Goal: Task Accomplishment & Management: Use online tool/utility

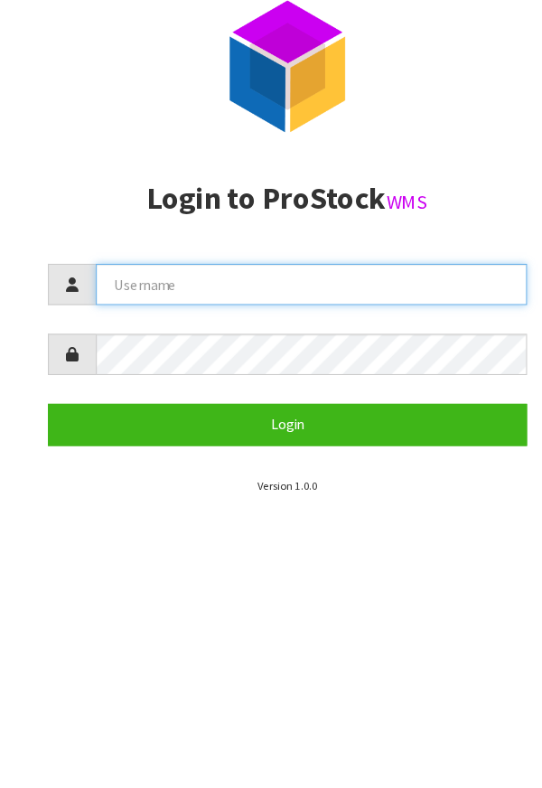
click at [317, 289] on input "text" at bounding box center [293, 295] width 407 height 39
type input "[PERSON_NAME]"
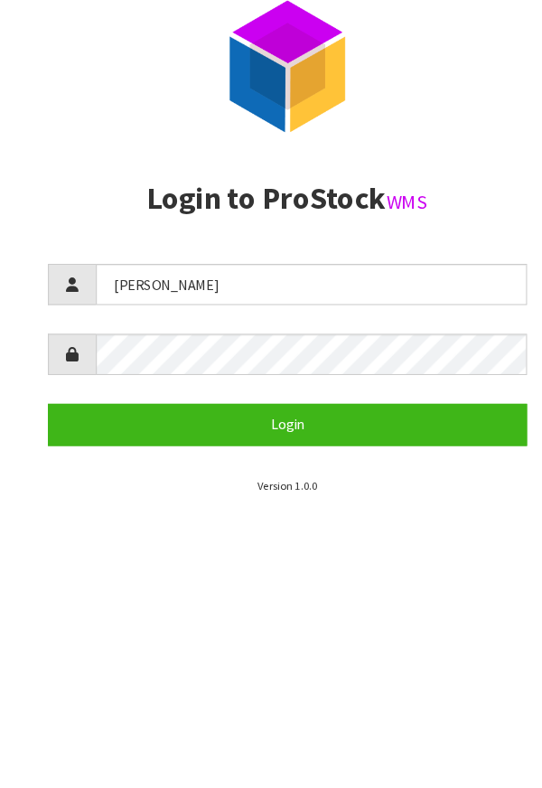
click at [412, 705] on section "P ro S tock WMS Login to ProStock WMS [PERSON_NAME] Login Version 1.0.0" at bounding box center [271, 394] width 542 height 788
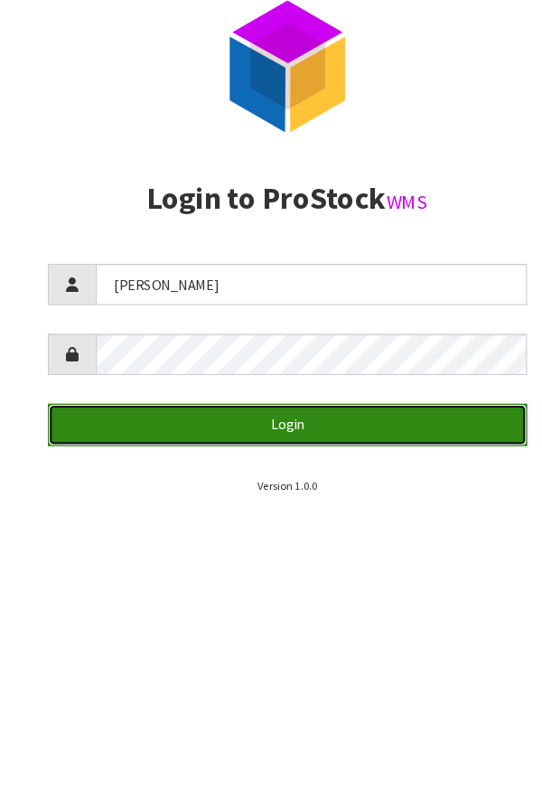
click at [391, 420] on button "Login" at bounding box center [271, 427] width 452 height 39
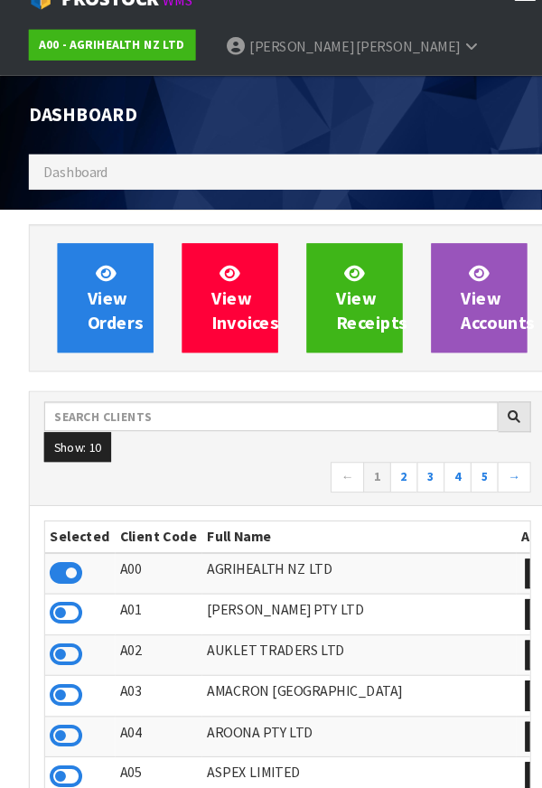
scroll to position [1430, 515]
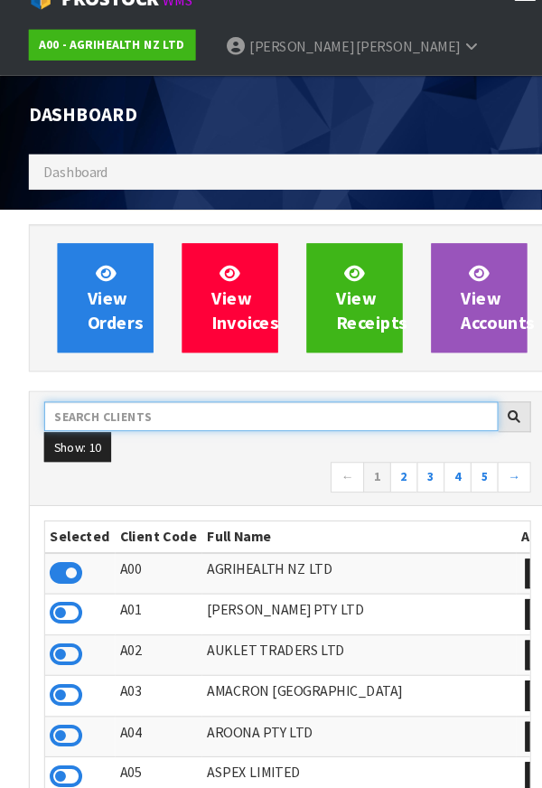
click at [164, 415] on input "text" at bounding box center [256, 421] width 428 height 28
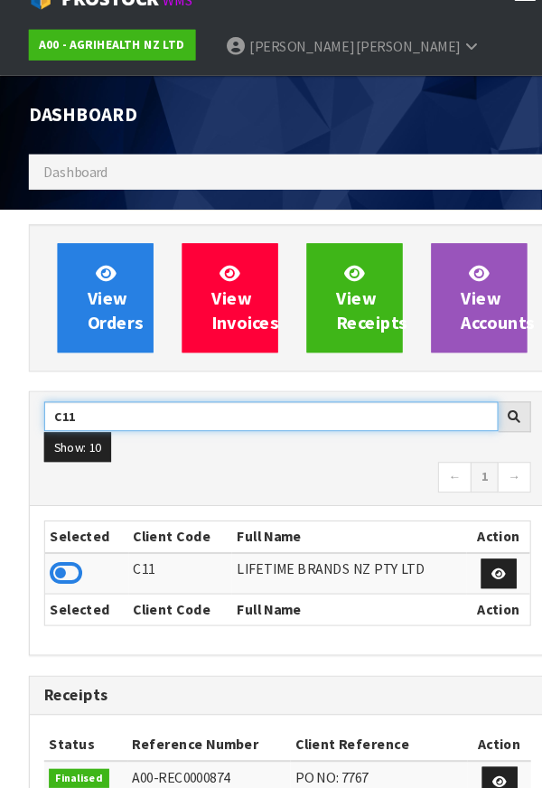
type input "C11"
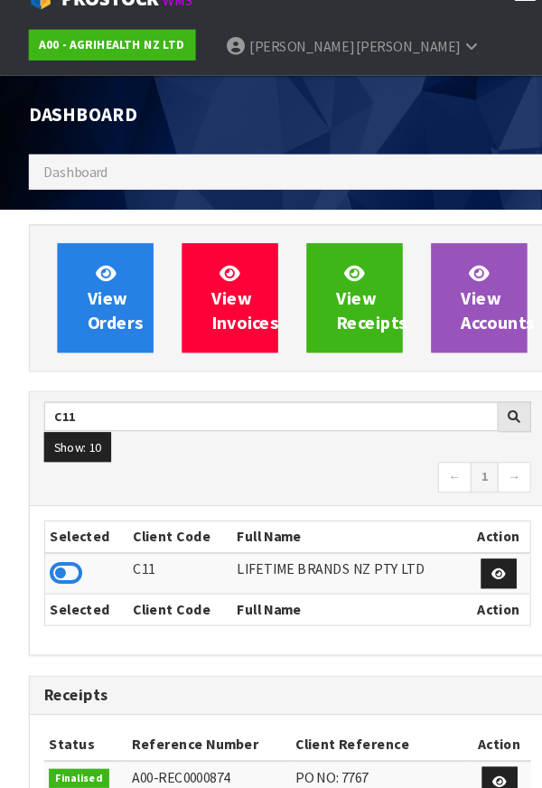
click at [395, 144] on div "Dashboard" at bounding box center [271, 136] width 515 height 74
click at [64, 555] on icon at bounding box center [62, 568] width 31 height 27
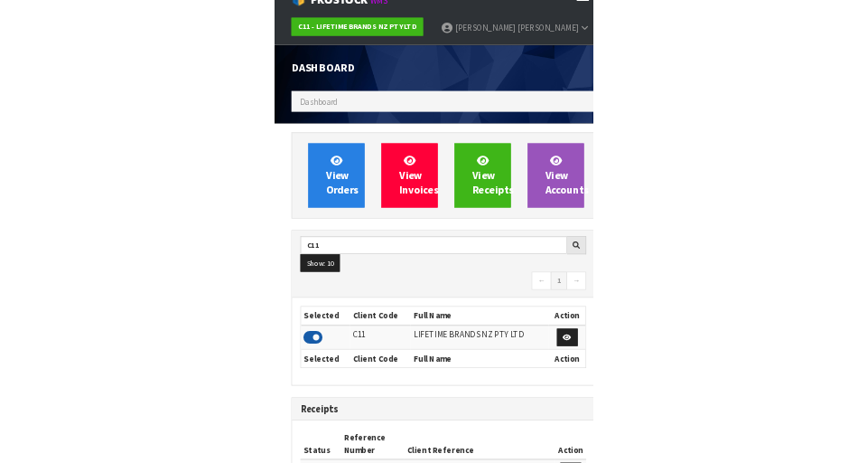
scroll to position [1491, 623]
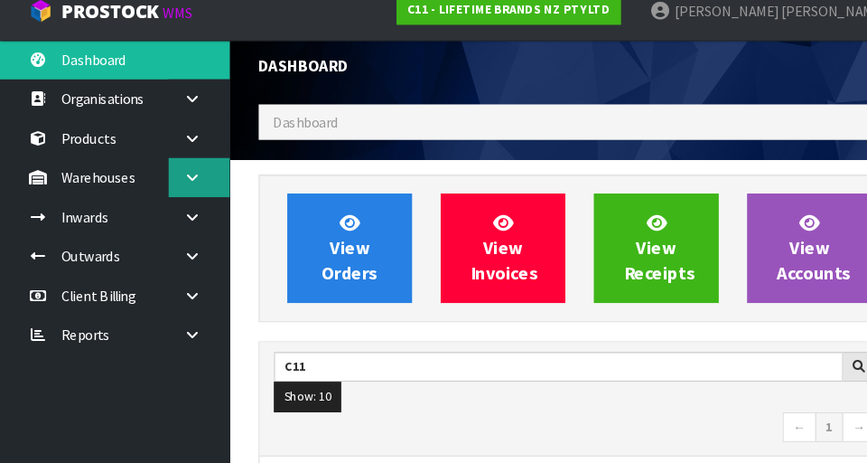
click at [176, 176] on link at bounding box center [188, 183] width 58 height 37
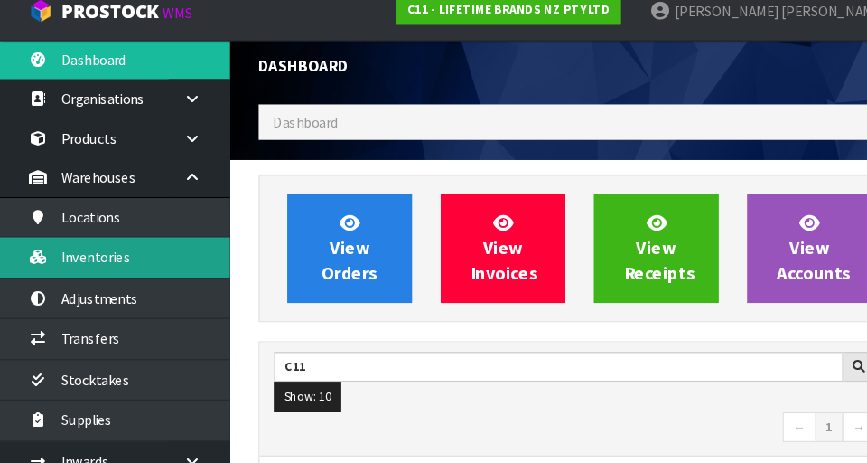
click at [74, 254] on link "Inventories" at bounding box center [108, 258] width 217 height 37
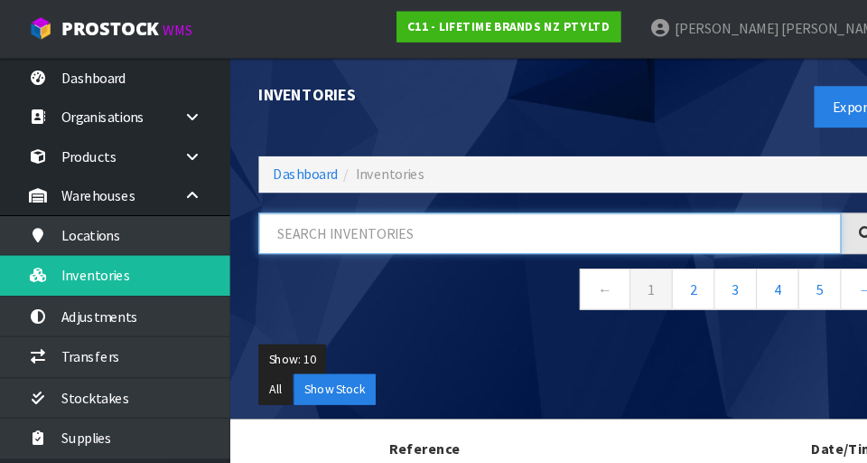
click at [370, 214] on input "text" at bounding box center [518, 220] width 549 height 39
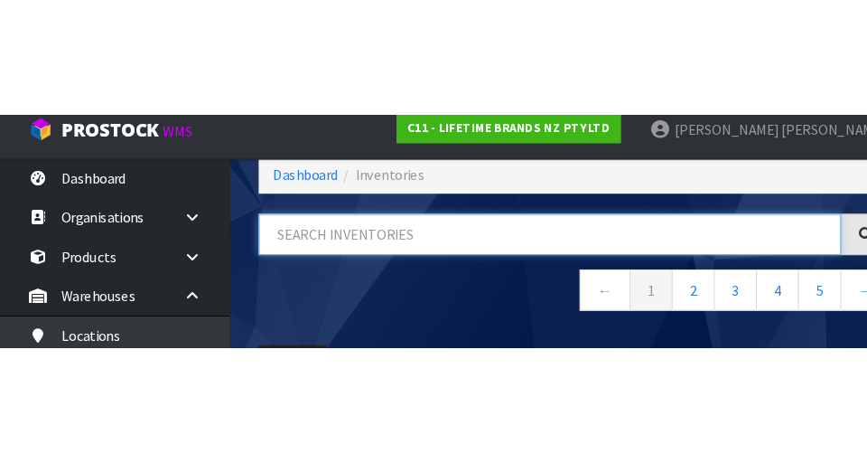
scroll to position [97, 0]
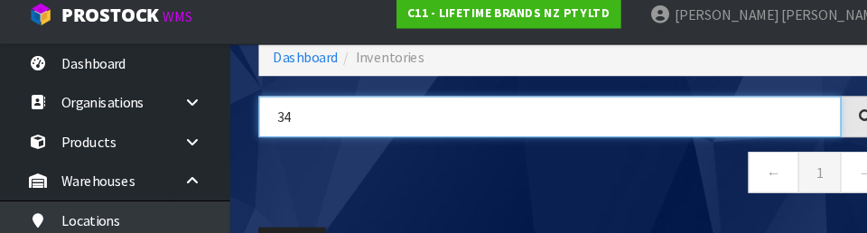
type input "3"
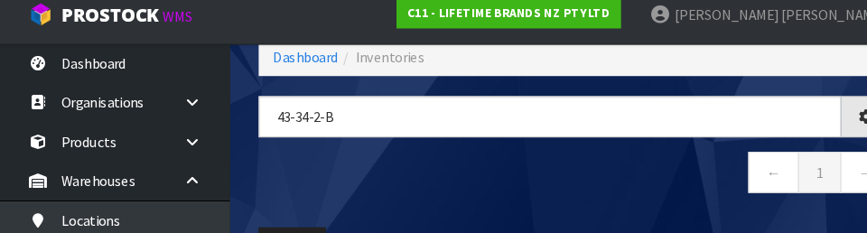
click at [523, 195] on nav "← 1 →" at bounding box center [542, 178] width 596 height 44
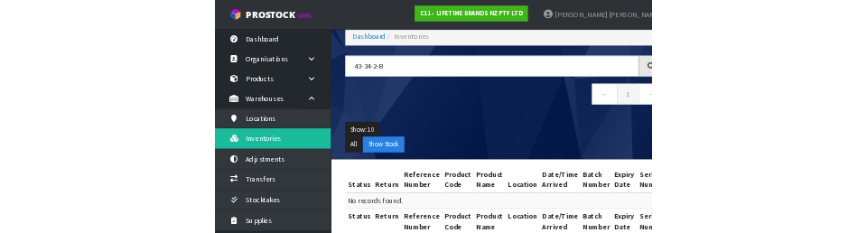
scroll to position [0, 0]
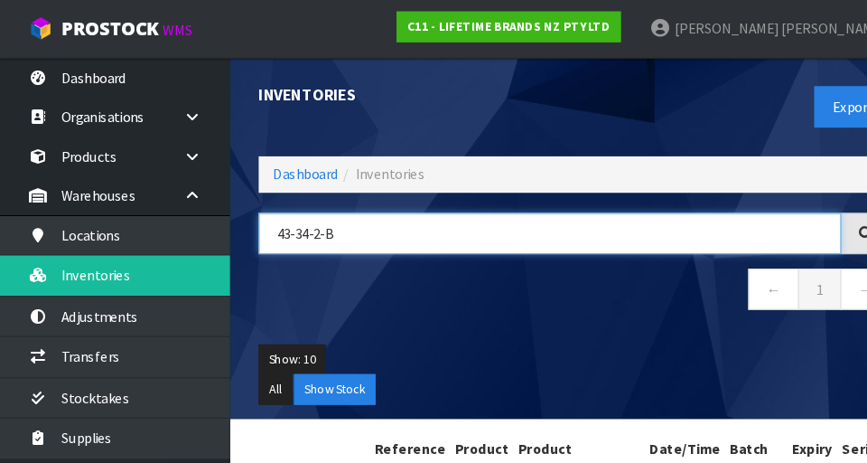
click at [327, 213] on input "43-34-2-B" at bounding box center [518, 220] width 549 height 39
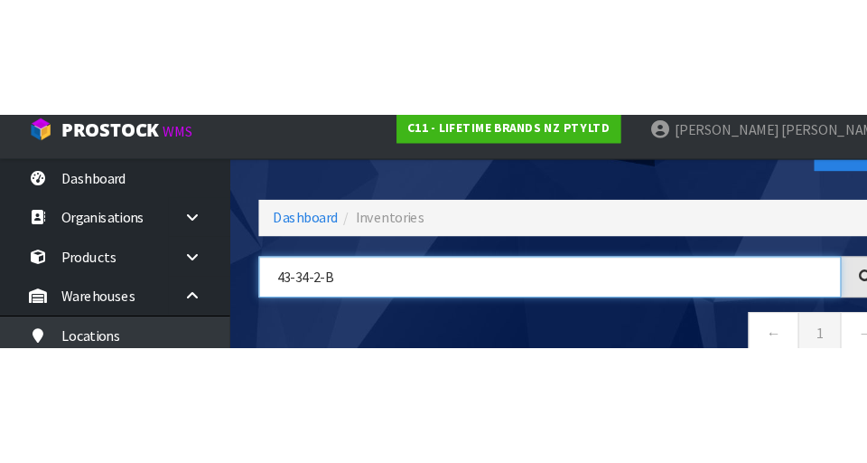
scroll to position [97, 0]
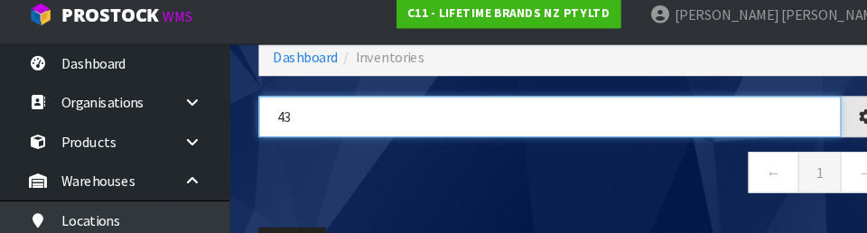
type input "4"
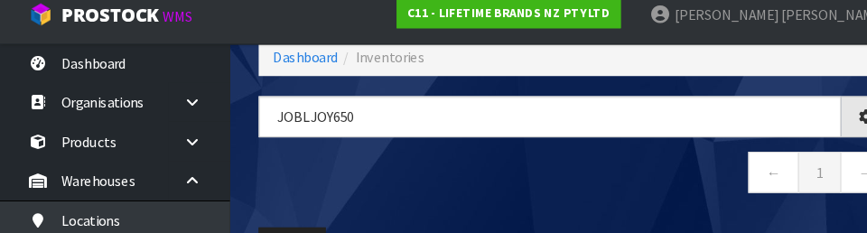
click at [541, 182] on nav "← 1 →" at bounding box center [542, 178] width 596 height 44
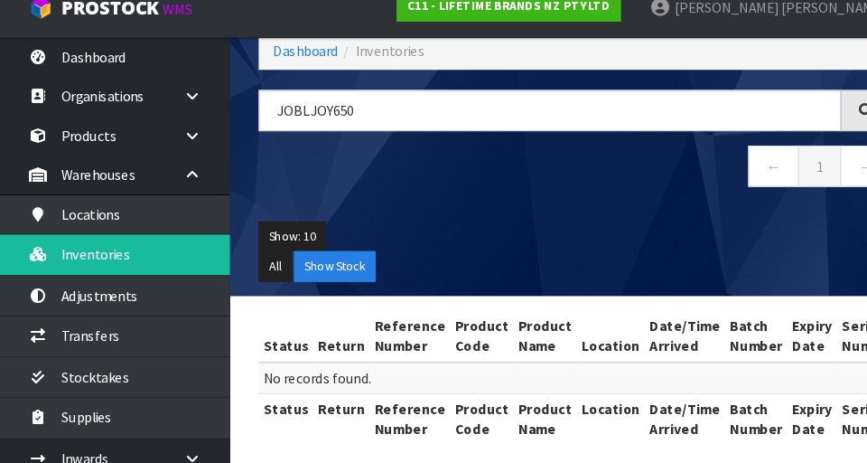
scroll to position [105, 0]
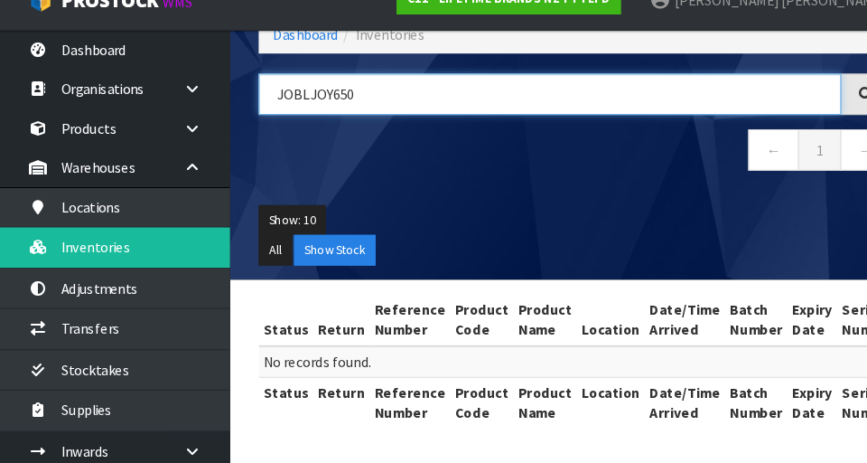
click at [310, 112] on input "JOBLJOY650" at bounding box center [518, 115] width 549 height 39
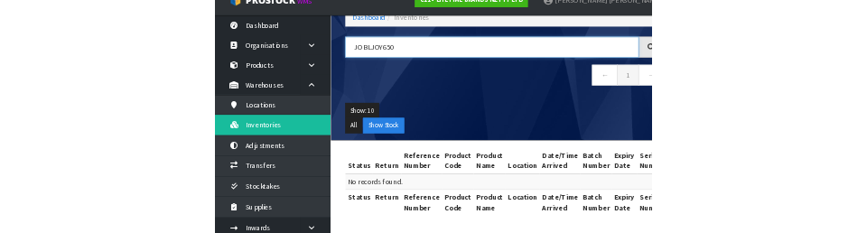
scroll to position [118, 0]
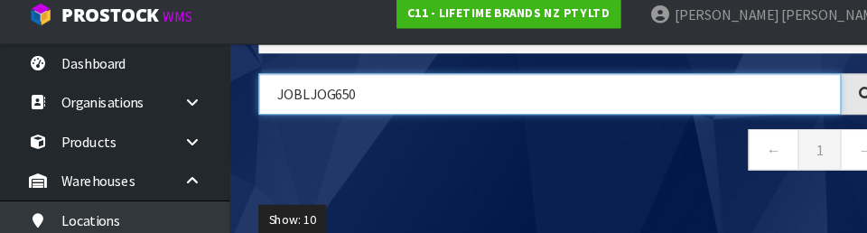
click at [414, 108] on input "JOBLJOG650" at bounding box center [518, 101] width 549 height 39
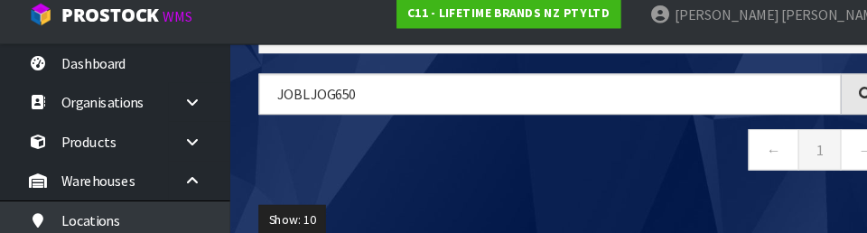
click at [491, 177] on nav "← 1 →" at bounding box center [542, 157] width 596 height 44
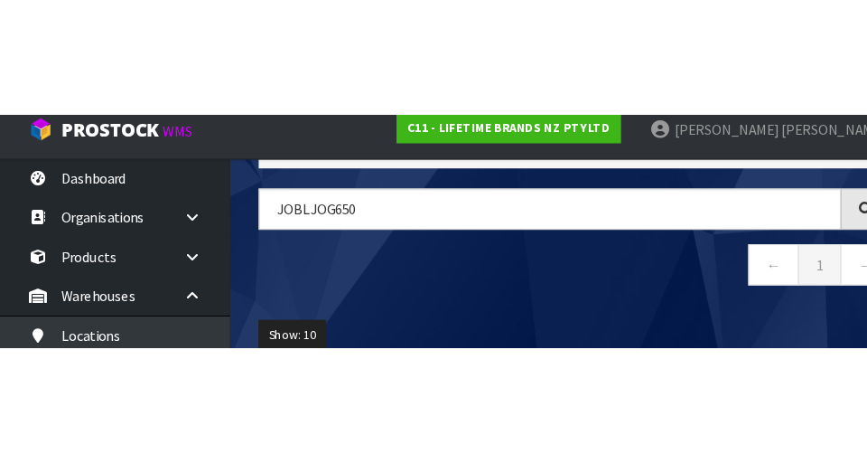
scroll to position [105, 0]
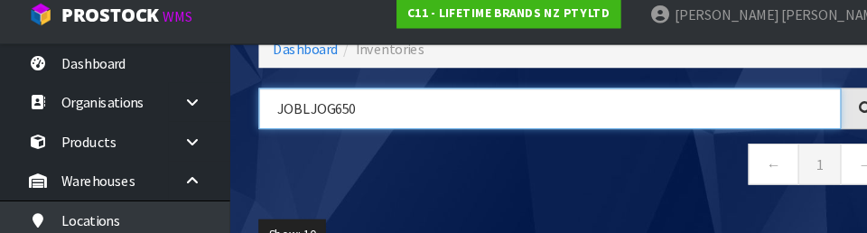
click at [370, 120] on input "JOBLJOG650" at bounding box center [518, 115] width 549 height 39
type input "JOBLJOYJUG650"
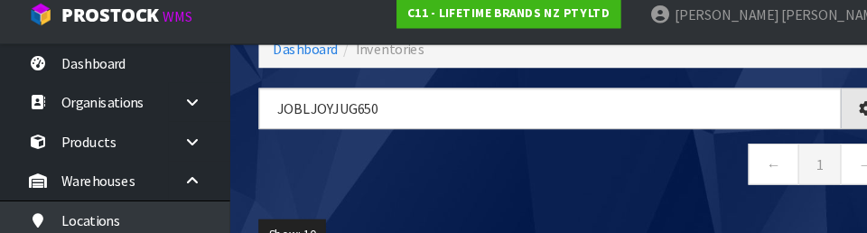
click at [541, 164] on nav "← 1 →" at bounding box center [542, 170] width 596 height 44
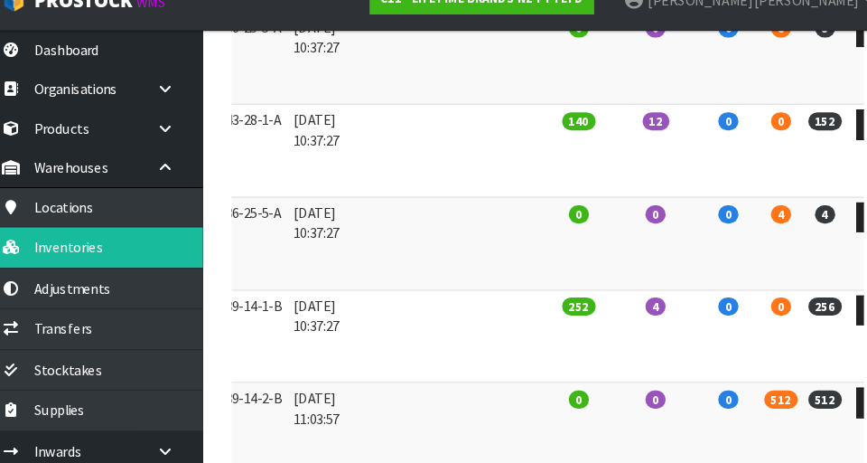
scroll to position [0, 0]
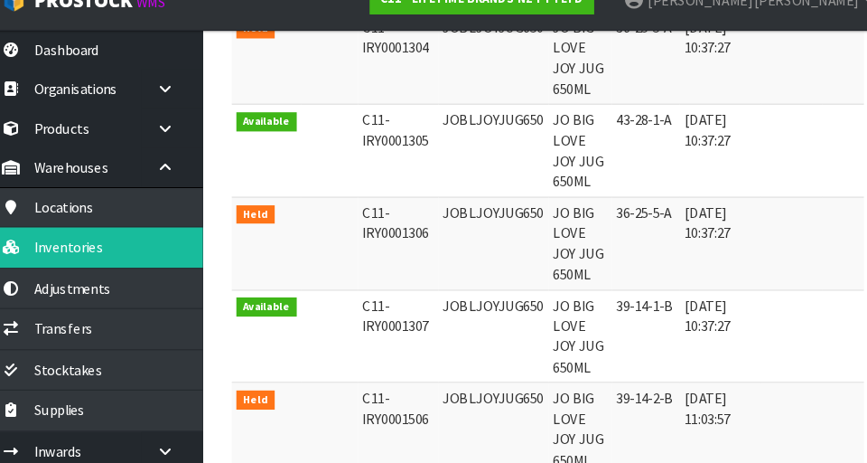
copy td "JOBLJOYJUG650"
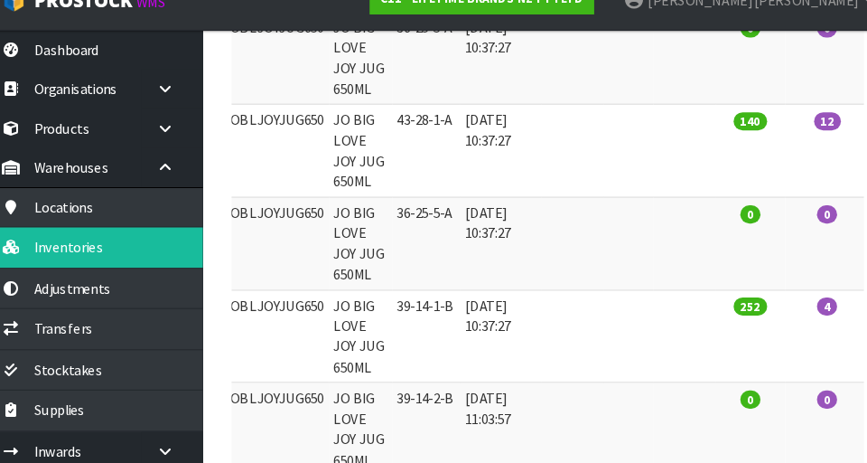
scroll to position [0, 369]
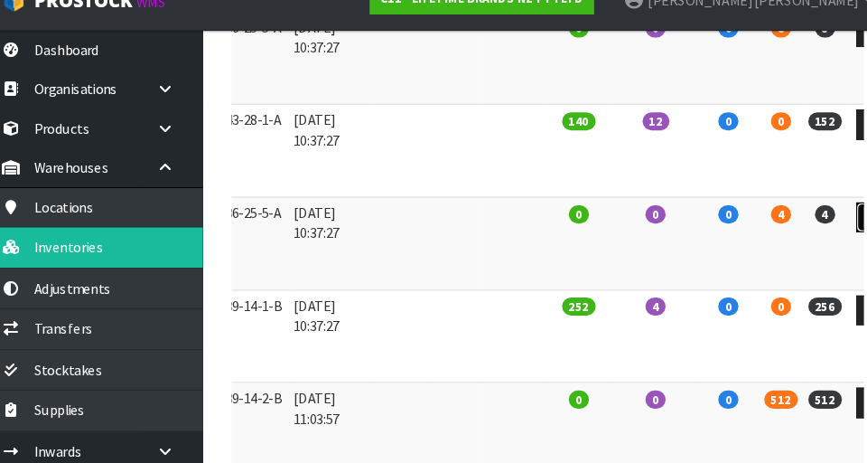
click at [541, 237] on icon at bounding box center [850, 231] width 14 height 12
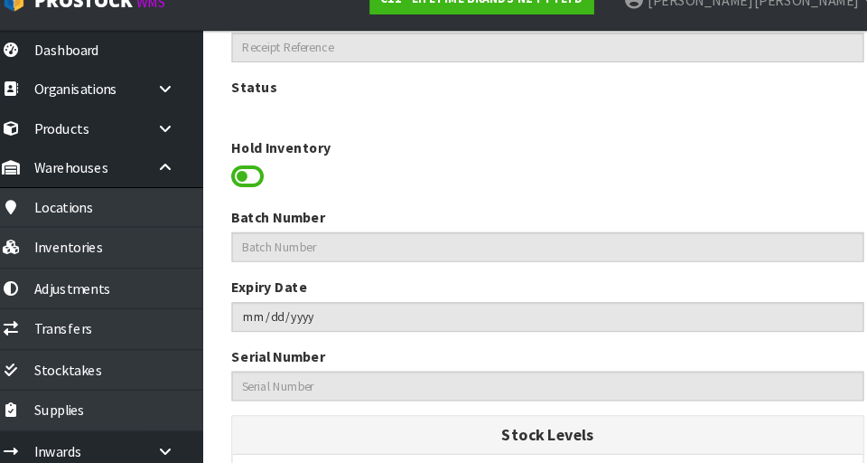
type input "JOBLJOYJUG650"
type input "JO BIG LOVE JOY JUG 650ML"
type input "36-25-5-A"
type input "C11-IRY0001306"
type input "C11-REC0000039"
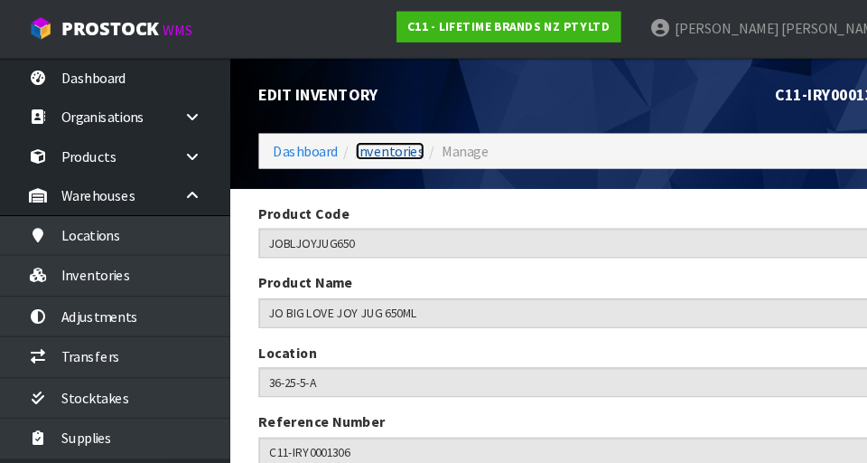
click at [375, 144] on link "Inventories" at bounding box center [367, 142] width 65 height 17
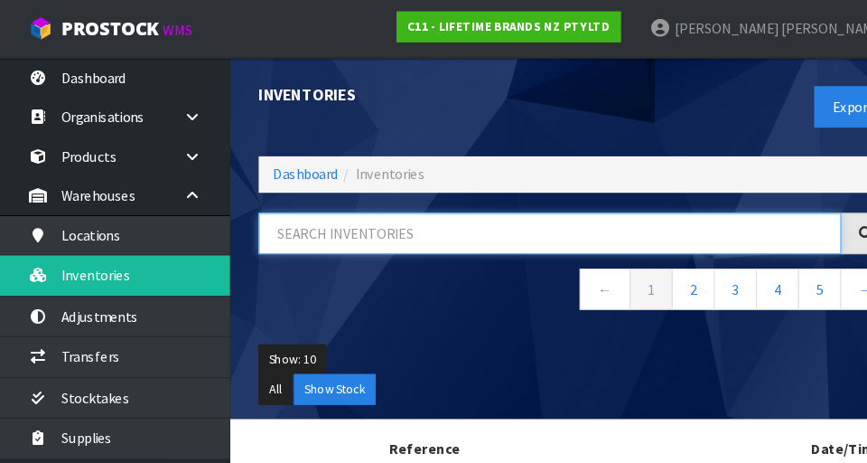
paste input "JOBLJOYJUG650"
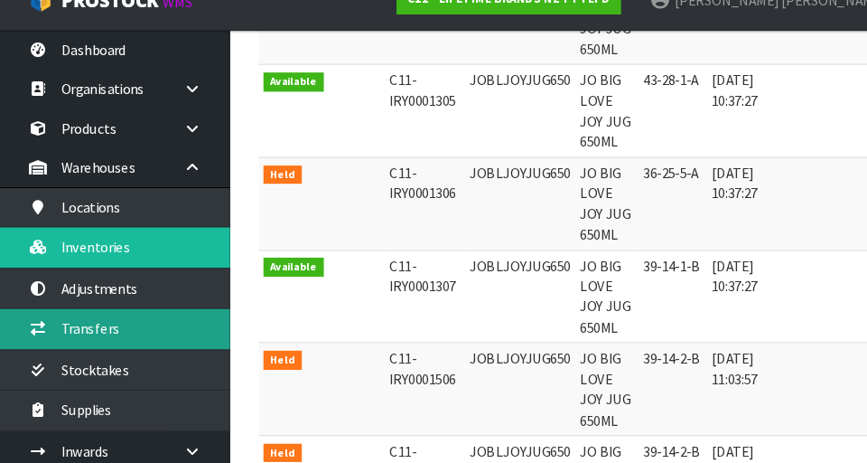
type input "JOBLJOYJUG650"
click at [167, 332] on link "Transfers" at bounding box center [108, 335] width 217 height 37
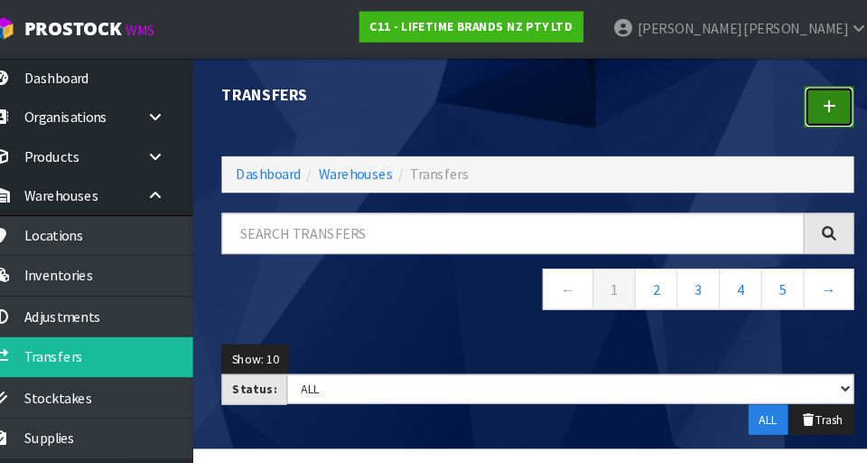
click at [541, 100] on icon at bounding box center [816, 101] width 13 height 14
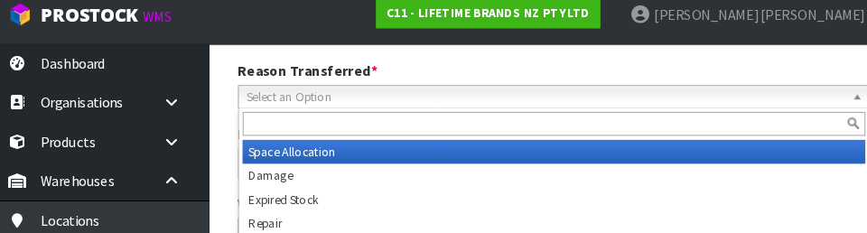
scroll to position [243, 0]
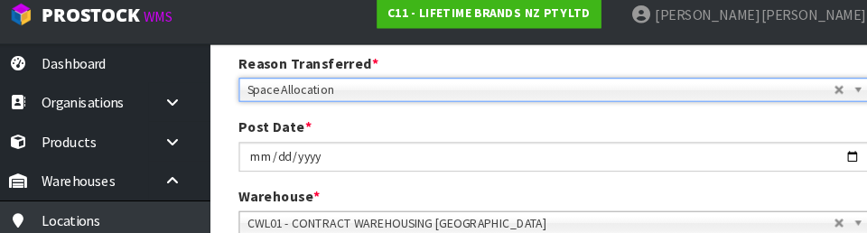
click at [541, 131] on div "Post Date * [DATE]" at bounding box center [541, 148] width 623 height 51
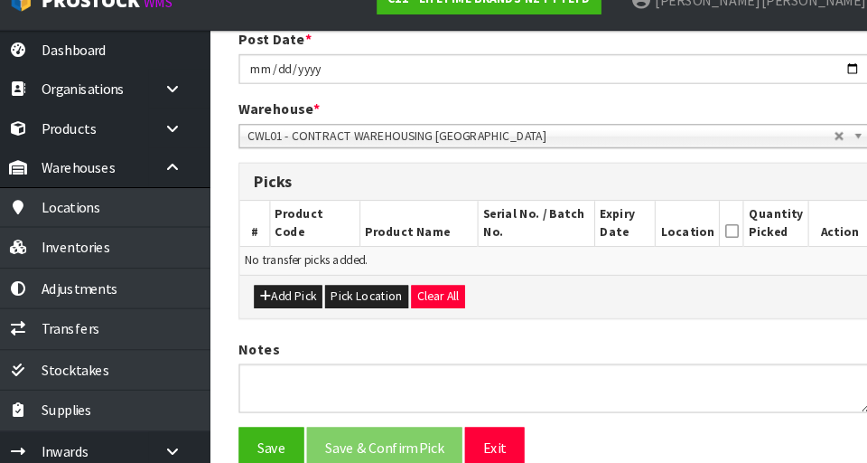
scroll to position [325, 0]
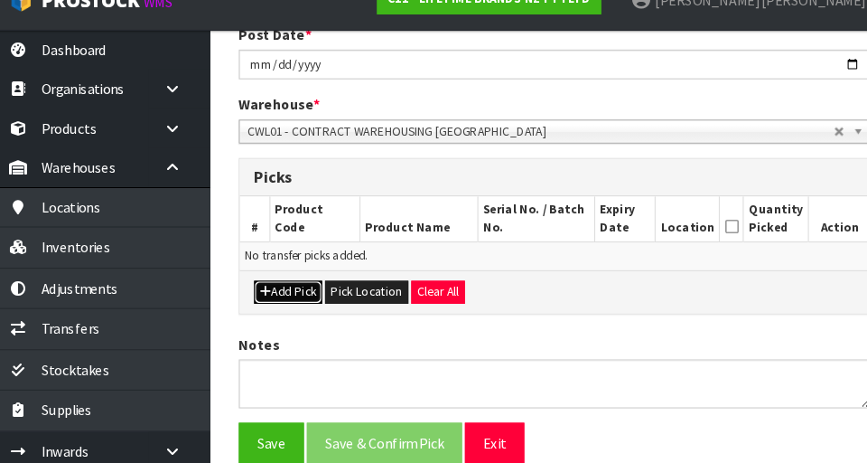
click at [275, 306] on button "Add Pick" at bounding box center [290, 302] width 64 height 22
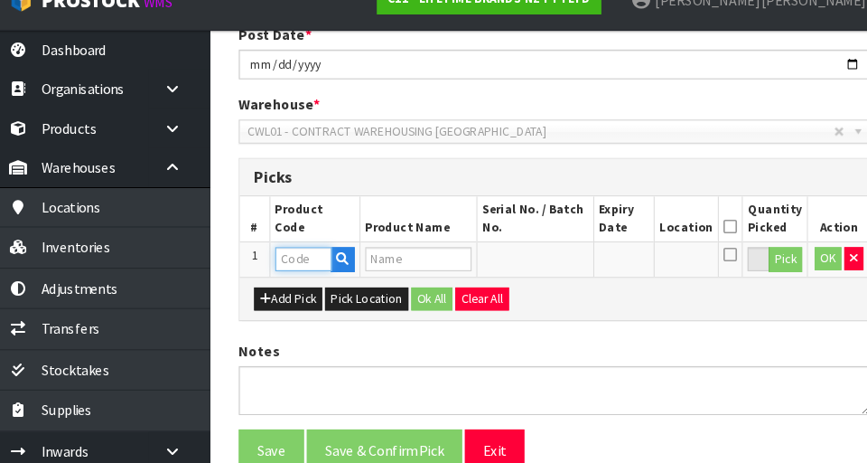
click at [317, 265] on input "text" at bounding box center [304, 270] width 53 height 23
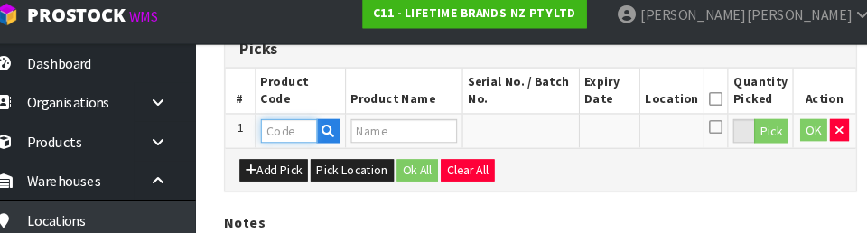
scroll to position [464, 0]
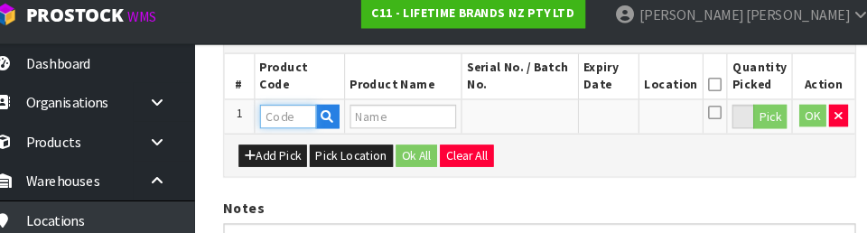
type input "JOBLJOYJUG650"
type input "JO BIG LOVE JOY JUG 650ML"
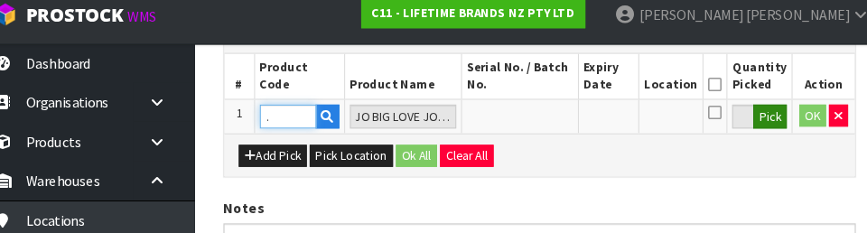
type input "JOBLJOYJUG650"
click at [541, 135] on button "Pick" at bounding box center [759, 123] width 32 height 23
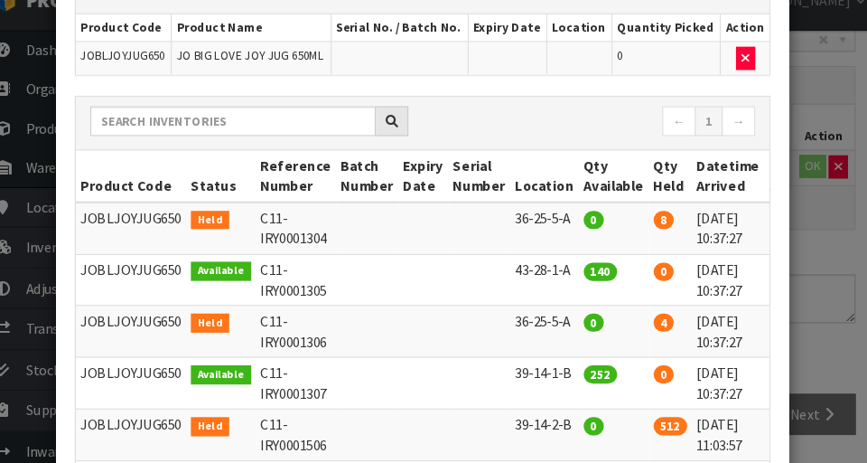
scroll to position [175, 0]
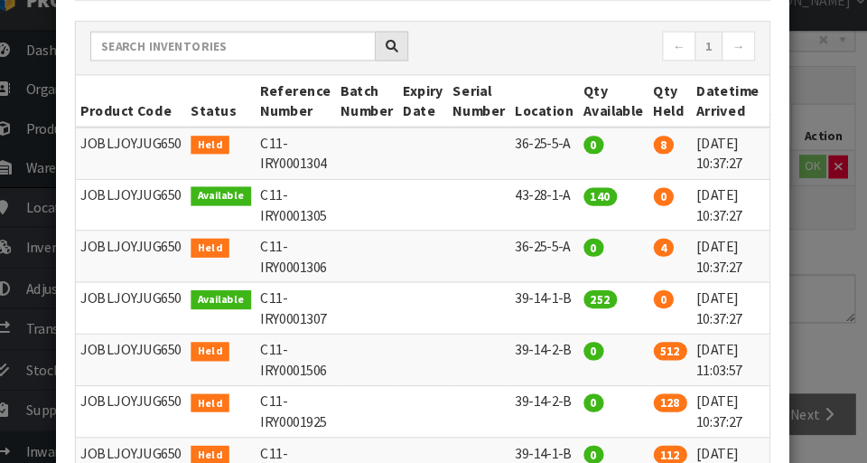
click at [541, 269] on td "[DATE] 10:37:27" at bounding box center [720, 268] width 69 height 49
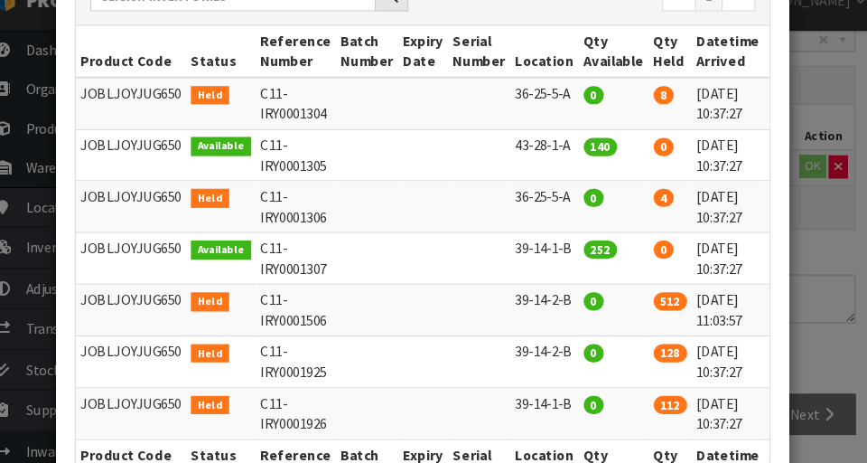
scroll to position [0, 32]
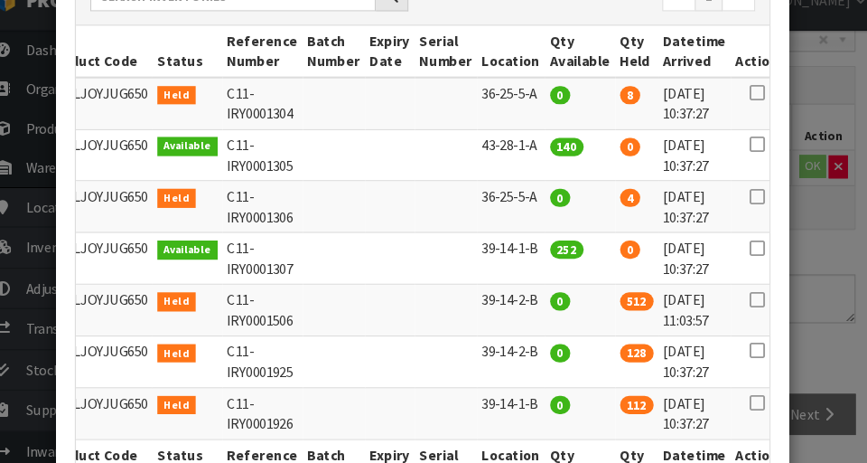
click at [541, 211] on icon at bounding box center [747, 211] width 14 height 1
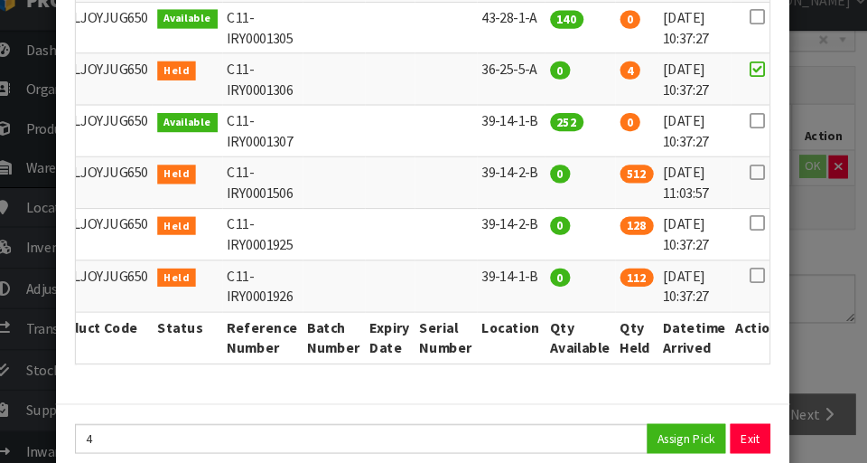
scroll to position [379, 0]
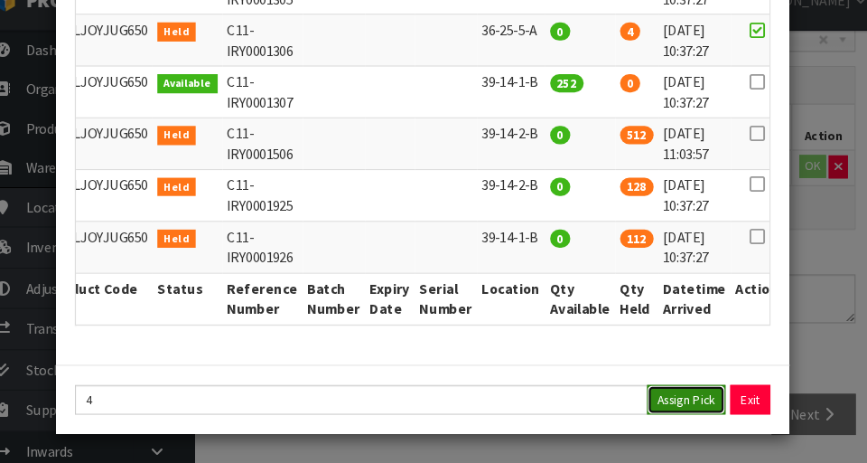
click at [541, 403] on button "Assign Pick" at bounding box center [680, 402] width 74 height 28
type input "4"
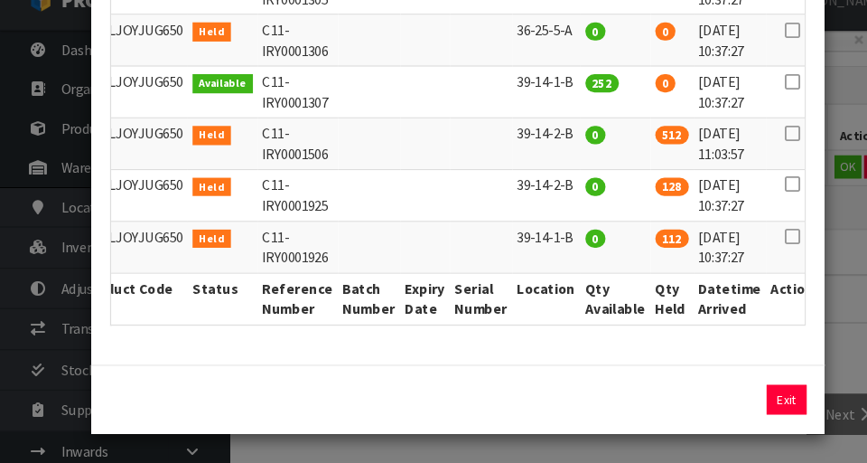
click at [541, 362] on div "Pick Line Picks Product Code Product Name Serial No. / Batch No. Expiry Date Lo…" at bounding box center [433, 231] width 867 height 463
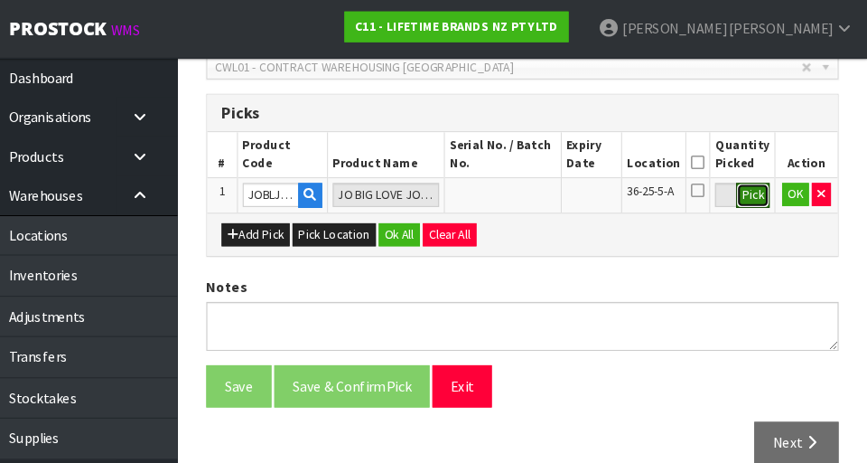
scroll to position [411, 0]
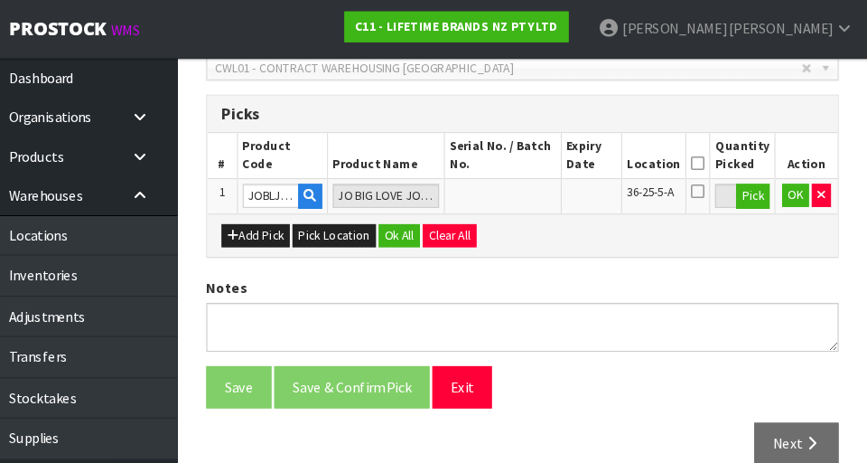
click at [541, 154] on icon at bounding box center [707, 154] width 13 height 1
click at [541, 186] on button "OK" at bounding box center [799, 184] width 25 height 22
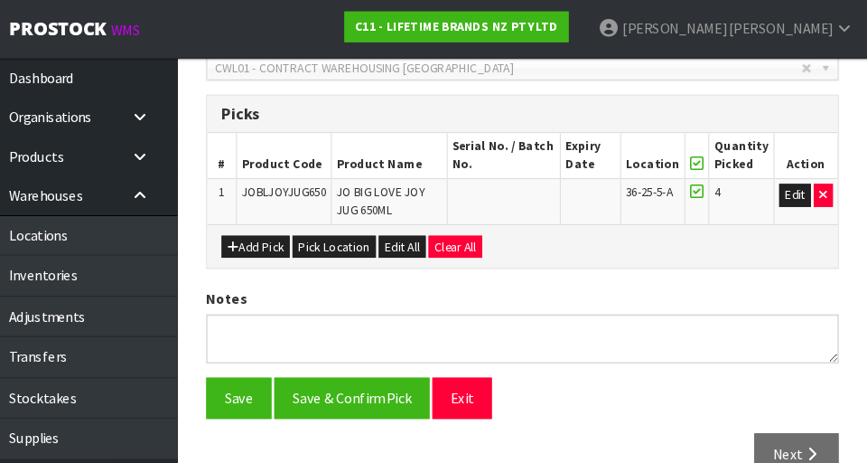
scroll to position [423, 0]
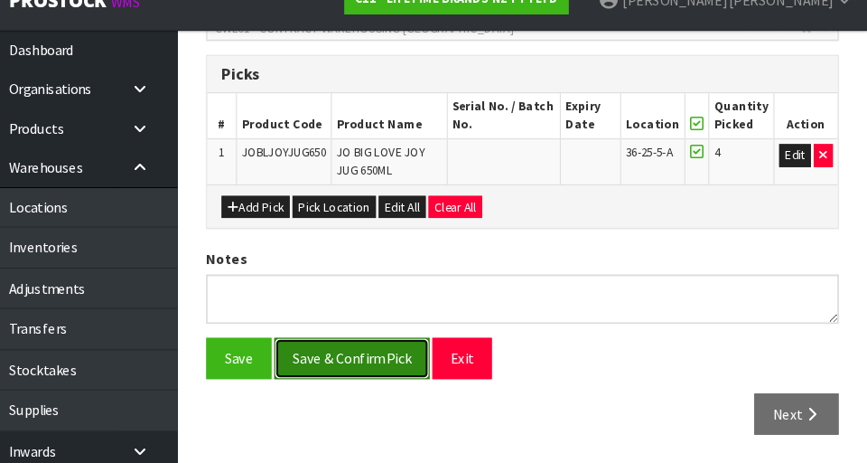
click at [406, 364] on button "Save & Confirm Pick" at bounding box center [381, 363] width 146 height 39
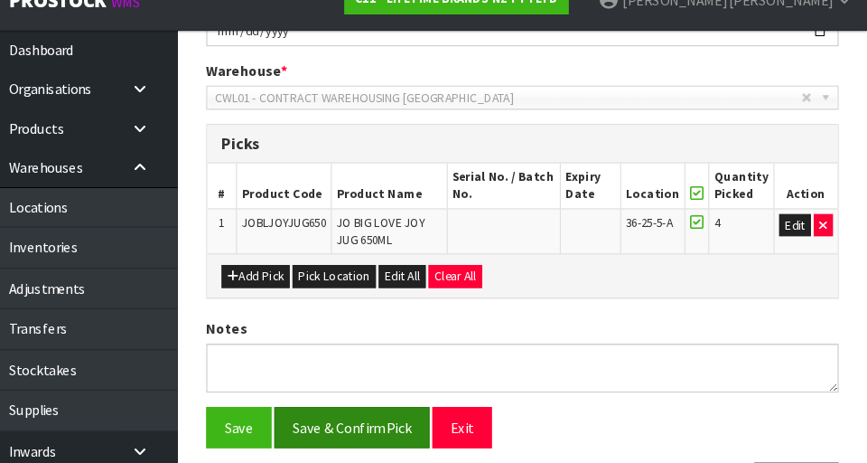
scroll to position [0, 0]
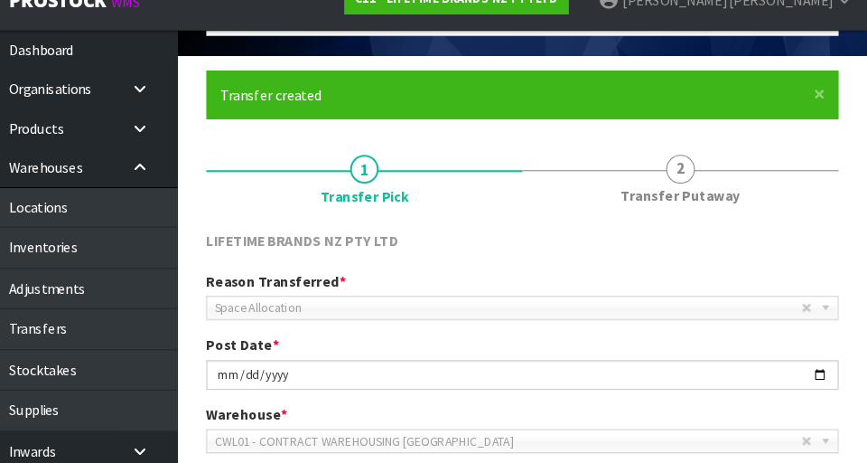
scroll to position [105, 0]
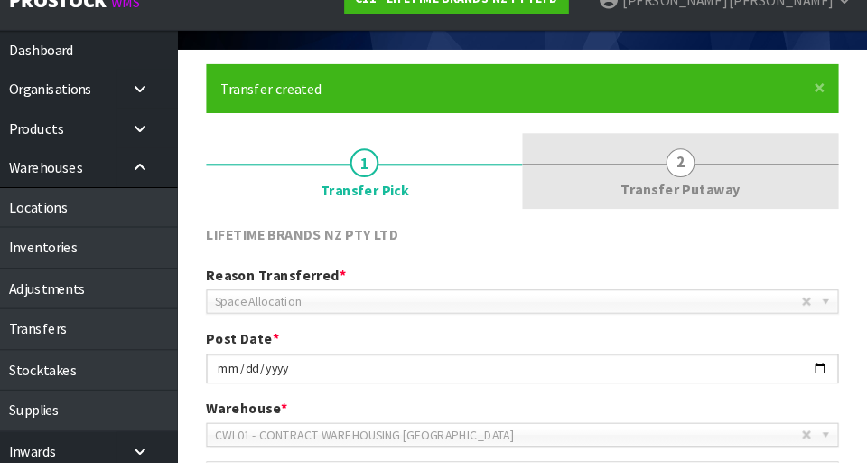
click at [541, 189] on link "2 Transfer Putaway" at bounding box center [691, 187] width 298 height 71
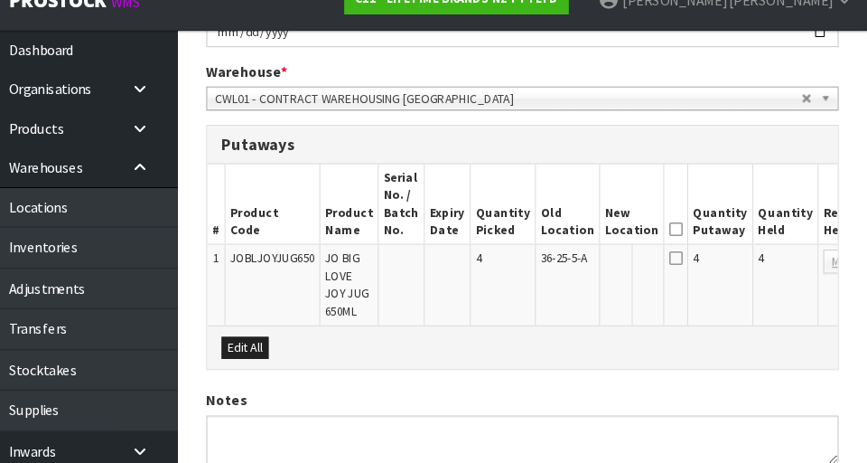
scroll to position [424, 0]
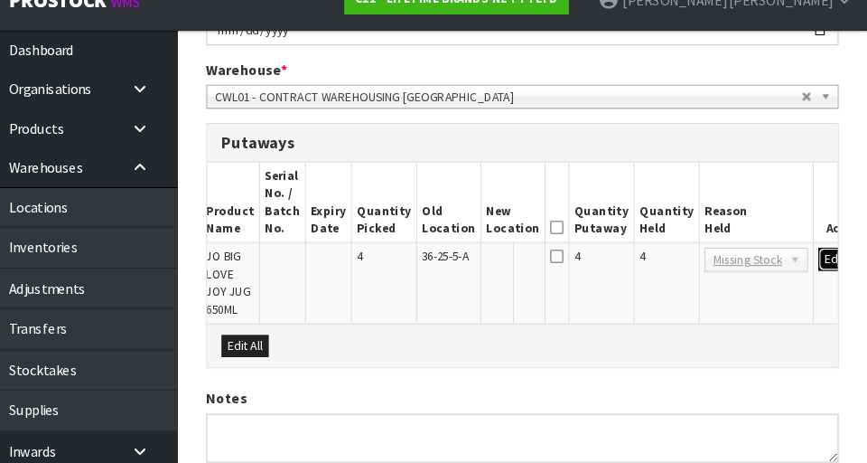
click at [541, 270] on button "Edit" at bounding box center [836, 270] width 30 height 22
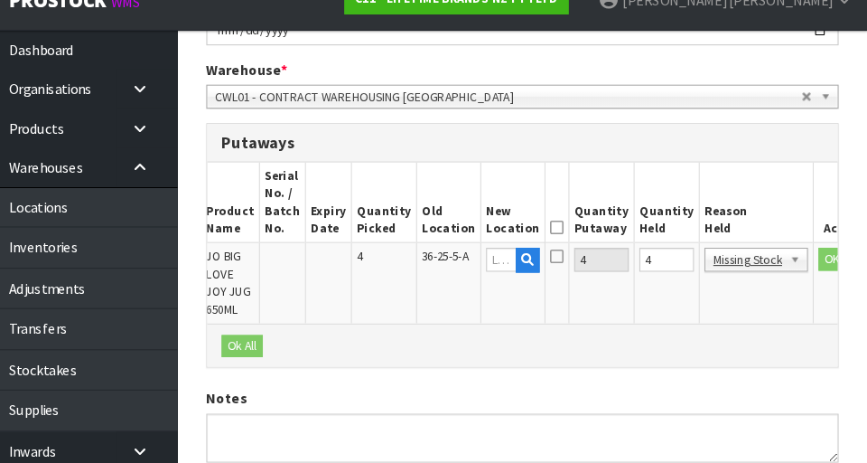
scroll to position [0, 108]
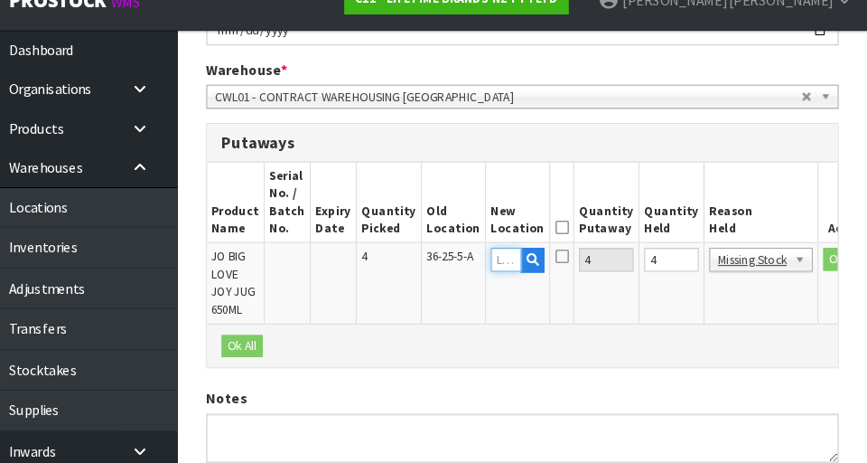
click at [512, 272] on input "text" at bounding box center [526, 270] width 29 height 23
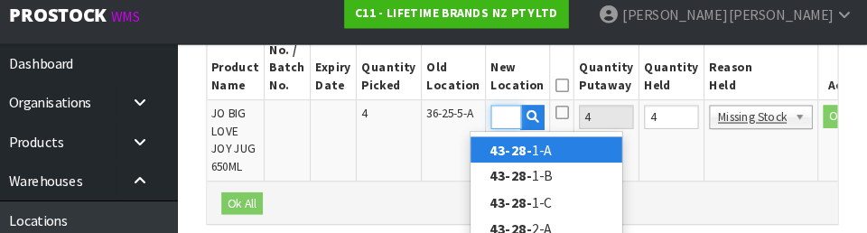
scroll to position [0, 24]
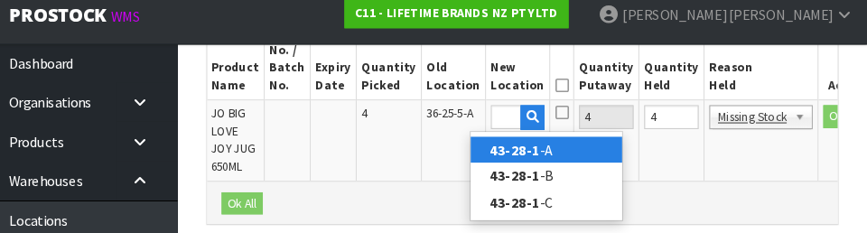
click at [541, 159] on link "43-28-1 -A" at bounding box center [564, 154] width 143 height 24
type input "43-28-1-A"
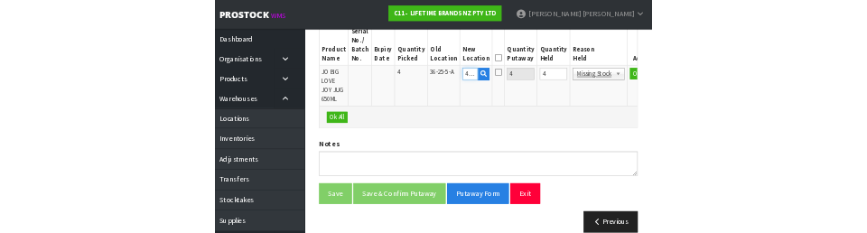
scroll to position [563, 0]
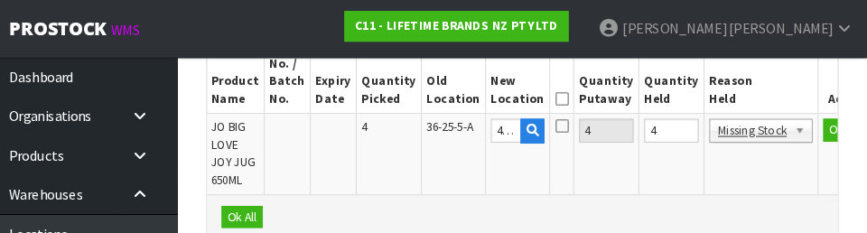
click at [541, 94] on icon at bounding box center [579, 93] width 13 height 1
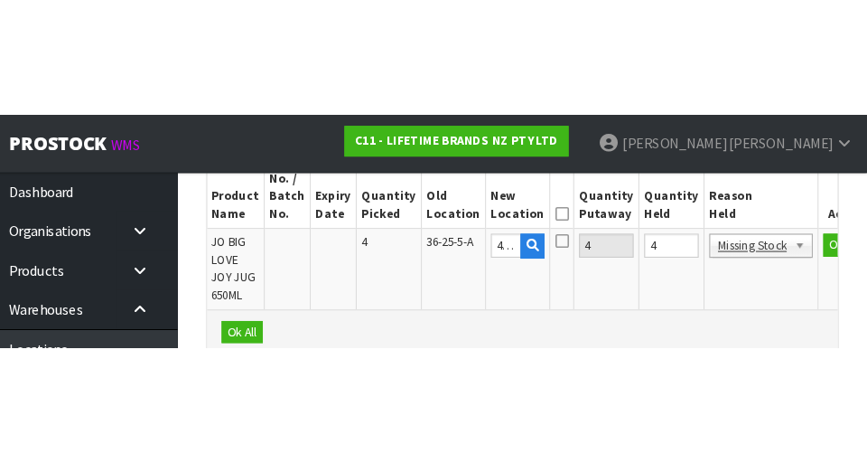
scroll to position [571, 0]
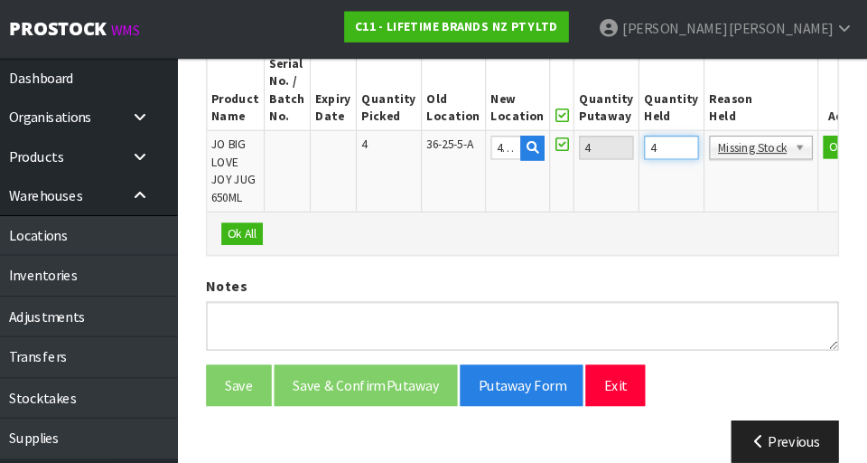
click at [541, 129] on input "4" at bounding box center [682, 138] width 51 height 23
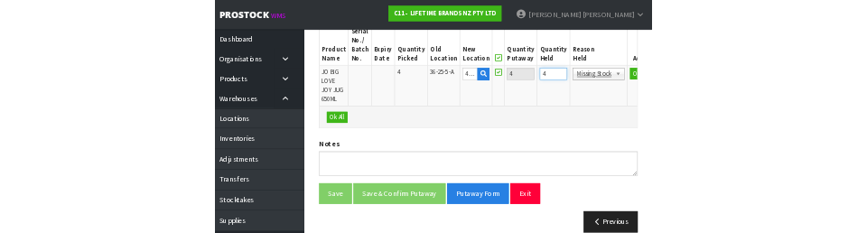
scroll to position [563, 0]
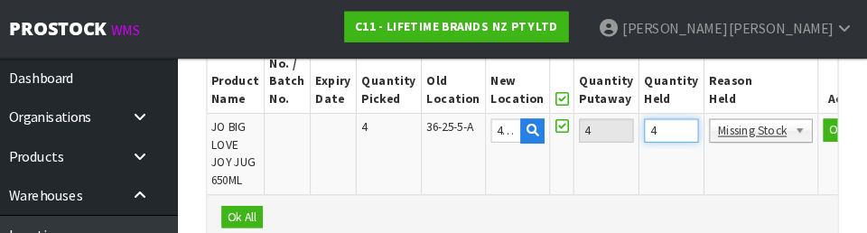
type input "0"
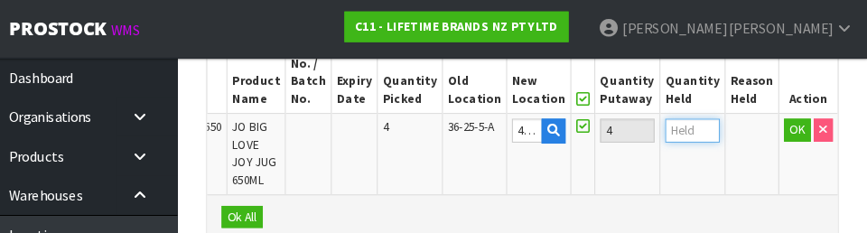
scroll to position [0, 46]
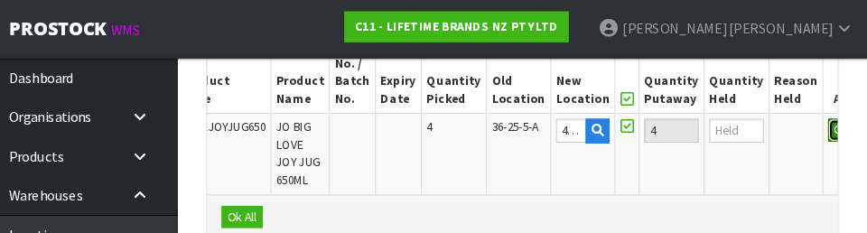
click at [541, 130] on button "OK" at bounding box center [842, 123] width 25 height 22
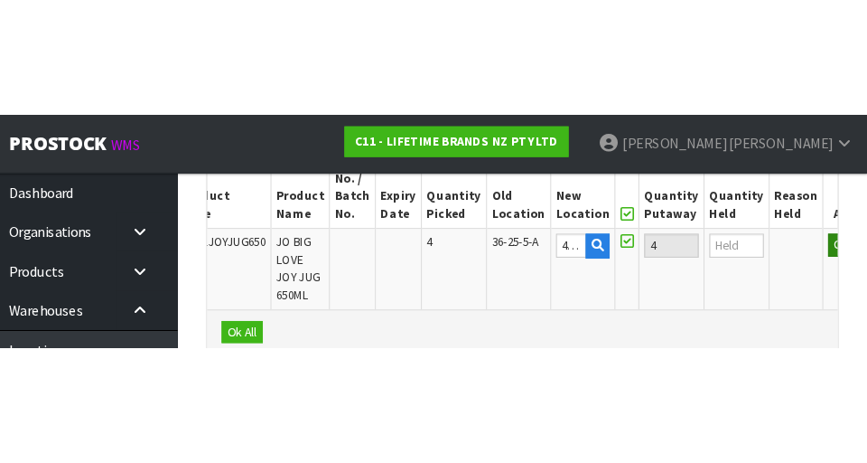
scroll to position [571, 0]
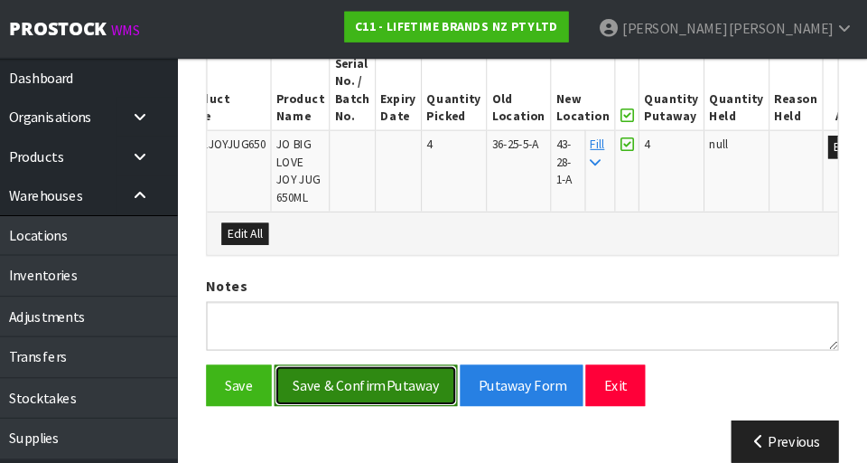
click at [425, 360] on button "Save & Confirm Putaway" at bounding box center [394, 362] width 173 height 39
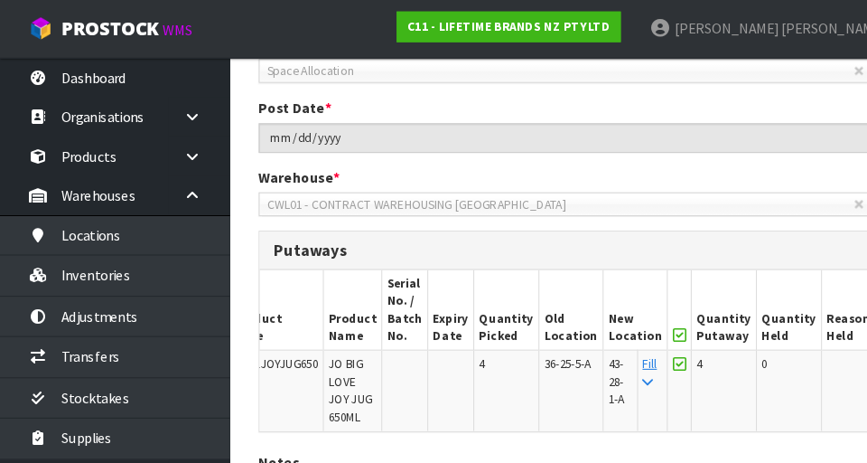
scroll to position [0, 0]
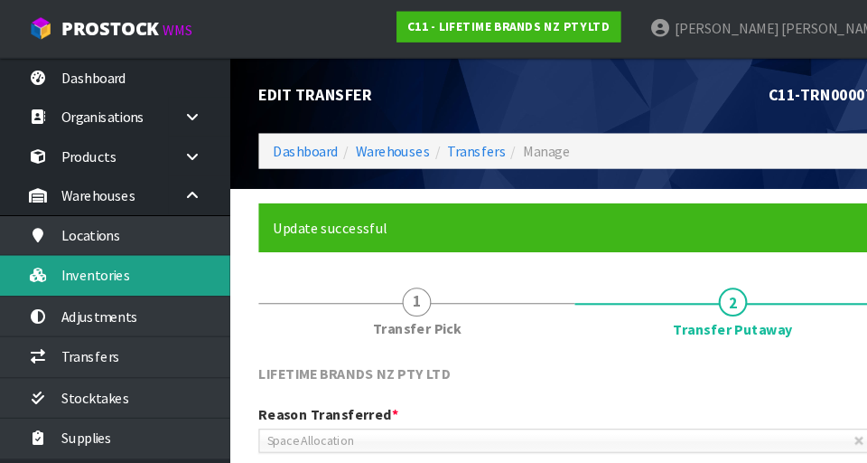
click at [168, 250] on link "Inventories" at bounding box center [108, 258] width 217 height 37
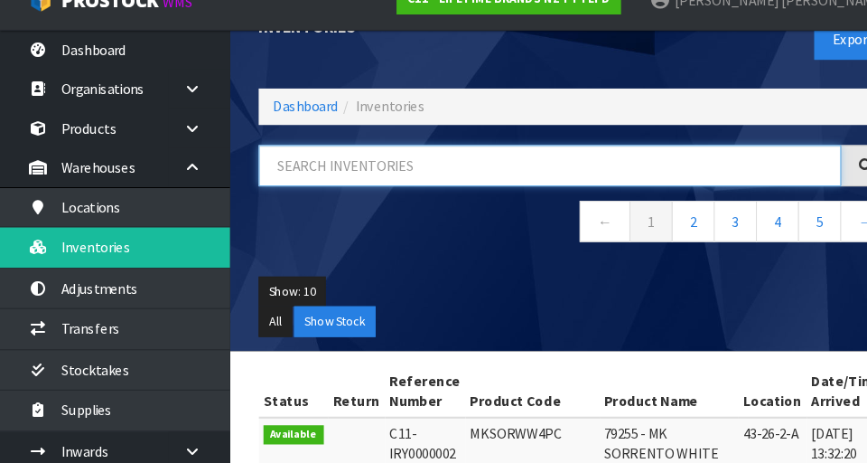
click at [404, 174] on input "text" at bounding box center [518, 182] width 549 height 39
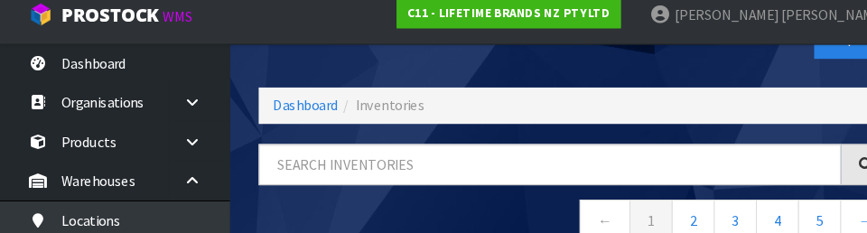
click at [482, 216] on nav "← 1 2 3 4 5 →" at bounding box center [542, 223] width 596 height 44
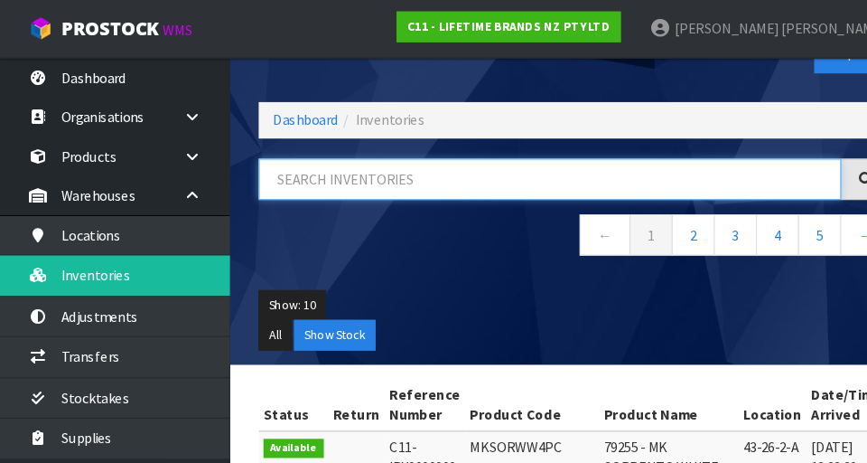
paste input "JOBLJOYJUG650"
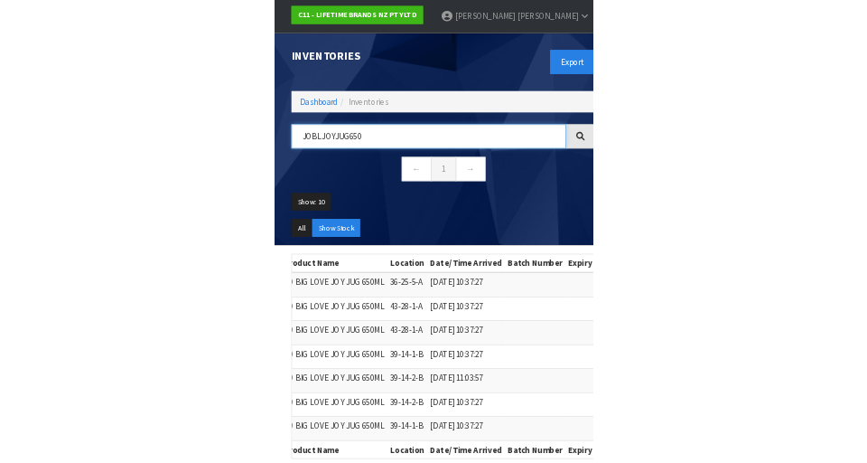
scroll to position [0, 0]
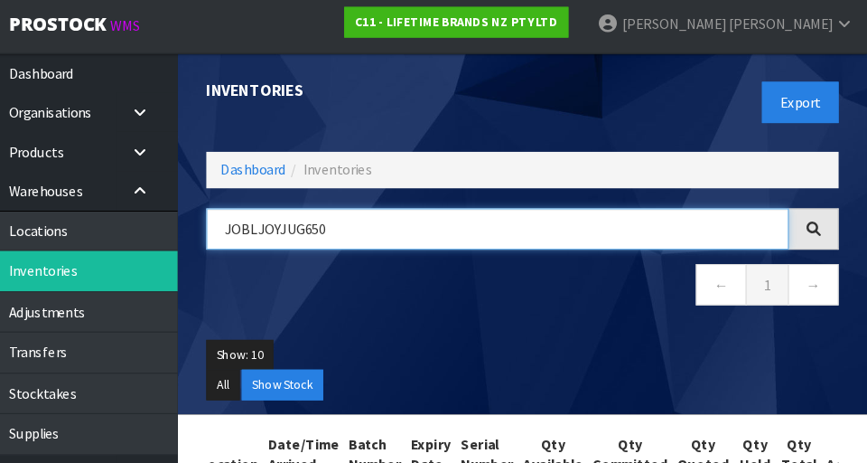
type input "JOBLJOYJUG650"
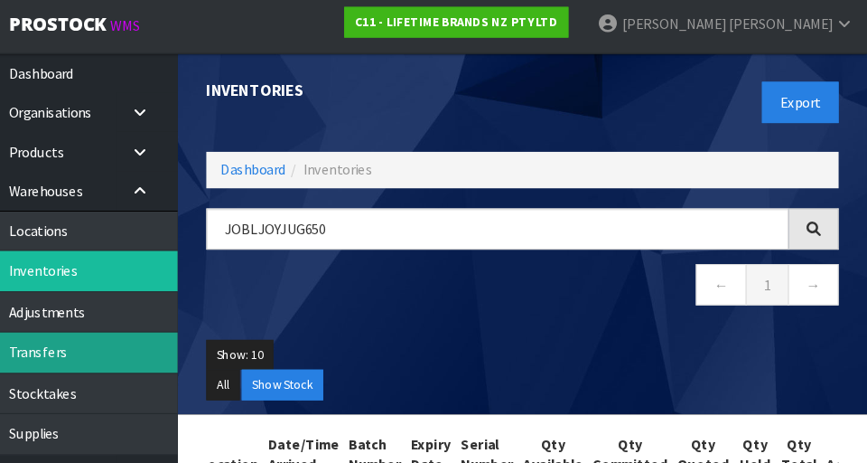
click at [193, 332] on link "Transfers" at bounding box center [108, 335] width 217 height 37
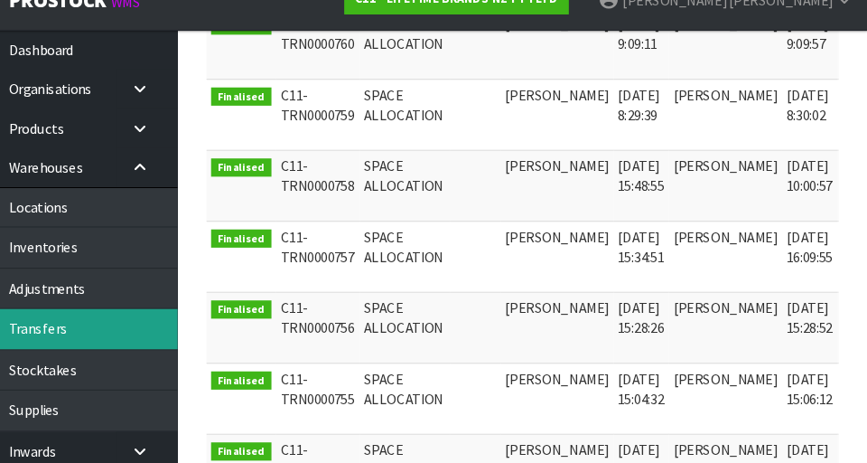
scroll to position [453, 0]
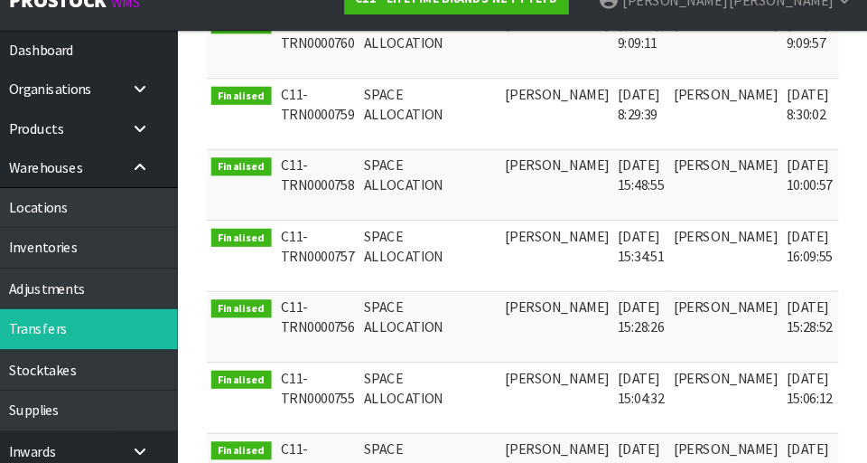
click at [541, 254] on icon at bounding box center [864, 253] width 14 height 12
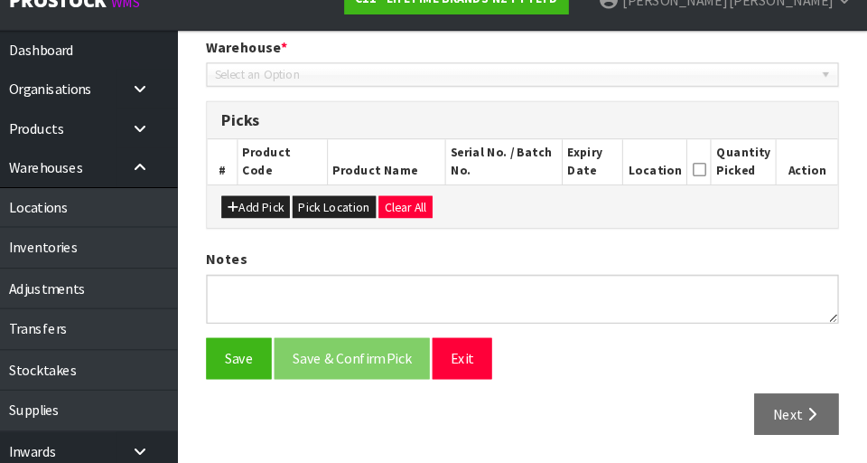
type input "[DATE]"
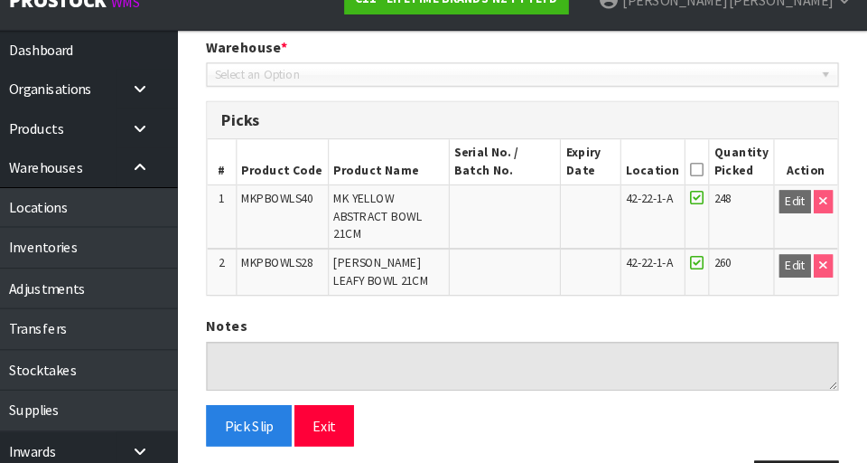
scroll to position [443, 0]
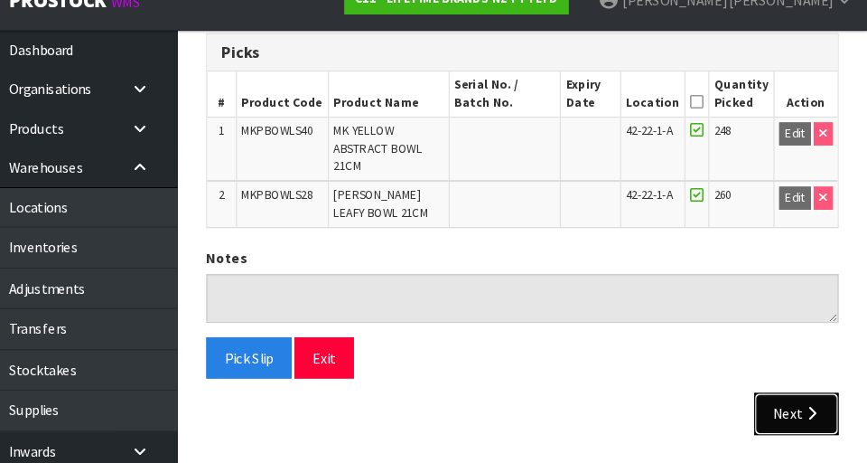
click at [541, 410] on icon "button" at bounding box center [814, 416] width 17 height 14
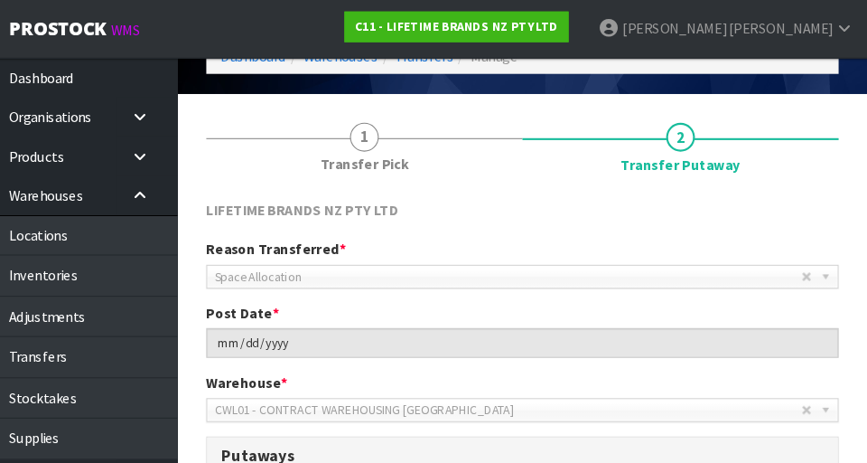
scroll to position [0, 0]
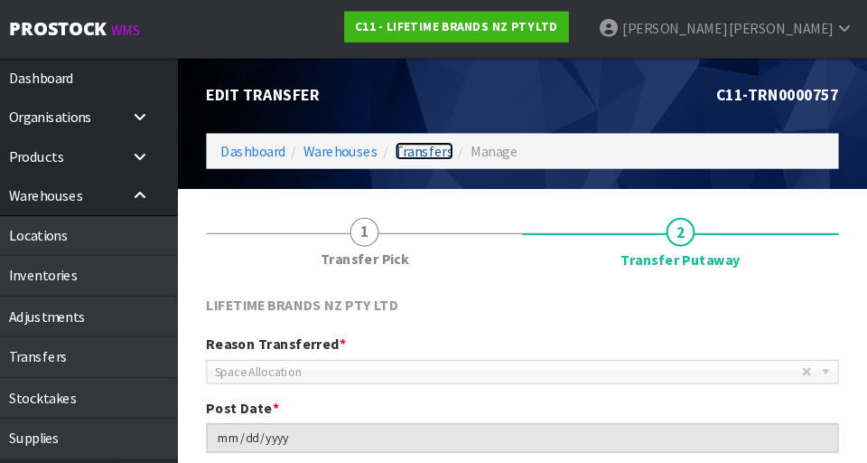
click at [441, 134] on link "Transfers" at bounding box center [449, 142] width 55 height 17
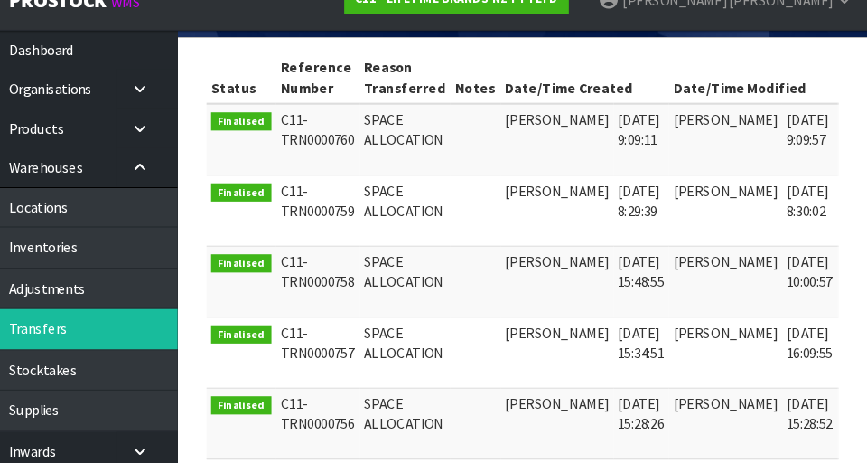
scroll to position [366, 0]
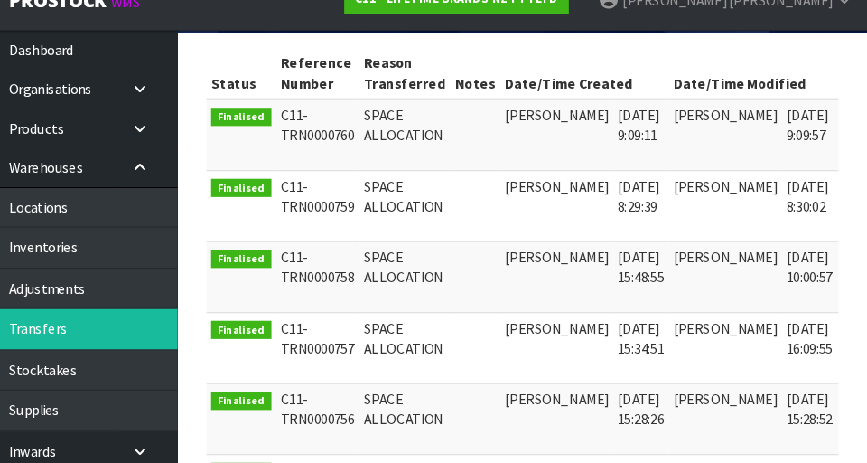
click at [541, 339] on icon at bounding box center [864, 339] width 14 height 12
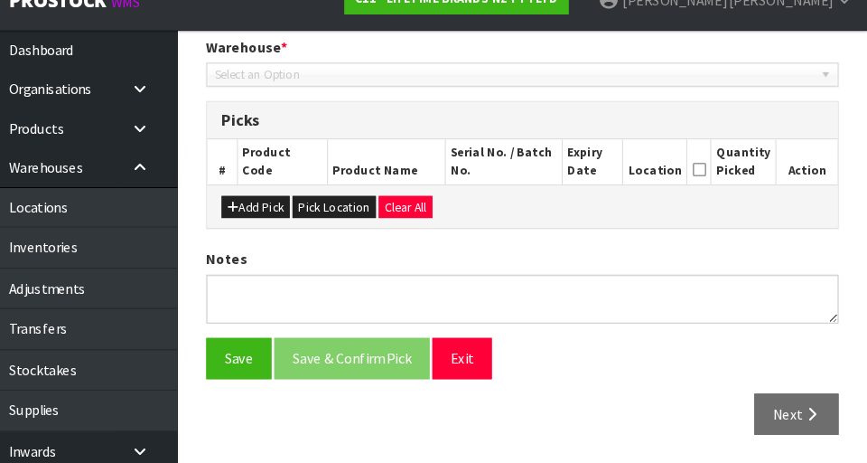
type input "[DATE]"
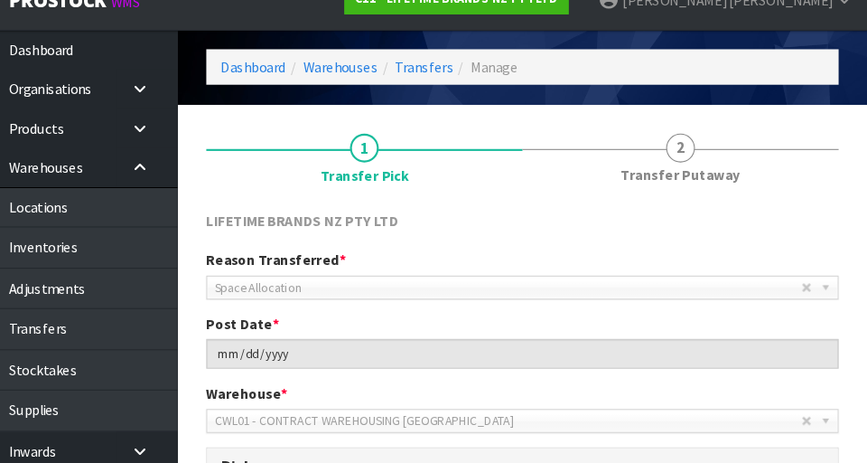
scroll to position [56, 0]
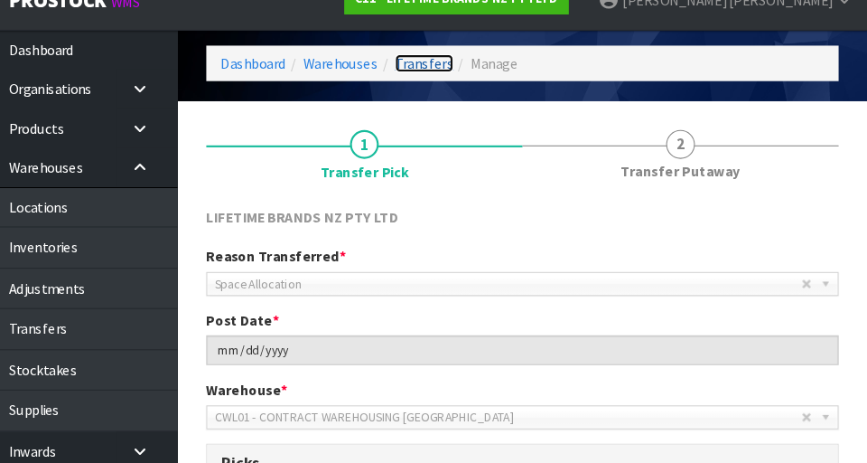
click at [455, 89] on link "Transfers" at bounding box center [449, 86] width 55 height 17
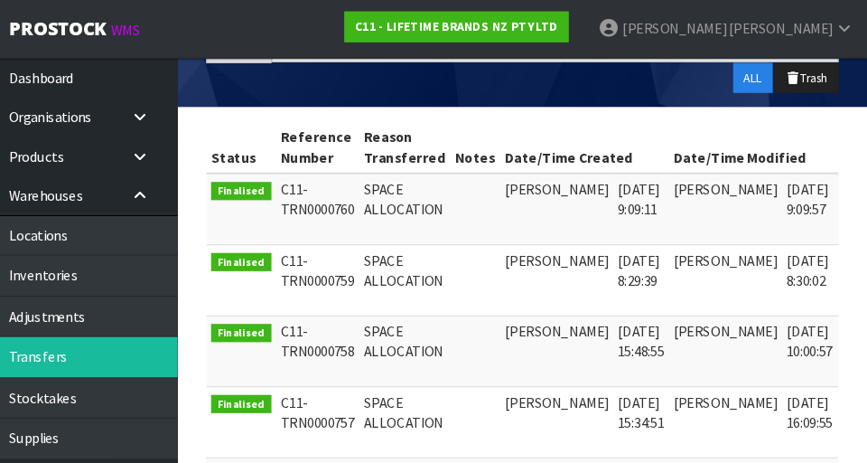
scroll to position [320, 0]
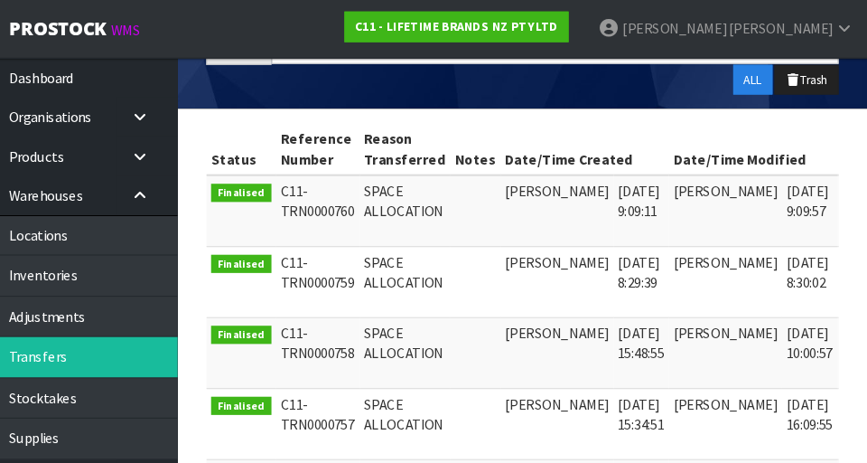
click at [541, 248] on link at bounding box center [863, 252] width 33 height 29
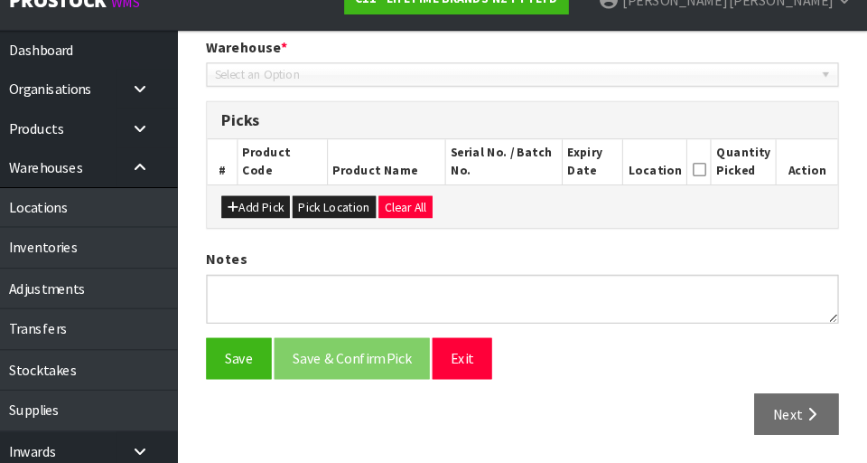
type input "[DATE]"
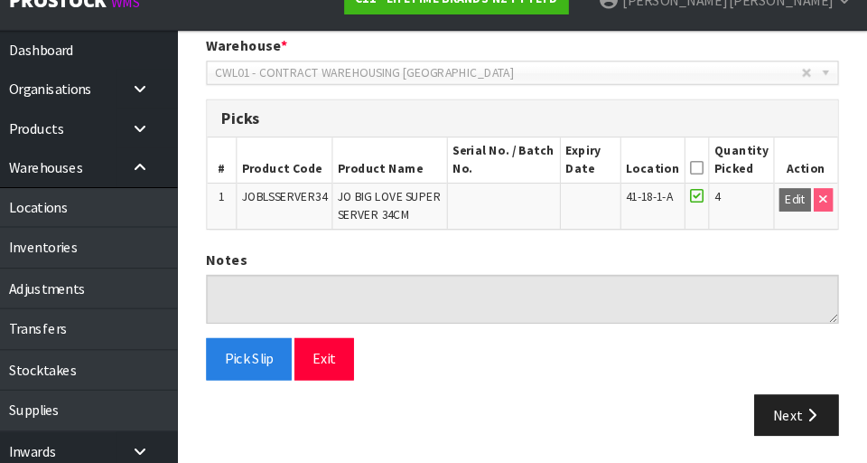
scroll to position [382, 0]
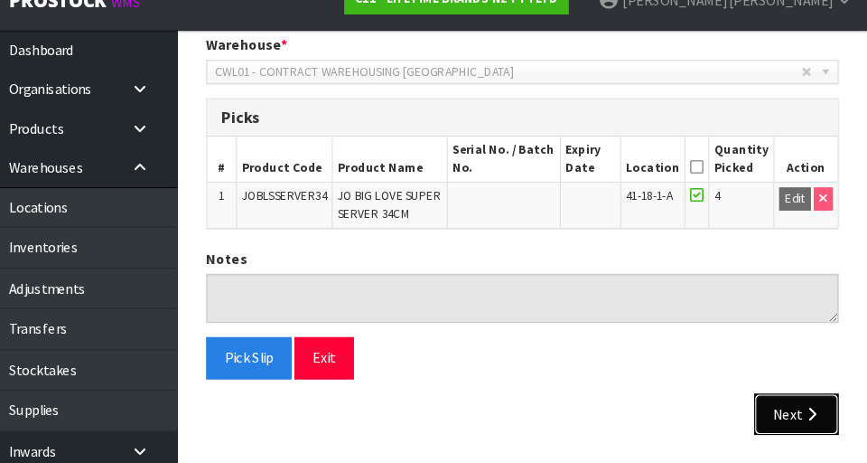
click at [541, 406] on button "Next" at bounding box center [800, 416] width 79 height 39
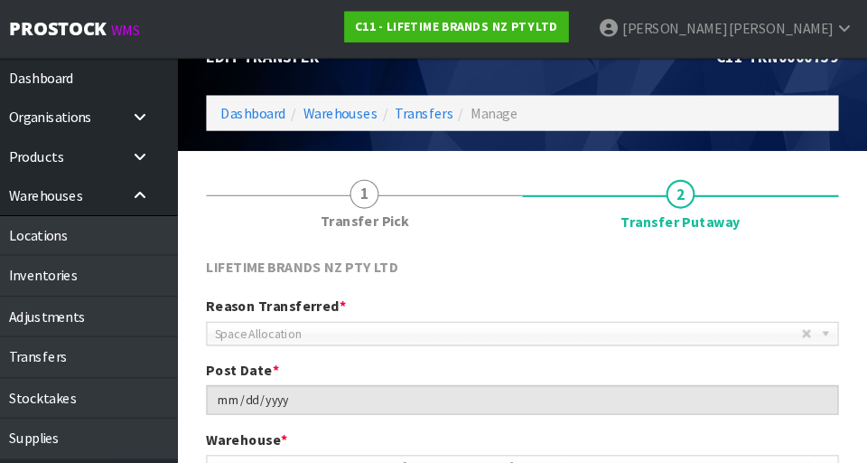
scroll to position [36, 0]
click at [450, 103] on link "Transfers" at bounding box center [449, 106] width 55 height 17
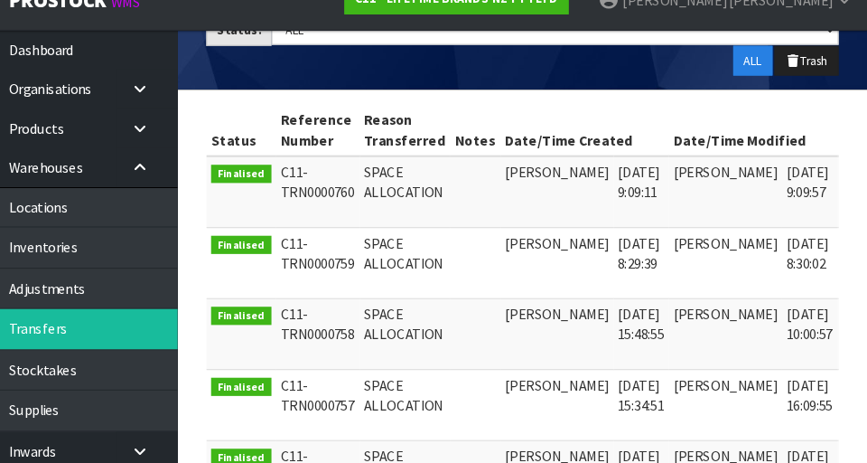
scroll to position [332, 0]
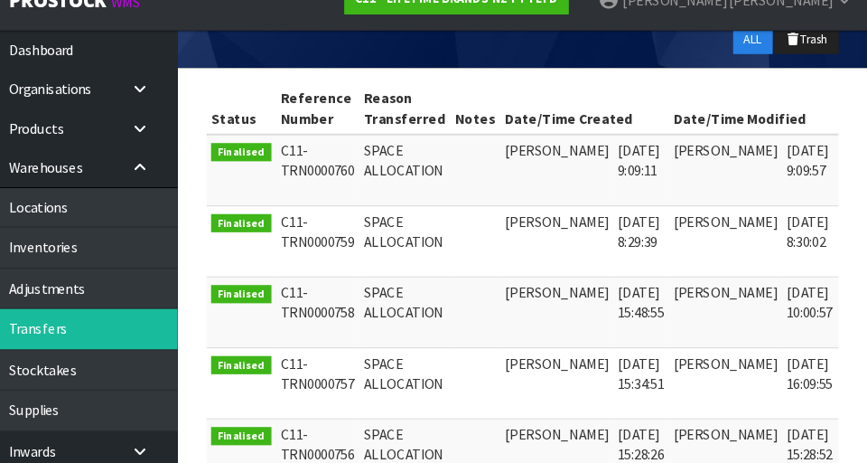
click at [541, 306] on icon at bounding box center [864, 306] width 14 height 12
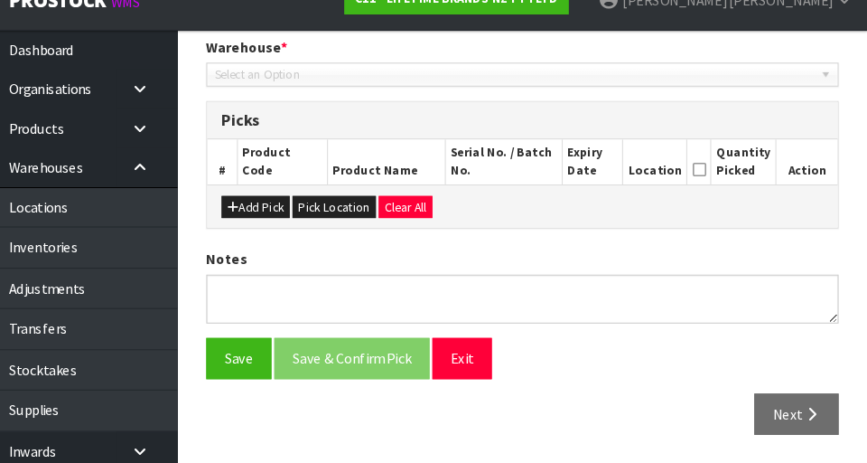
type input "[DATE]"
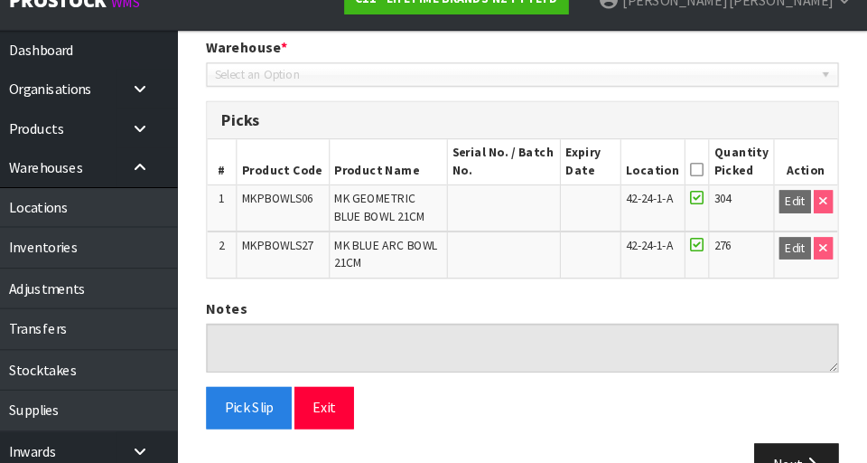
scroll to position [426, 0]
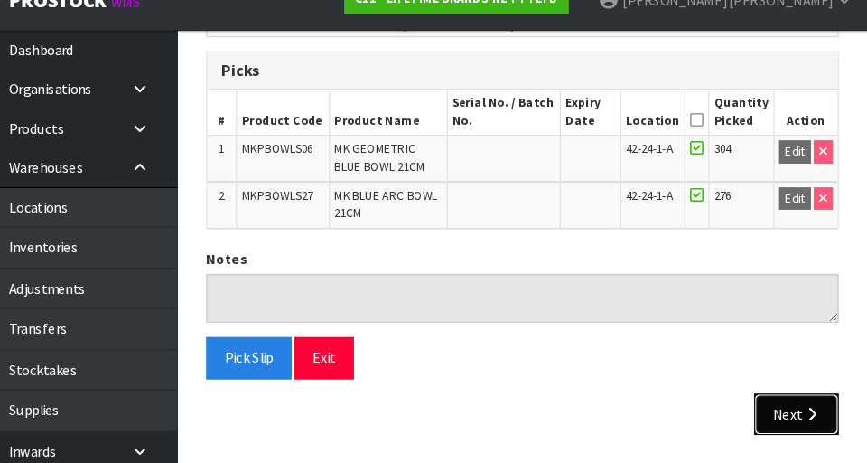
click at [541, 417] on button "Next" at bounding box center [800, 416] width 79 height 39
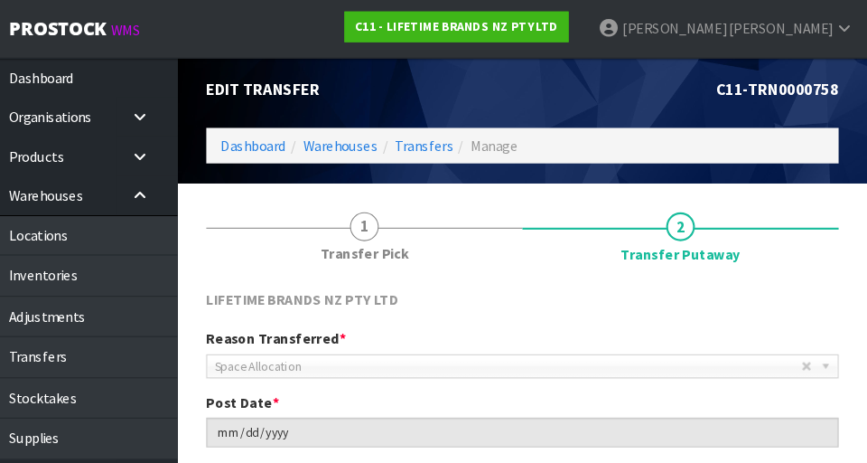
scroll to position [4, 0]
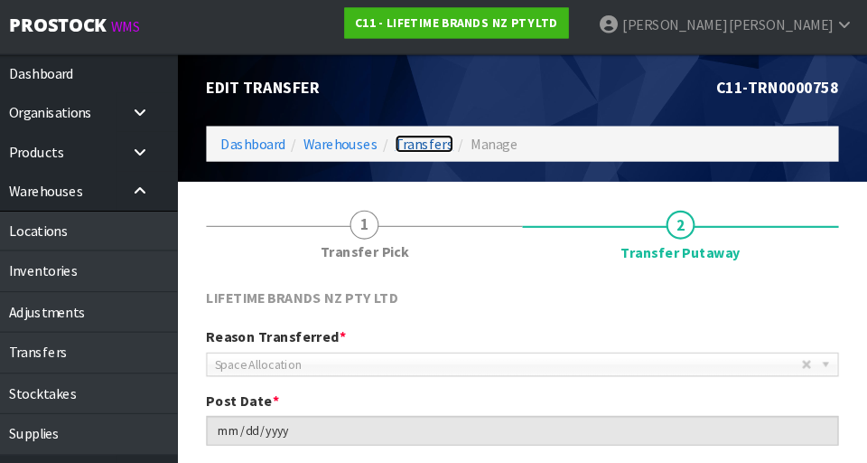
click at [464, 134] on link "Transfers" at bounding box center [449, 138] width 55 height 17
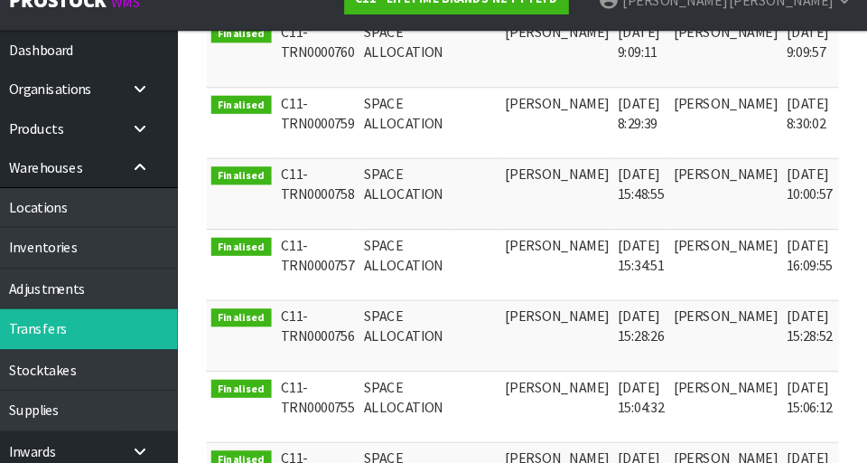
click at [541, 395] on td "[DATE] 15:06:12" at bounding box center [813, 410] width 52 height 67
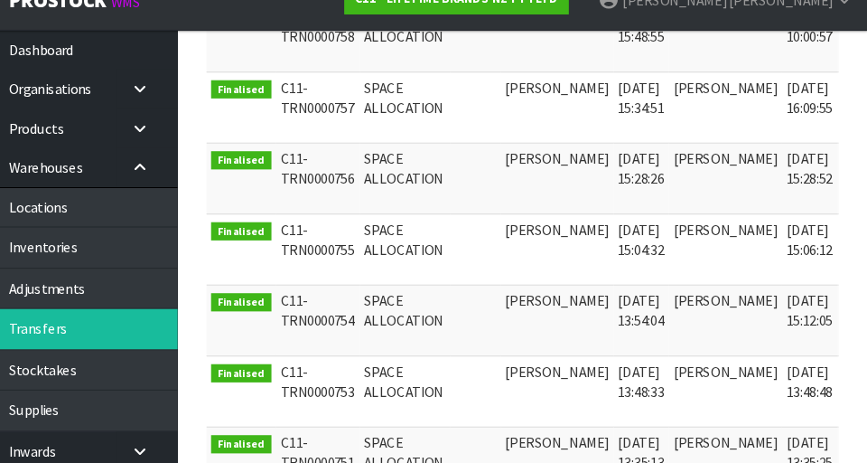
scroll to position [603, 0]
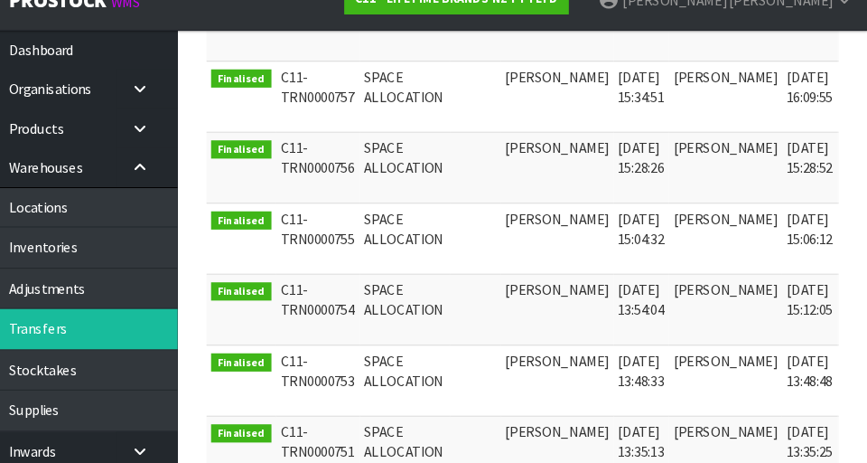
click at [541, 304] on link at bounding box center [863, 303] width 33 height 29
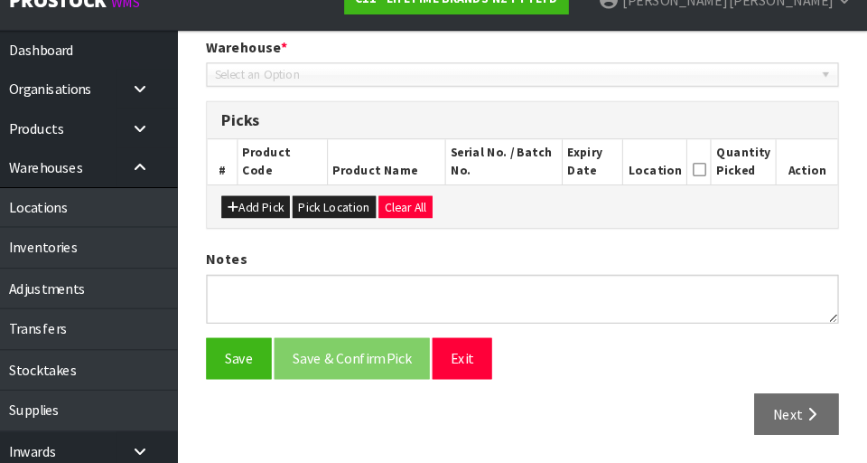
type input "[DATE]"
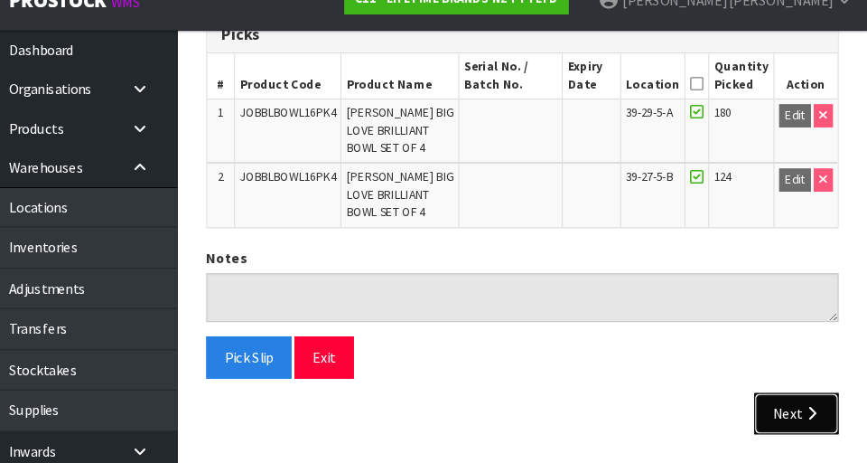
click at [541, 416] on button "Next" at bounding box center [800, 416] width 79 height 39
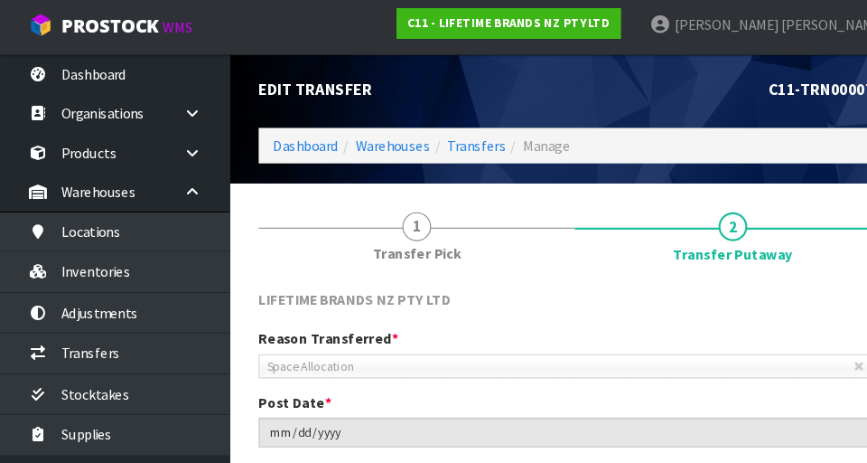
scroll to position [0, 0]
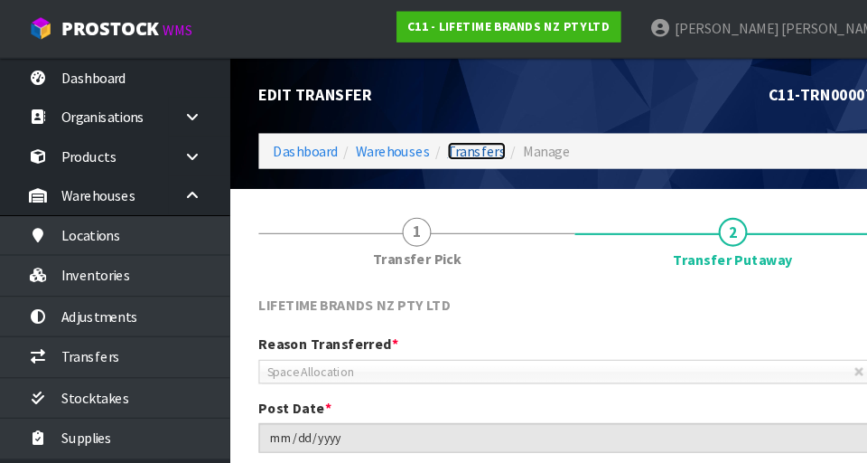
click at [457, 135] on link "Transfers" at bounding box center [449, 142] width 55 height 17
click at [450, 138] on link "Transfers" at bounding box center [449, 142] width 55 height 17
click at [463, 145] on link "Transfers" at bounding box center [449, 142] width 55 height 17
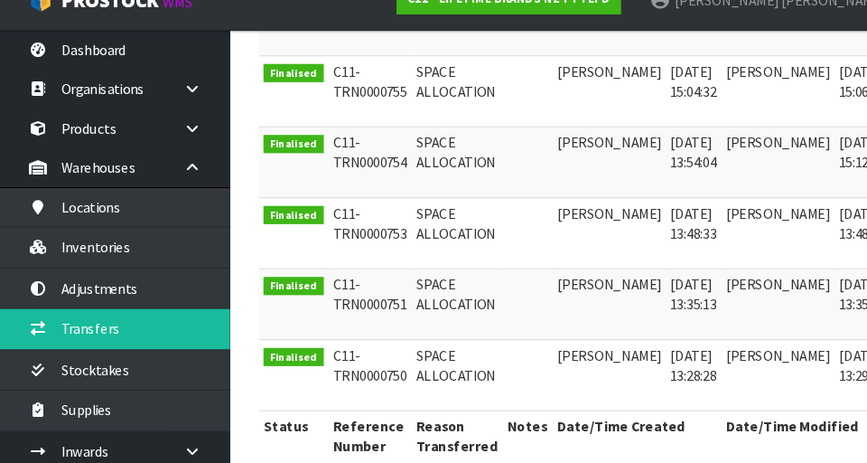
scroll to position [744, 0]
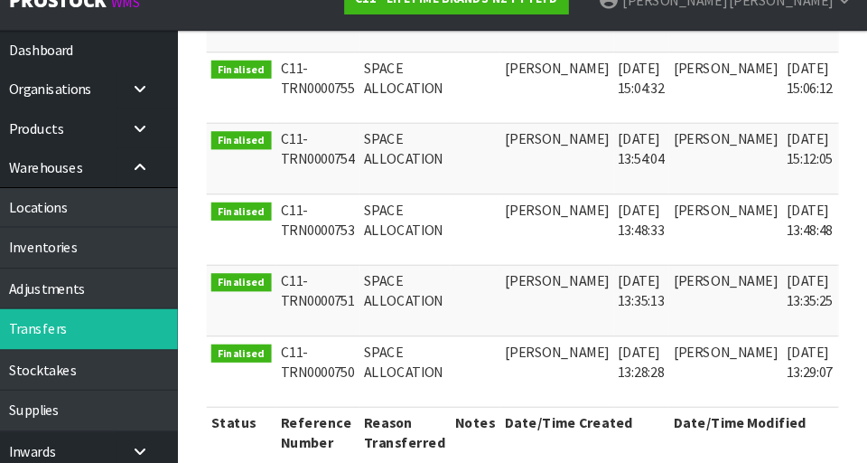
click at [541, 229] on icon at bounding box center [864, 228] width 14 height 12
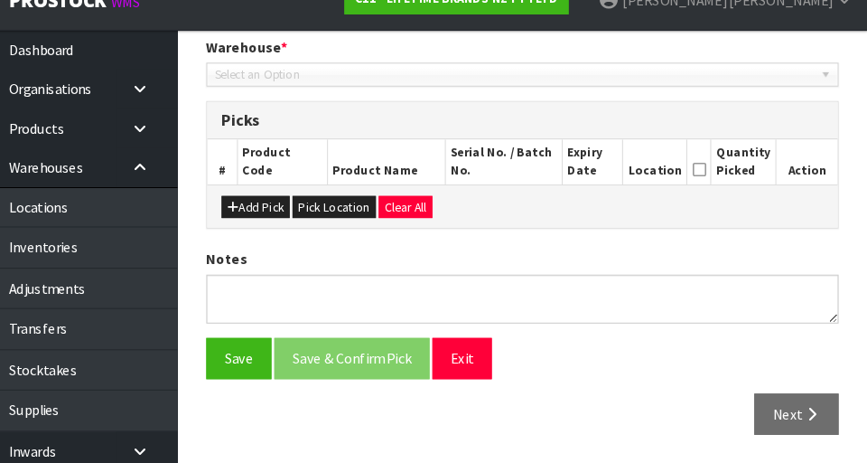
type input "[DATE]"
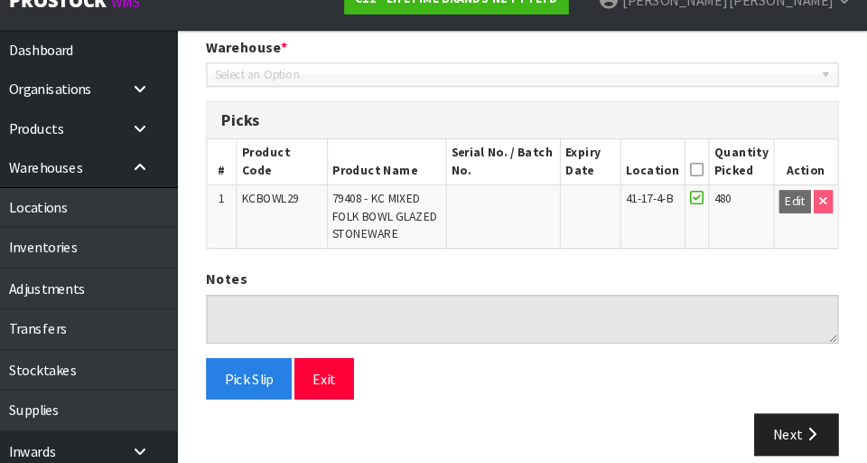
scroll to position [398, 0]
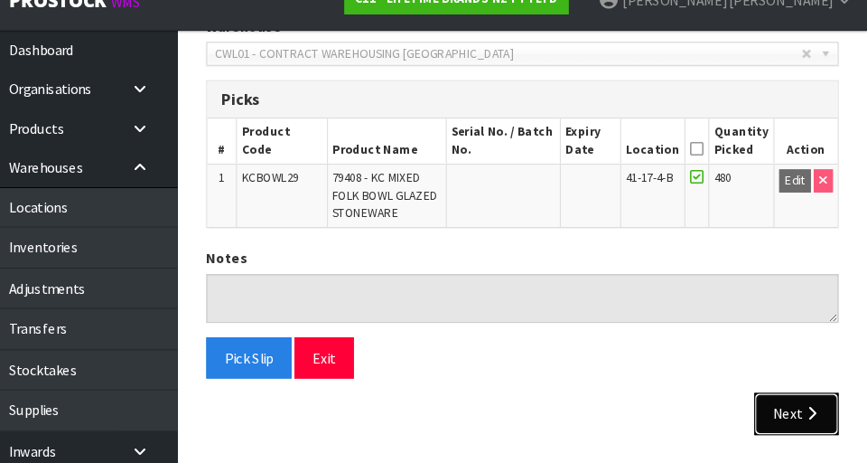
click at [541, 413] on icon "button" at bounding box center [814, 416] width 17 height 14
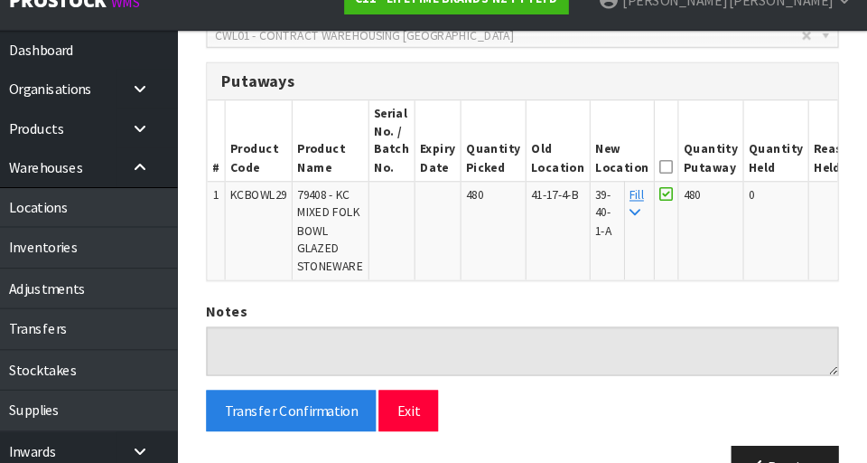
scroll to position [421, 0]
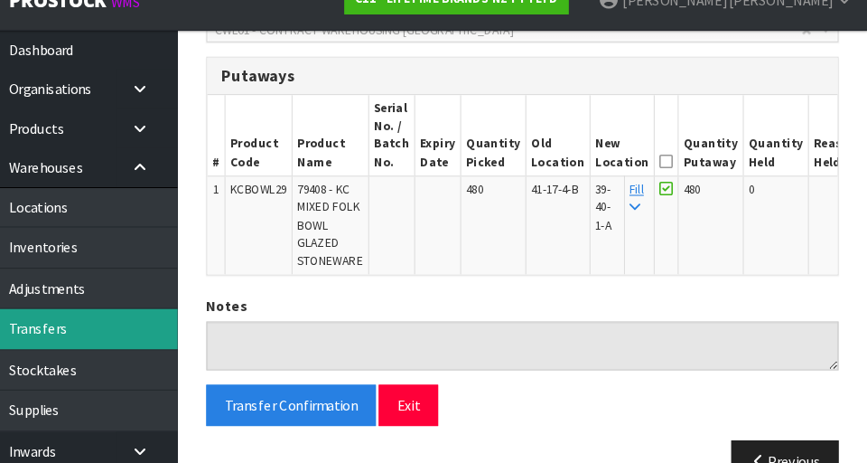
click at [158, 330] on link "Transfers" at bounding box center [108, 335] width 217 height 37
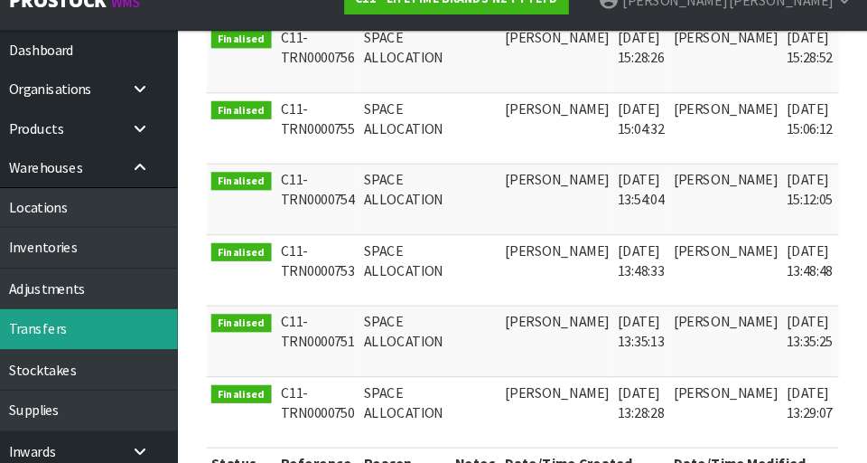
scroll to position [709, 0]
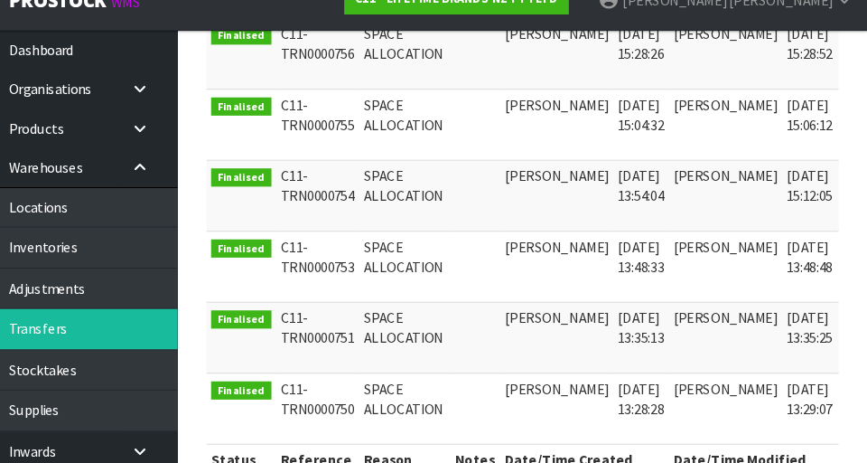
click at [541, 262] on icon at bounding box center [864, 263] width 14 height 12
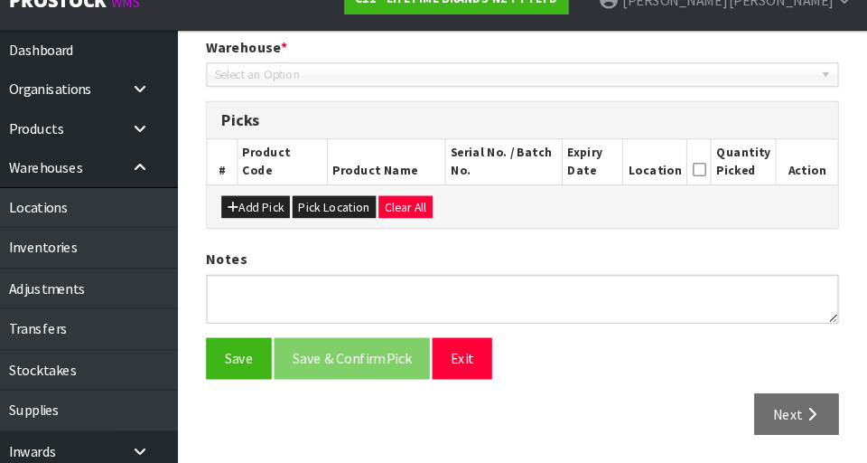
type input "[DATE]"
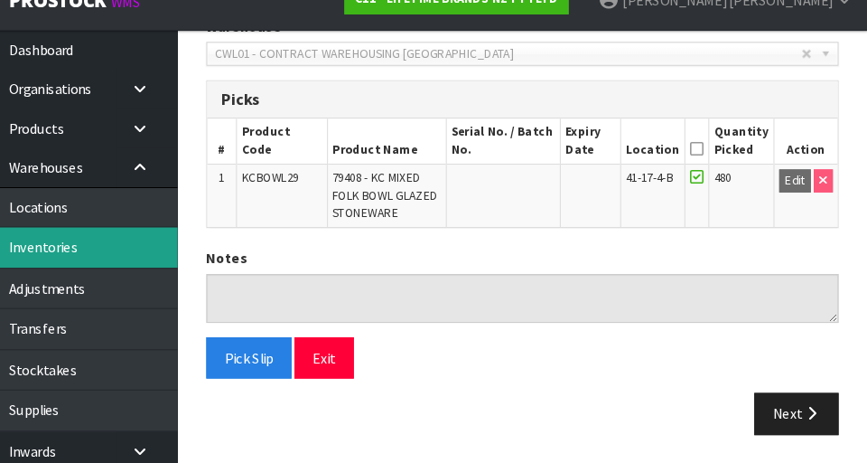
click at [164, 264] on link "Inventories" at bounding box center [108, 258] width 217 height 37
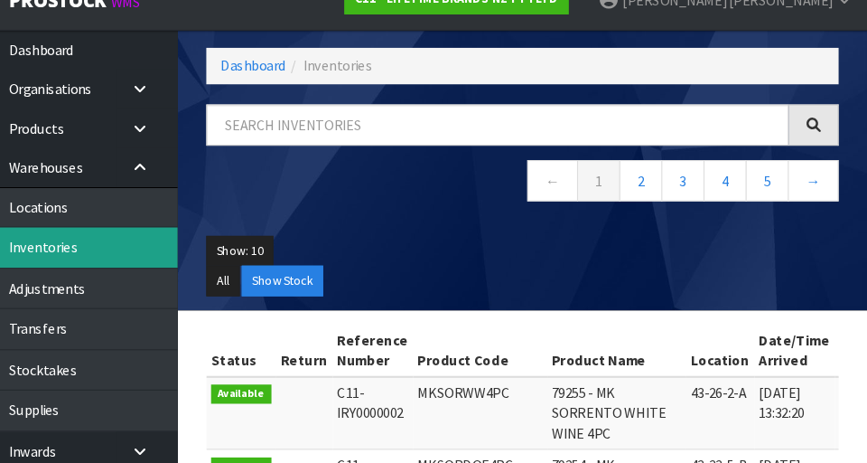
scroll to position [398, 0]
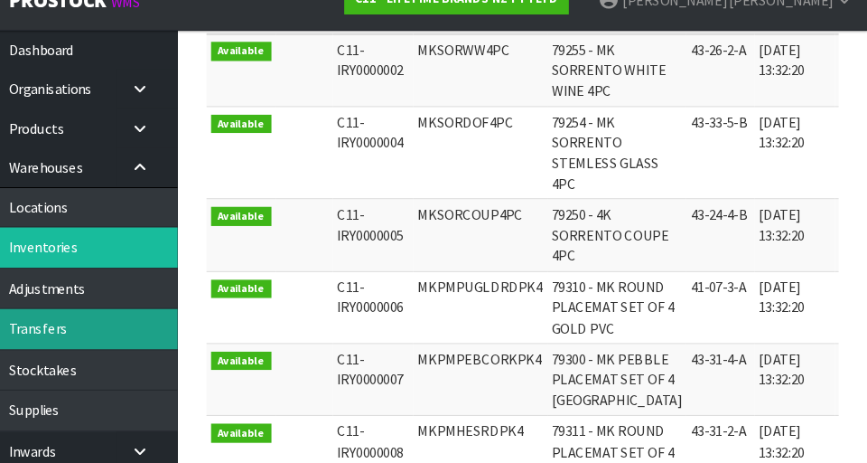
click at [169, 327] on link "Transfers" at bounding box center [108, 335] width 217 height 37
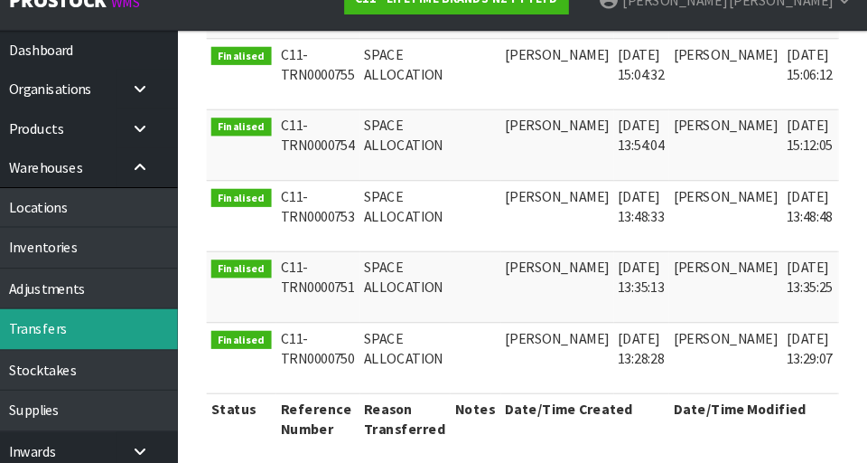
scroll to position [772, 0]
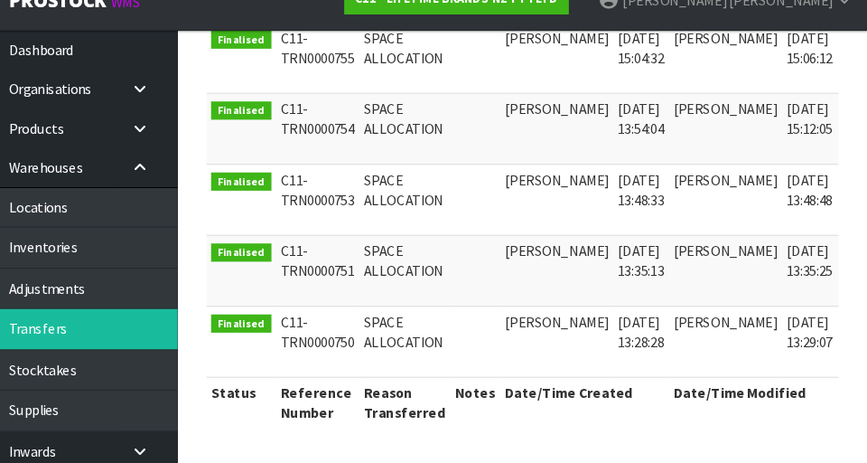
click at [541, 270] on icon at bounding box center [864, 267] width 14 height 12
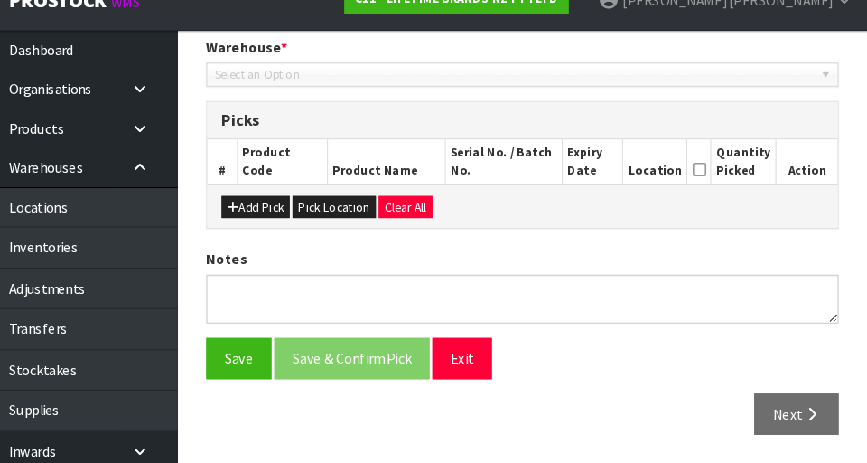
type input "[DATE]"
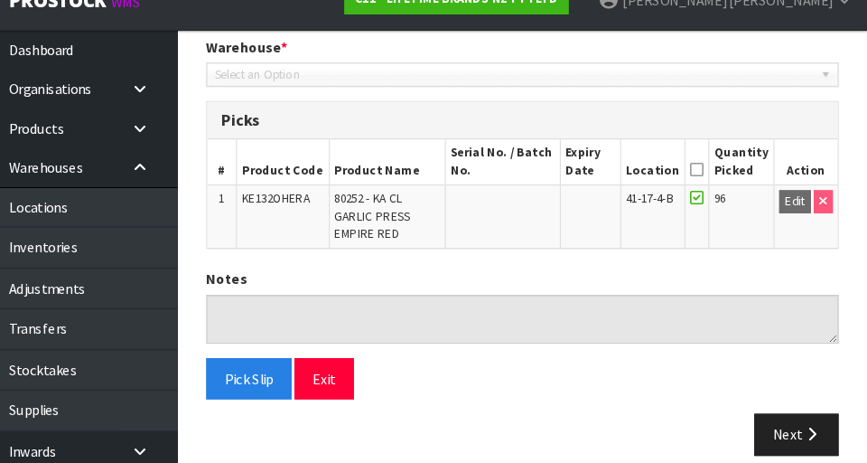
scroll to position [398, 0]
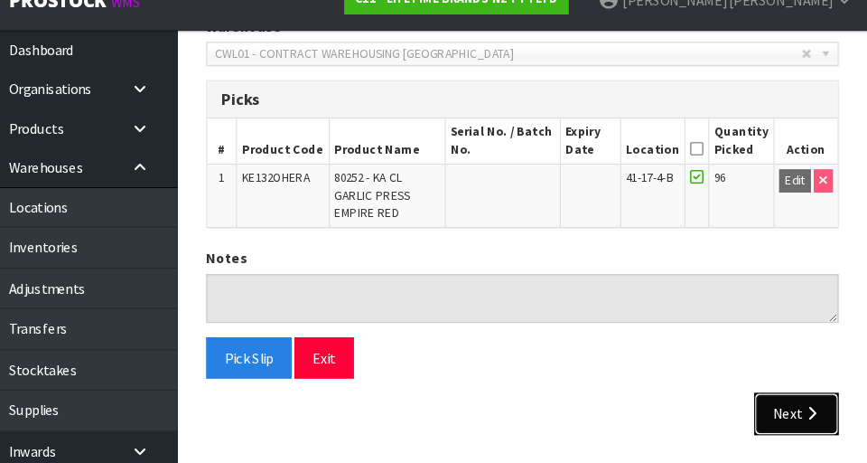
click at [541, 422] on icon "button" at bounding box center [814, 416] width 17 height 14
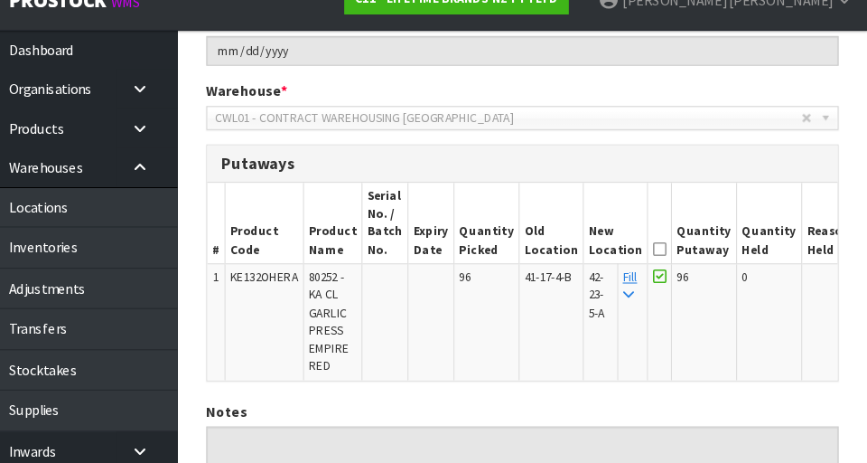
scroll to position [340, 0]
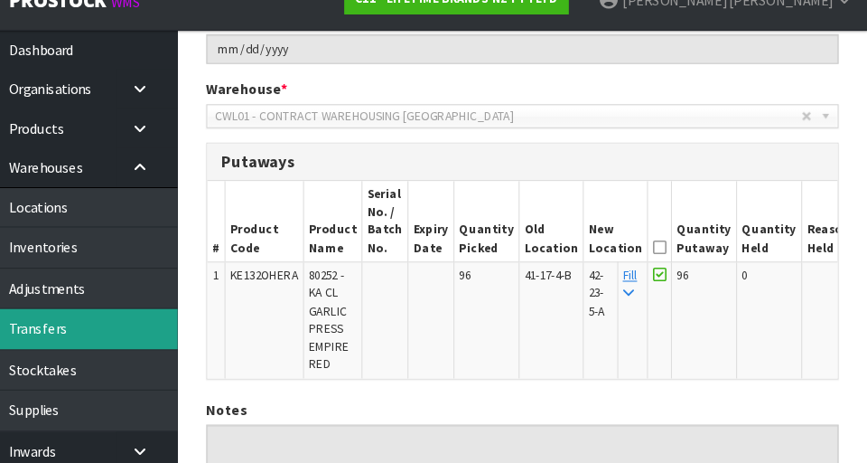
click at [148, 323] on link "Transfers" at bounding box center [108, 335] width 217 height 37
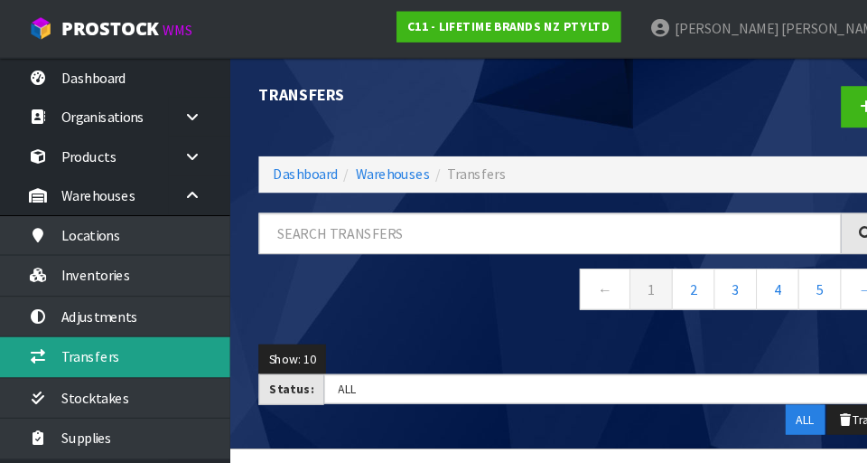
click at [159, 340] on link "Transfers" at bounding box center [108, 335] width 217 height 37
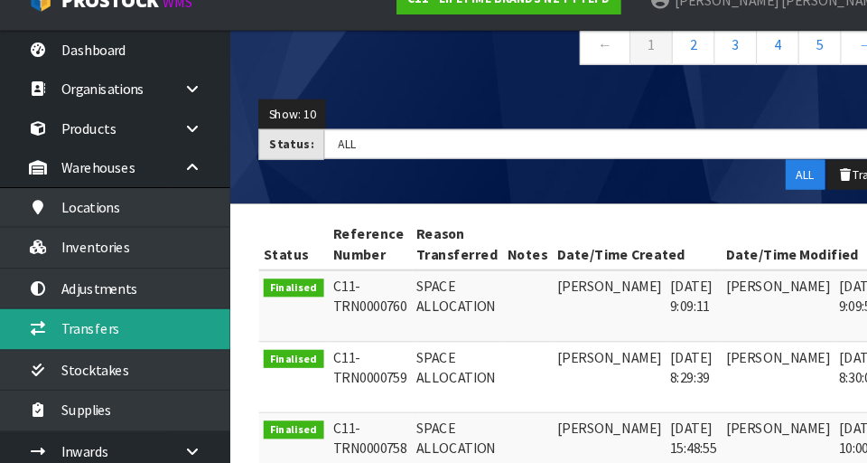
scroll to position [229, 0]
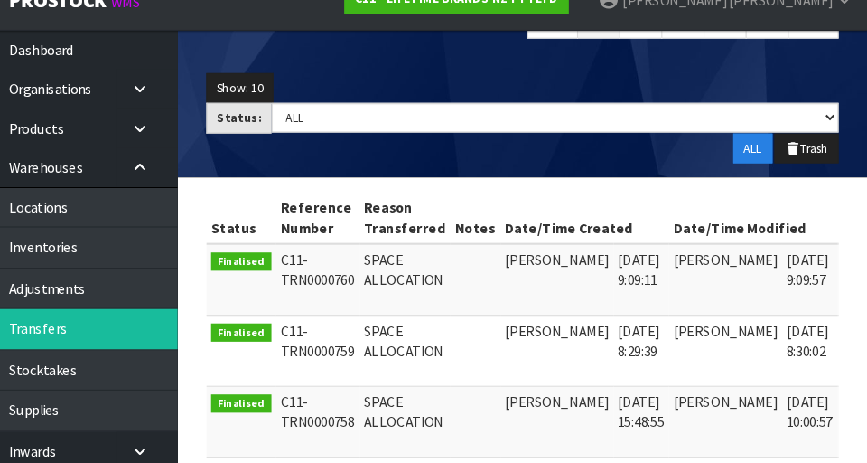
click at [541, 276] on icon at bounding box center [864, 275] width 14 height 12
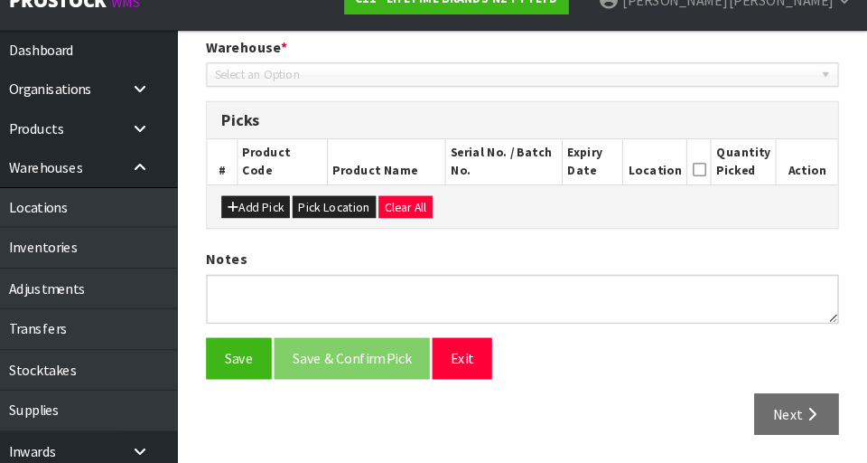
type input "[DATE]"
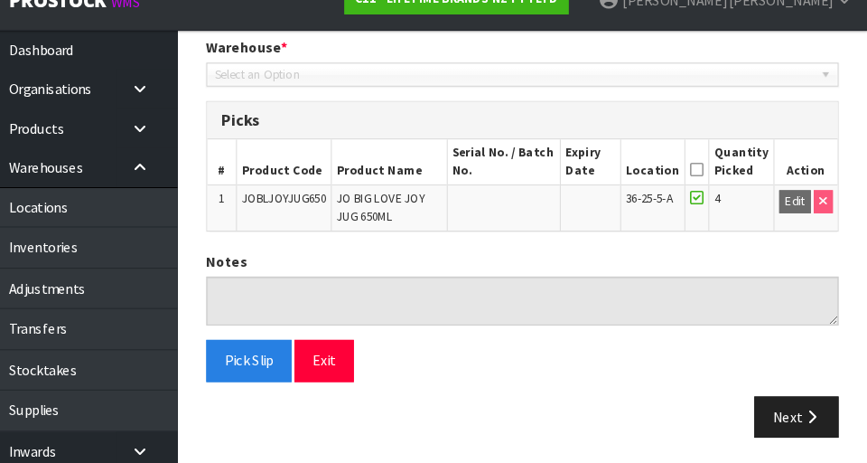
scroll to position [382, 0]
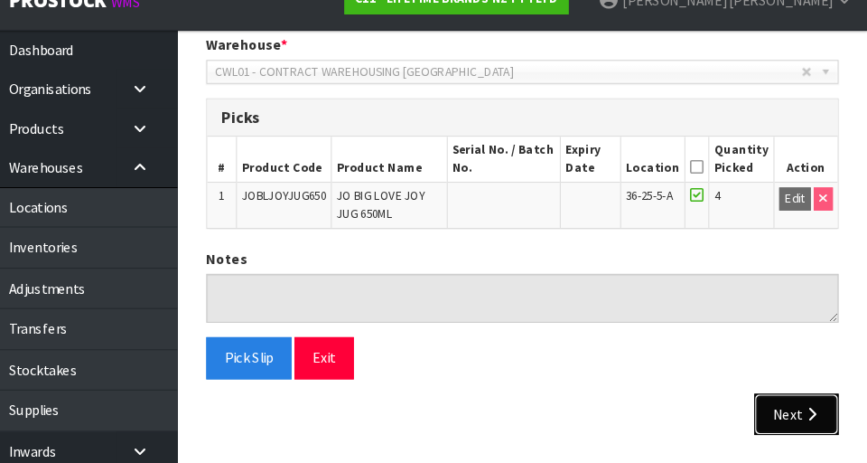
click at [541, 426] on button "Next" at bounding box center [800, 416] width 79 height 39
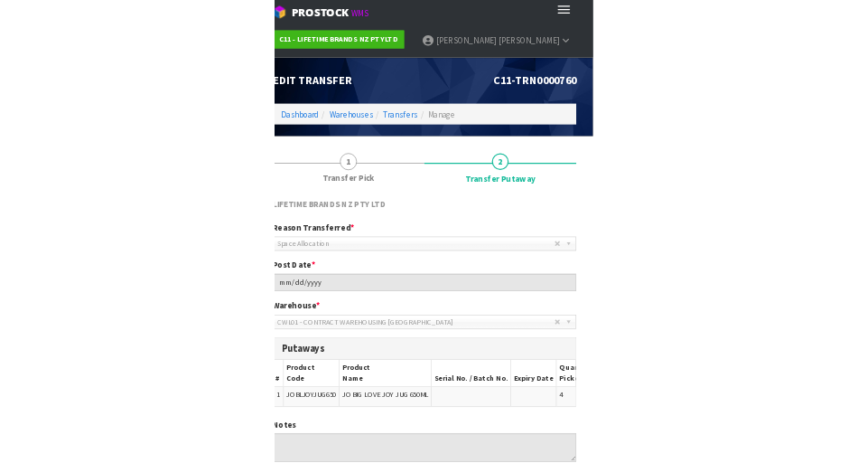
scroll to position [4, 0]
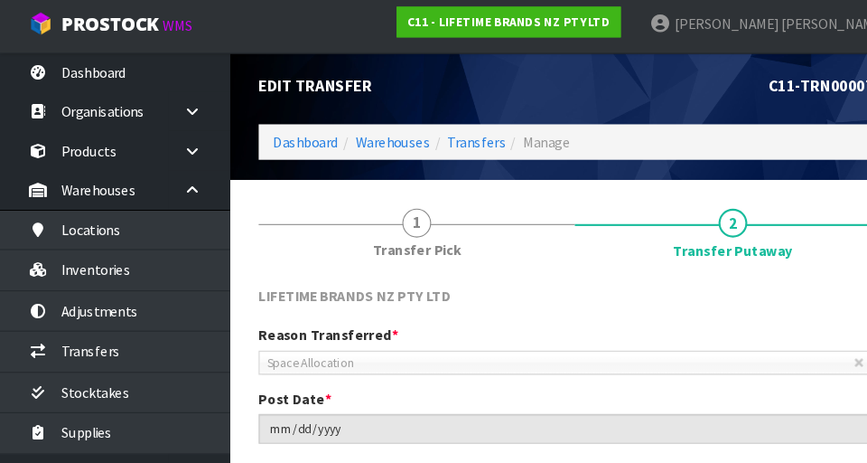
click at [464, 155] on div "Edit Transfer C11-TRN0000760 Dashboard Warehouses Transfers Manage" at bounding box center [541, 113] width 623 height 124
click at [455, 142] on link "Transfers" at bounding box center [449, 138] width 55 height 17
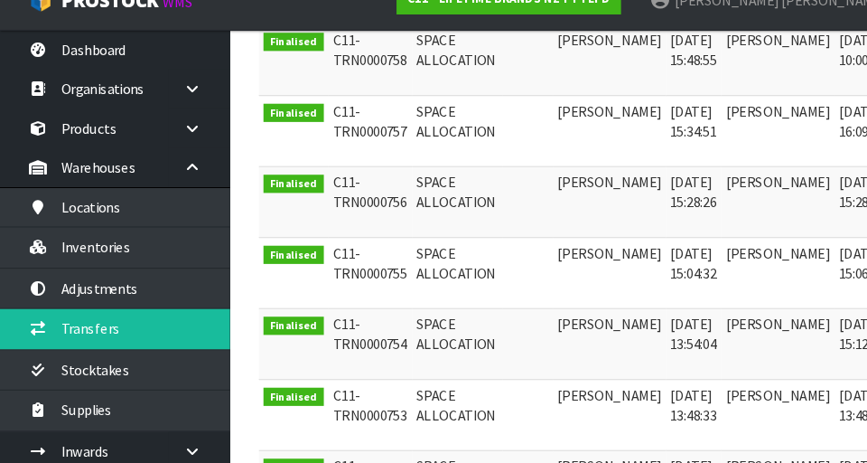
scroll to position [772, 0]
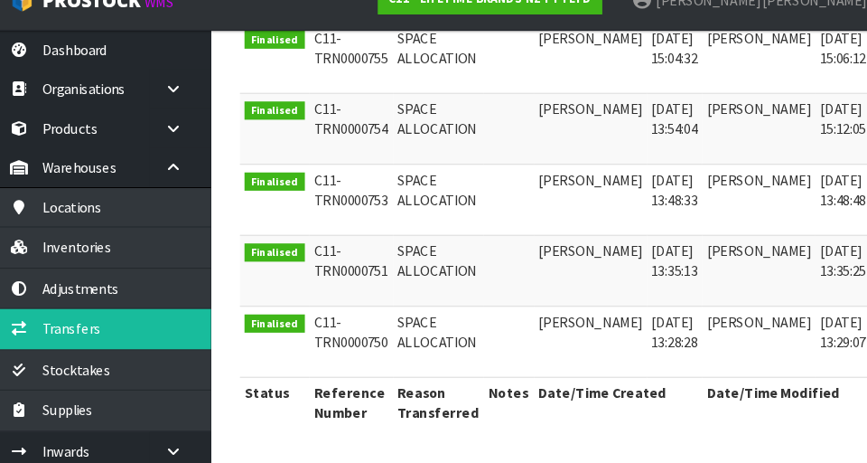
click at [541, 339] on link at bounding box center [863, 334] width 33 height 29
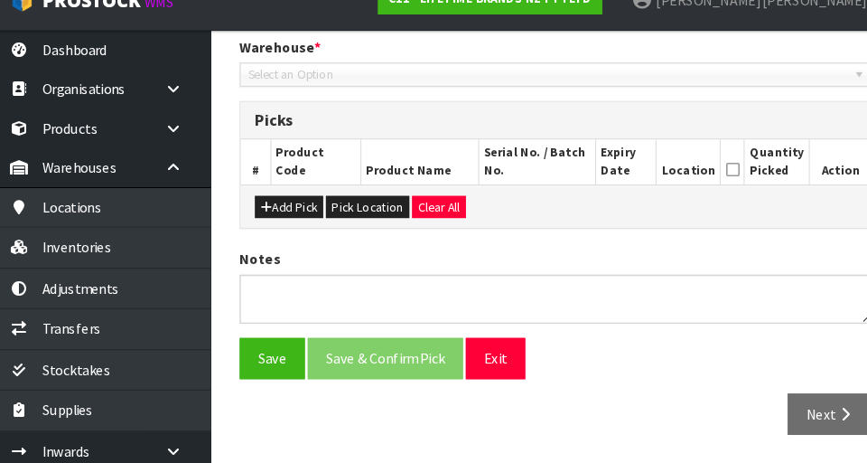
type input "[DATE]"
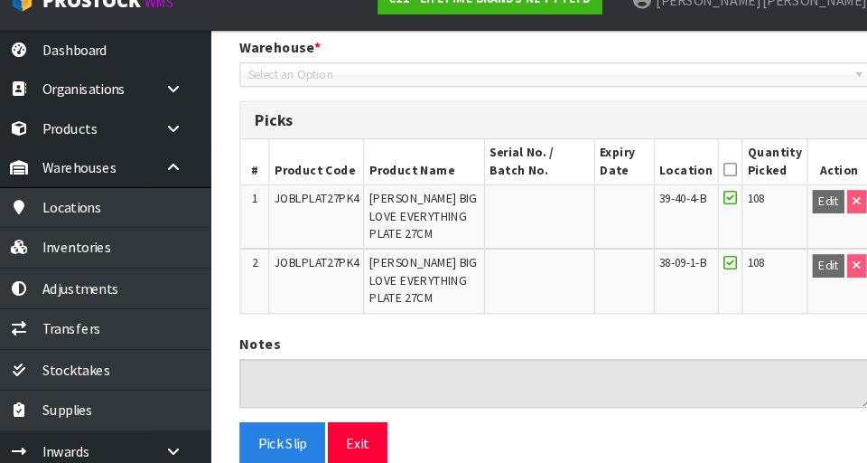
scroll to position [460, 0]
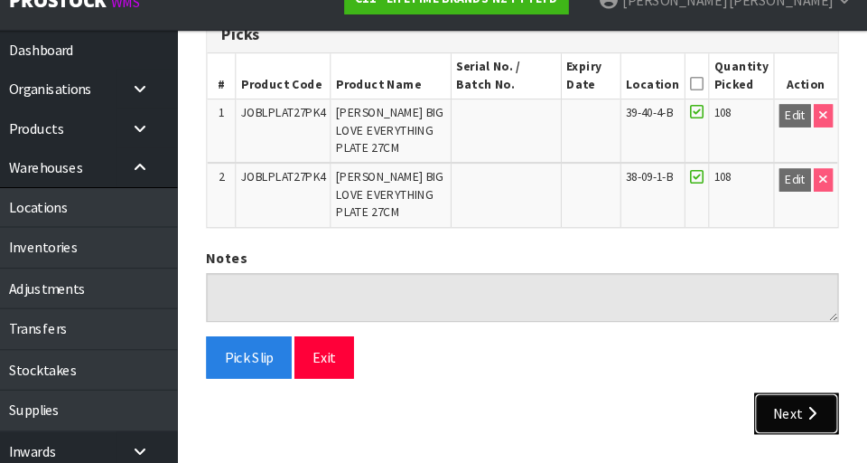
click at [541, 425] on button "Next" at bounding box center [800, 416] width 79 height 39
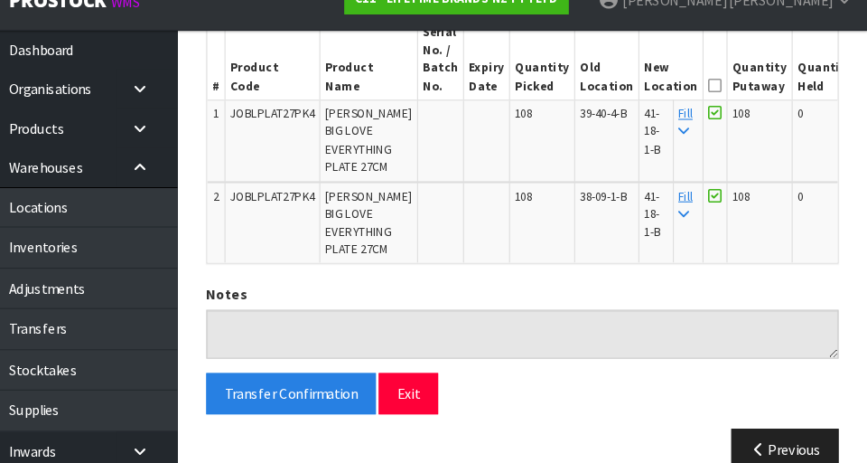
scroll to position [0, 0]
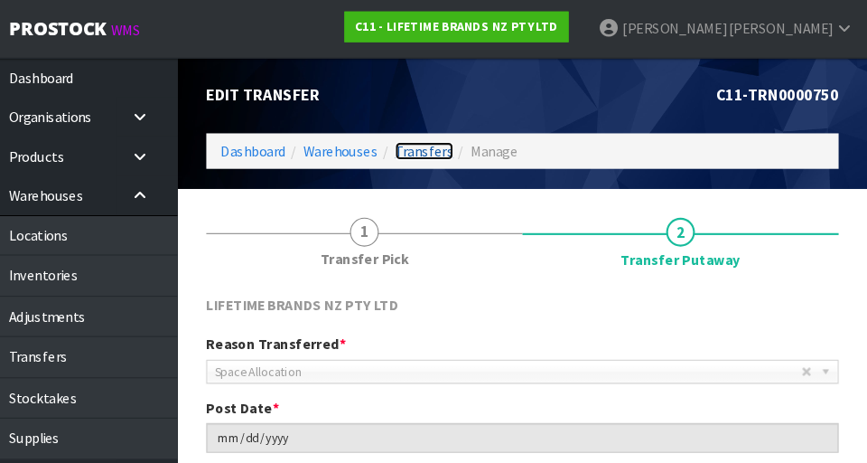
click at [441, 139] on link "Transfers" at bounding box center [449, 142] width 55 height 17
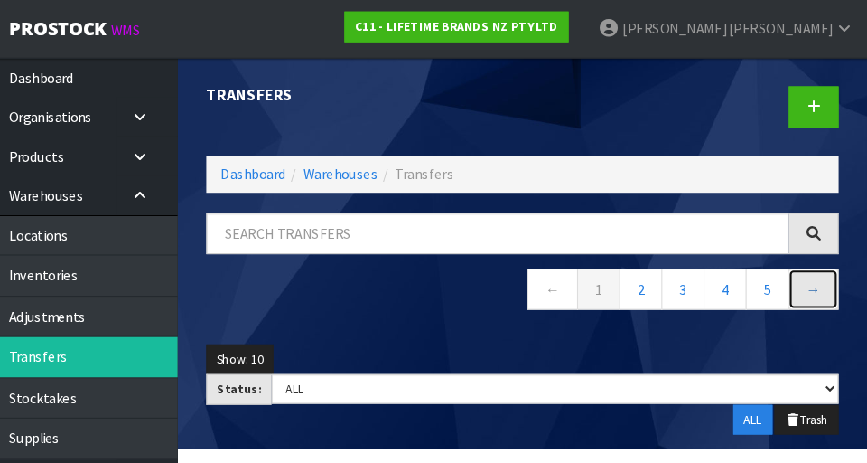
click at [541, 277] on link "→" at bounding box center [816, 272] width 48 height 39
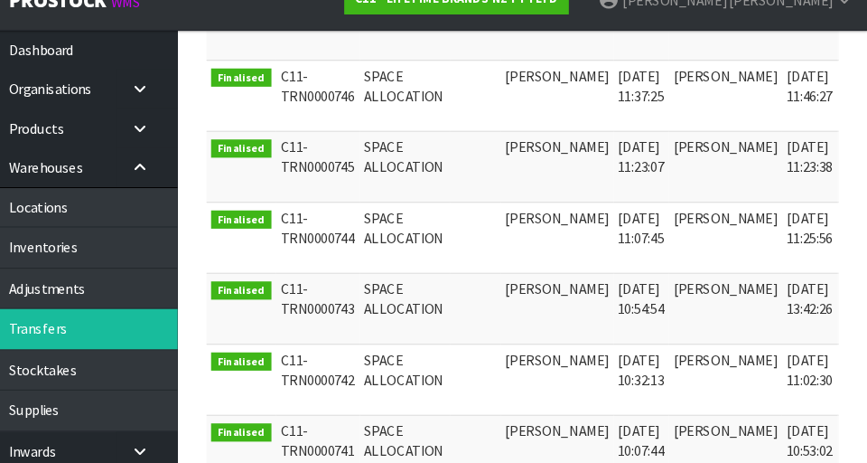
click at [541, 170] on icon at bounding box center [864, 169] width 14 height 12
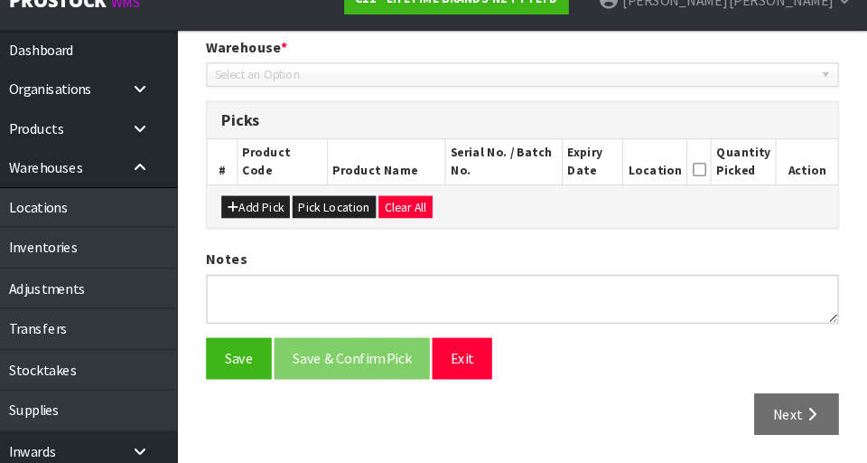
type input "[DATE]"
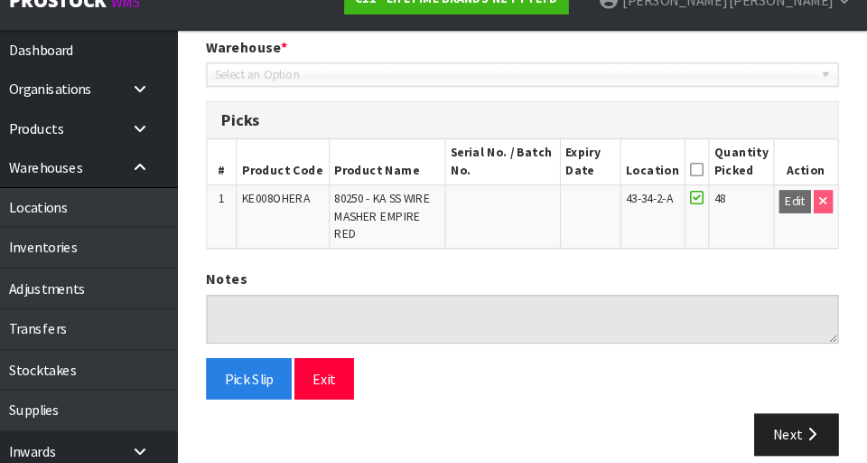
scroll to position [398, 0]
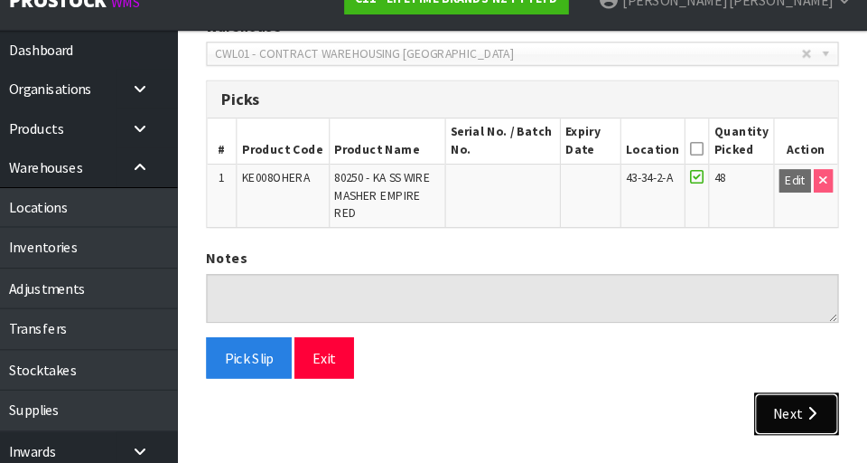
click at [541, 403] on button "Next" at bounding box center [800, 416] width 79 height 39
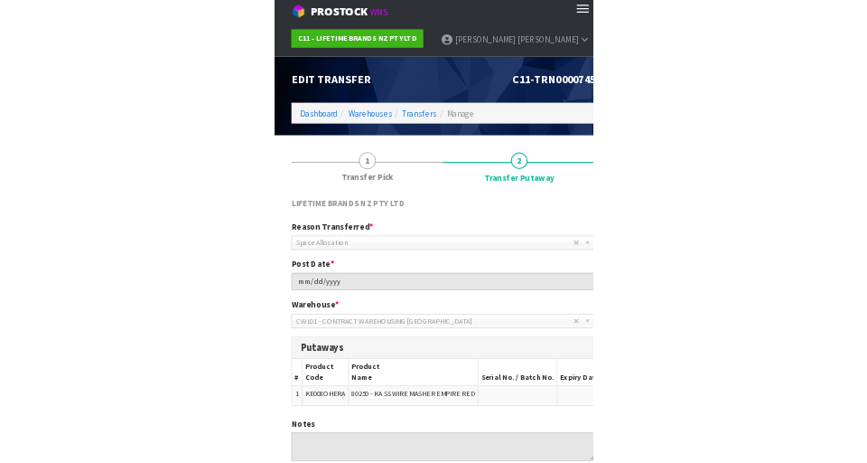
scroll to position [5, 0]
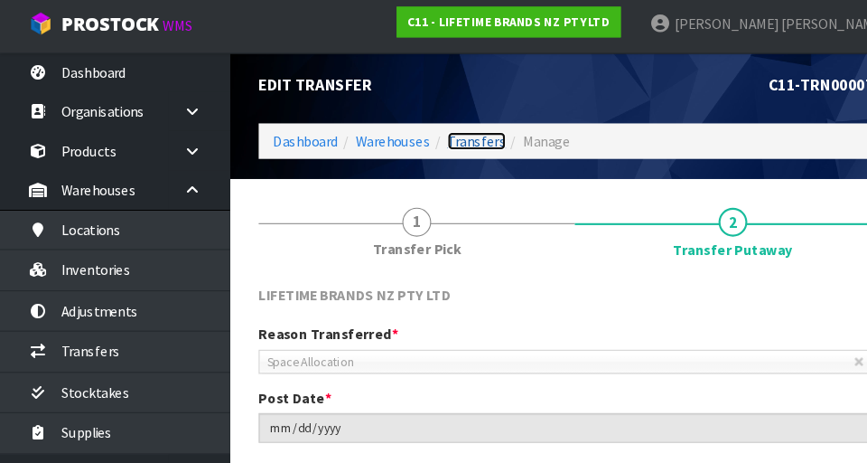
click at [449, 142] on link "Transfers" at bounding box center [449, 137] width 55 height 17
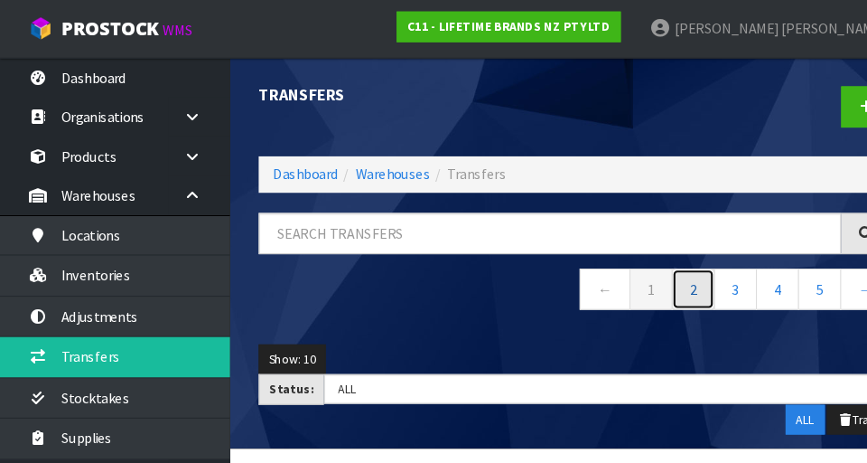
click at [541, 278] on link "2" at bounding box center [653, 272] width 41 height 39
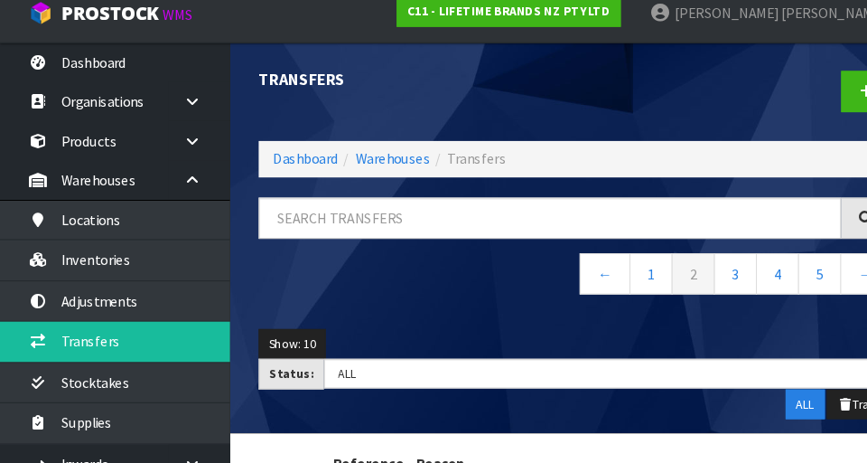
scroll to position [27, 0]
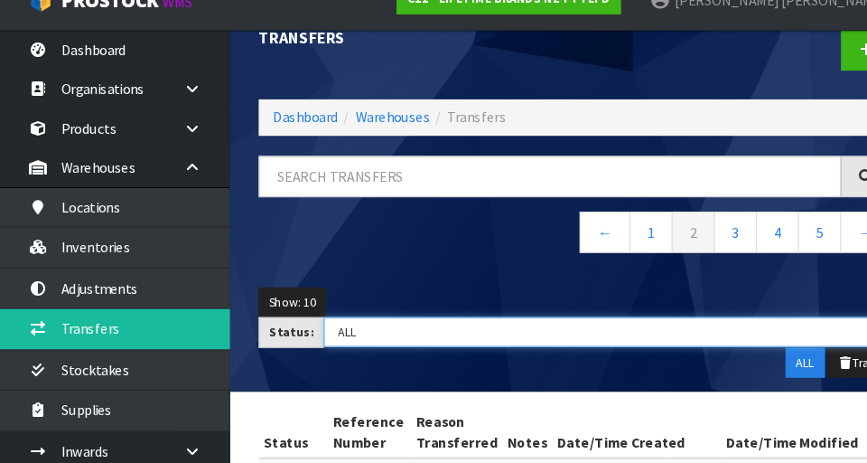
click at [488, 341] on select "Draft Pending Pick Goods Picked Finalised ALL" at bounding box center [572, 339] width 535 height 28
click at [305, 325] on select "Draft Pending Pick Goods Picked Finalised ALL" at bounding box center [572, 339] width 535 height 28
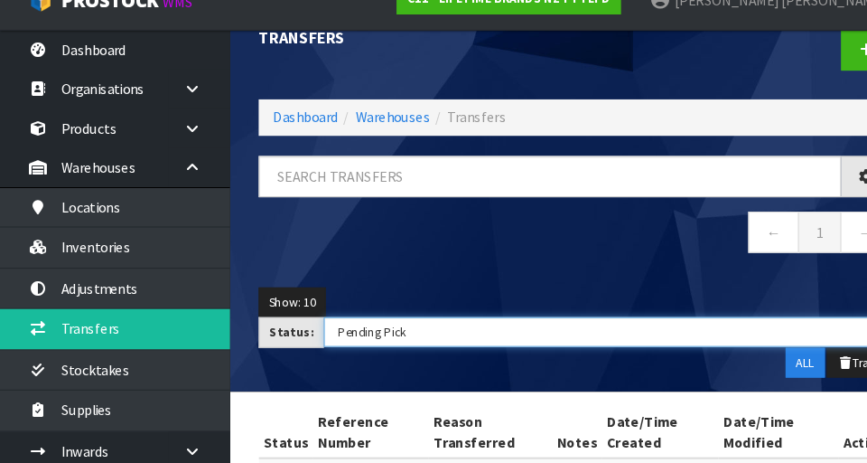
click at [413, 341] on select "Draft Pending Pick Goods Picked Finalised ALL" at bounding box center [572, 339] width 535 height 28
click at [305, 325] on select "Draft Pending Pick Goods Picked Finalised ALL" at bounding box center [572, 339] width 535 height 28
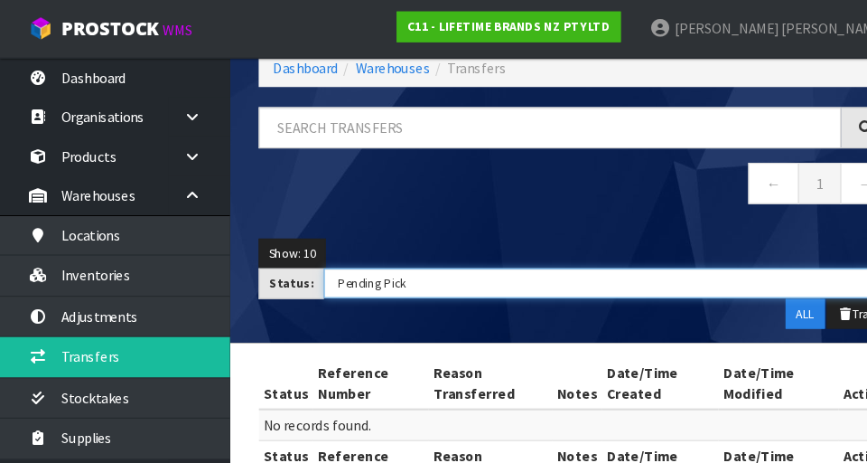
scroll to position [98, 0]
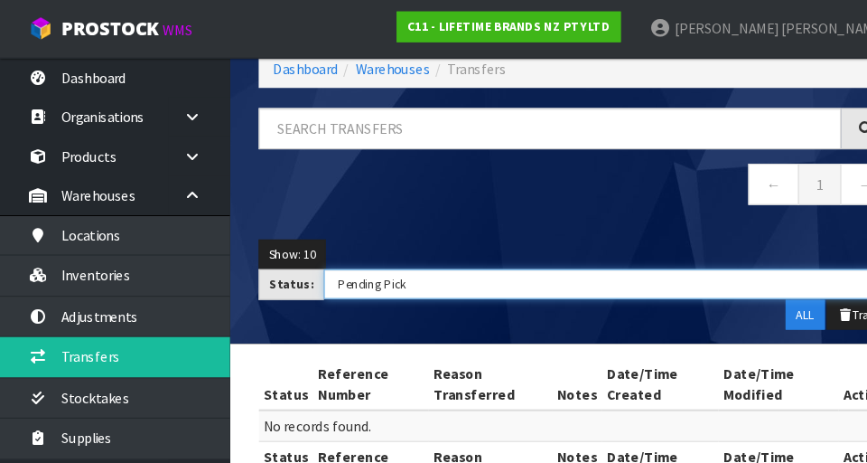
click at [488, 269] on select "Draft Pending Pick Goods Picked Finalised ALL" at bounding box center [572, 268] width 535 height 28
click at [305, 254] on select "Draft Pending Pick Goods Picked Finalised ALL" at bounding box center [572, 268] width 535 height 28
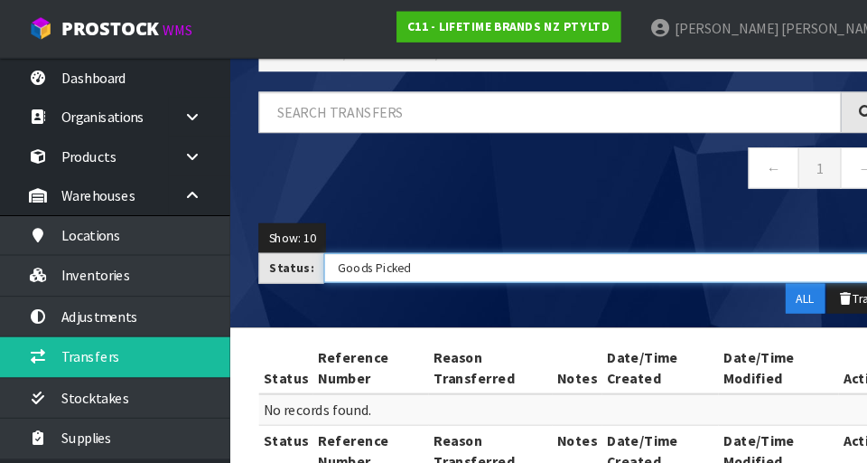
scroll to position [103, 0]
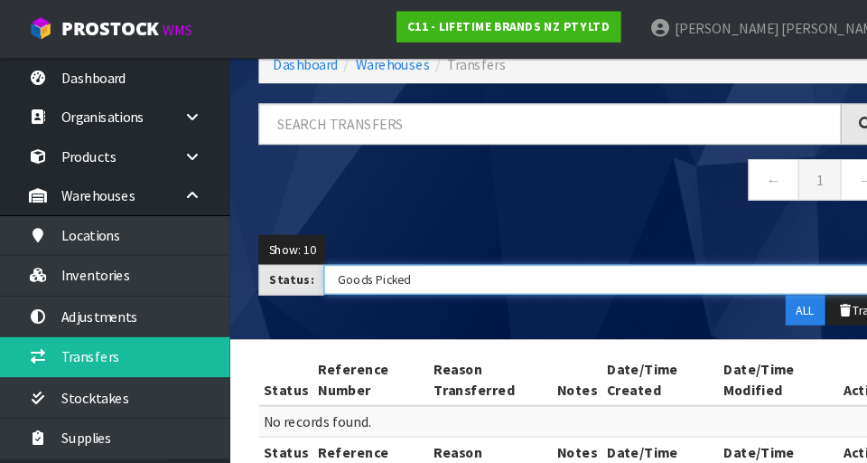
click at [474, 263] on select "Draft Pending Pick Goods Picked Finalised ALL" at bounding box center [572, 263] width 535 height 28
click at [305, 249] on select "Draft Pending Pick Goods Picked Finalised ALL" at bounding box center [572, 263] width 535 height 28
click at [501, 274] on select "Draft Pending Pick Goods Picked Finalised ALL" at bounding box center [572, 263] width 535 height 28
select select "string:ALL"
click at [305, 249] on select "Draft Pending Pick Goods Picked Finalised ALL" at bounding box center [572, 263] width 535 height 28
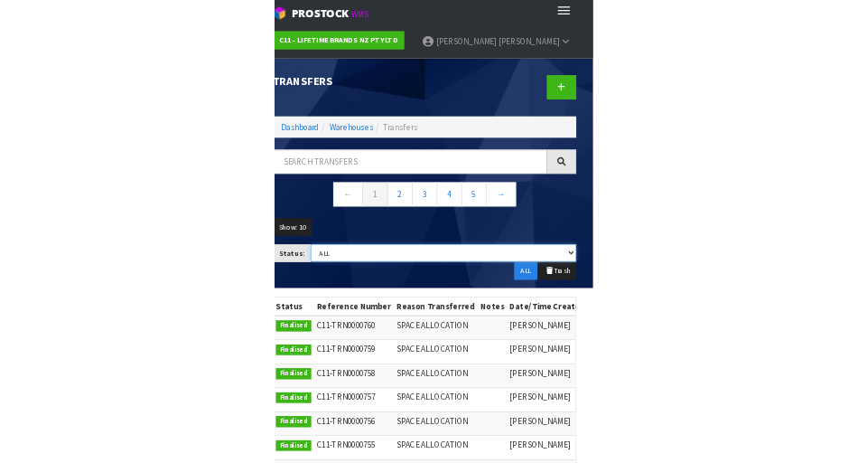
scroll to position [0, 0]
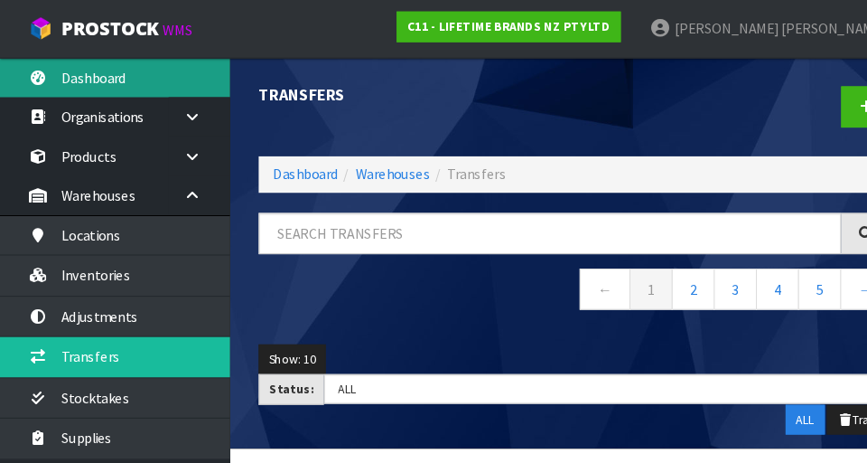
click at [136, 90] on link "Dashboard" at bounding box center [108, 72] width 217 height 37
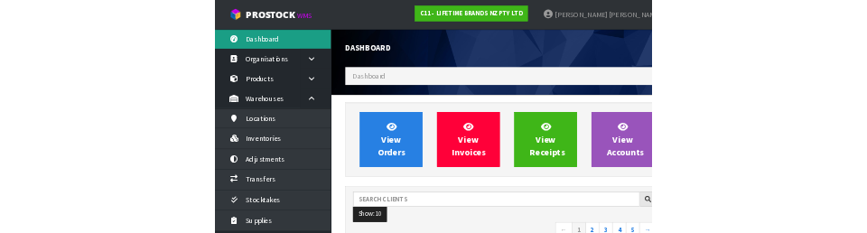
scroll to position [1491, 623]
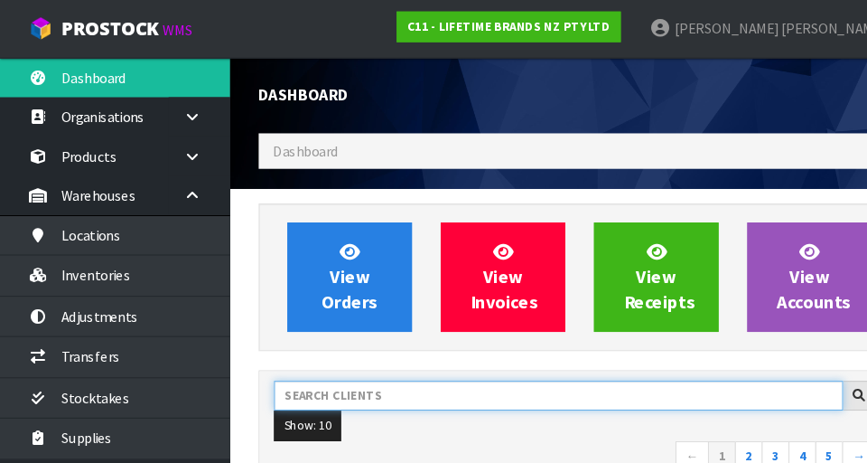
click at [392, 378] on input "text" at bounding box center [526, 373] width 537 height 28
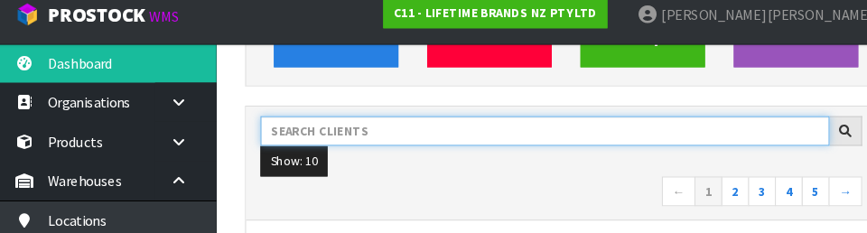
scroll to position [241, 0]
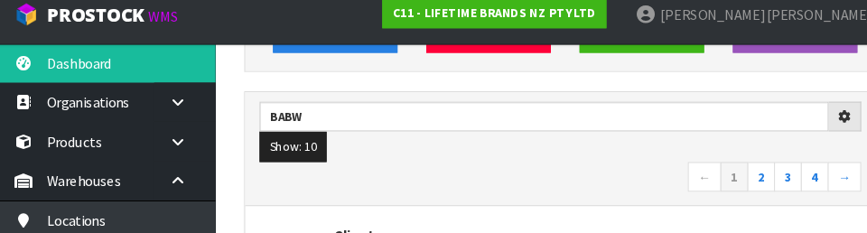
click at [537, 164] on ul "Show: 10 5 10 25 50" at bounding box center [541, 151] width 567 height 29
type input "BABW"
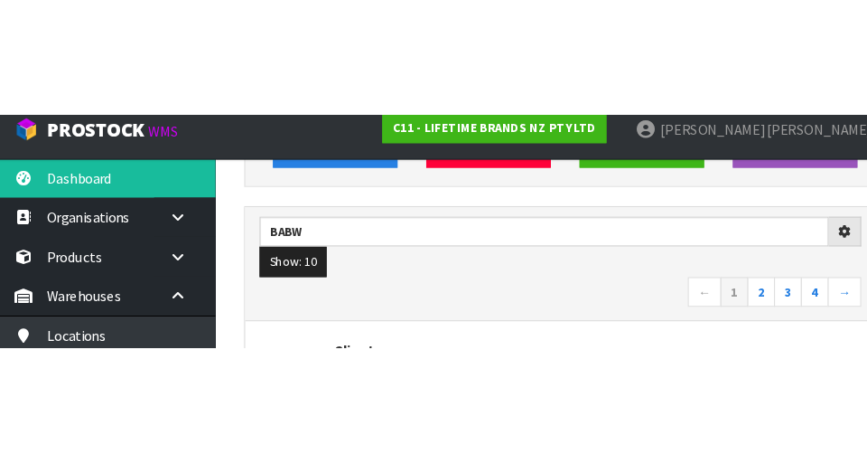
scroll to position [249, 0]
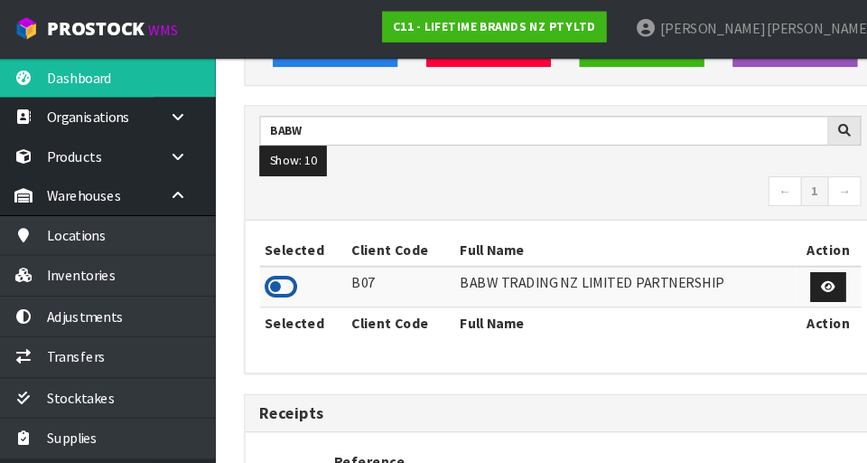
click at [276, 268] on icon at bounding box center [278, 270] width 31 height 27
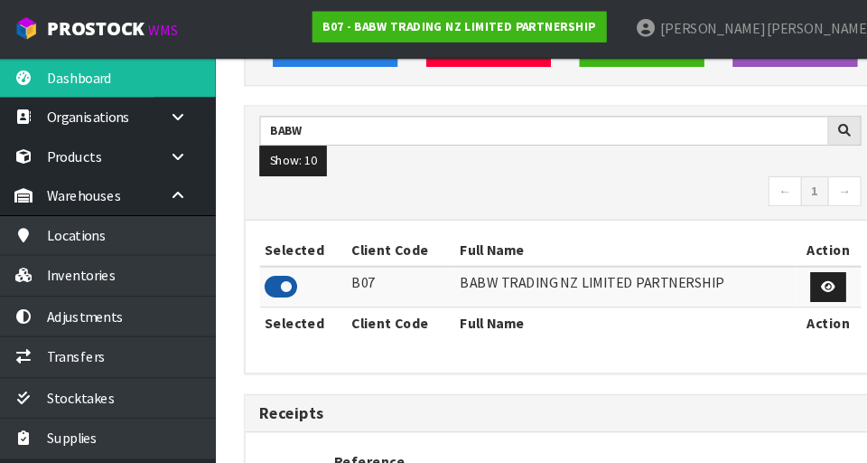
scroll to position [1434, 623]
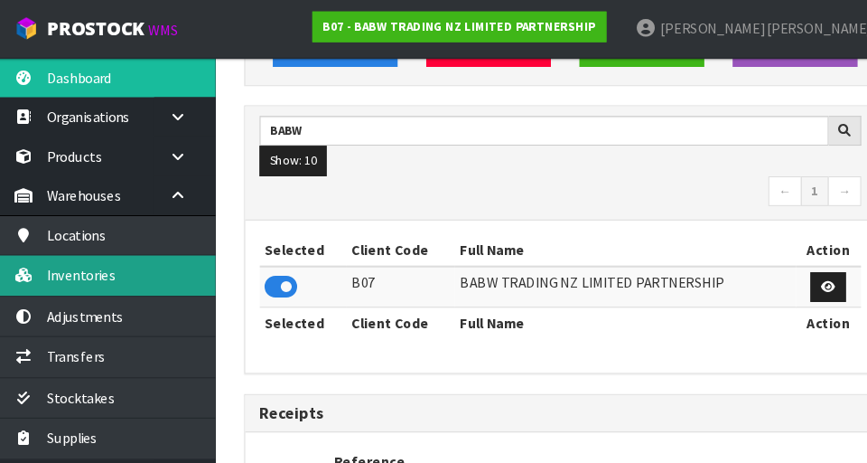
click at [159, 262] on link "Inventories" at bounding box center [108, 258] width 217 height 37
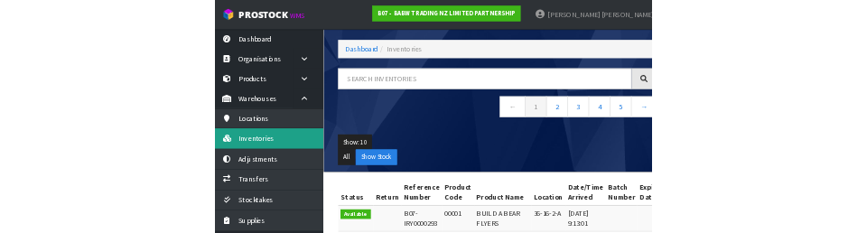
scroll to position [66, 0]
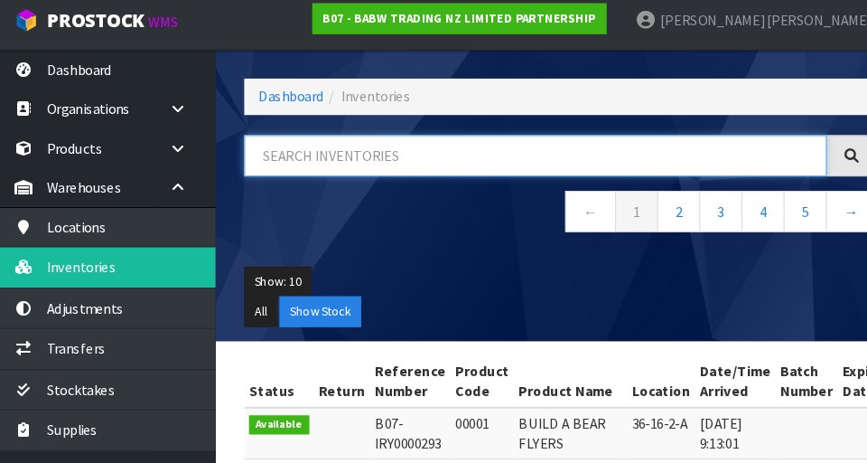
click at [331, 153] on input "text" at bounding box center [518, 154] width 549 height 39
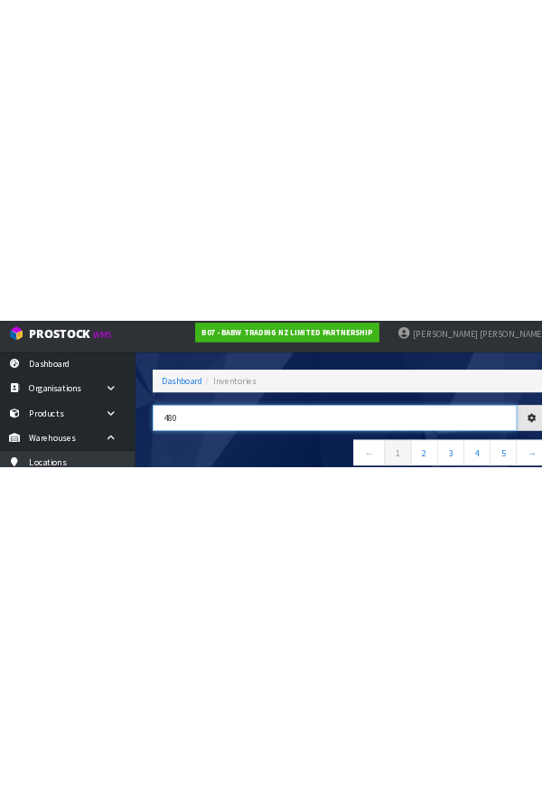
scroll to position [45, 0]
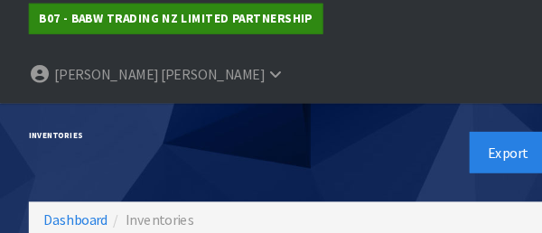
type input "480"
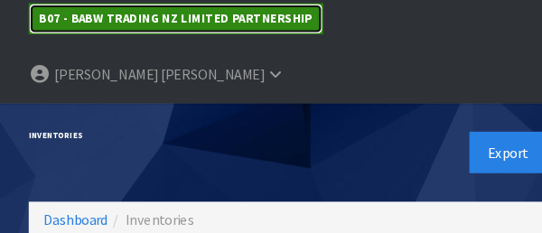
click at [161, 14] on link "B07 - BABW TRADING NZ LIMITED PARTNERSHIP" at bounding box center [165, 25] width 277 height 29
click at [172, 16] on link "B07 - BABW TRADING NZ LIMITED PARTNERSHIP" at bounding box center [165, 25] width 277 height 29
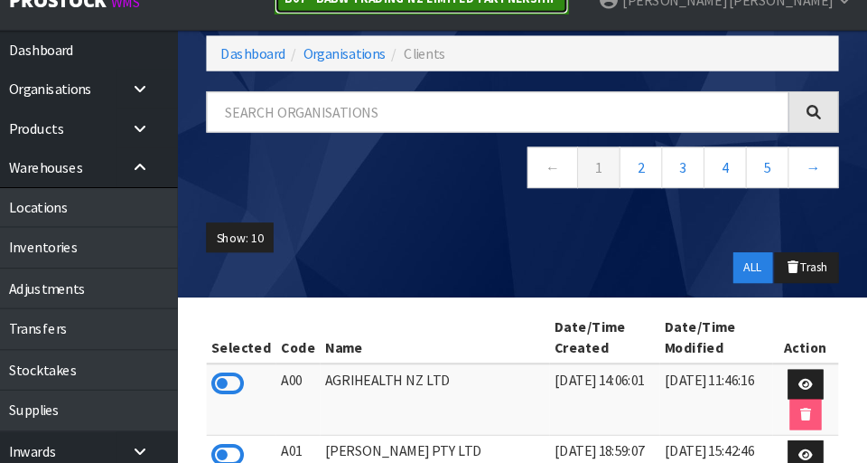
scroll to position [87, 0]
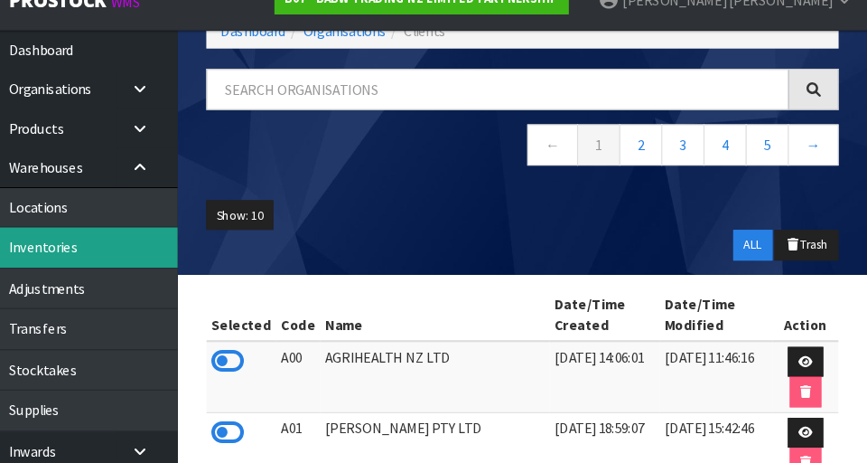
click at [154, 257] on link "Inventories" at bounding box center [108, 258] width 217 height 37
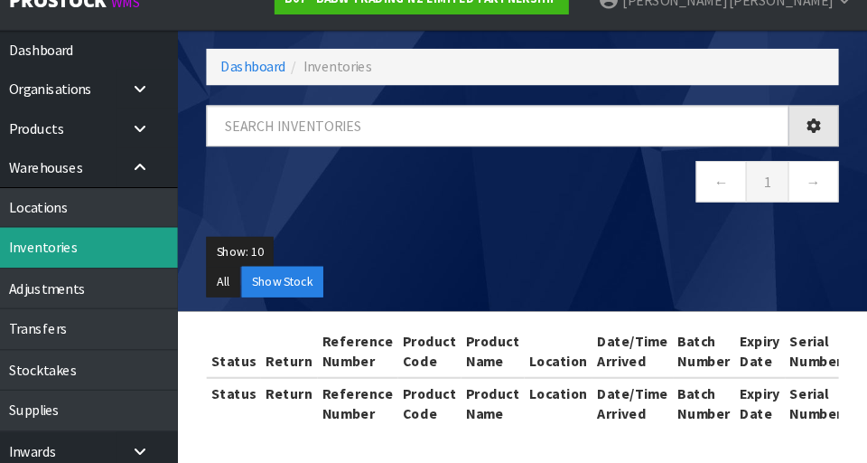
scroll to position [87, 0]
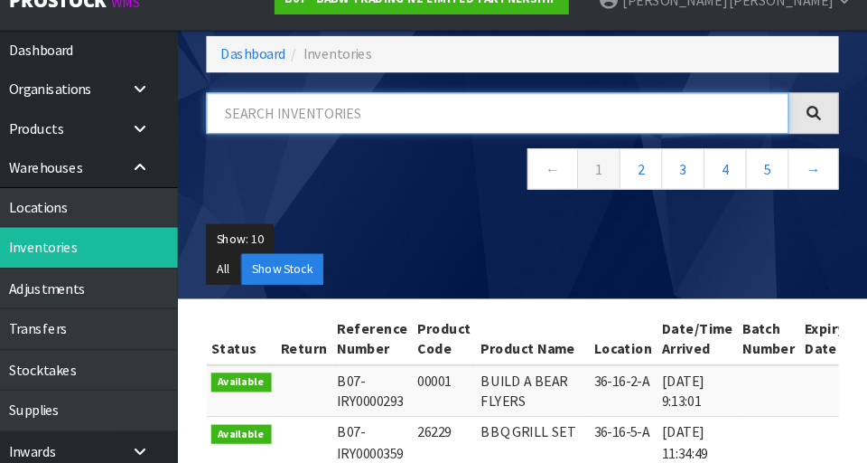
click at [416, 132] on input "text" at bounding box center [518, 133] width 549 height 39
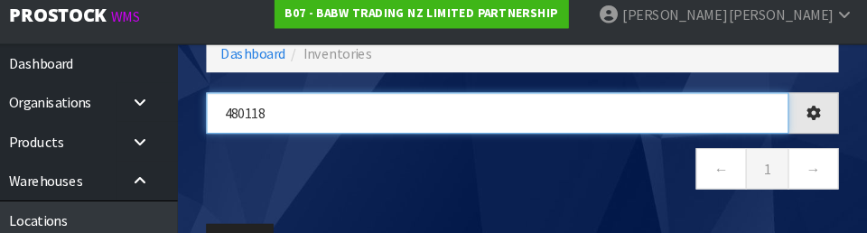
type input "480118"
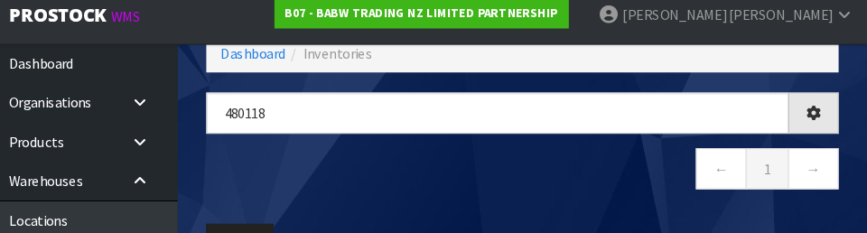
click at [541, 186] on nav "← 1 →" at bounding box center [542, 175] width 596 height 44
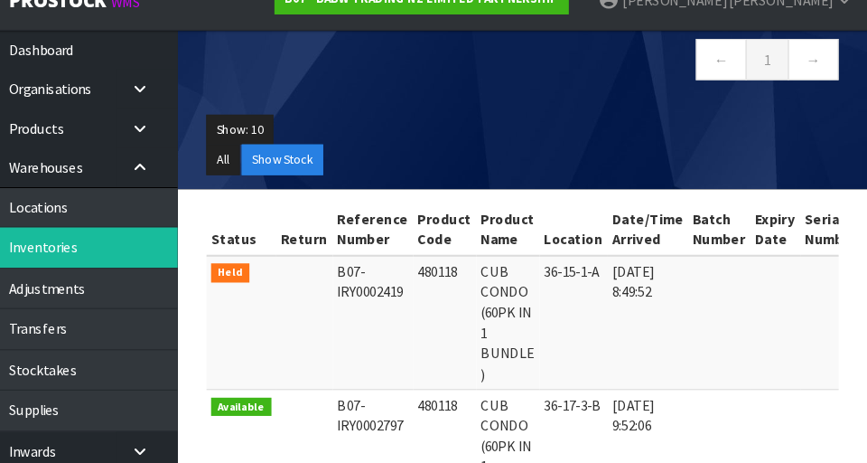
scroll to position [190, 0]
copy td "480118"
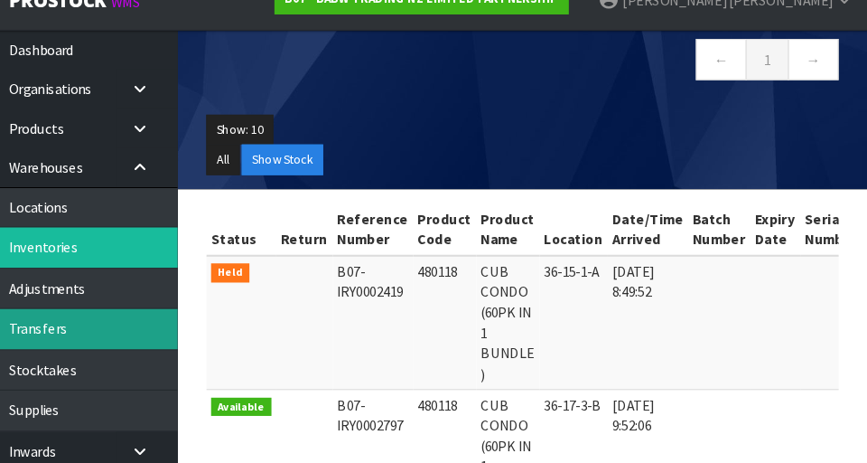
click at [156, 332] on link "Transfers" at bounding box center [108, 335] width 217 height 37
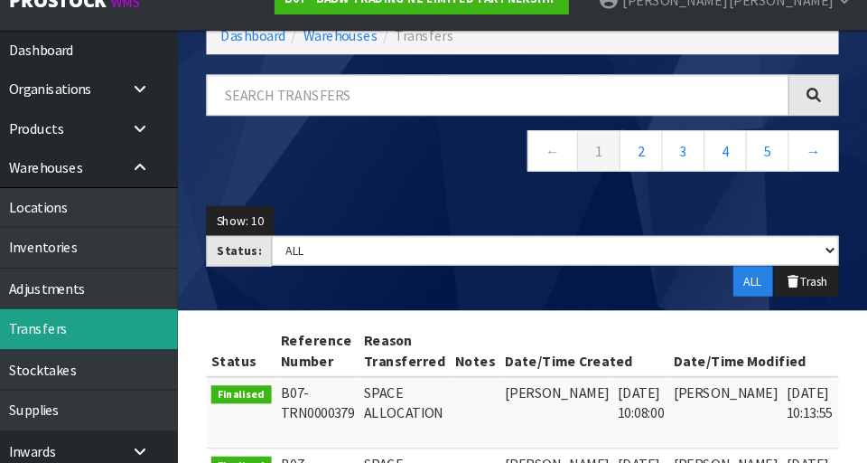
scroll to position [190, 0]
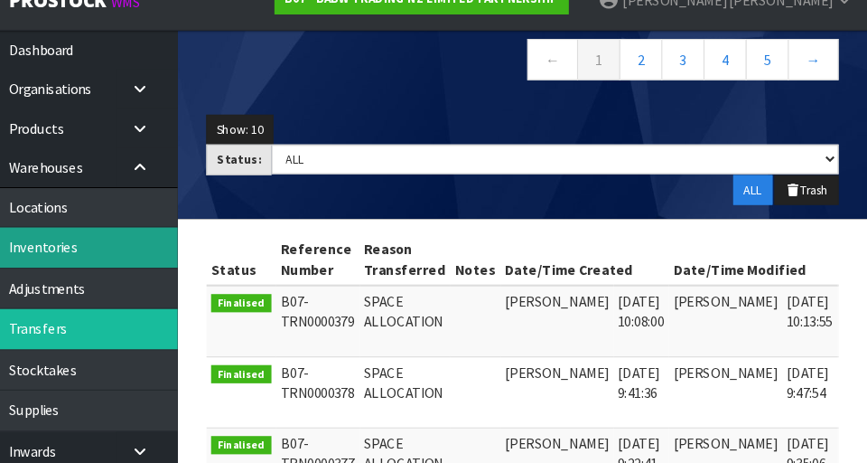
click at [167, 259] on link "Inventories" at bounding box center [108, 258] width 217 height 37
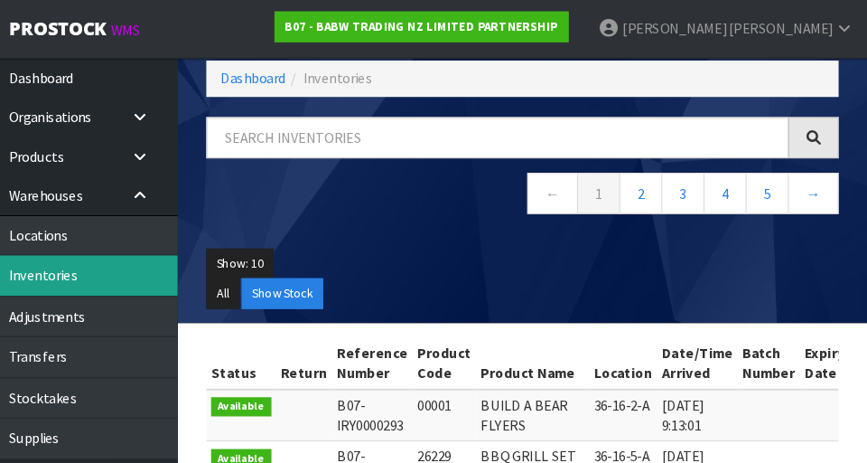
scroll to position [79, 0]
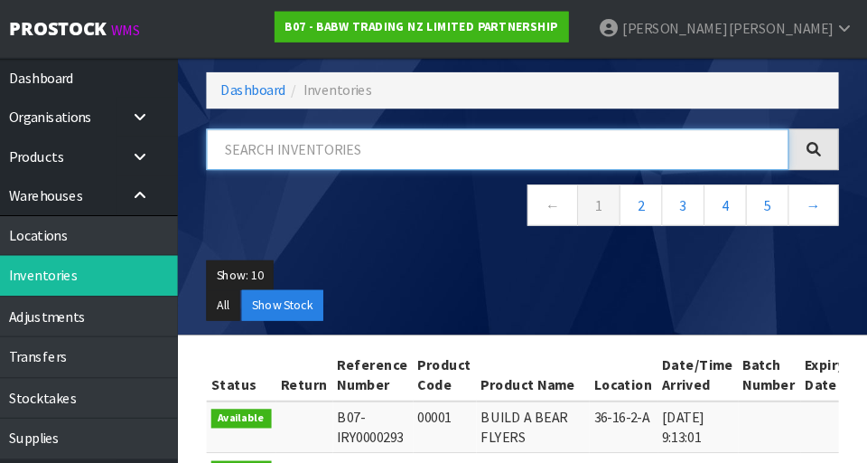
paste input "480118"
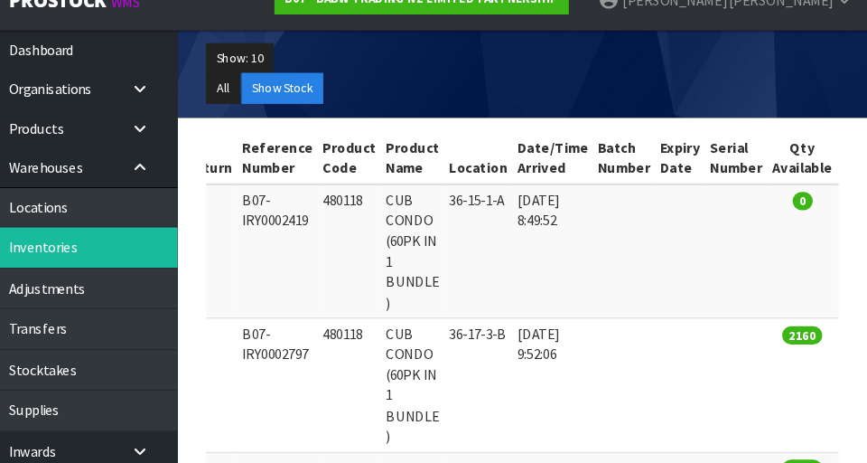
scroll to position [0, 0]
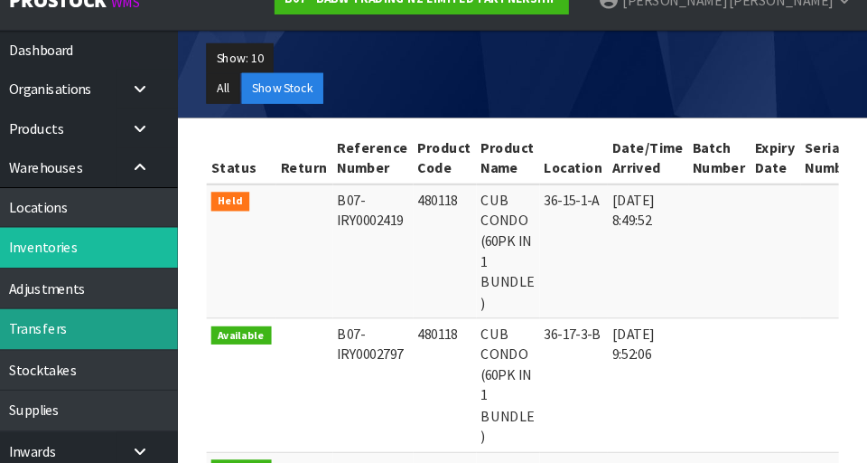
type input "480118"
click at [159, 329] on link "Transfers" at bounding box center [108, 335] width 217 height 37
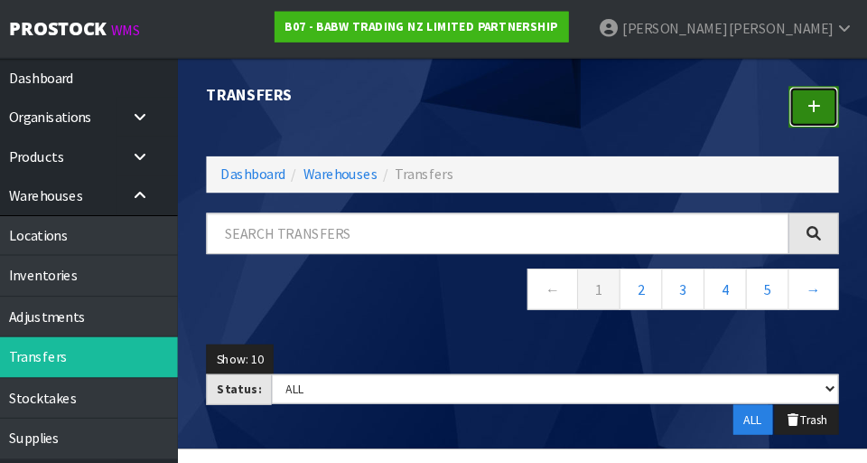
click at [541, 98] on icon at bounding box center [816, 101] width 13 height 14
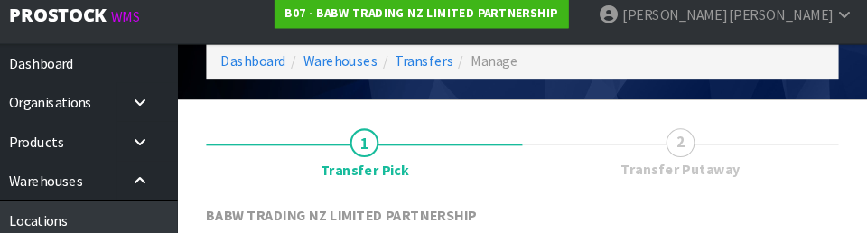
scroll to position [243, 0]
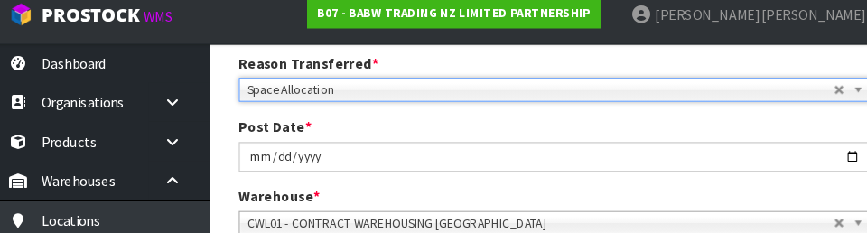
click at [541, 121] on div "Reason Transferred * Space Allocation Damage Expired Stock Repair QA Space Allo…" at bounding box center [541, 155] width 623 height 185
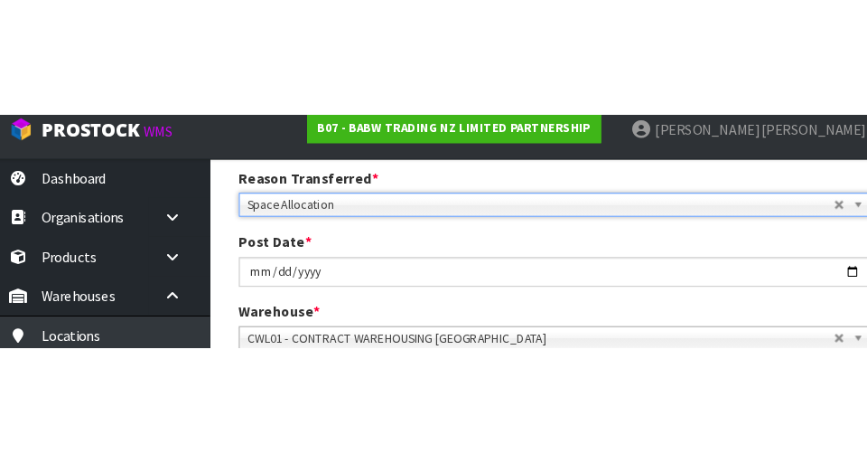
scroll to position [252, 0]
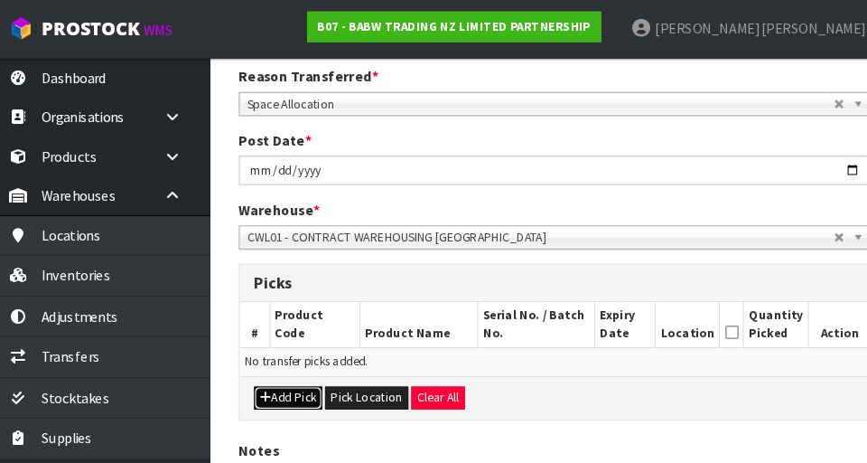
click at [285, 370] on button "Add Pick" at bounding box center [290, 375] width 64 height 22
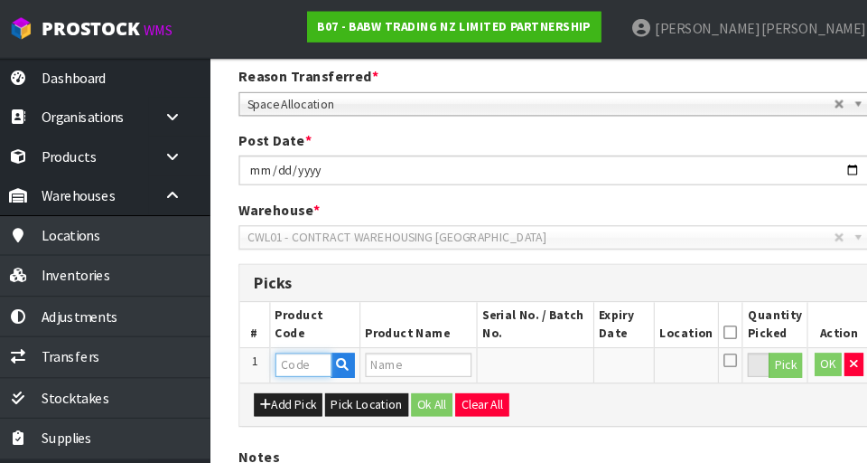
click at [300, 343] on input "text" at bounding box center [304, 343] width 53 height 23
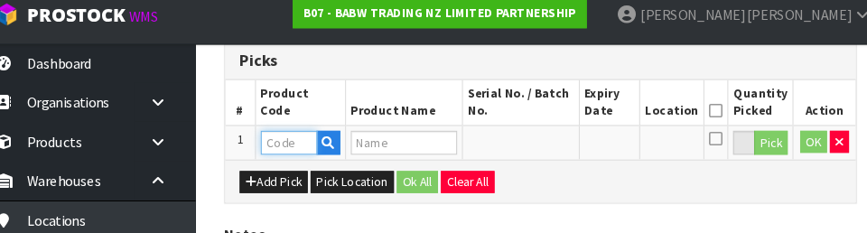
scroll to position [464, 0]
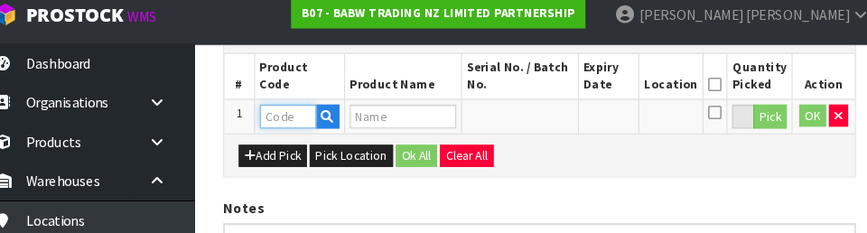
type input "480118"
type input "CUB CONDO (60PK IN 1 BUNDLE )"
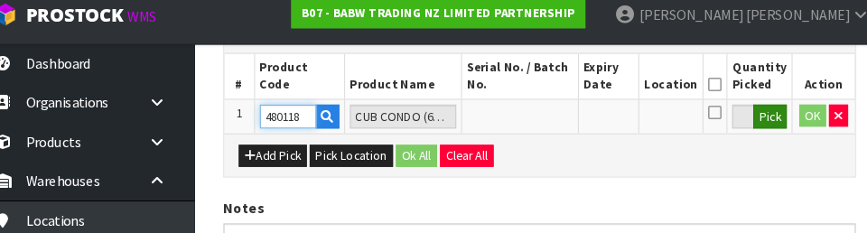
type input "480118"
click at [541, 126] on button "Pick" at bounding box center [759, 123] width 32 height 23
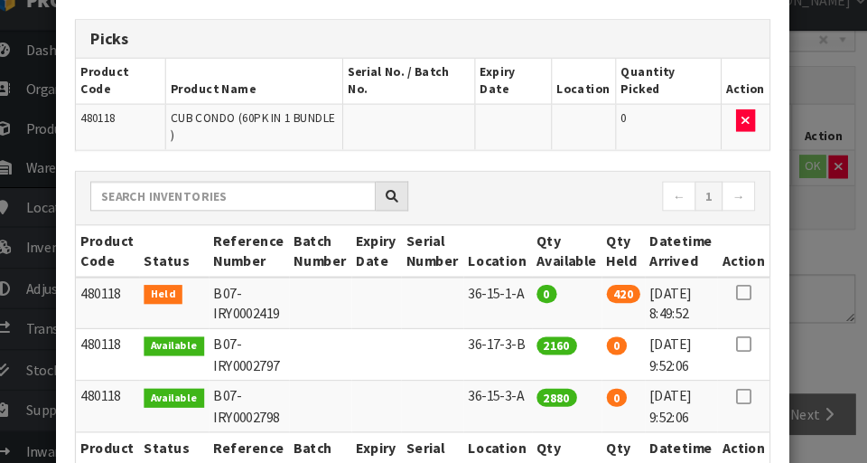
scroll to position [71, 0]
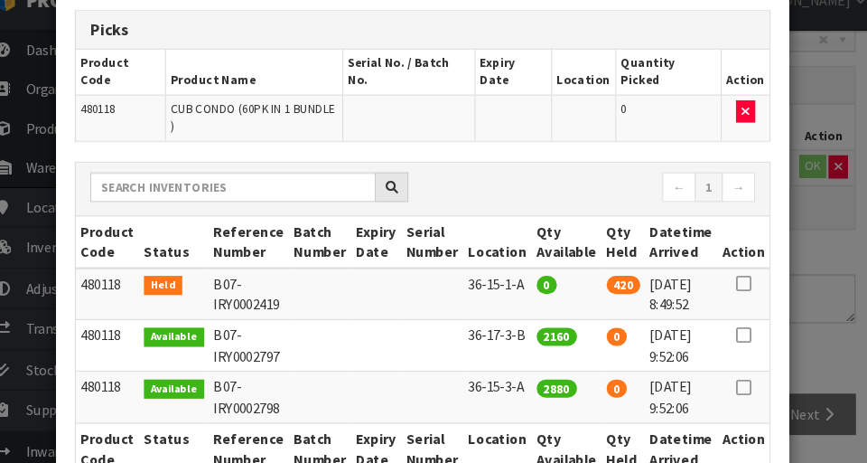
click at [541, 294] on icon at bounding box center [734, 294] width 14 height 1
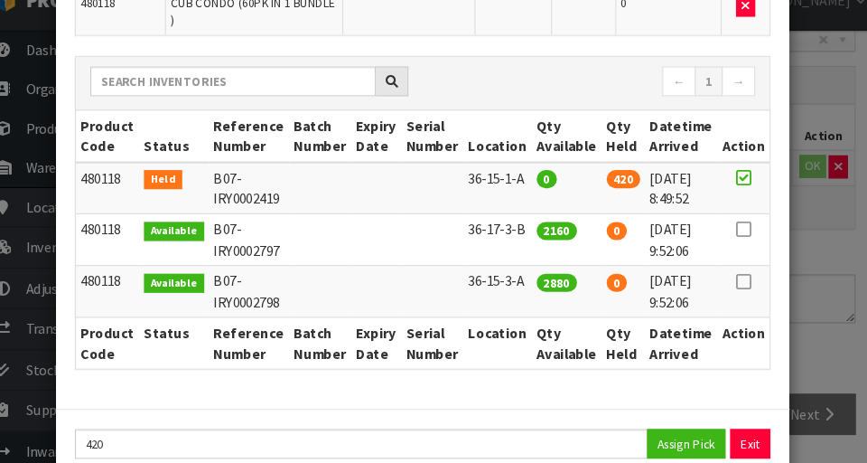
scroll to position [181, 0]
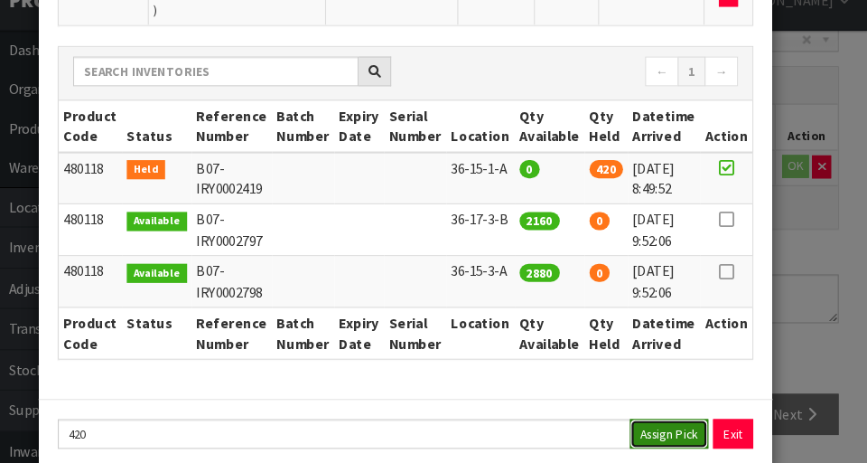
click at [541, 421] on button "Assign Pick" at bounding box center [680, 435] width 74 height 28
type input "420"
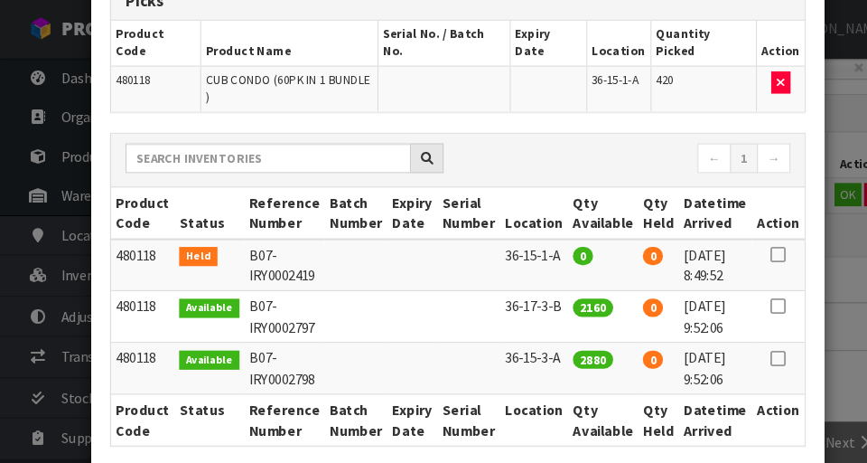
scroll to position [125, 0]
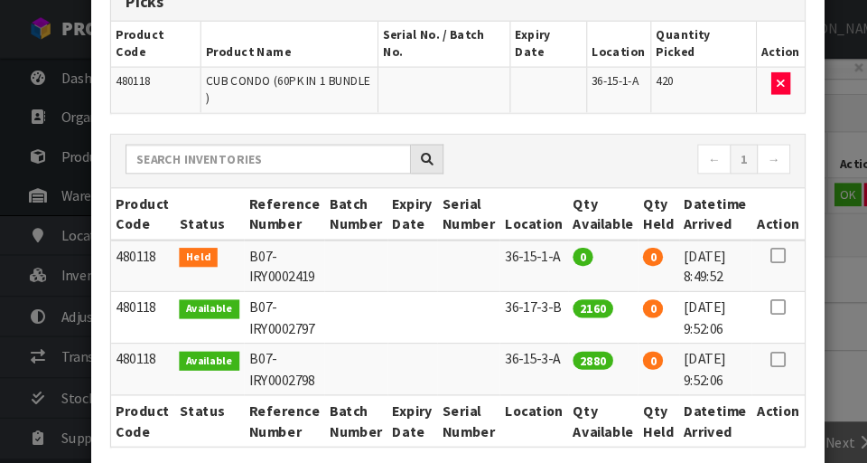
click at [541, 363] on div "Pick Line Picks Product Code Product Name Serial No. / Batch No. Expiry Date Lo…" at bounding box center [433, 231] width 867 height 463
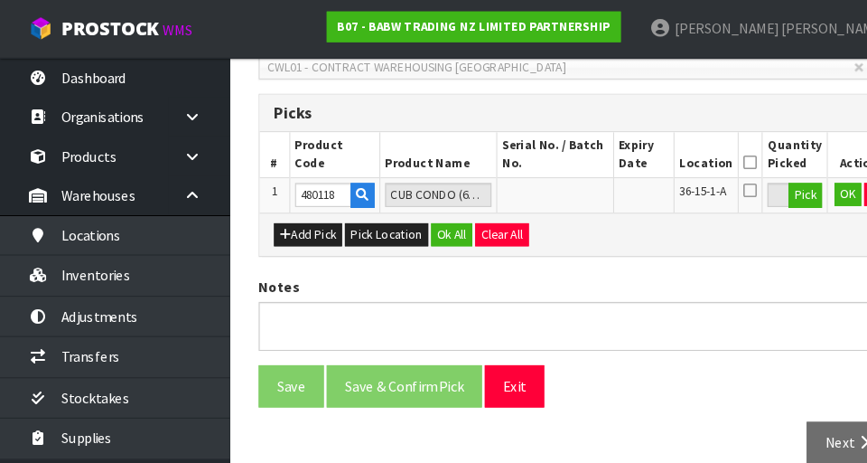
click at [541, 154] on icon at bounding box center [707, 154] width 13 height 1
click at [541, 182] on button "OK" at bounding box center [799, 184] width 25 height 22
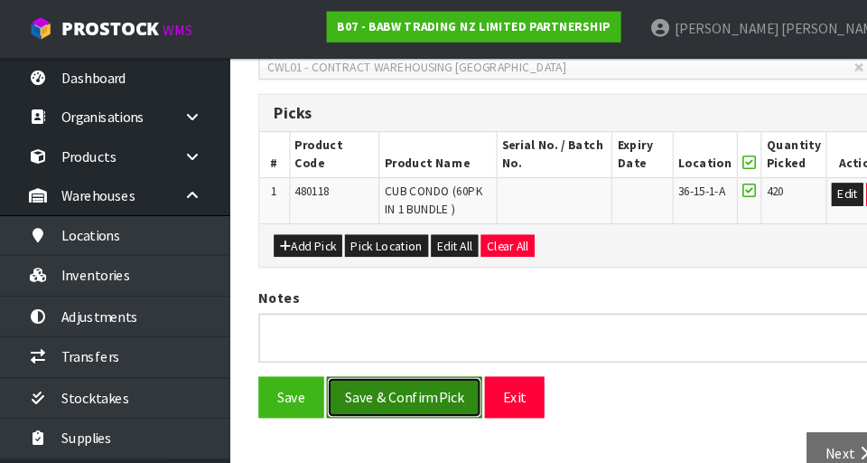
click at [410, 369] on button "Save & Confirm Pick" at bounding box center [381, 374] width 146 height 39
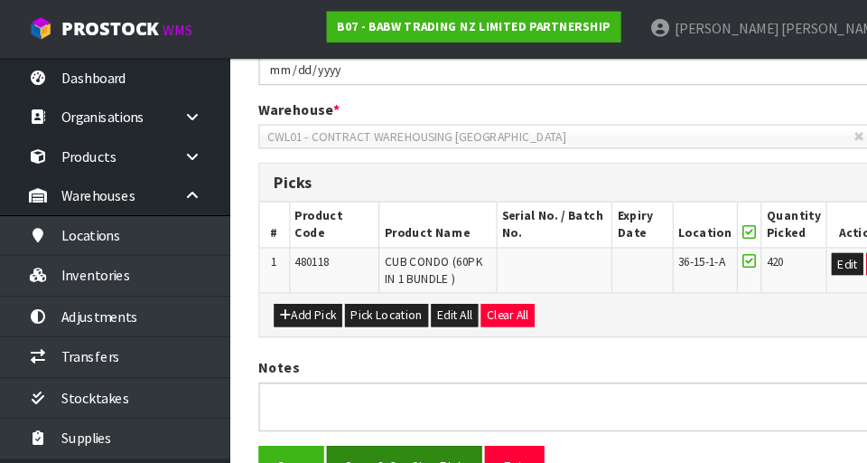
scroll to position [0, 0]
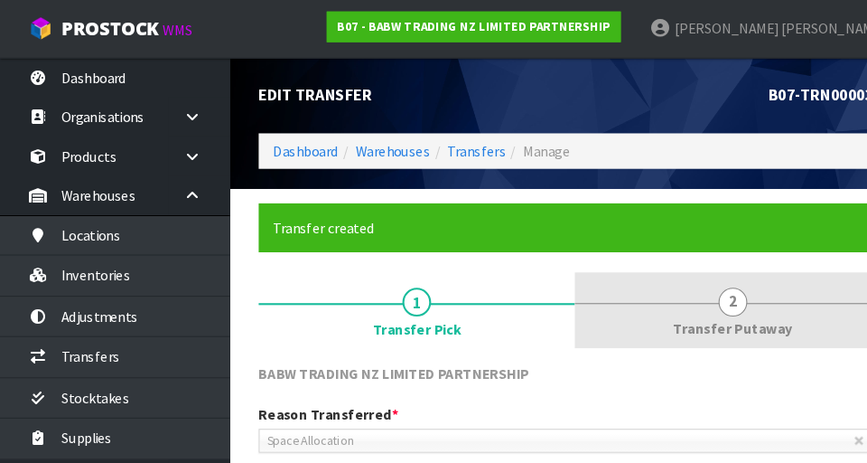
click at [541, 292] on span "2" at bounding box center [691, 284] width 27 height 27
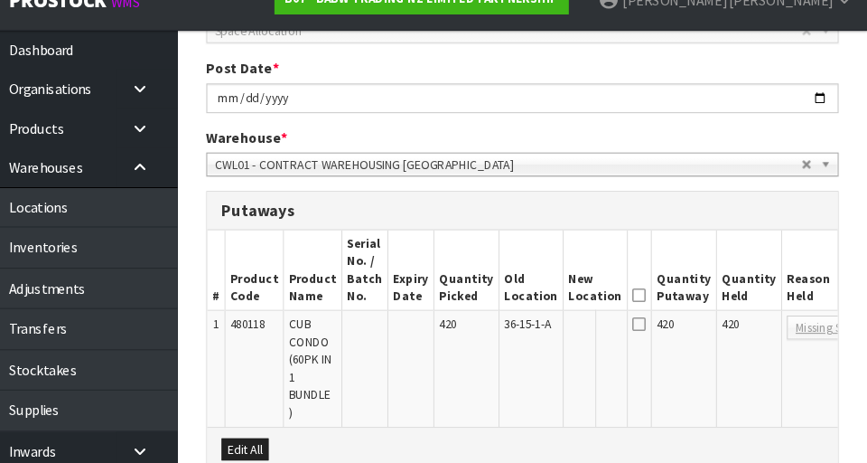
scroll to position [379, 0]
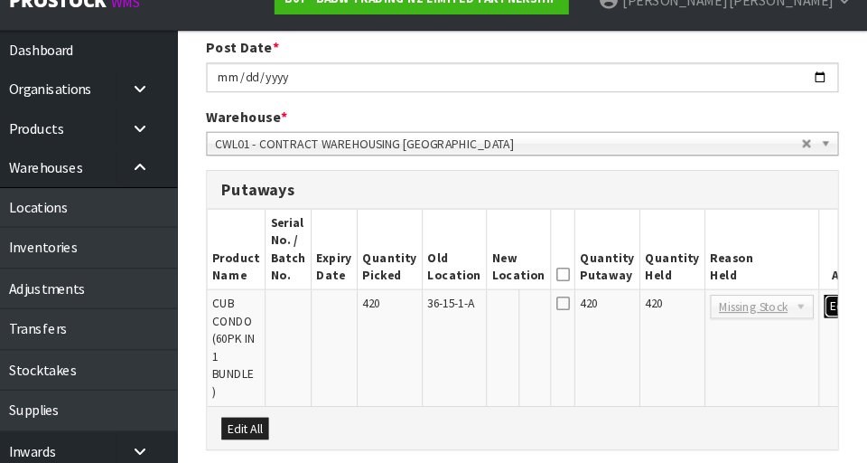
click at [541, 310] on button "Edit" at bounding box center [842, 315] width 30 height 22
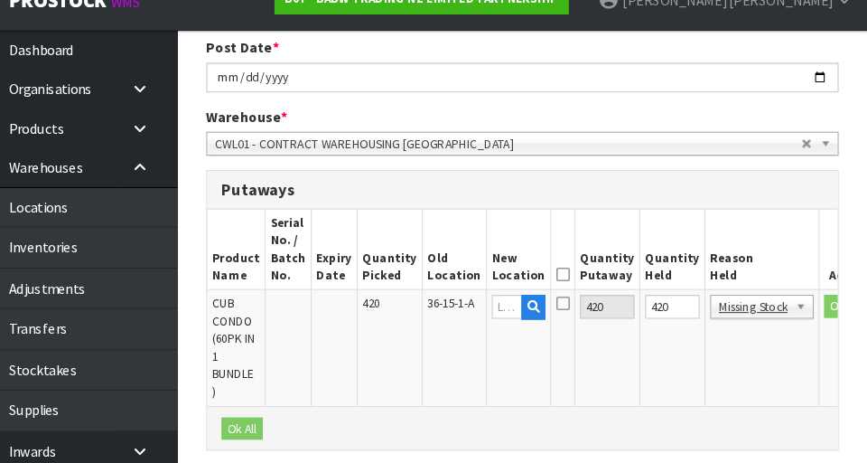
scroll to position [0, 67]
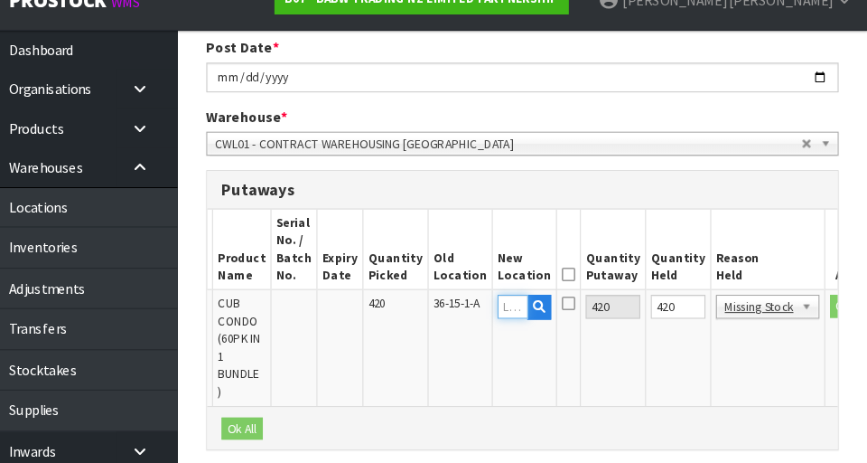
click at [519, 315] on input "text" at bounding box center [533, 315] width 29 height 23
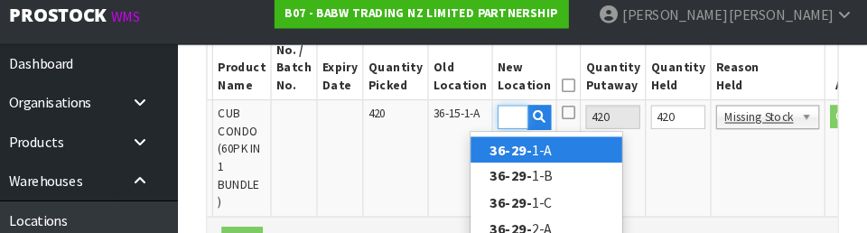
scroll to position [0, 24]
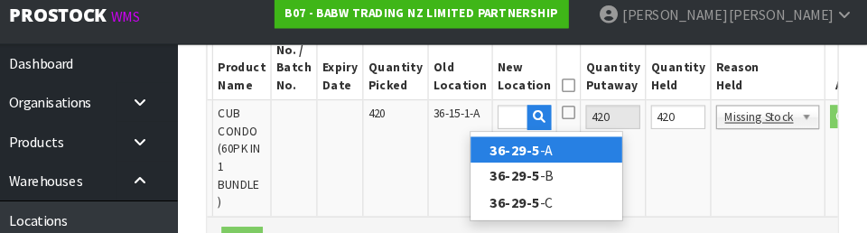
click at [541, 155] on link "36-29-5 -A" at bounding box center [564, 154] width 143 height 24
type input "36-29-5-A"
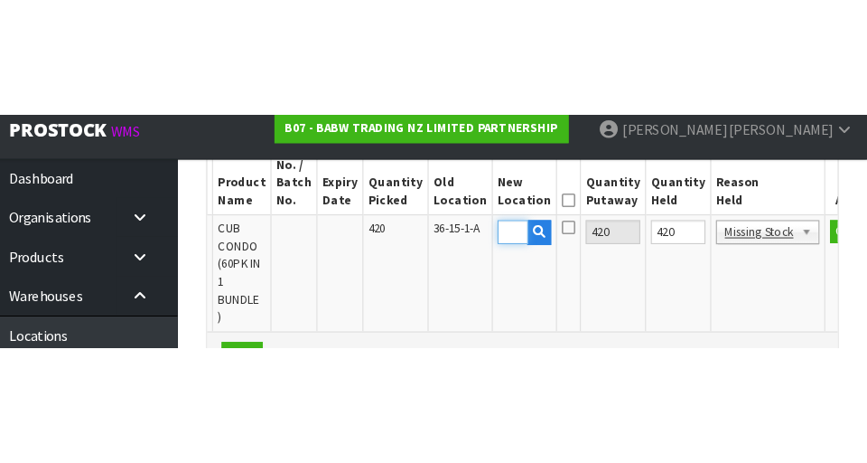
scroll to position [0, 0]
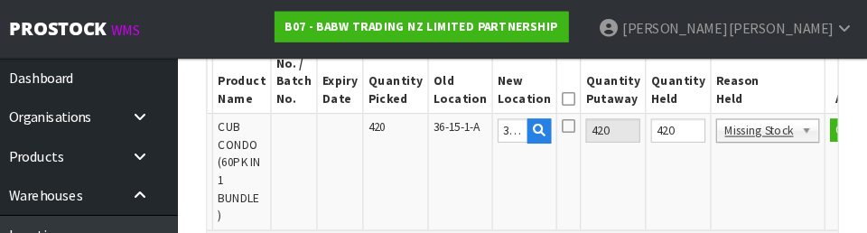
click at [541, 93] on icon at bounding box center [585, 93] width 13 height 1
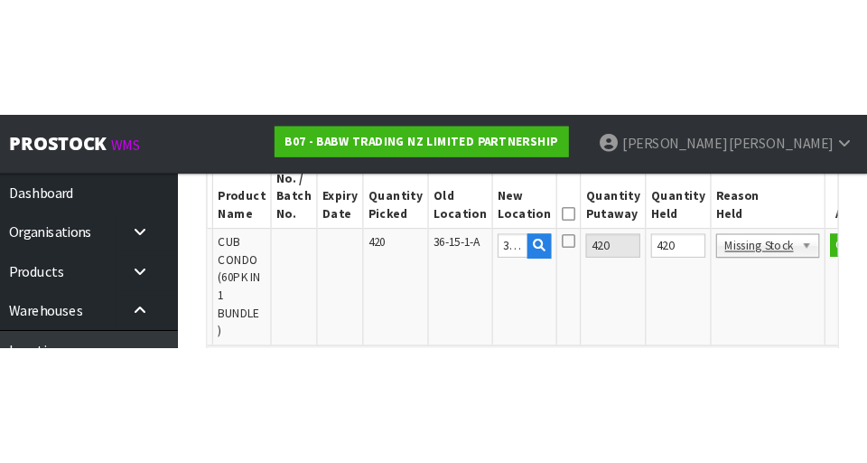
scroll to position [572, 0]
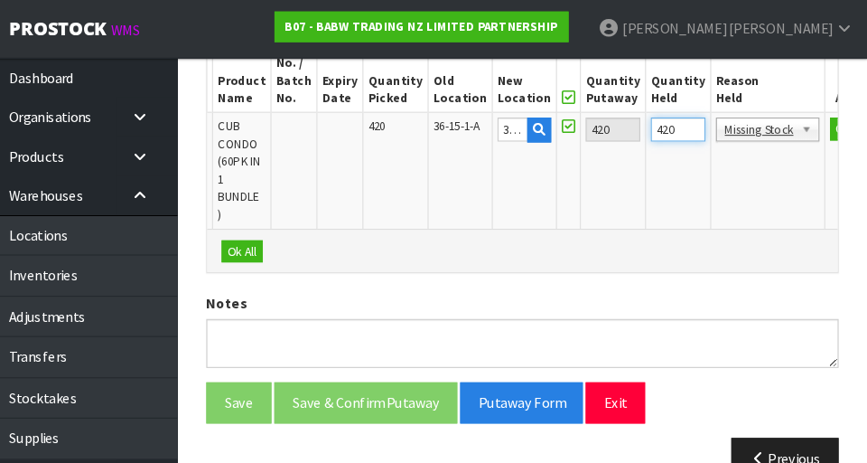
click at [541, 119] on input "420" at bounding box center [688, 122] width 51 height 23
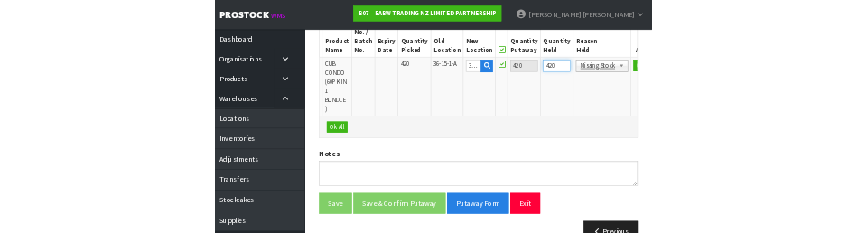
scroll to position [563, 0]
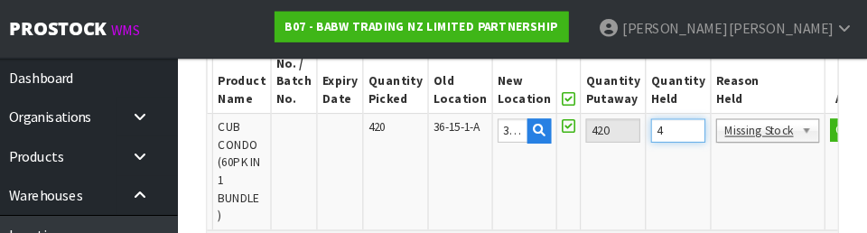
type input "0"
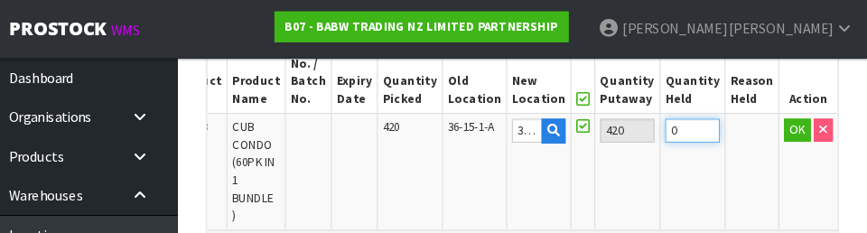
scroll to position [0, 6]
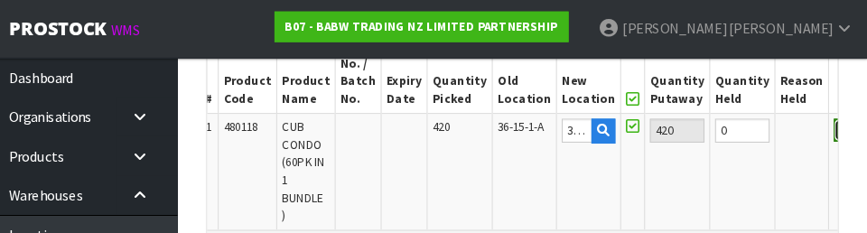
click at [541, 119] on button "OK" at bounding box center [848, 123] width 25 height 22
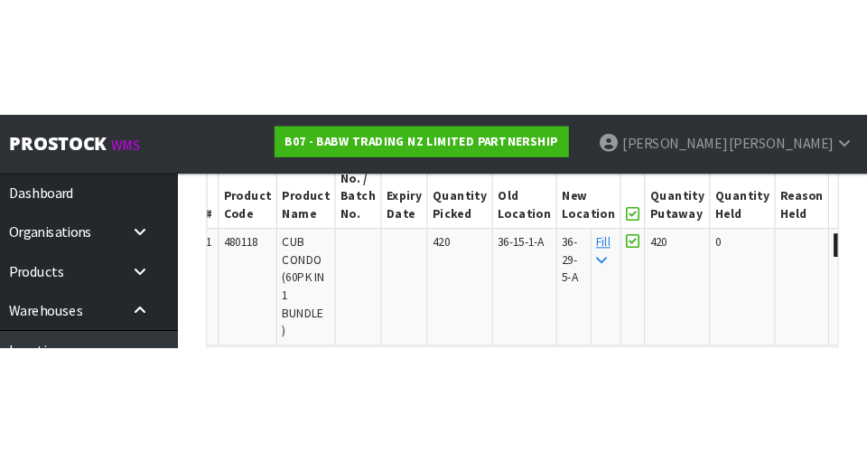
scroll to position [572, 0]
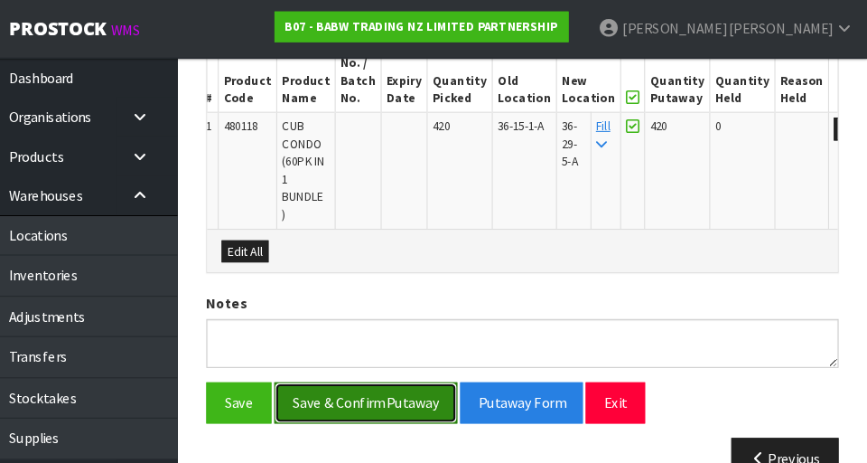
click at [397, 373] on button "Save & Confirm Putaway" at bounding box center [394, 379] width 173 height 39
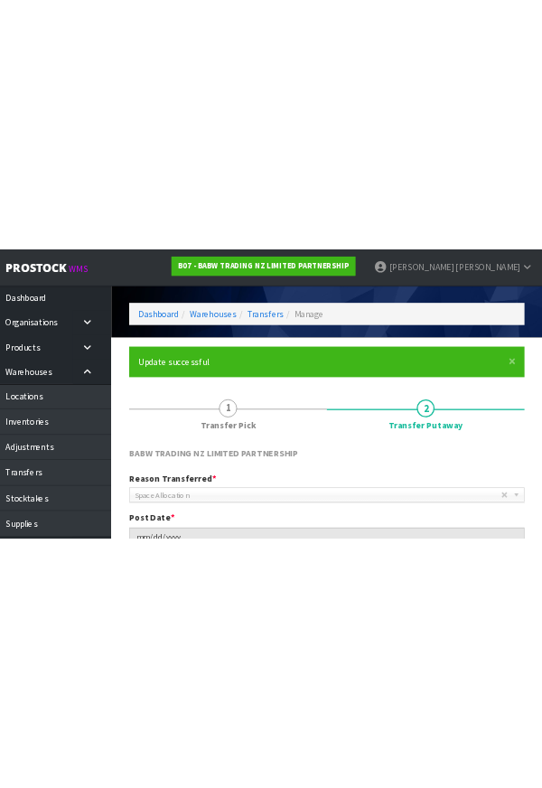
scroll to position [45, 0]
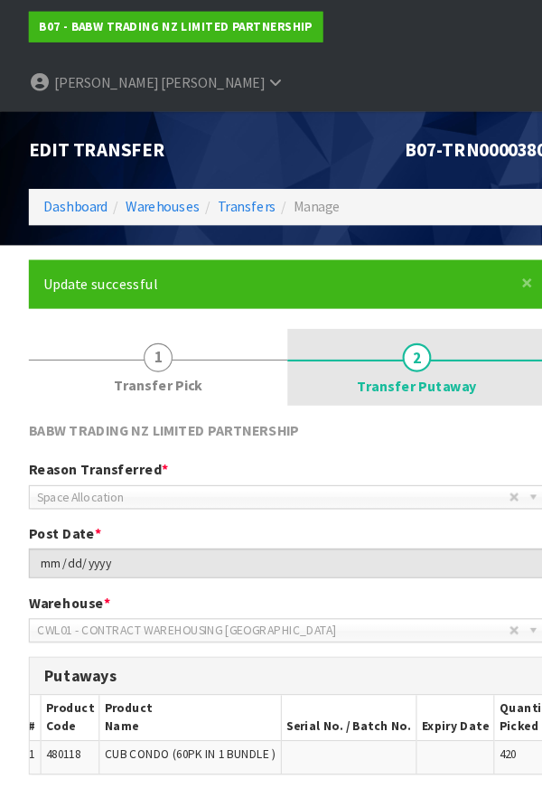
click at [505, 327] on link "2 Transfer Putaway" at bounding box center [393, 346] width 244 height 72
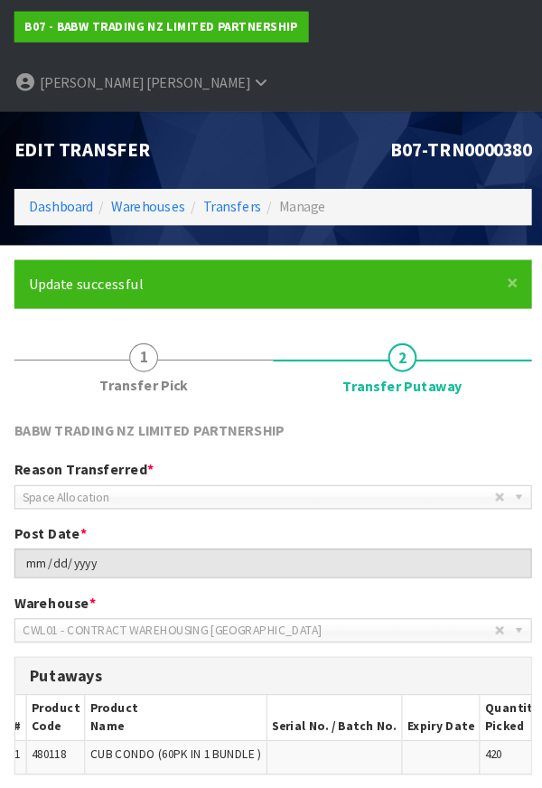
click at [417, 458] on span "Space Allocation" at bounding box center [257, 469] width 444 height 22
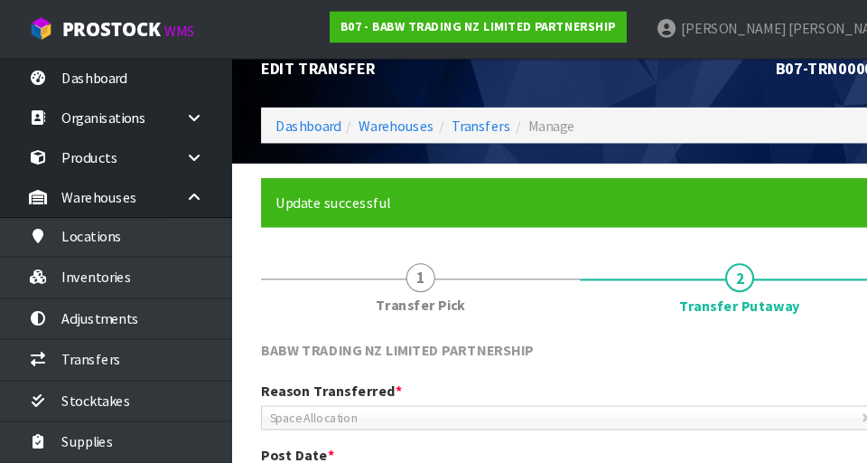
scroll to position [0, 0]
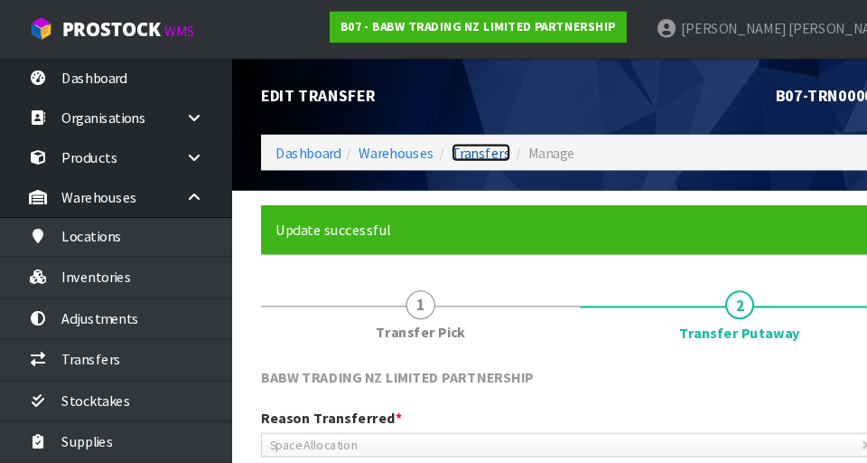
click at [453, 145] on link "Transfers" at bounding box center [449, 142] width 55 height 17
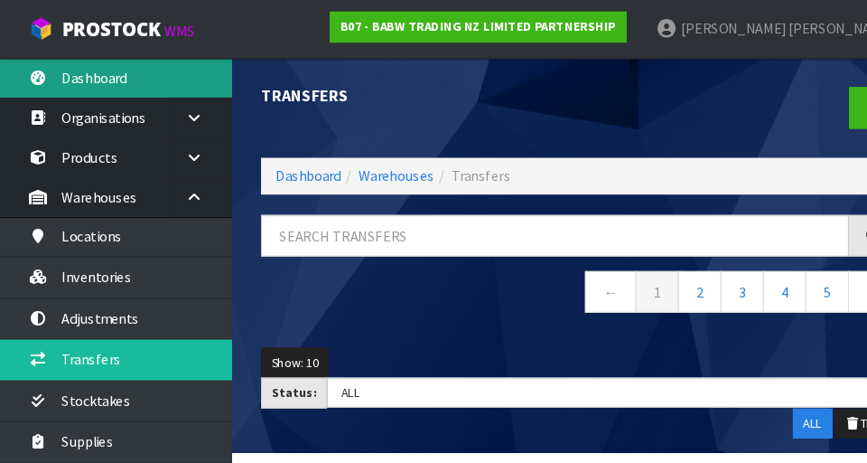
click at [113, 70] on link "Dashboard" at bounding box center [108, 72] width 217 height 37
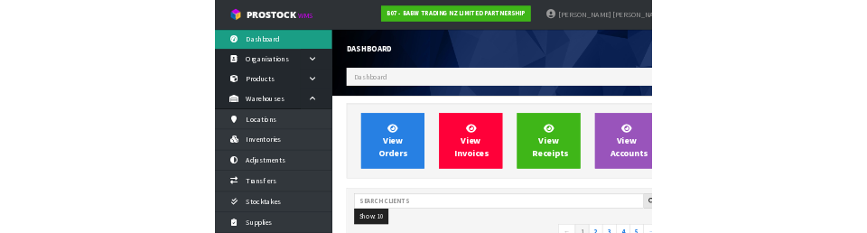
scroll to position [1434, 623]
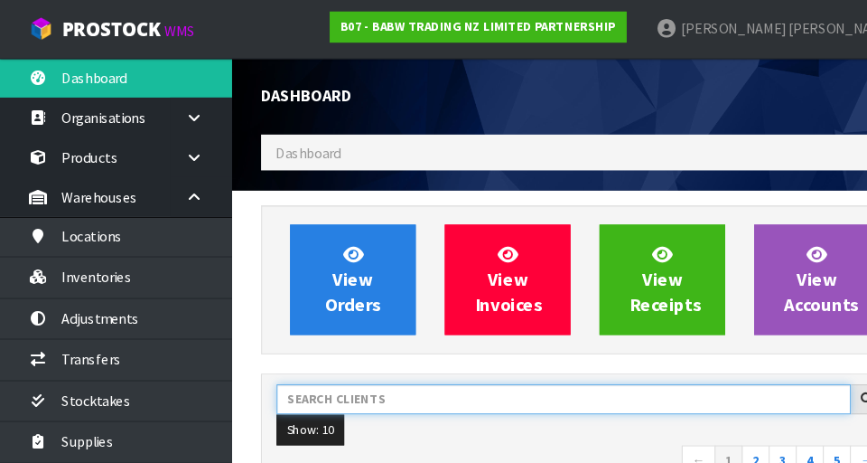
click at [373, 376] on input "text" at bounding box center [526, 373] width 537 height 28
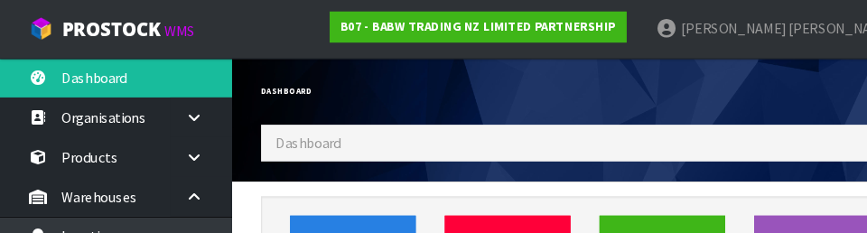
scroll to position [239, 0]
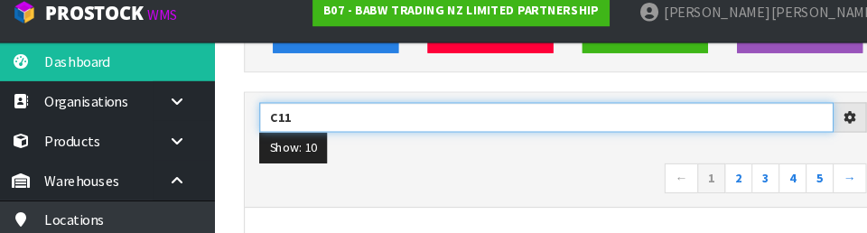
type input "C11"
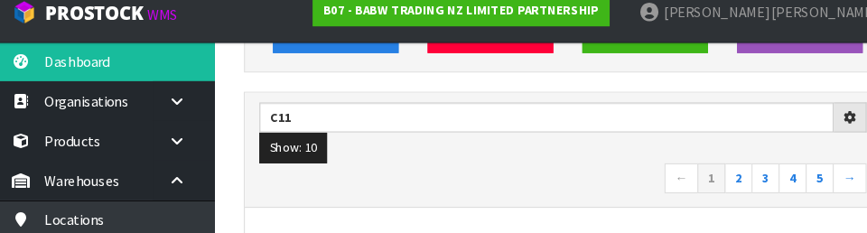
click at [406, 168] on nav "← 1 2 3 4 5 →" at bounding box center [541, 184] width 567 height 32
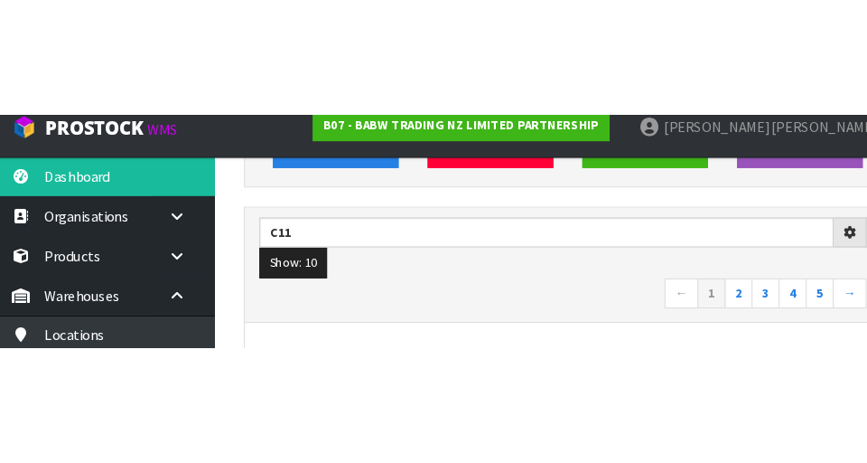
scroll to position [248, 0]
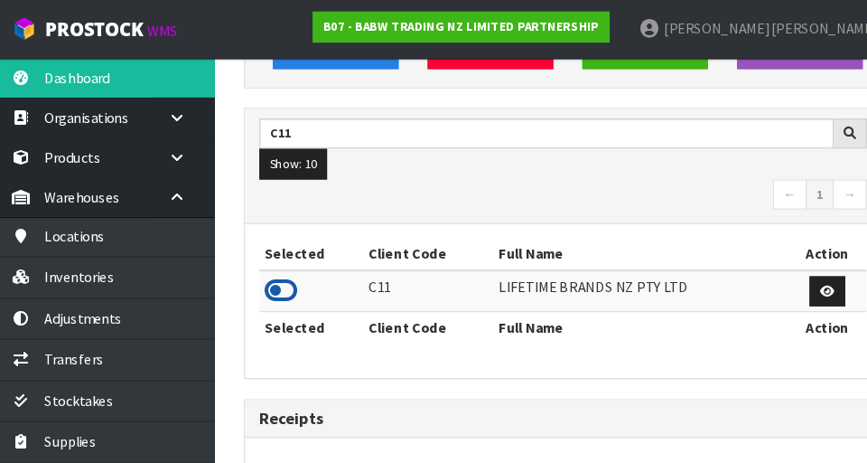
click at [292, 273] on icon at bounding box center [278, 270] width 31 height 27
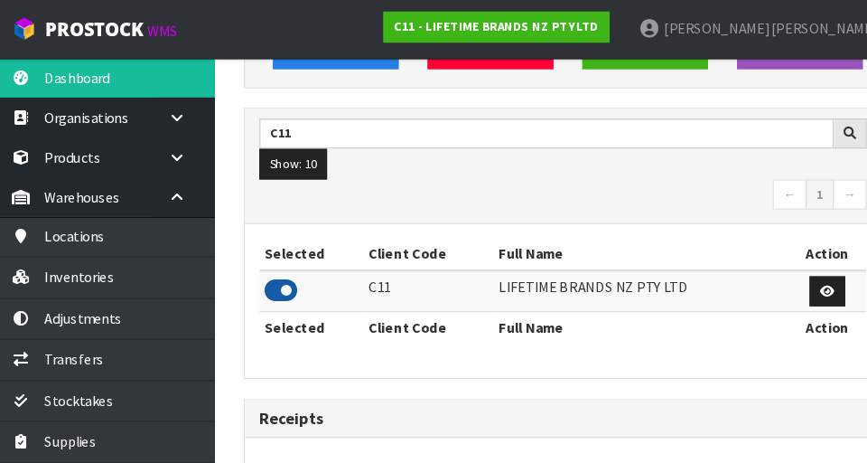
scroll to position [1491, 623]
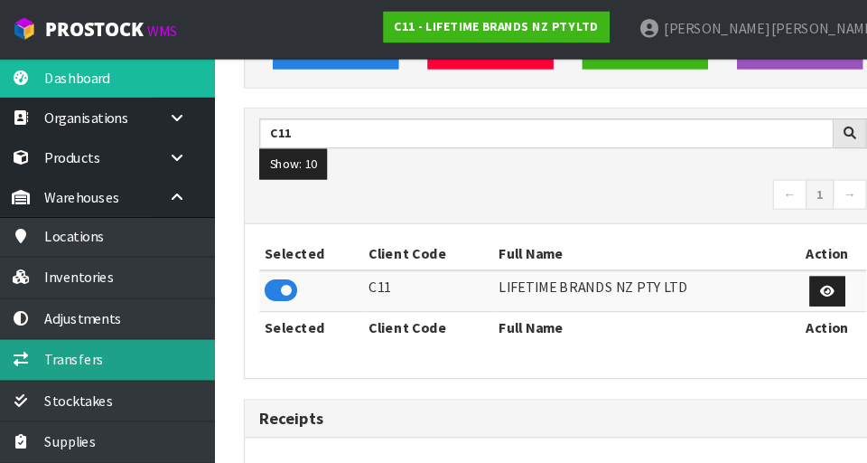
click at [150, 335] on link "Transfers" at bounding box center [108, 335] width 217 height 37
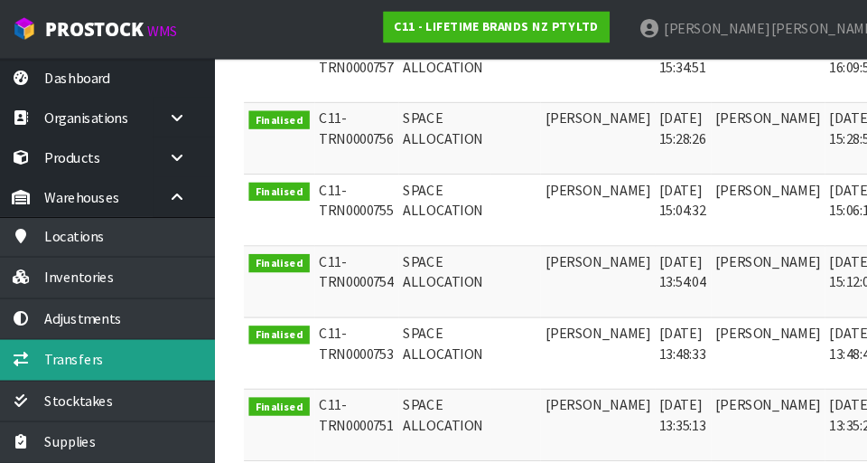
scroll to position [657, 0]
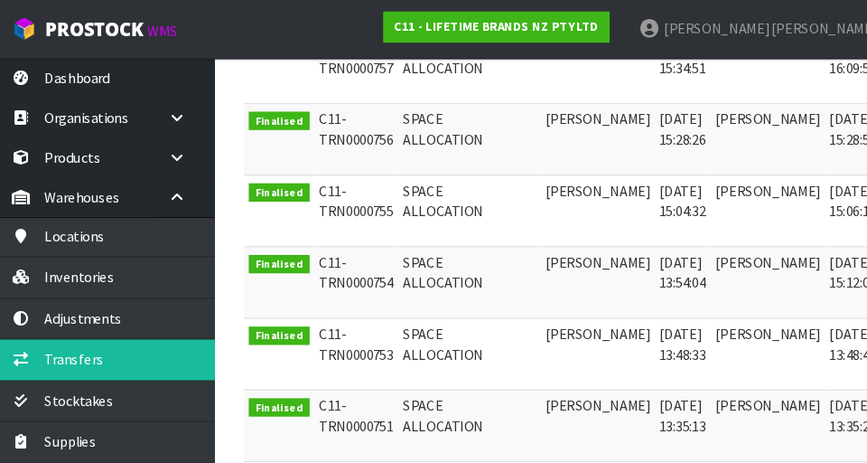
click at [541, 182] on icon at bounding box center [864, 182] width 14 height 12
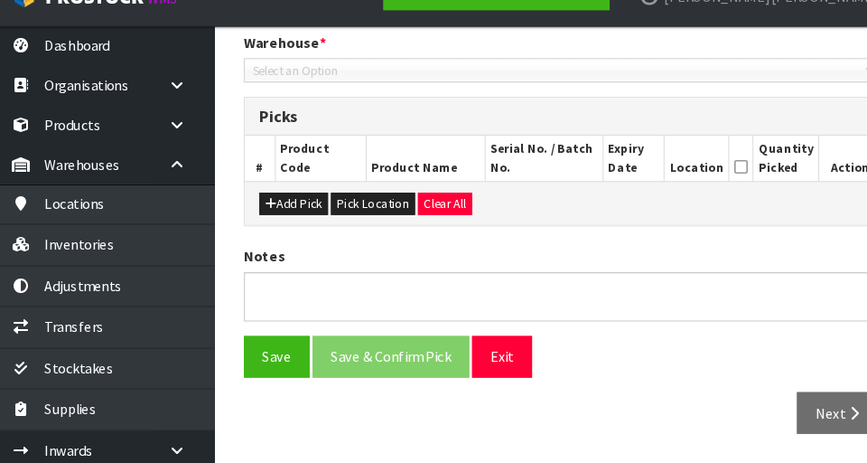
type input "[DATE]"
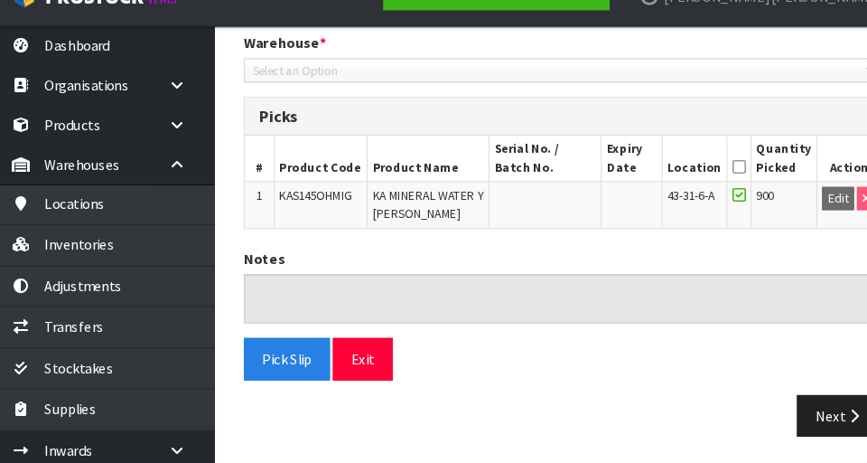
scroll to position [382, 0]
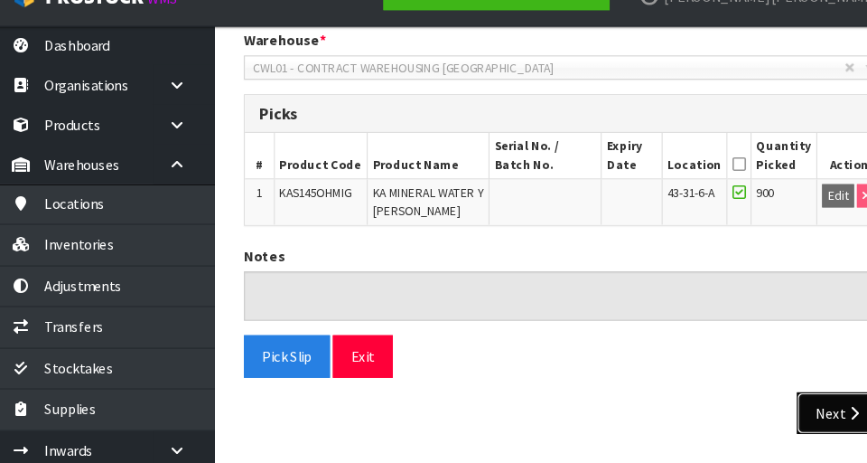
click at [541, 415] on button "Next" at bounding box center [800, 416] width 79 height 39
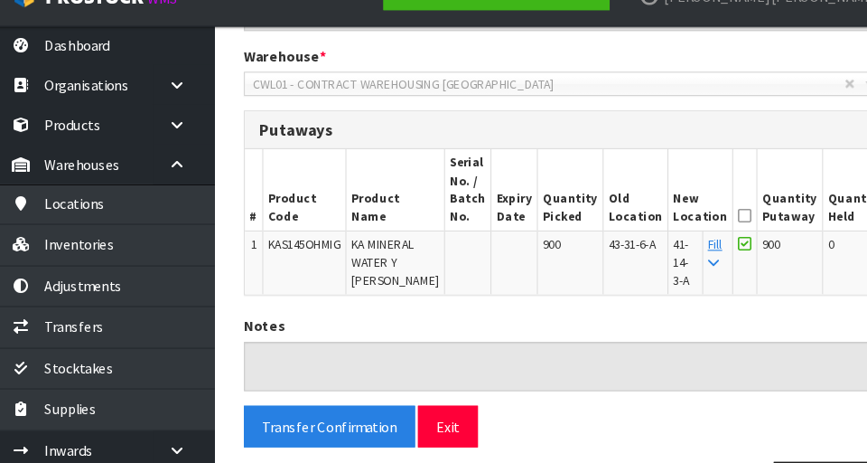
scroll to position [370, 0]
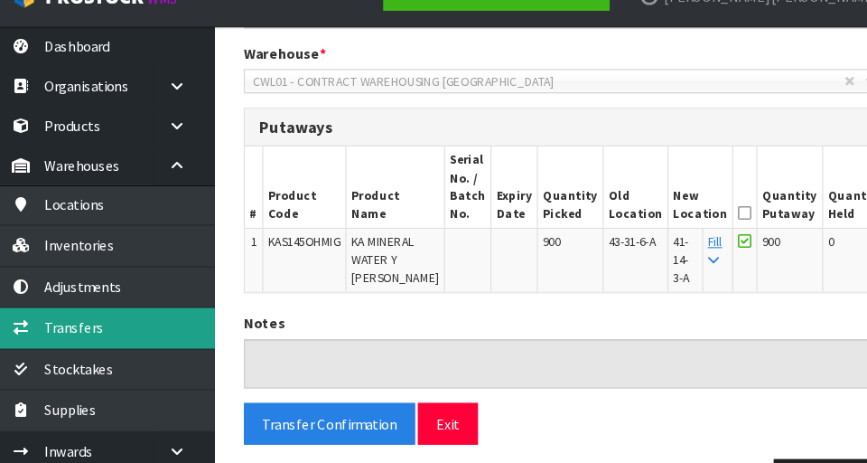
click at [81, 335] on link "Transfers" at bounding box center [108, 335] width 217 height 37
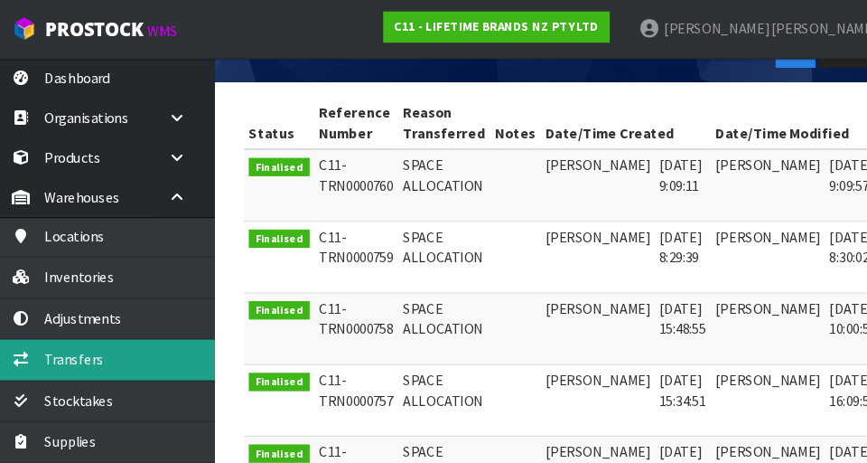
scroll to position [346, 0]
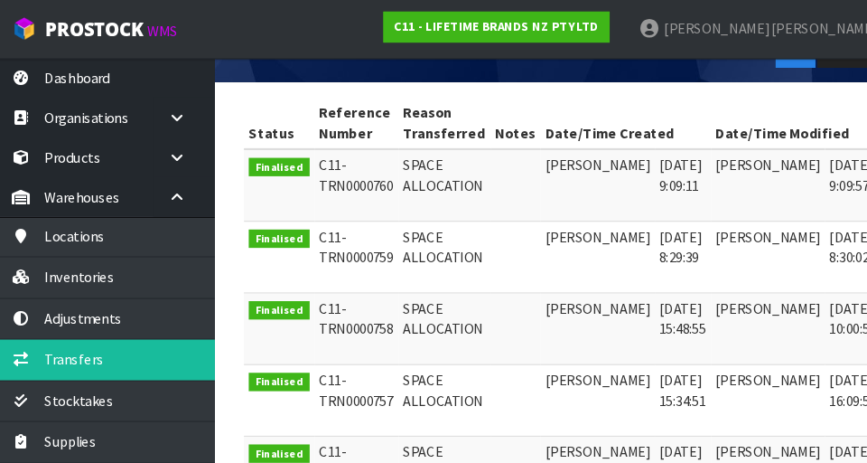
click at [541, 160] on icon at bounding box center [864, 159] width 14 height 12
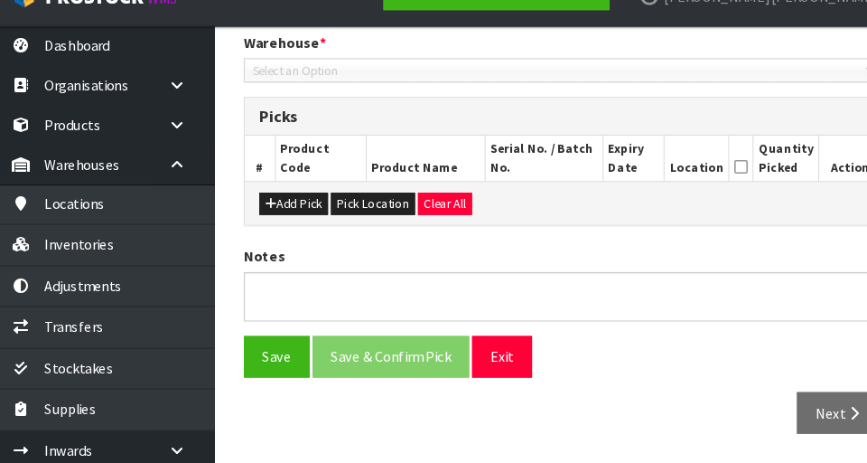
type input "[DATE]"
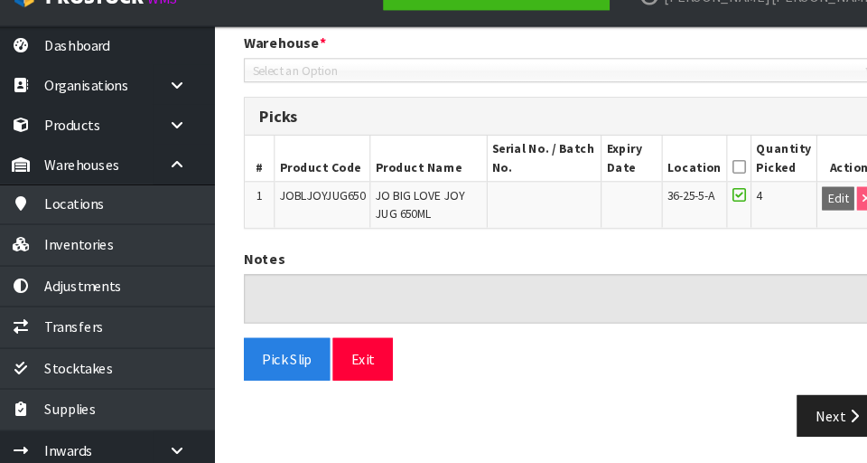
scroll to position [382, 0]
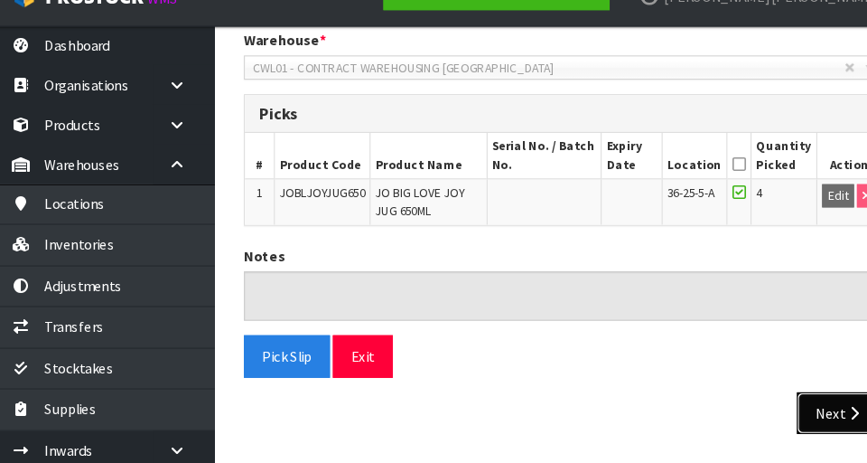
click at [541, 413] on button "Next" at bounding box center [800, 416] width 79 height 39
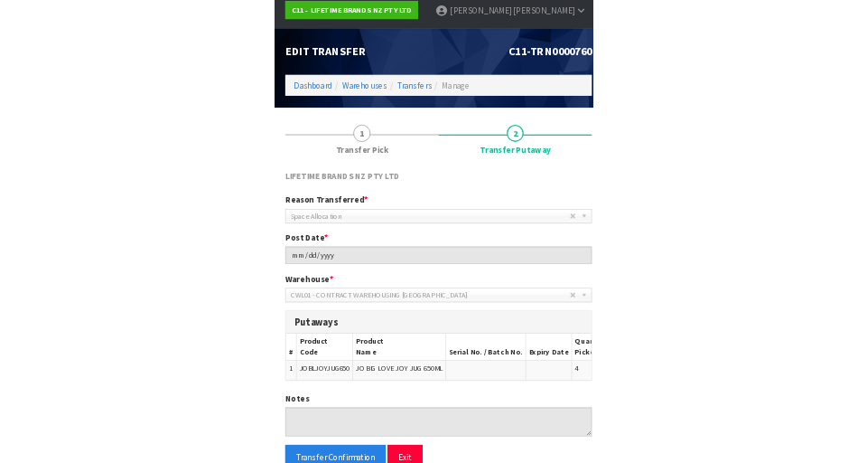
scroll to position [0, 0]
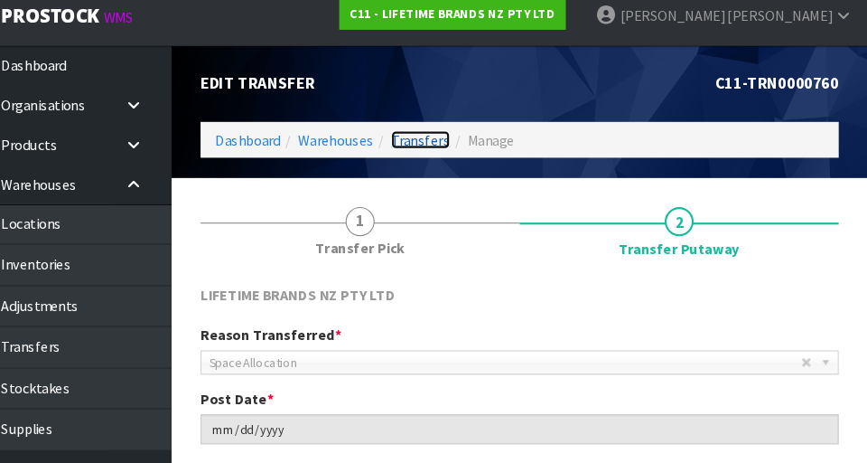
click at [444, 146] on link "Transfers" at bounding box center [449, 142] width 55 height 17
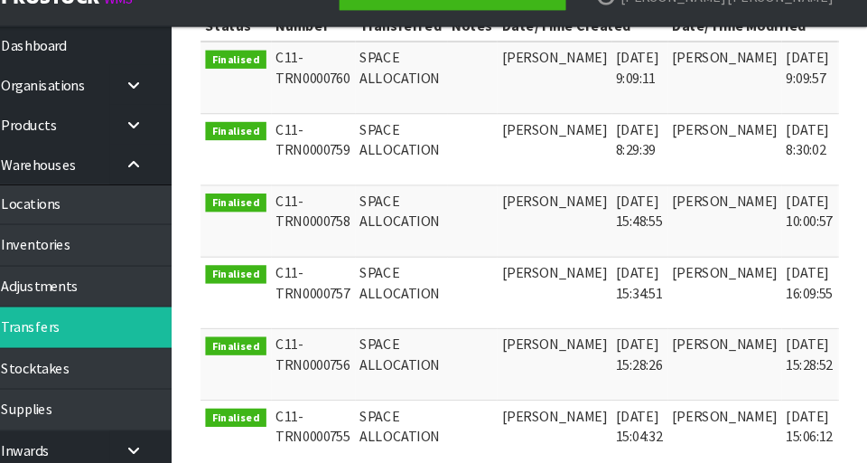
scroll to position [418, 0]
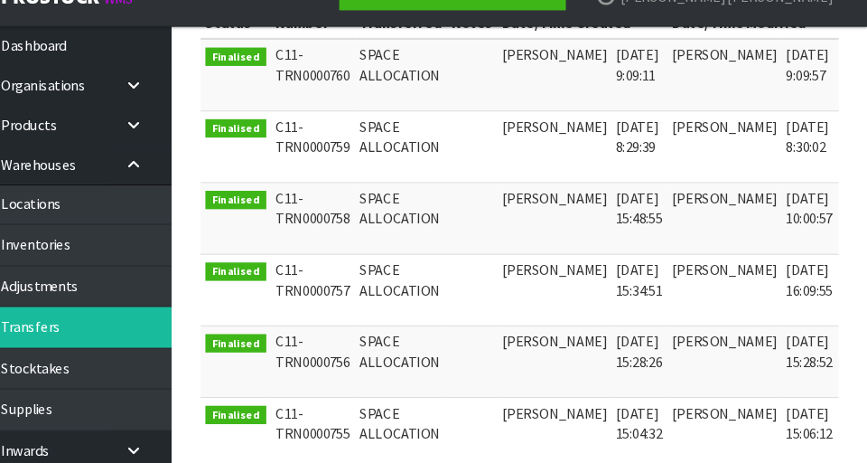
click at [541, 357] on icon at bounding box center [864, 354] width 14 height 12
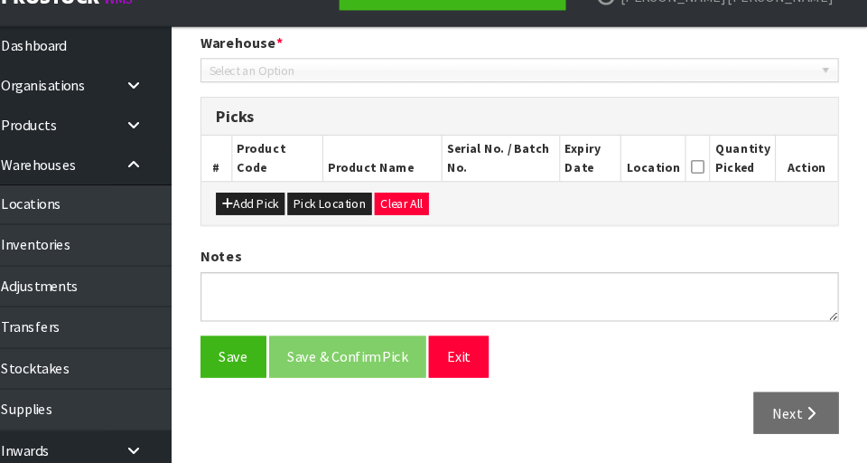
type input "[DATE]"
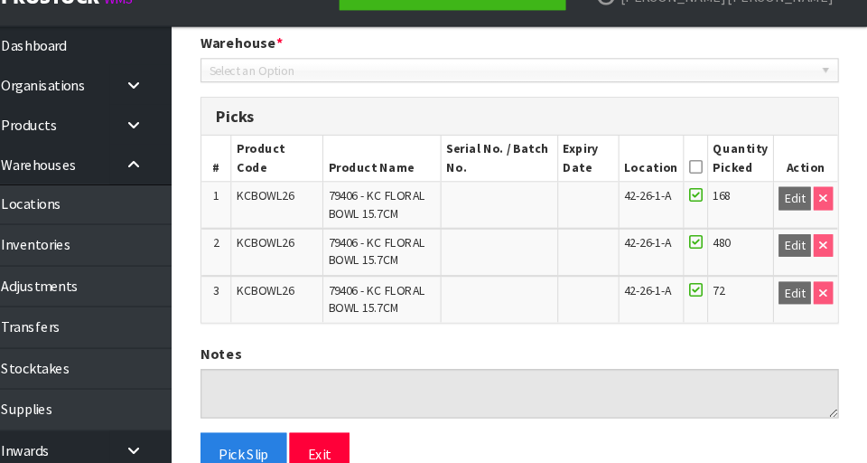
scroll to position [471, 0]
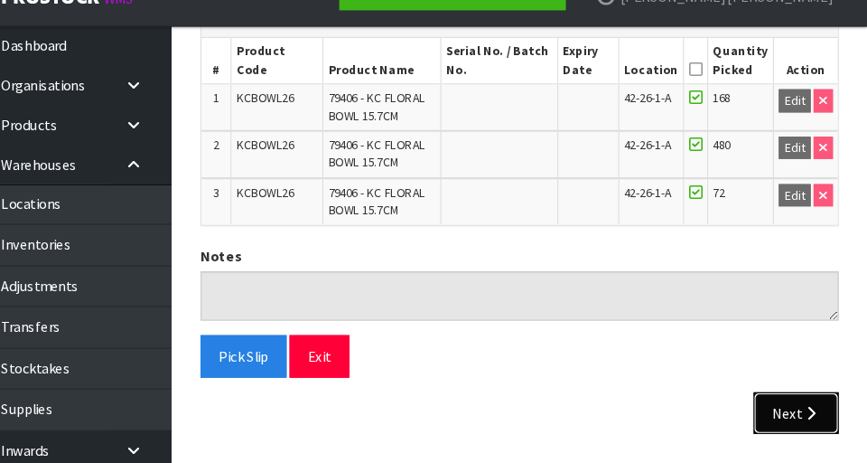
click at [541, 417] on button "Next" at bounding box center [800, 416] width 79 height 39
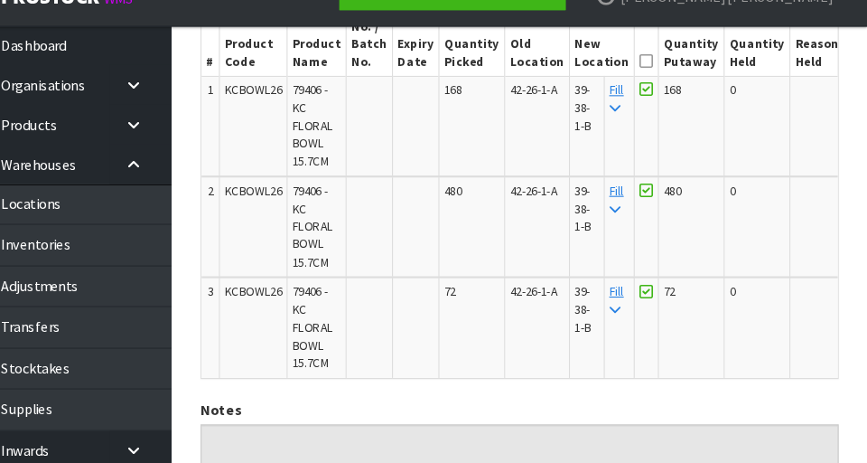
scroll to position [522, 0]
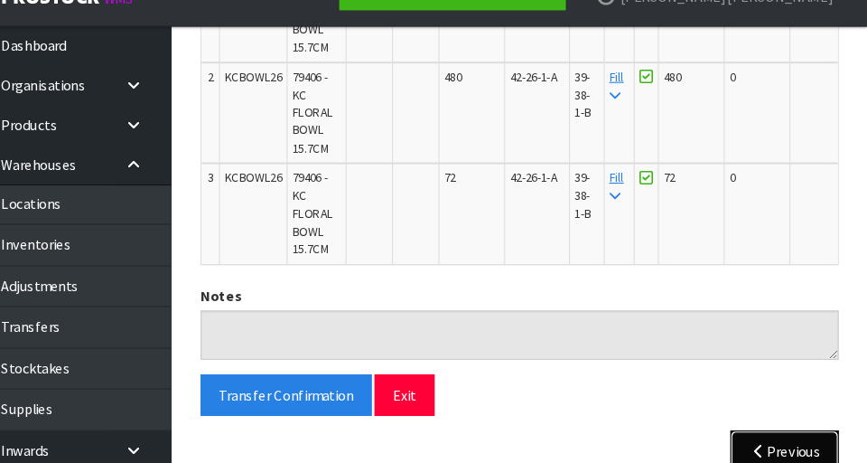
click at [541, 448] on button "Previous" at bounding box center [789, 451] width 101 height 39
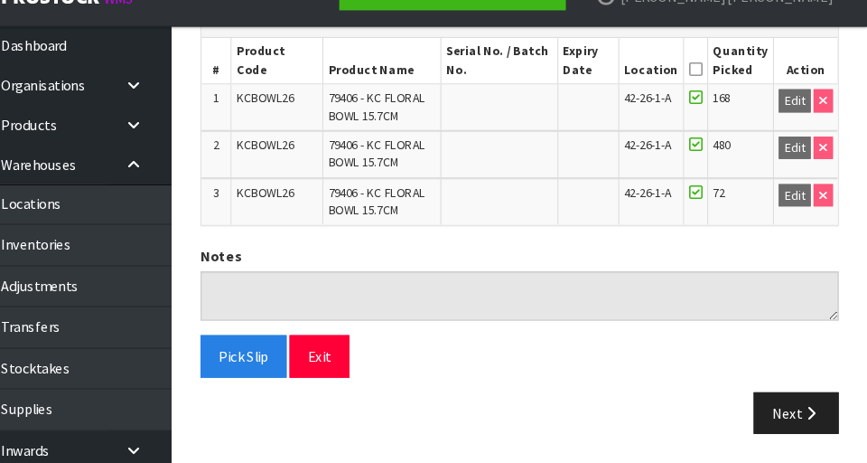
scroll to position [471, 0]
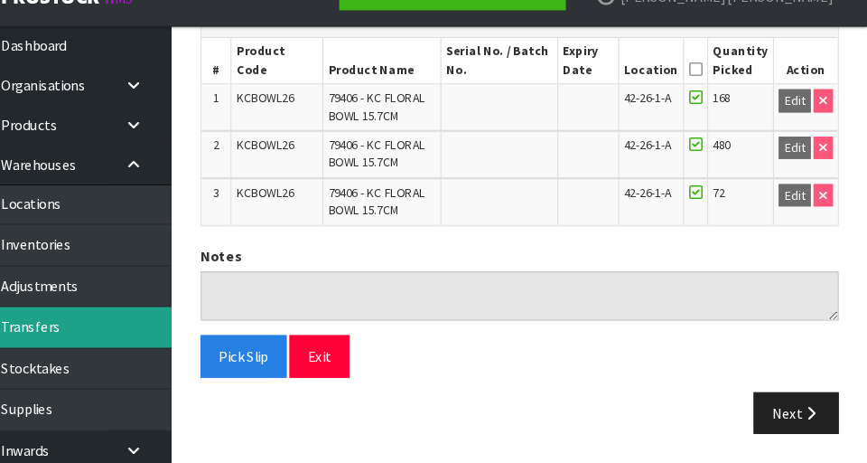
click at [159, 327] on link "Transfers" at bounding box center [108, 335] width 217 height 37
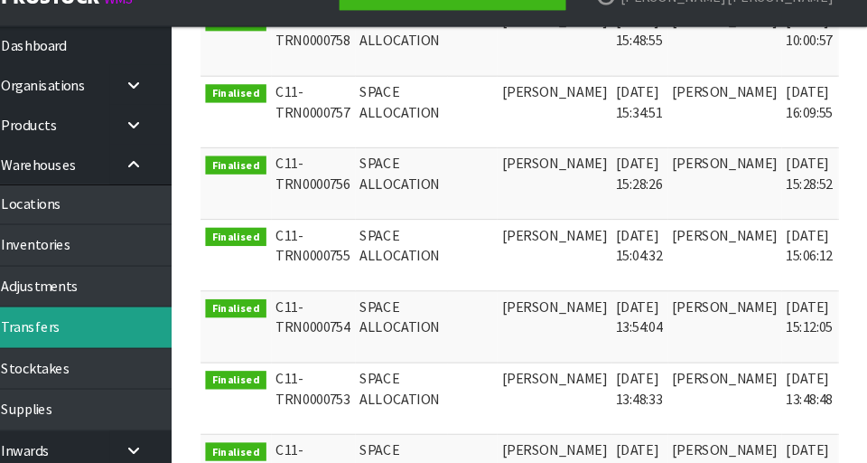
scroll to position [589, 0]
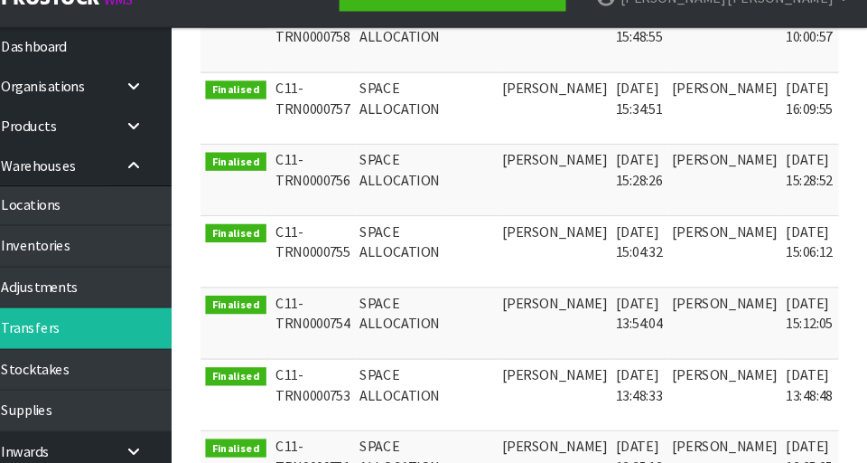
click at [541, 252] on icon at bounding box center [864, 250] width 14 height 12
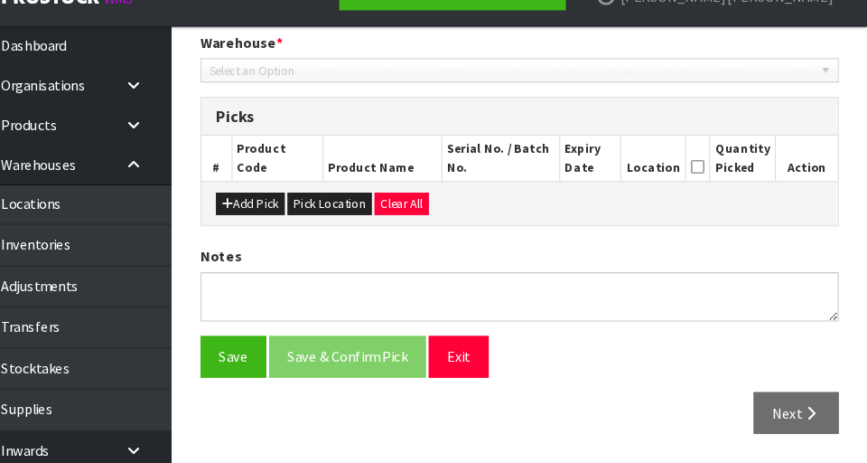
type input "[DATE]"
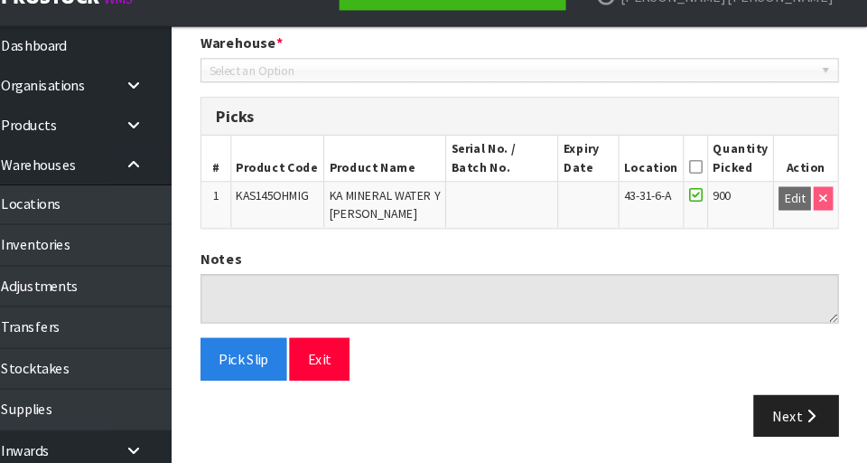
scroll to position [382, 0]
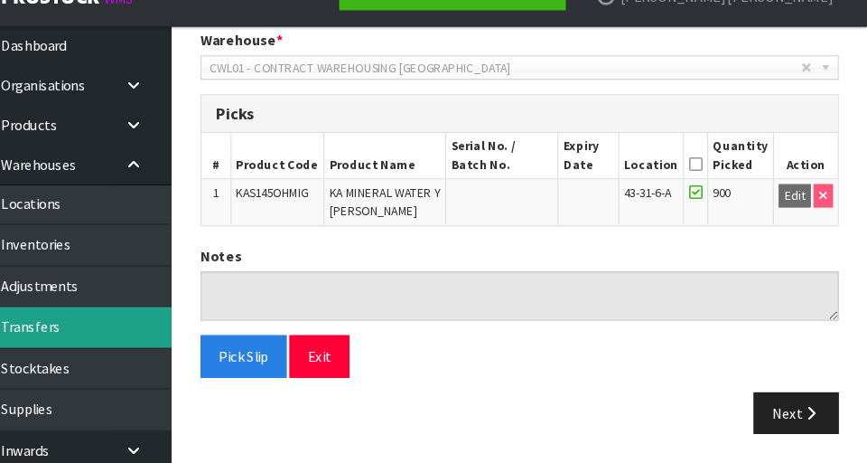
click at [162, 336] on link "Transfers" at bounding box center [108, 335] width 217 height 37
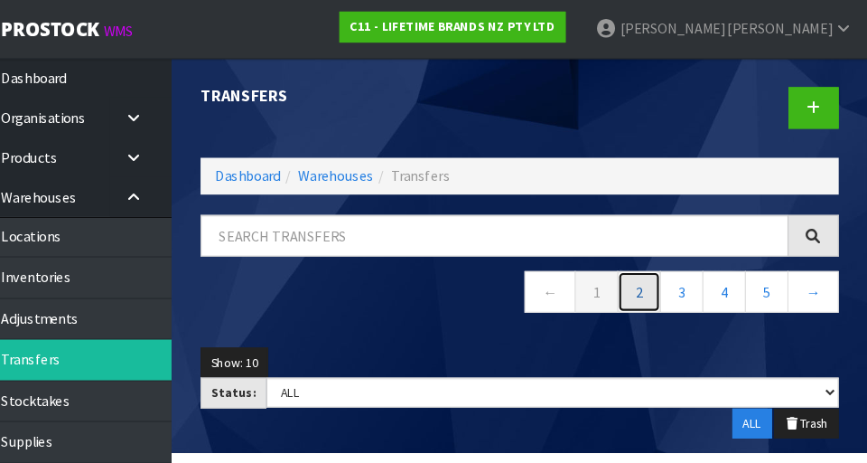
click at [541, 276] on link "2" at bounding box center [653, 272] width 41 height 39
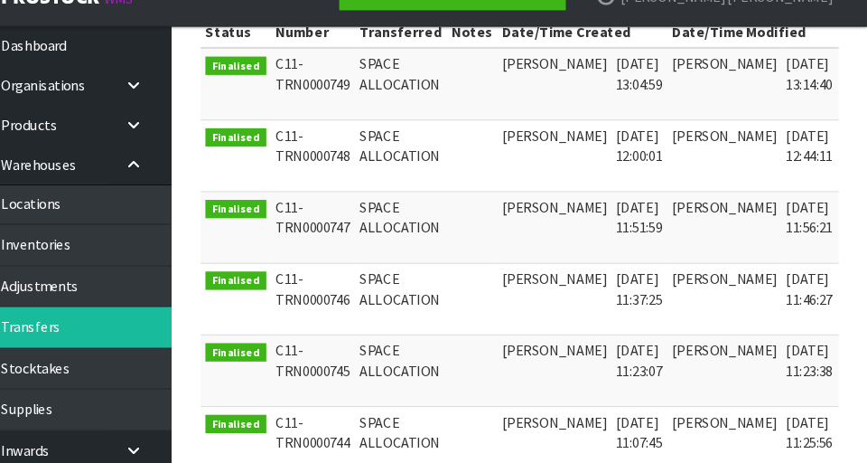
click at [541, 234] on link at bounding box center [863, 228] width 33 height 29
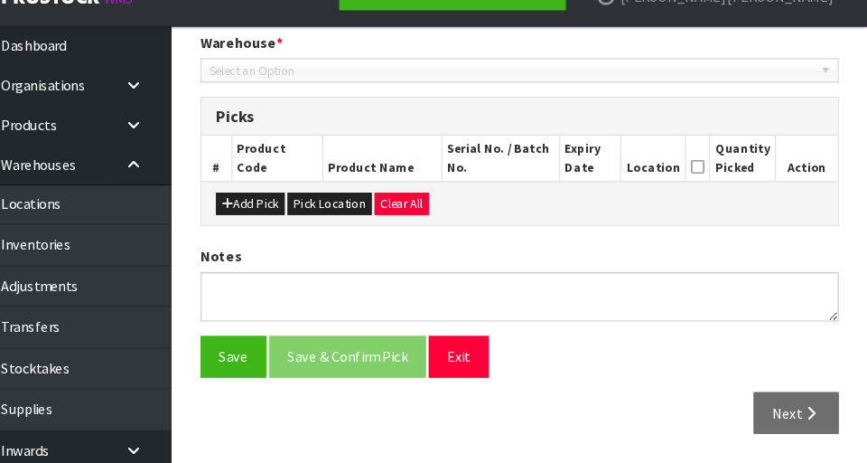
type input "[DATE]"
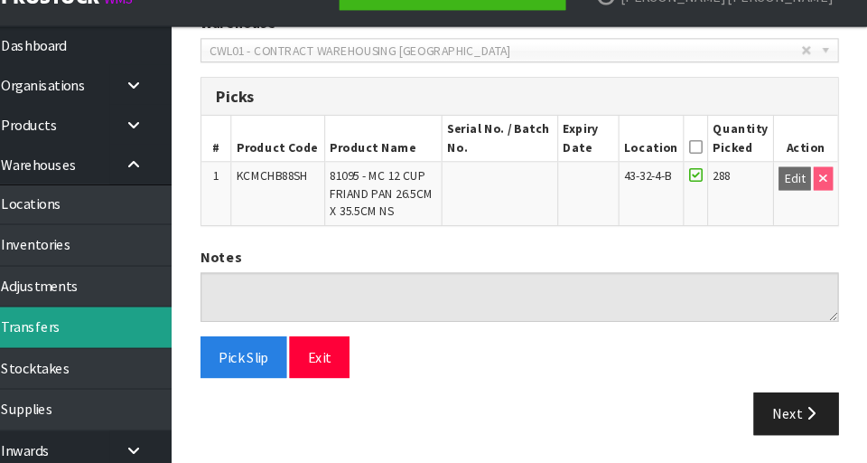
click at [163, 341] on link "Transfers" at bounding box center [108, 335] width 217 height 37
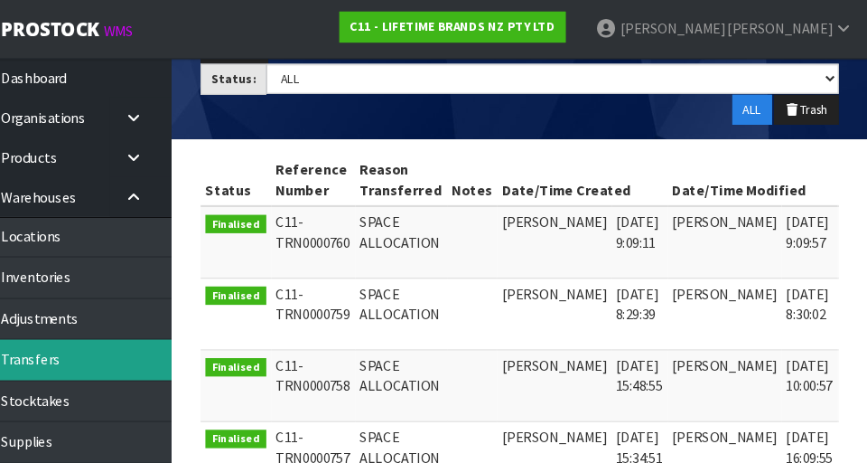
scroll to position [183, 0]
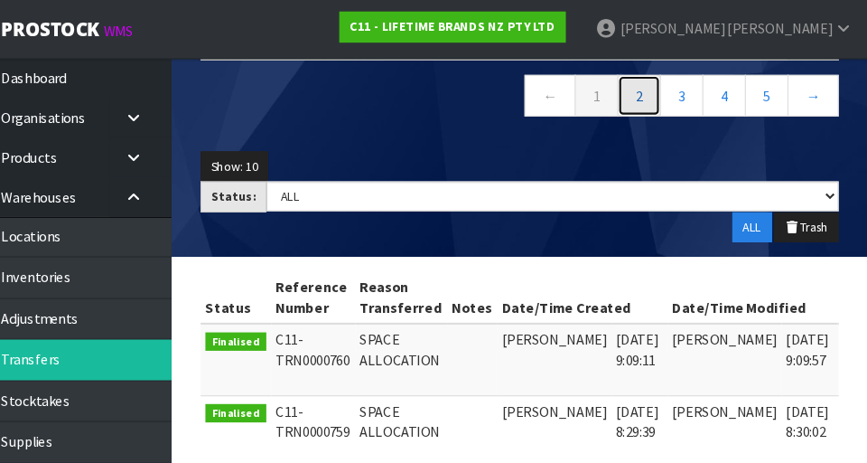
click at [541, 97] on link "2" at bounding box center [653, 89] width 41 height 39
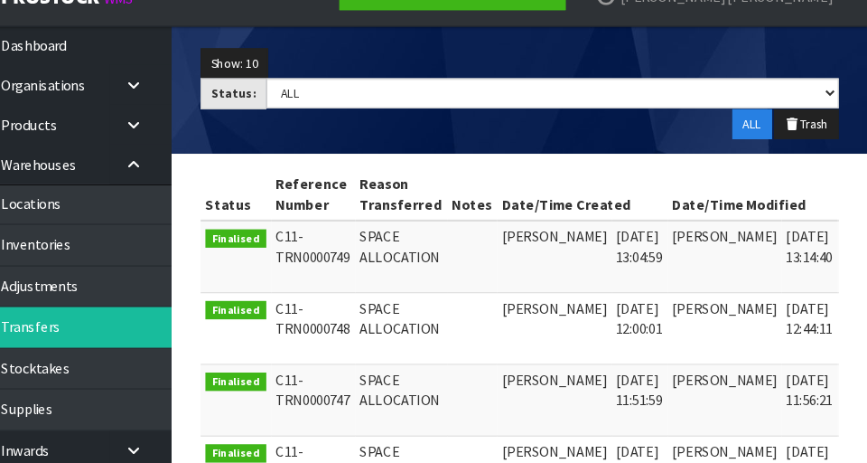
scroll to position [292, 0]
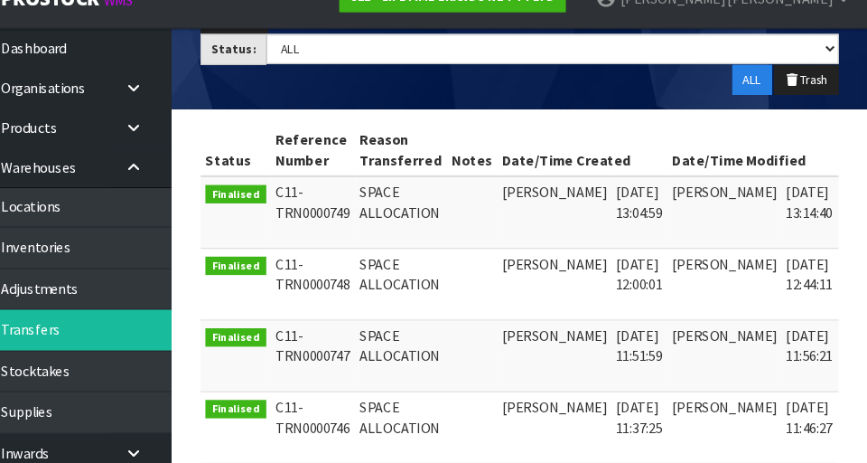
click at [541, 276] on icon at bounding box center [864, 280] width 14 height 12
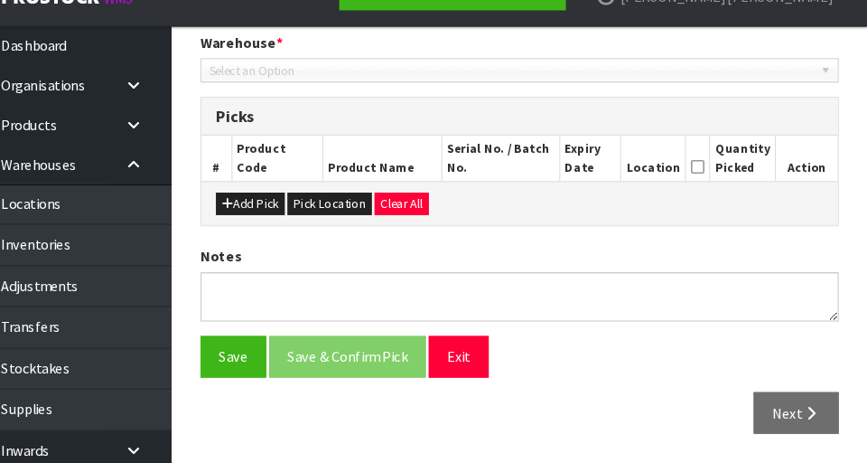
type input "[DATE]"
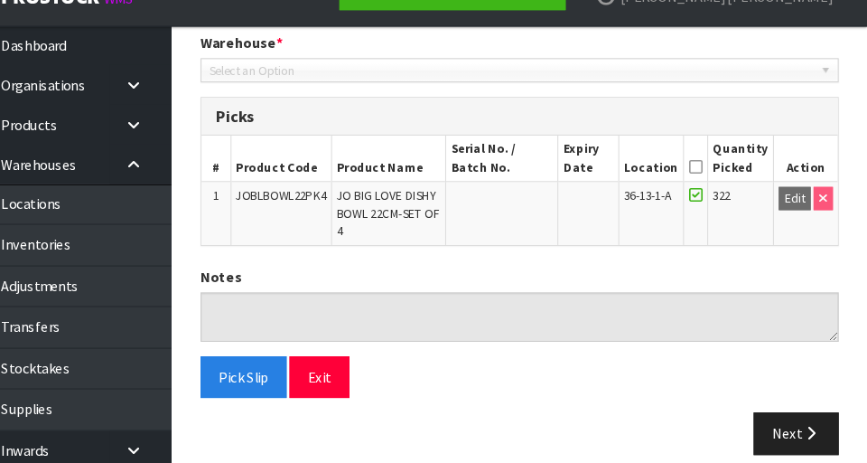
scroll to position [398, 0]
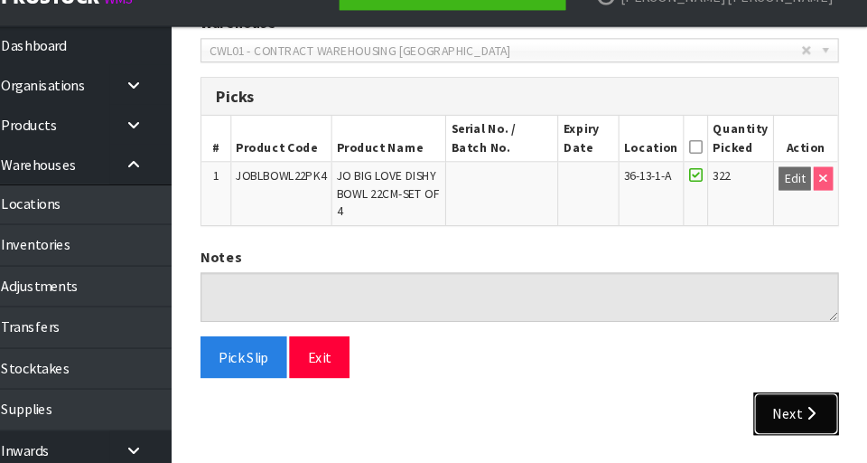
click at [541, 417] on button "Next" at bounding box center [800, 416] width 79 height 39
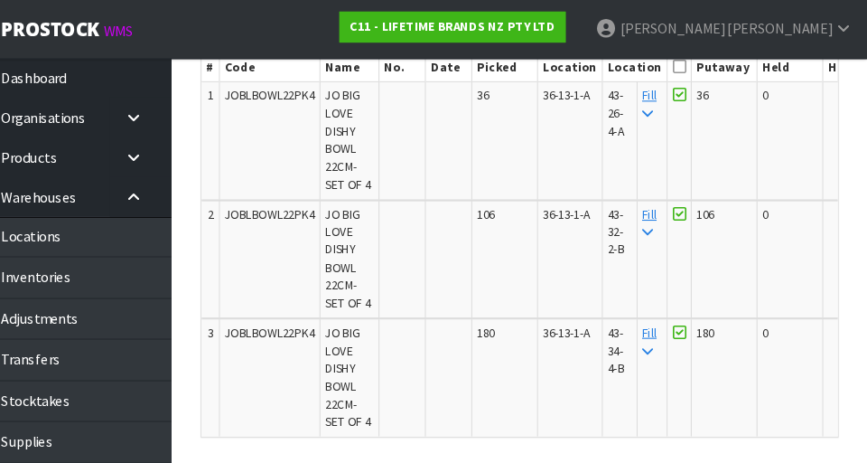
scroll to position [535, 0]
click at [541, 156] on td "43-26-4-A" at bounding box center [636, 133] width 33 height 110
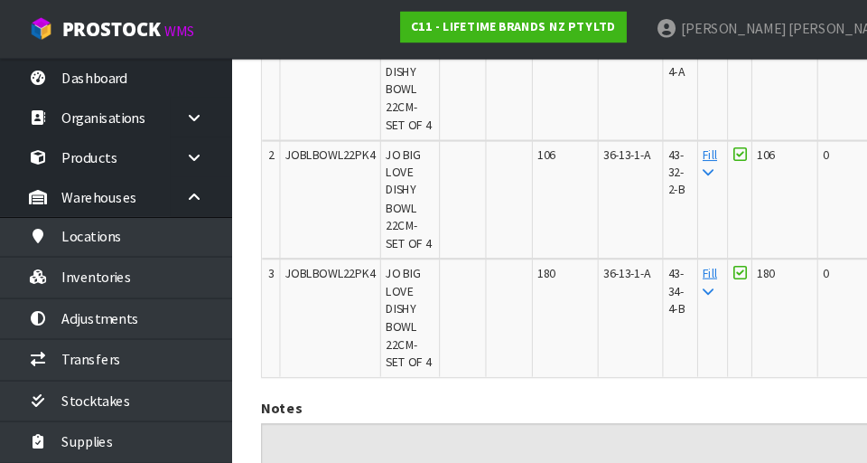
scroll to position [592, 0]
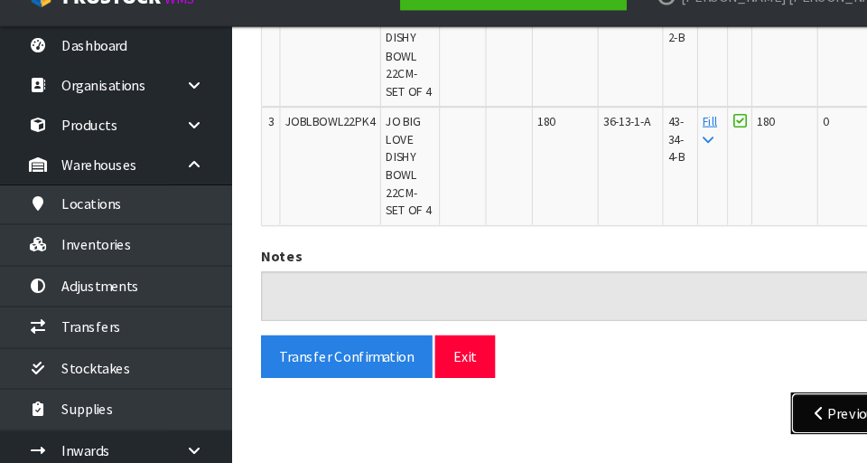
click at [541, 416] on button "Previous" at bounding box center [789, 416] width 101 height 39
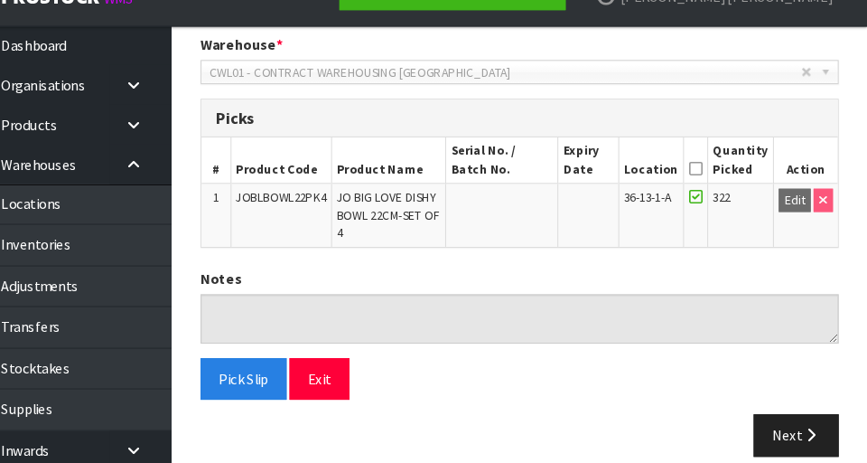
scroll to position [398, 0]
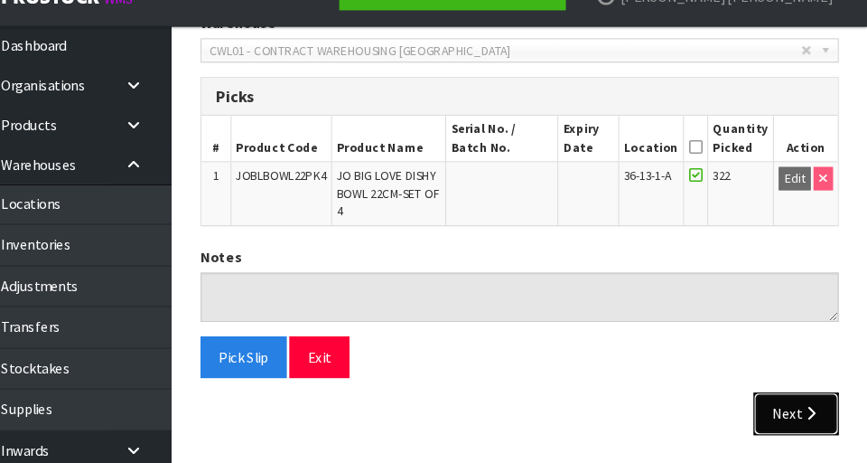
click at [541, 410] on icon "button" at bounding box center [814, 416] width 17 height 14
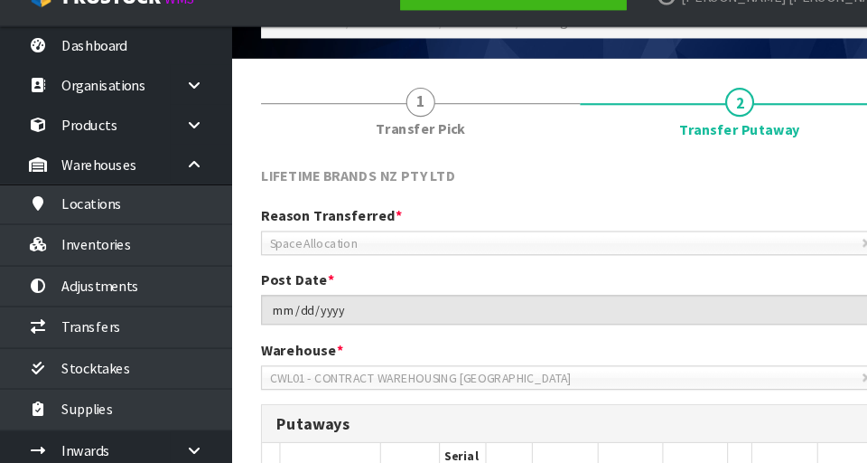
scroll to position [94, 0]
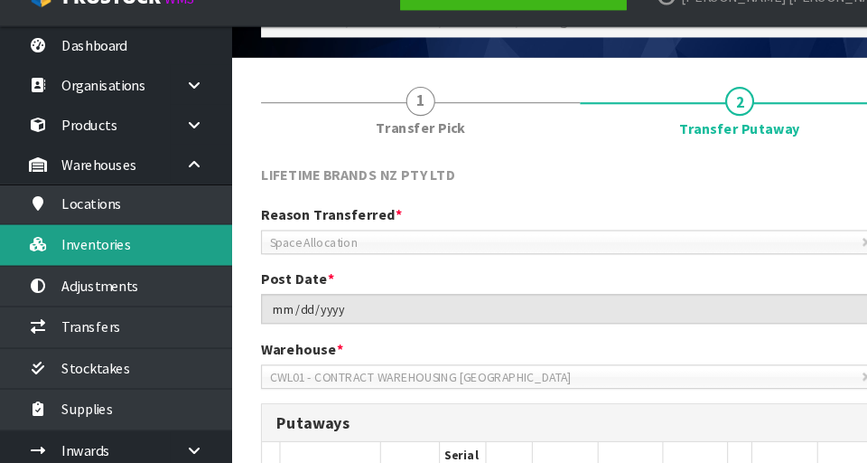
click at [123, 265] on link "Inventories" at bounding box center [108, 258] width 217 height 37
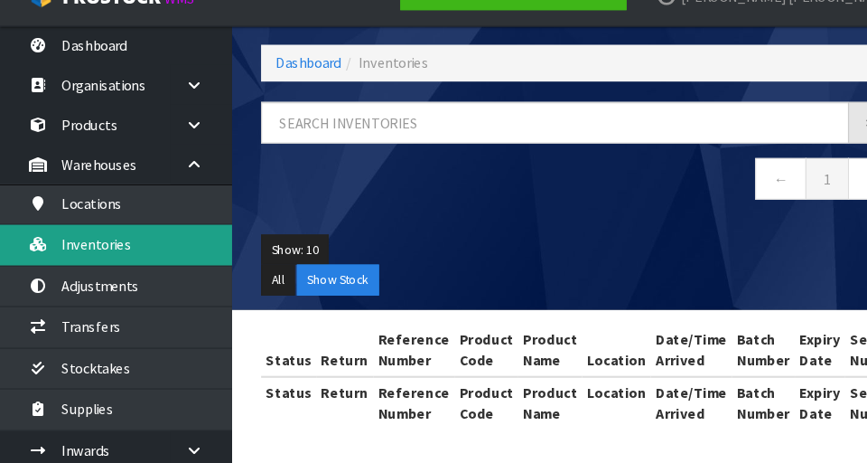
scroll to position [94, 0]
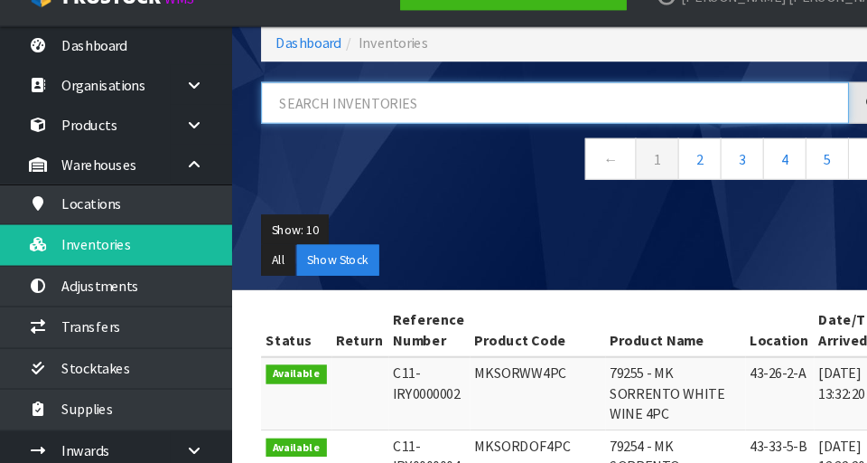
paste input "480118"
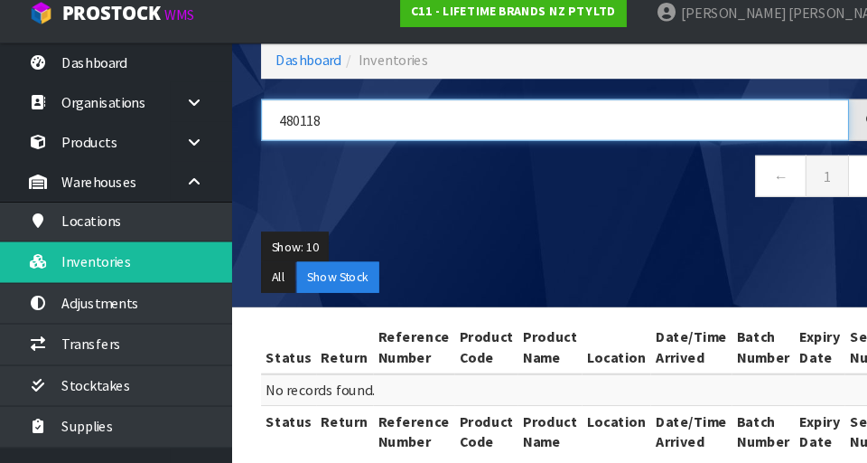
click at [395, 119] on input "480118" at bounding box center [518, 126] width 549 height 39
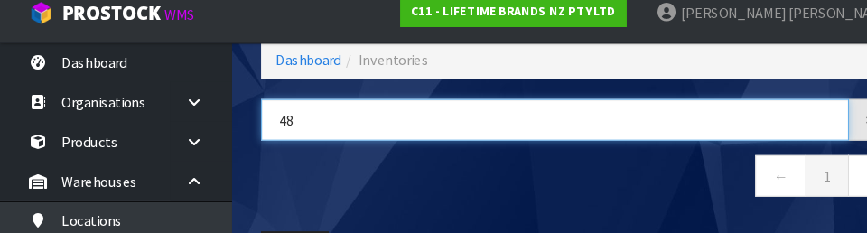
type input "4"
type input "JOBLJOYJUG650"
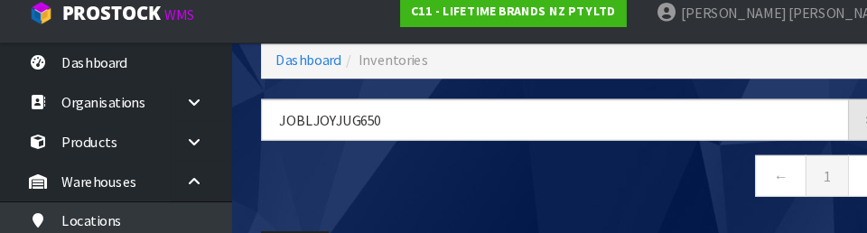
click at [541, 179] on nav "← 1 →" at bounding box center [542, 181] width 596 height 44
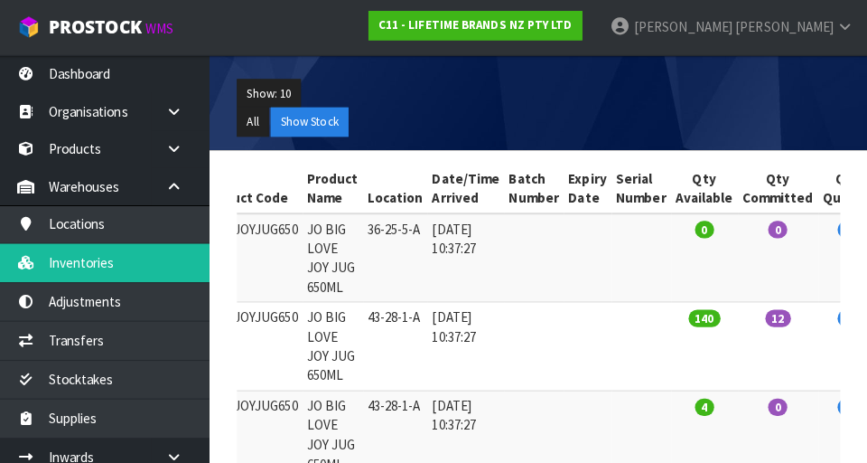
scroll to position [247, 0]
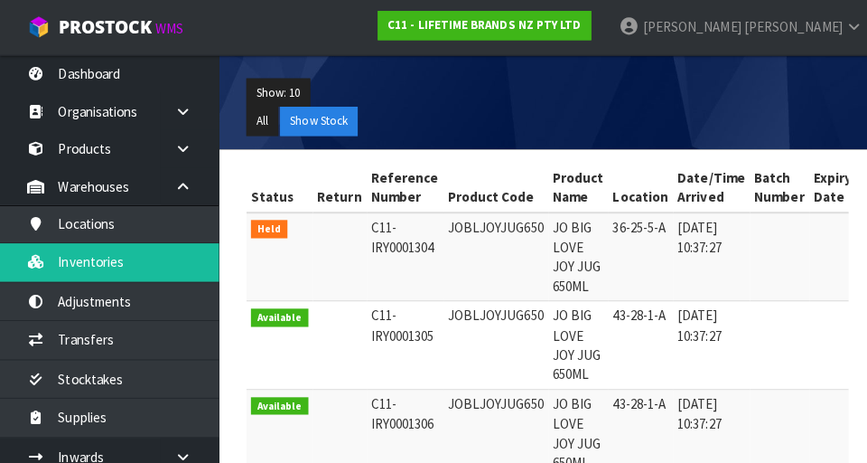
copy td "JOBLJOYJUG650"
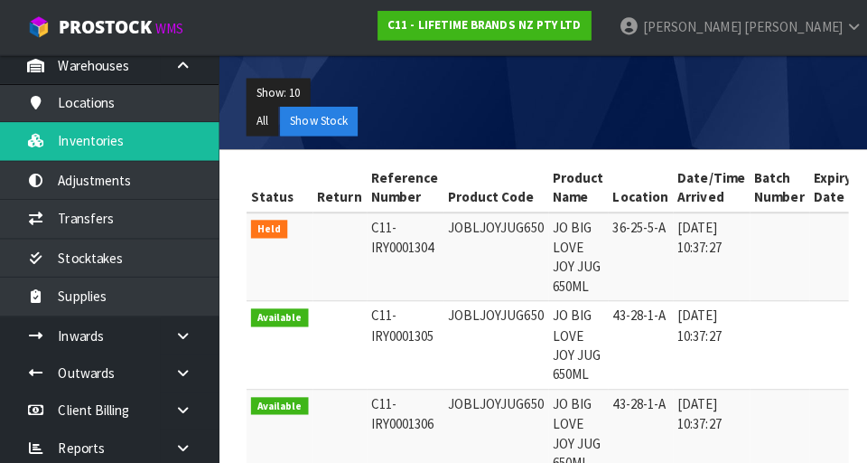
scroll to position [154, 0]
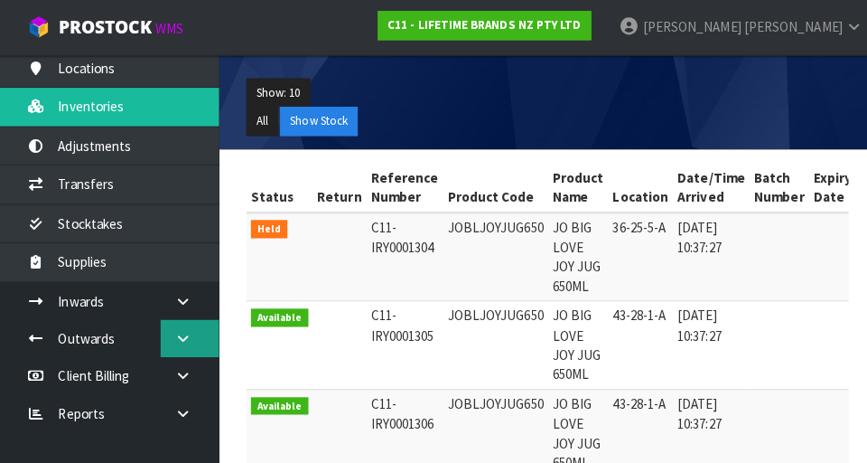
click at [180, 339] on icon at bounding box center [181, 335] width 17 height 14
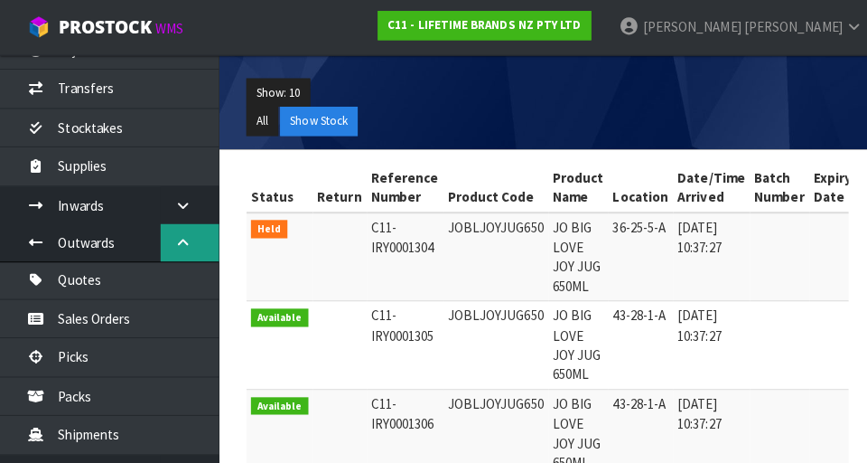
scroll to position [287, 0]
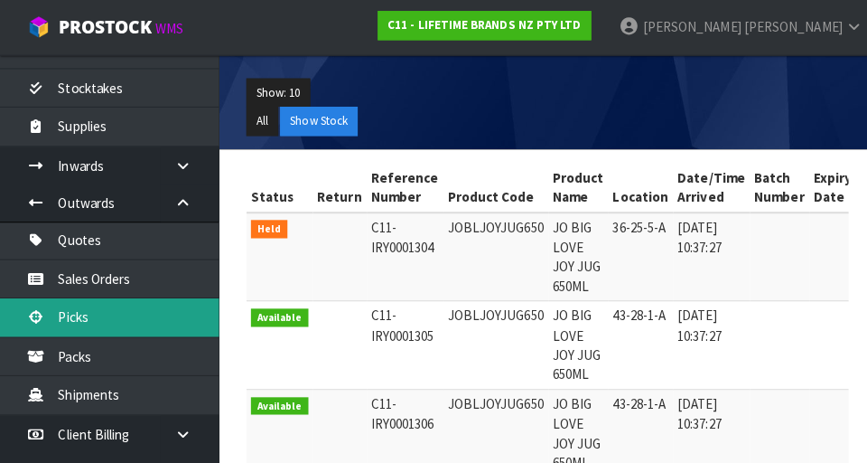
click at [156, 314] on link "Picks" at bounding box center [108, 313] width 217 height 37
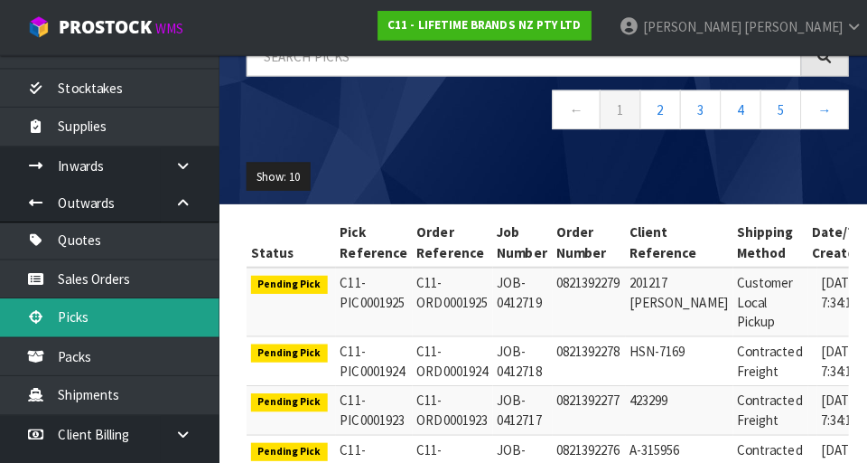
scroll to position [128, 0]
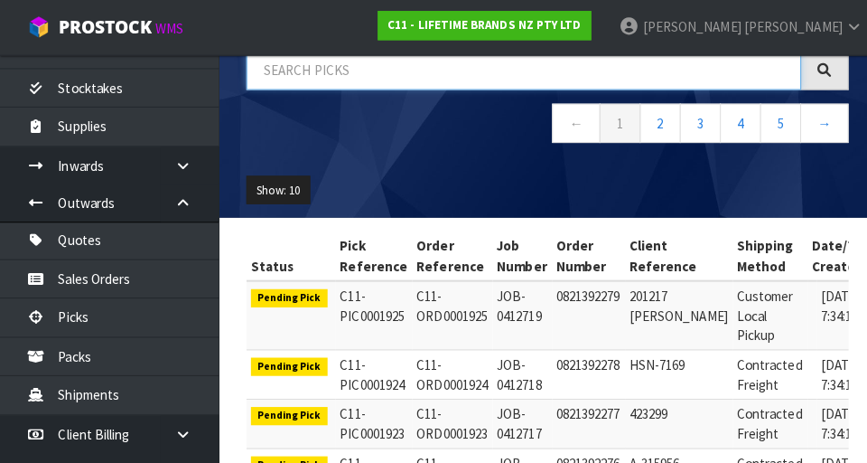
paste input "JOBLJOYJUG650"
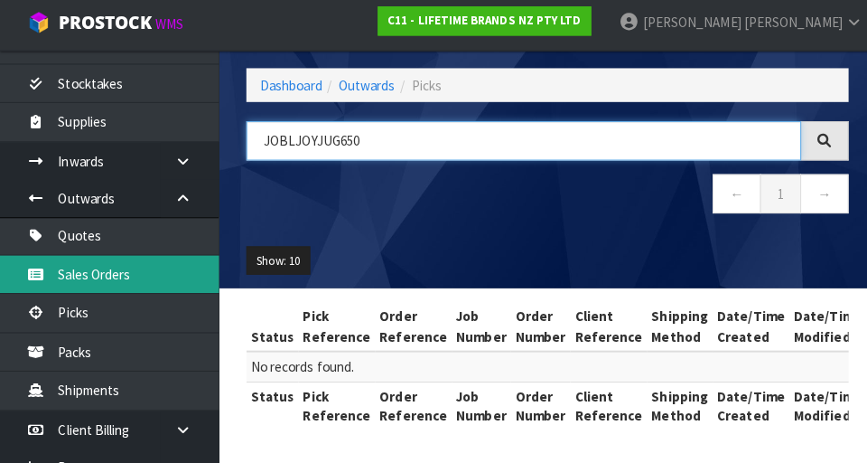
type input "JOBLJOYJUG650"
click at [92, 284] on link "Sales Orders" at bounding box center [108, 275] width 217 height 37
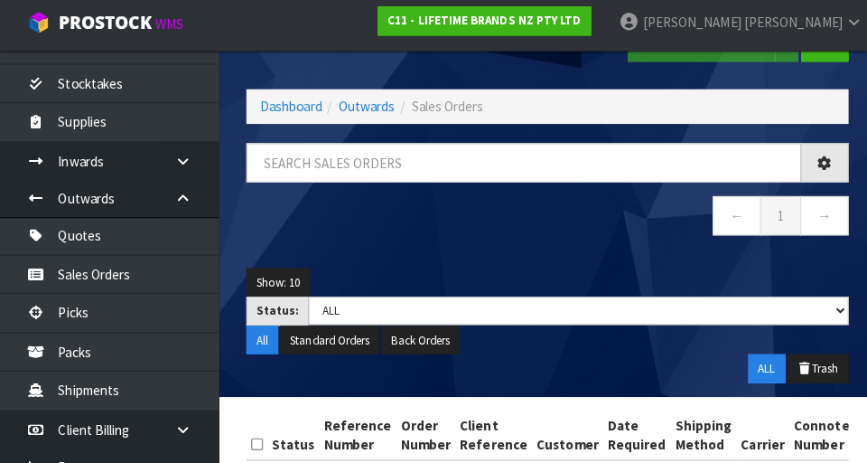
click at [83, 323] on div "Sales Orders Pick Selected - FIFO Split button! FIFO - First In First Out FEFO …" at bounding box center [433, 243] width 867 height 594
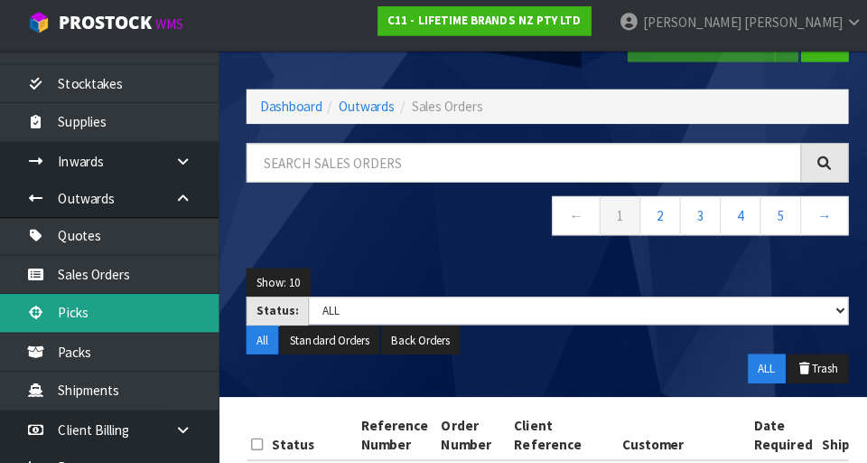
click at [82, 327] on link "Picks" at bounding box center [108, 313] width 217 height 37
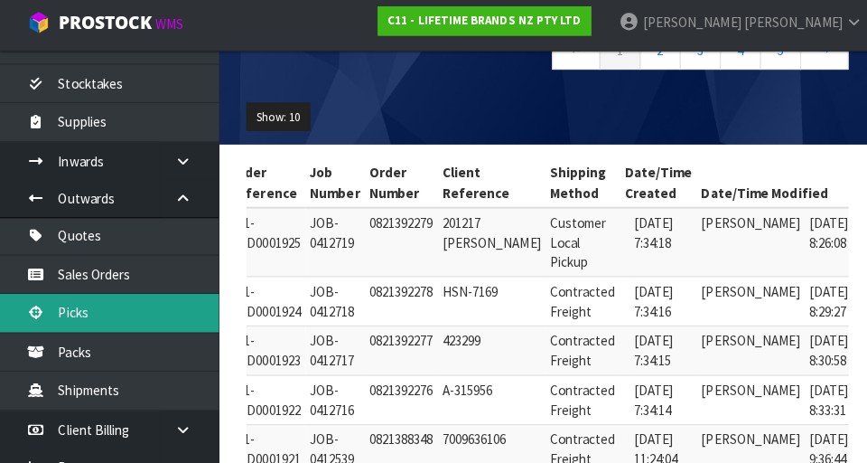
scroll to position [197, 0]
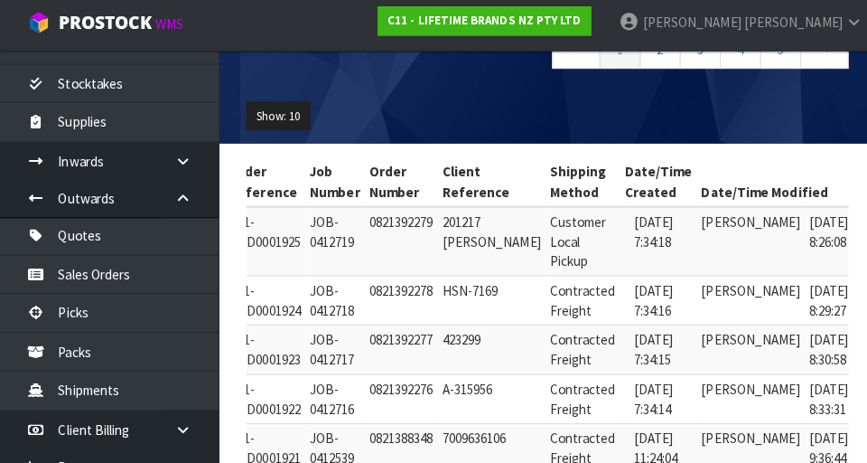
click at [541, 230] on icon at bounding box center [874, 228] width 14 height 12
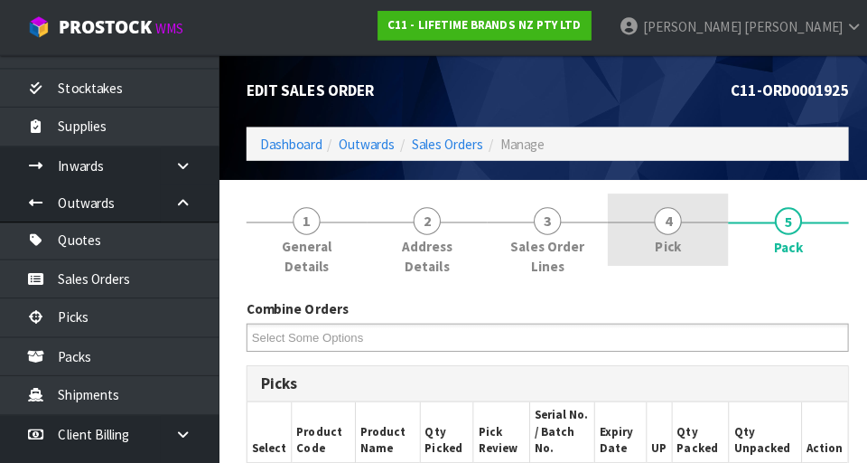
click at [541, 223] on span "4" at bounding box center [661, 218] width 27 height 27
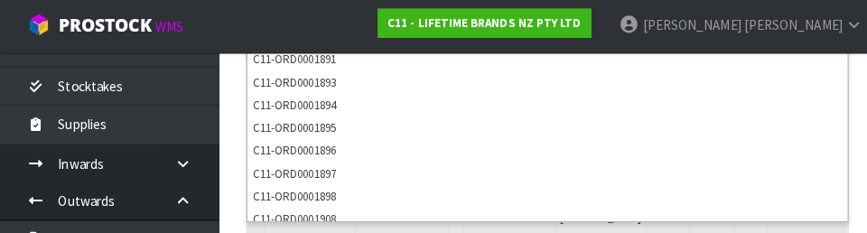
scroll to position [9, 0]
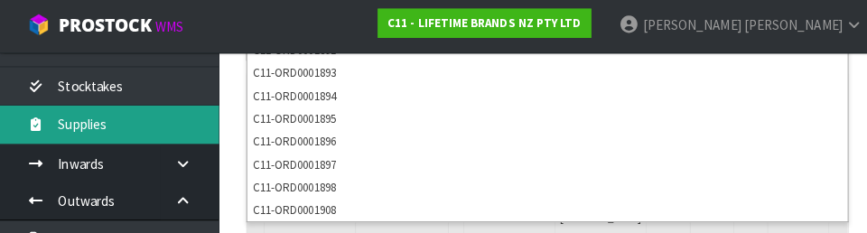
click at [216, 136] on link "Supplies" at bounding box center [108, 125] width 217 height 37
type input "Select Some Options"
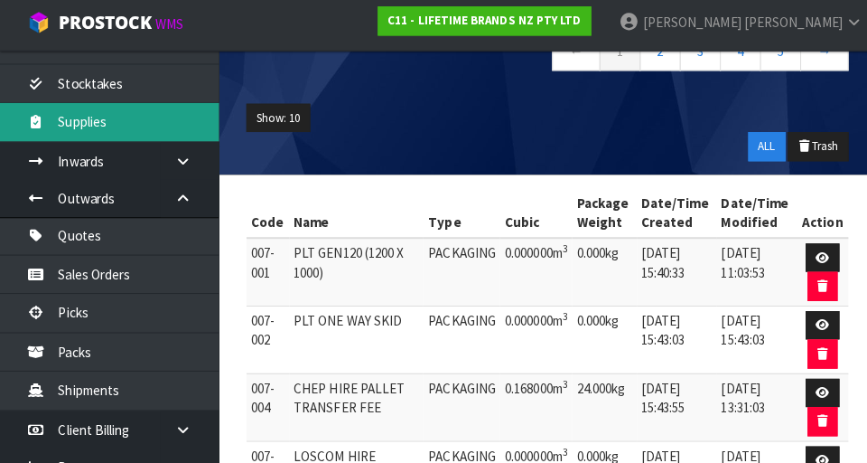
scroll to position [345, 0]
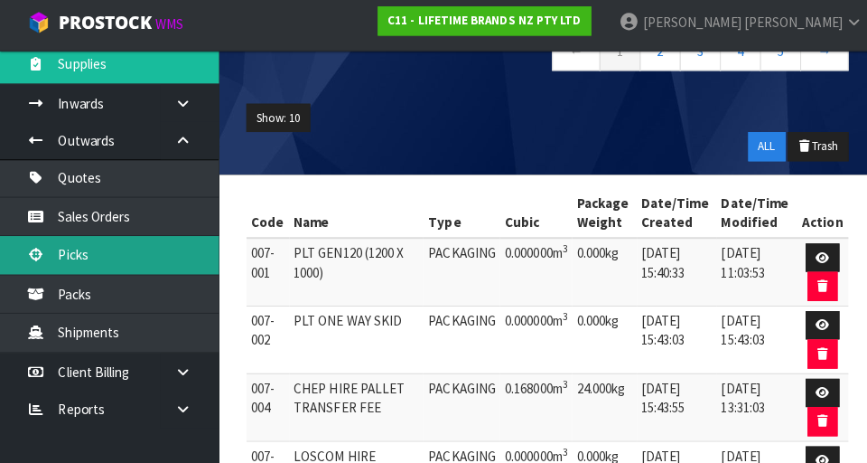
click at [78, 259] on link "Picks" at bounding box center [108, 256] width 217 height 37
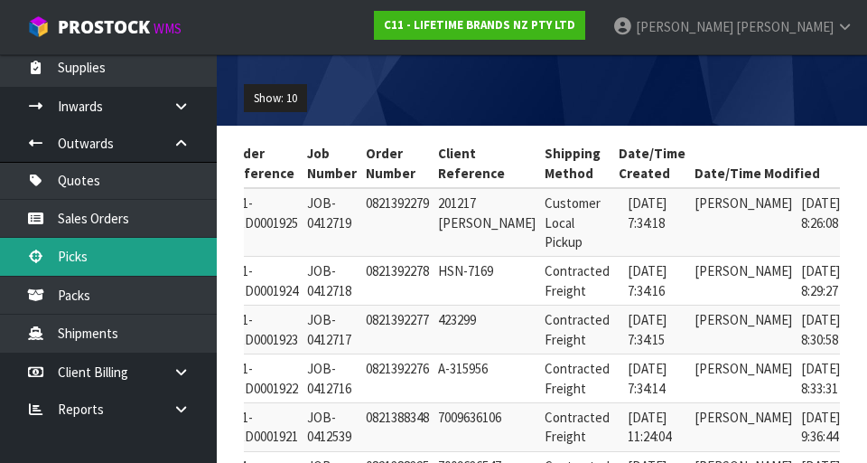
scroll to position [218, 0]
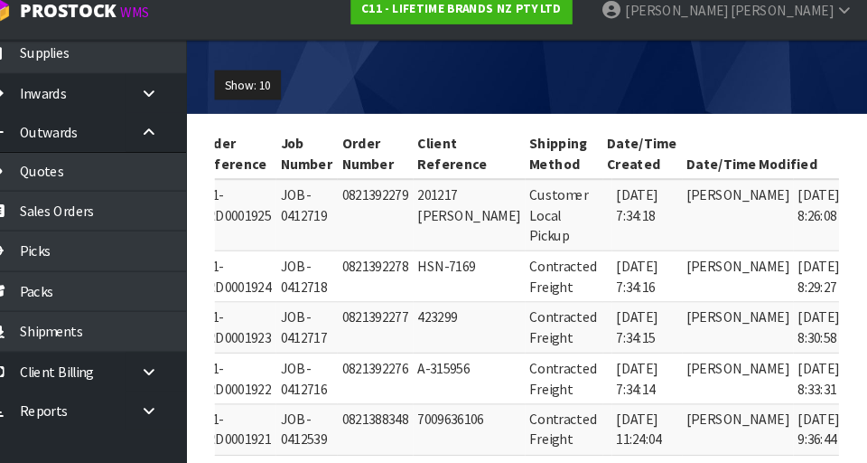
click at [541, 210] on icon at bounding box center [874, 207] width 14 height 12
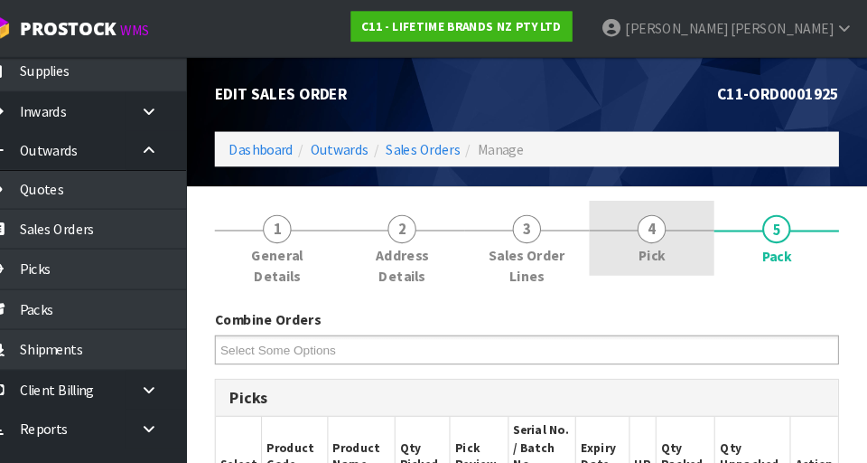
click at [541, 235] on span "Pick" at bounding box center [661, 243] width 25 height 19
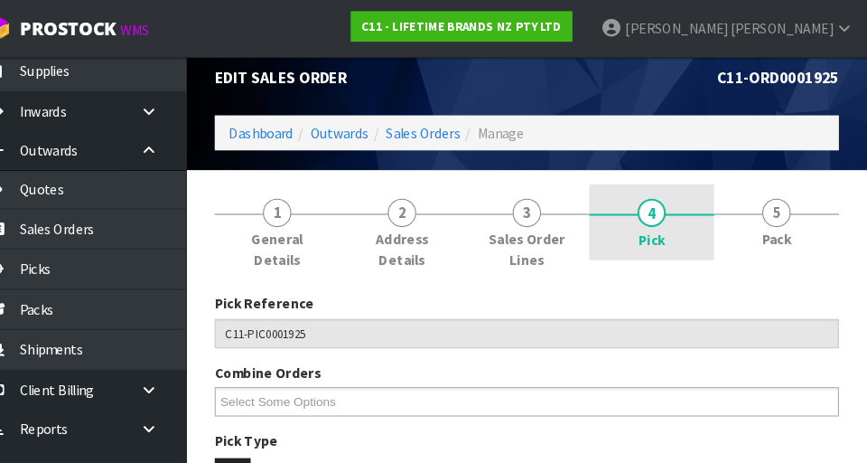
scroll to position [14, 0]
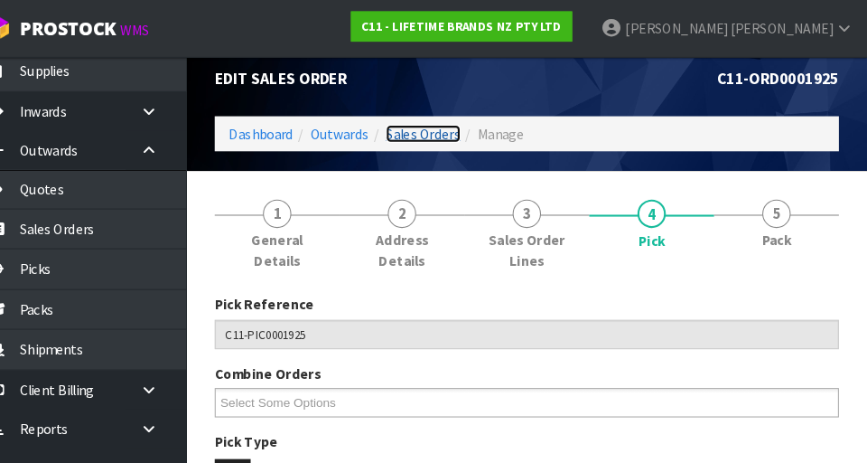
click at [442, 122] on link "Sales Orders" at bounding box center [442, 127] width 71 height 17
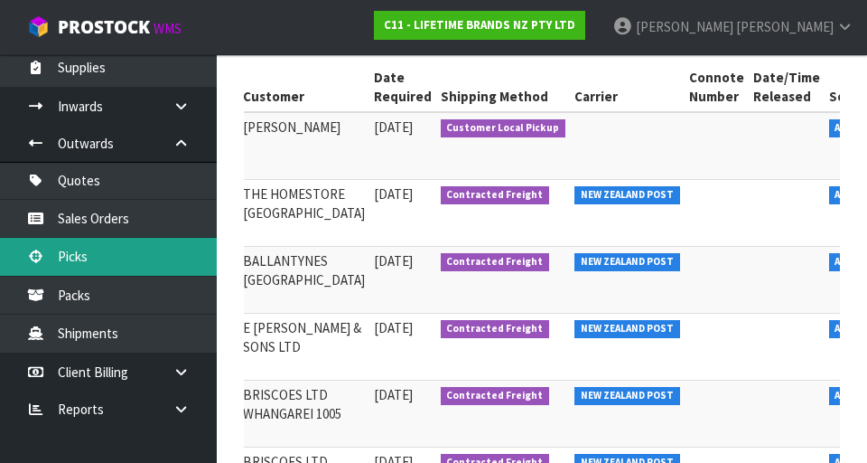
click at [78, 252] on link "Picks" at bounding box center [108, 256] width 217 height 37
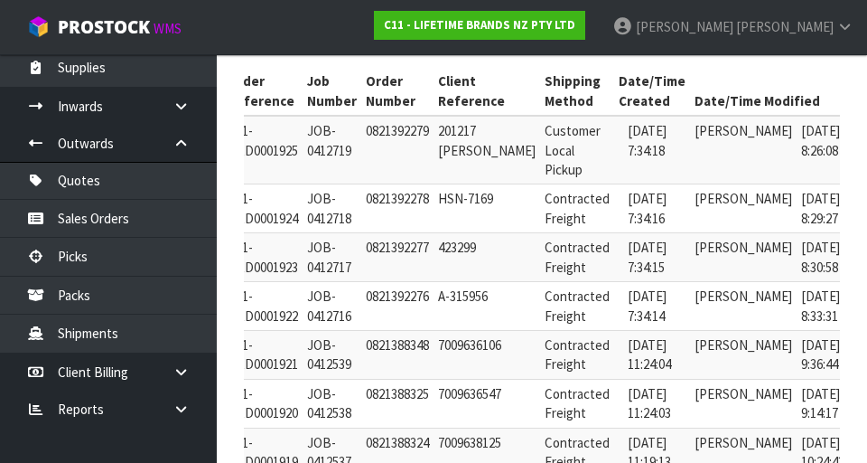
click at [541, 207] on link at bounding box center [873, 203] width 33 height 29
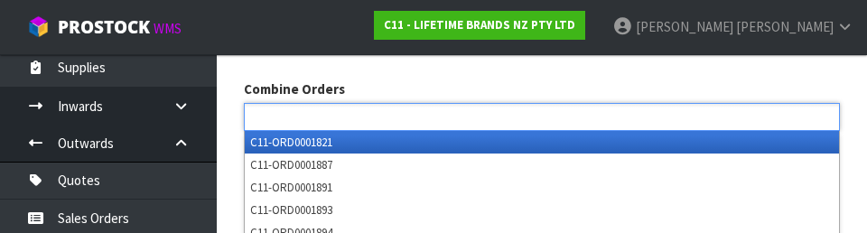
click at [541, 79] on div "Combine Orders C11-ORD0001821 C11-ORD0001887 C11-ORD0001891 C11-ORD0001893 C11-…" at bounding box center [541, 104] width 623 height 51
type input "Select Some Options"
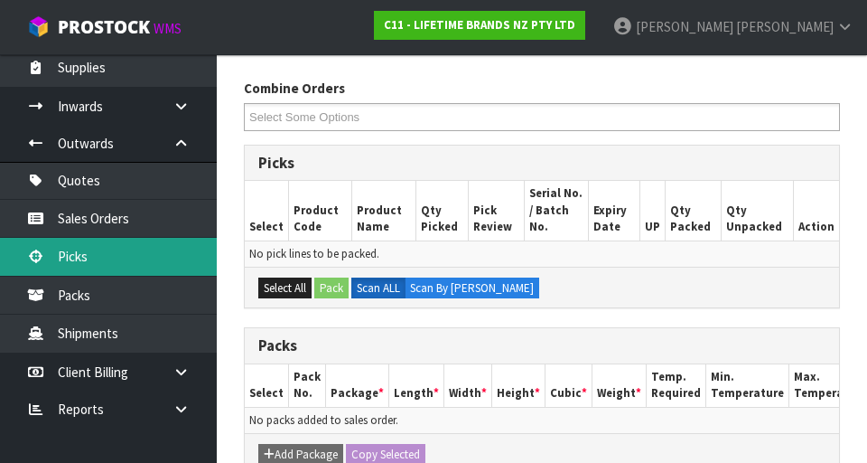
click at [73, 246] on link "Picks" at bounding box center [108, 256] width 217 height 37
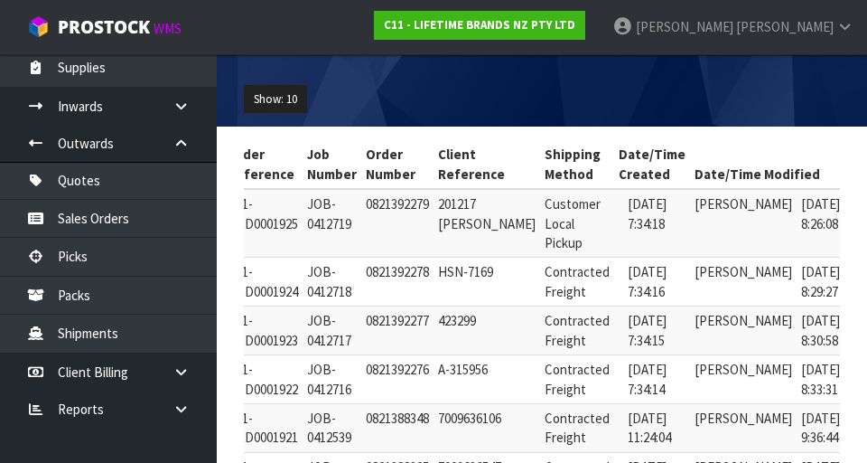
click at [541, 283] on link at bounding box center [873, 276] width 33 height 29
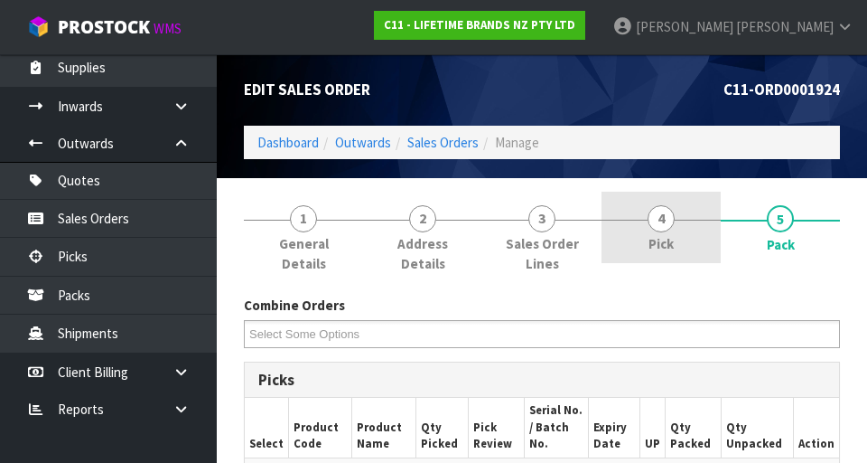
click at [541, 218] on span "4" at bounding box center [661, 218] width 27 height 27
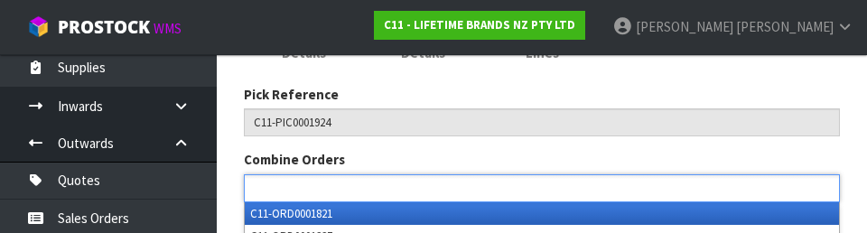
scroll to position [201, 0]
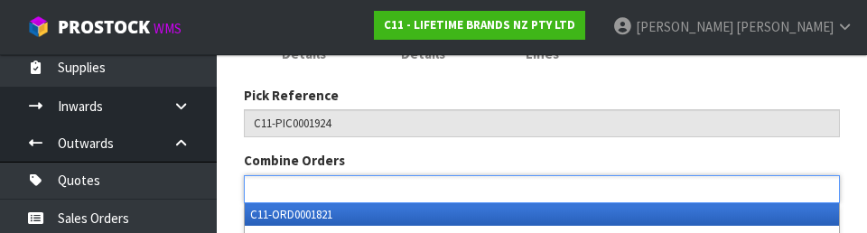
click at [248, 25] on nav "Toggle navigation ProStock WMS C11 - LIFETIME BRANDS NZ PTY LTD [PERSON_NAME] L…" at bounding box center [433, 27] width 867 height 55
type input "Select Some Options"
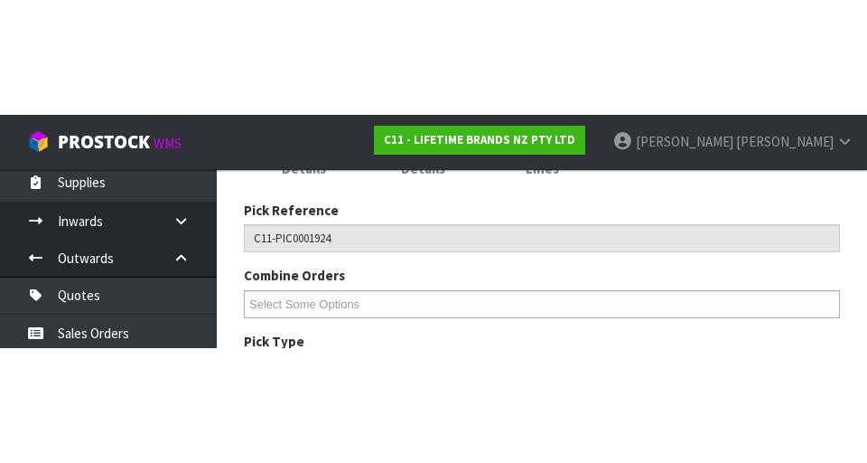
scroll to position [210, 0]
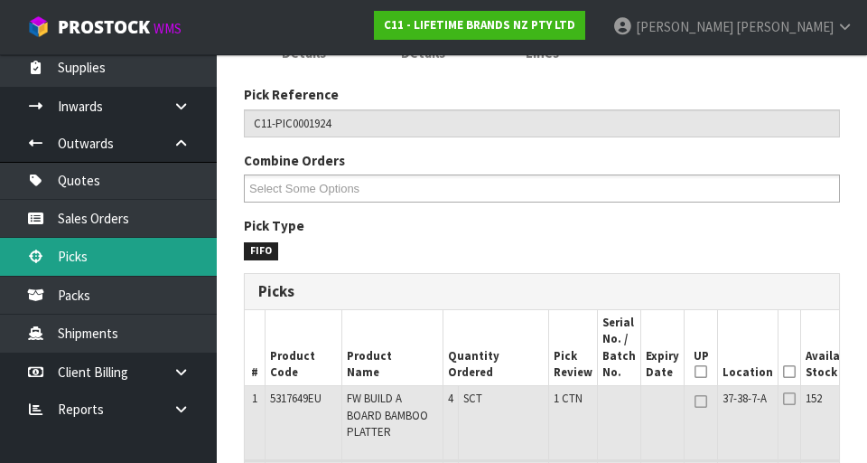
click at [79, 257] on link "Picks" at bounding box center [108, 256] width 217 height 37
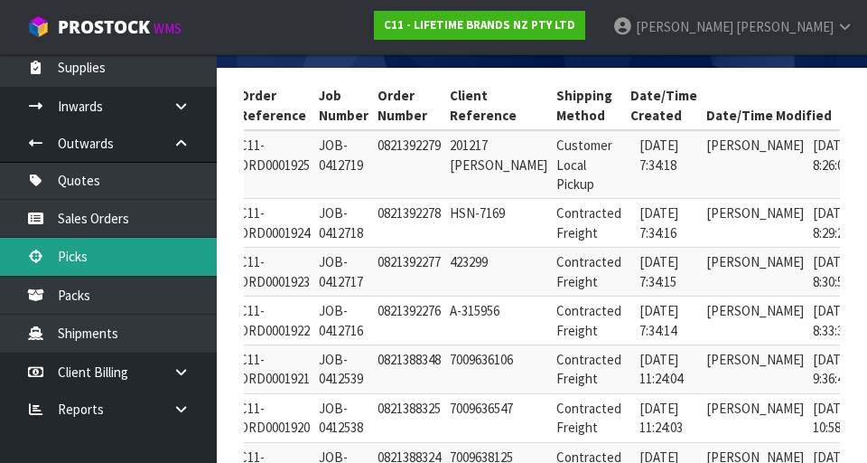
scroll to position [0, 200]
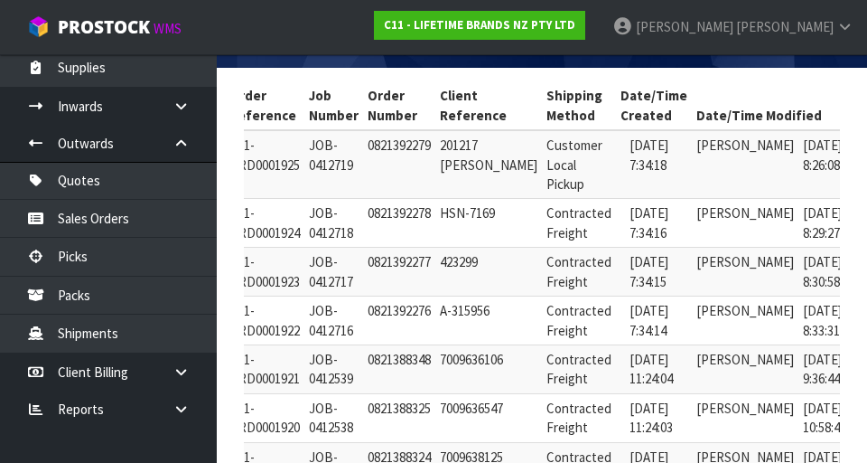
click at [541, 276] on link at bounding box center [875, 266] width 33 height 29
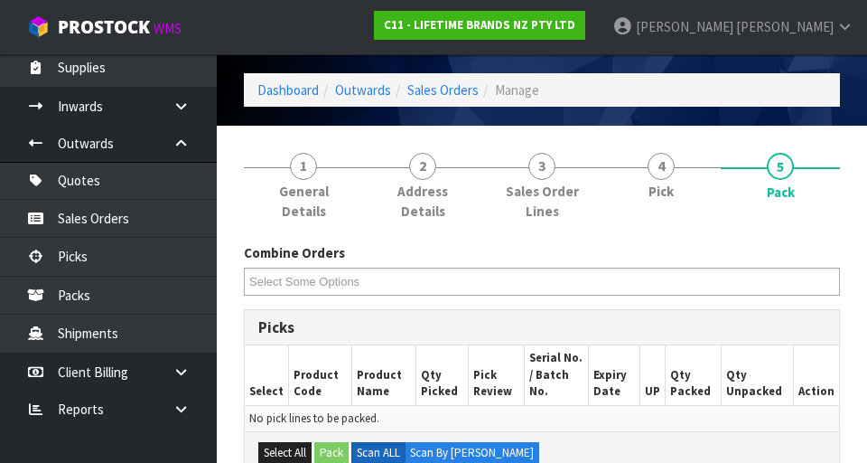
scroll to position [45, 0]
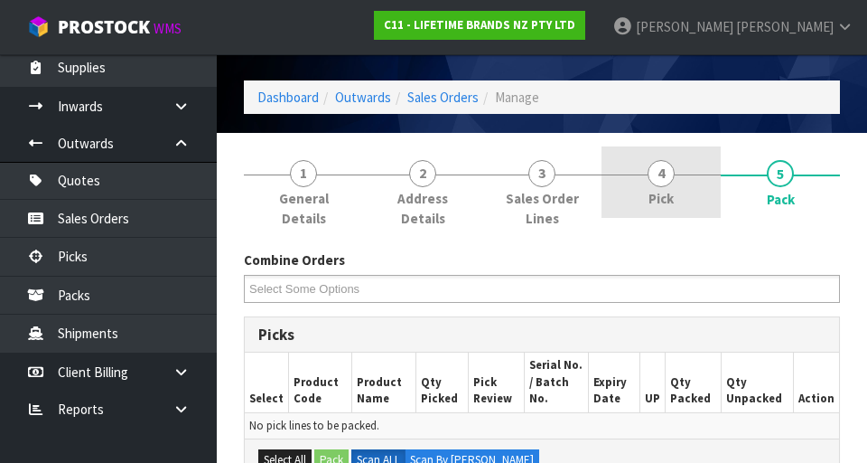
click at [541, 153] on link "4 Pick" at bounding box center [661, 181] width 119 height 71
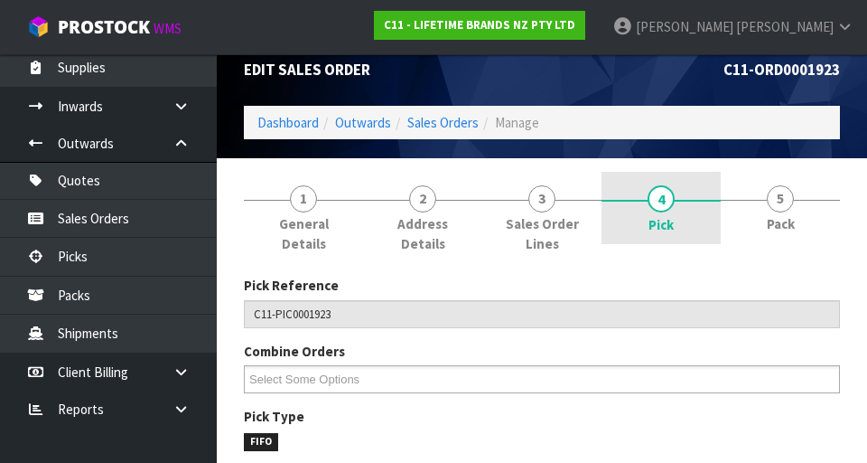
scroll to position [0, 0]
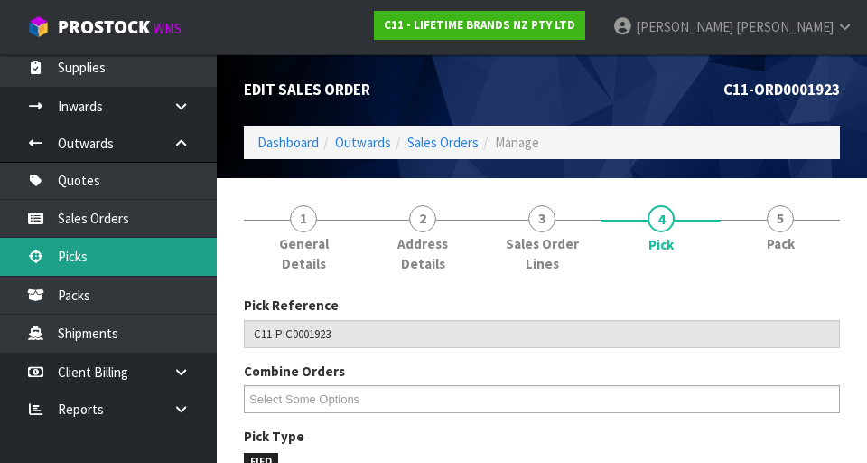
click at [75, 258] on link "Picks" at bounding box center [108, 256] width 217 height 37
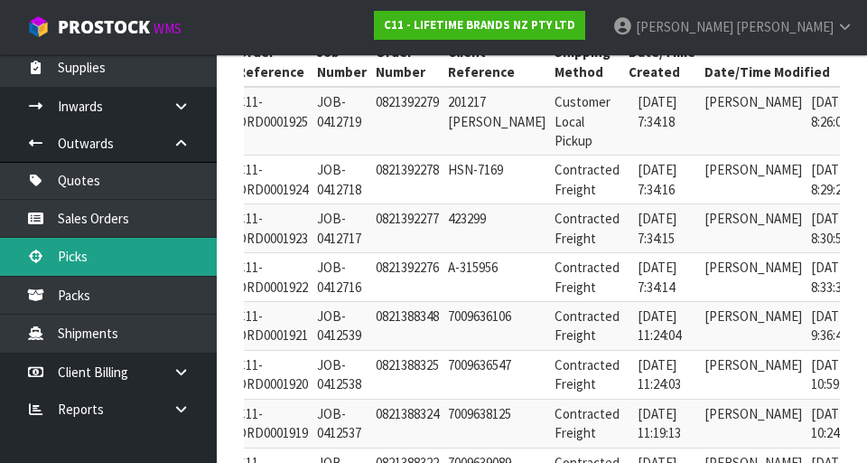
scroll to position [0, 200]
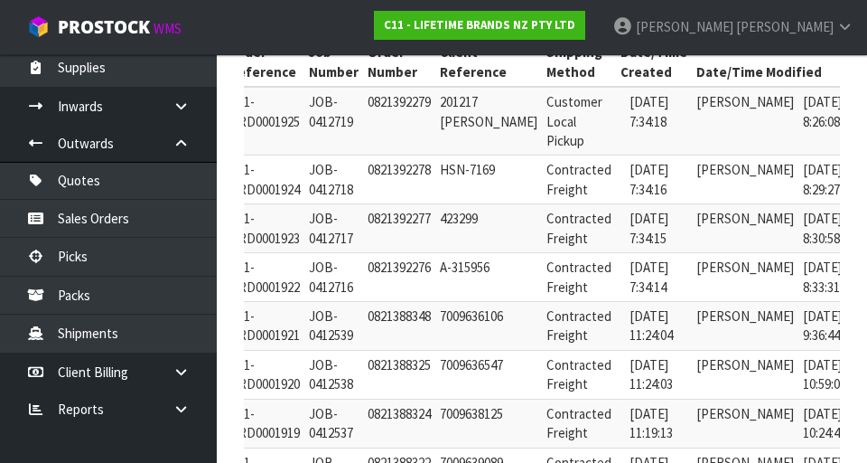
click at [541, 276] on icon at bounding box center [876, 272] width 14 height 12
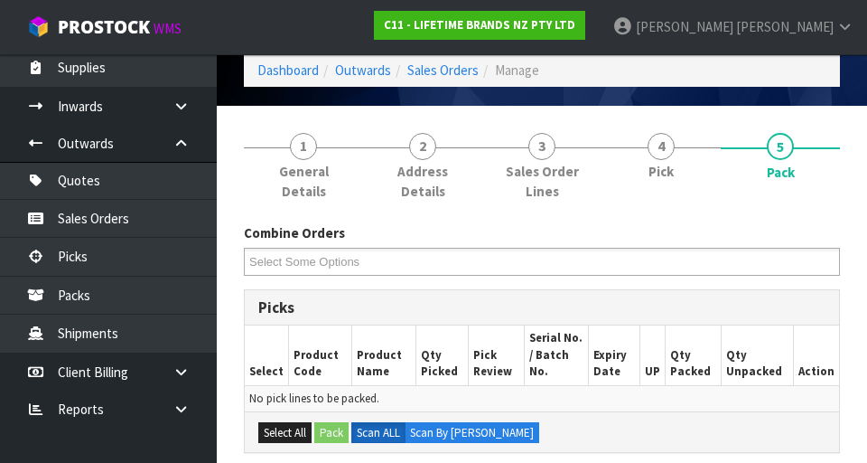
scroll to position [59, 0]
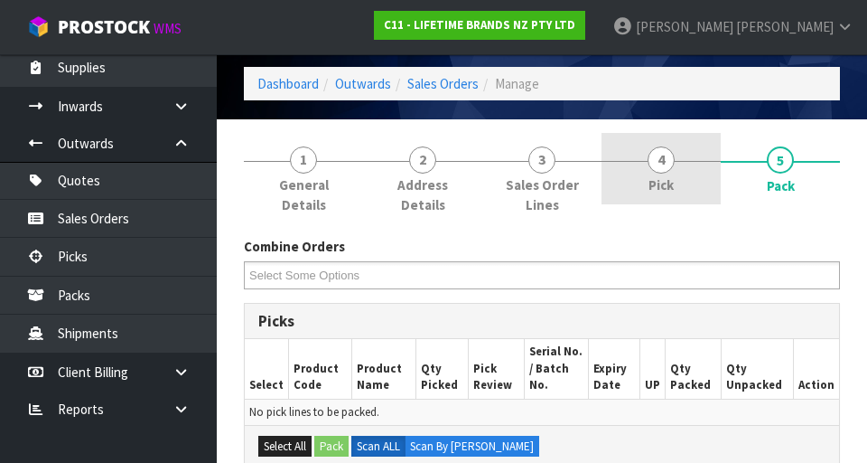
click at [541, 181] on span "Pick" at bounding box center [661, 184] width 25 height 19
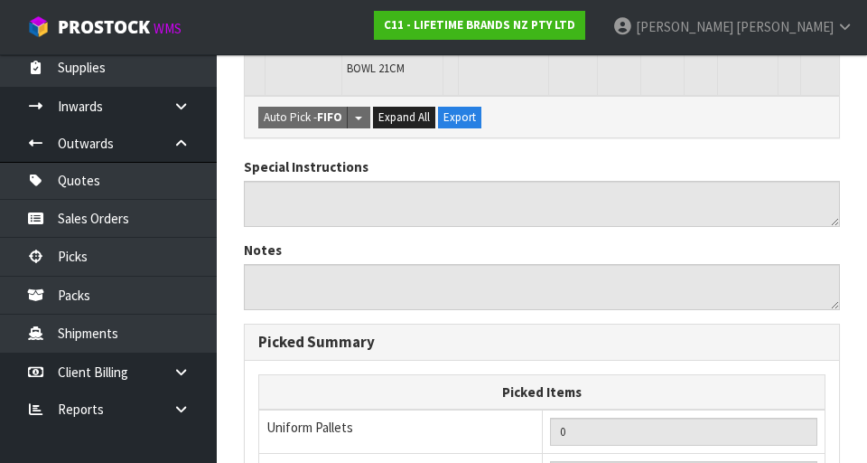
scroll to position [2243, 0]
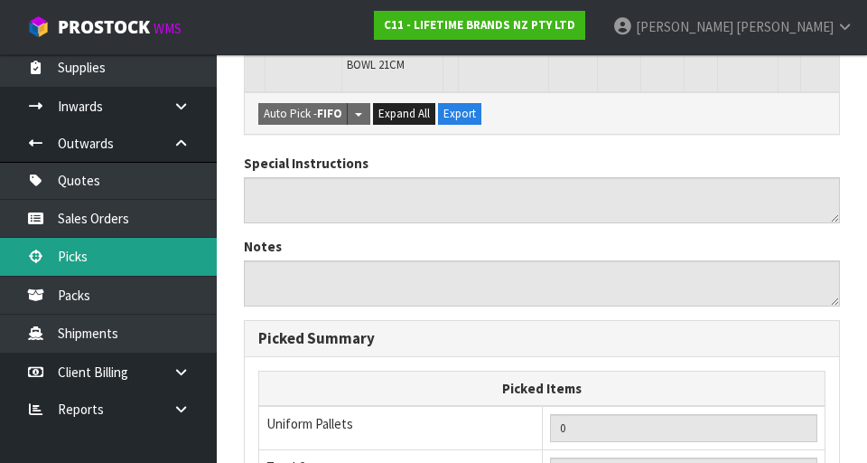
click at [85, 263] on link "Picks" at bounding box center [108, 256] width 217 height 37
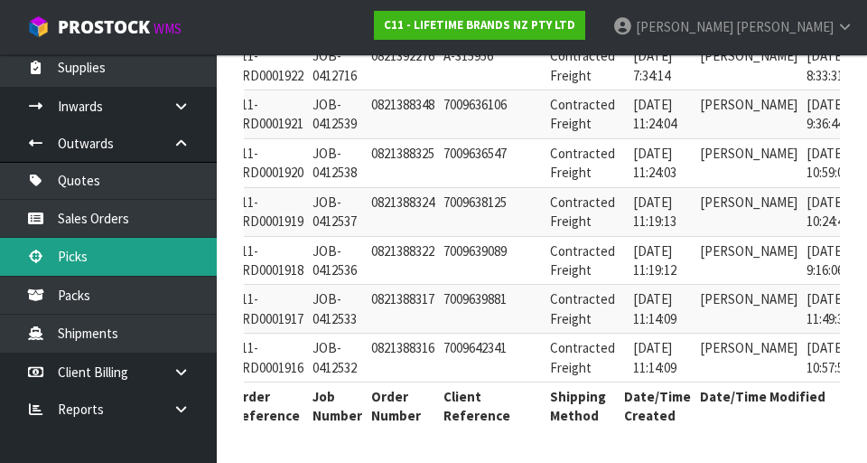
scroll to position [0, 200]
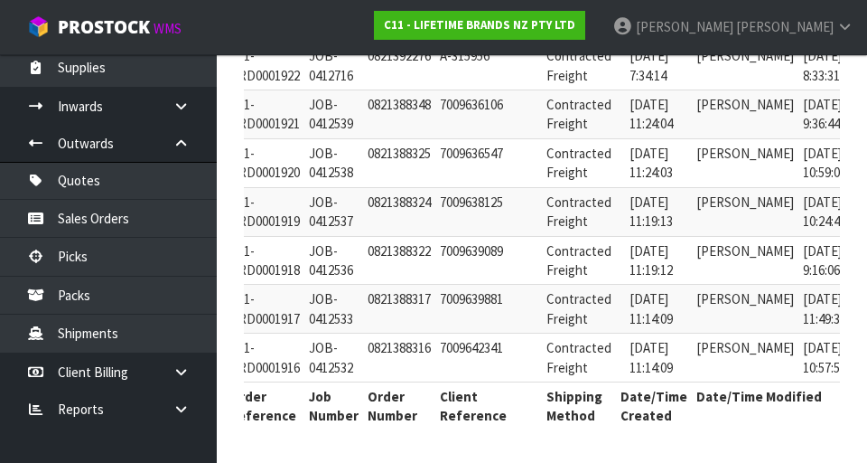
click at [541, 311] on link at bounding box center [875, 303] width 33 height 29
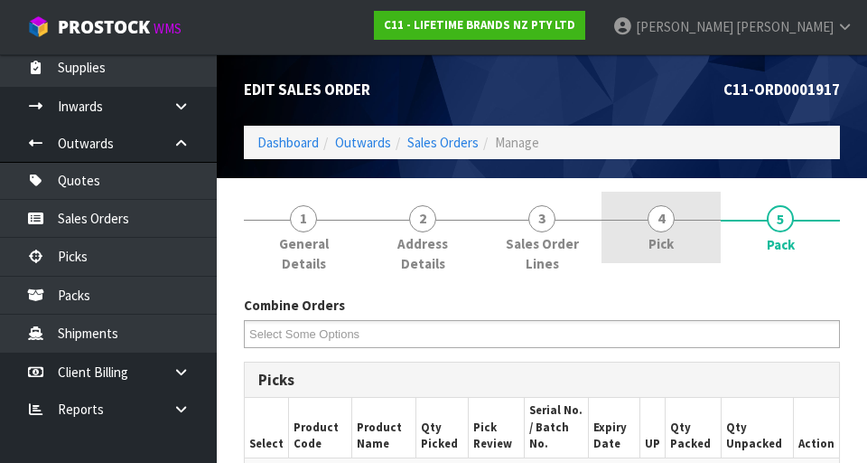
click at [541, 225] on span "4" at bounding box center [661, 218] width 27 height 27
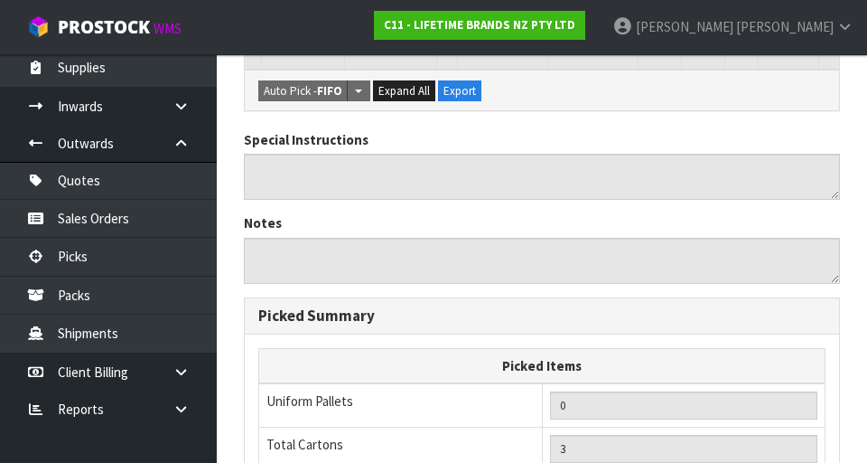
scroll to position [915, 0]
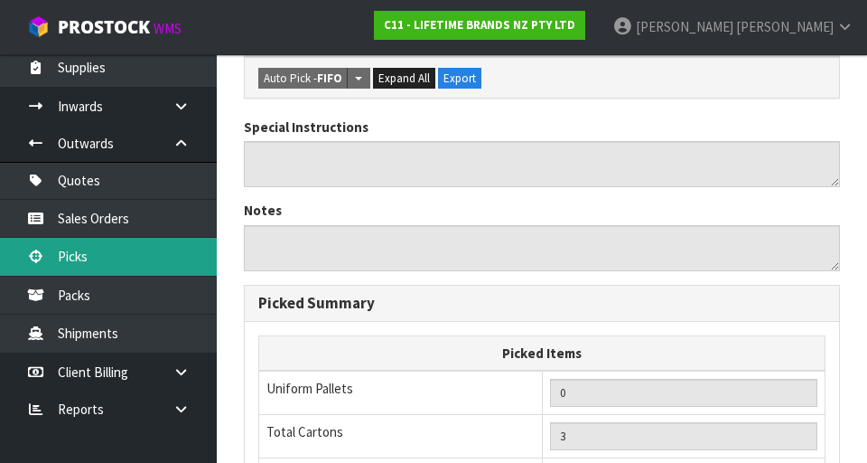
click at [65, 251] on link "Picks" at bounding box center [108, 256] width 217 height 37
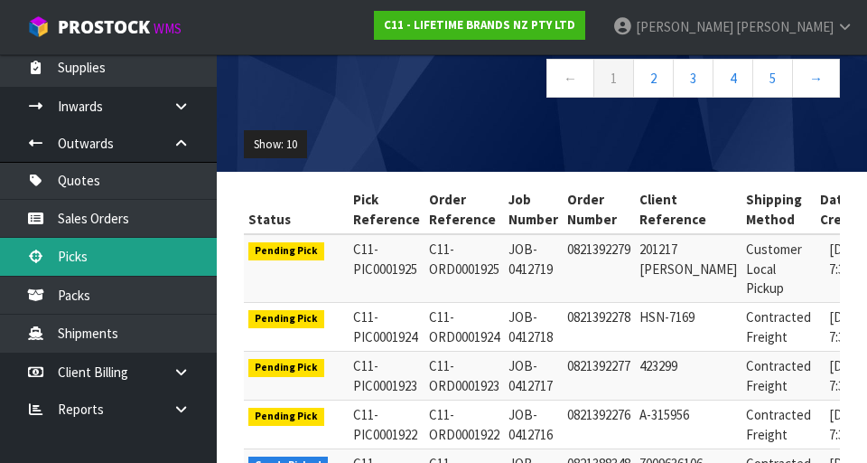
scroll to position [171, 0]
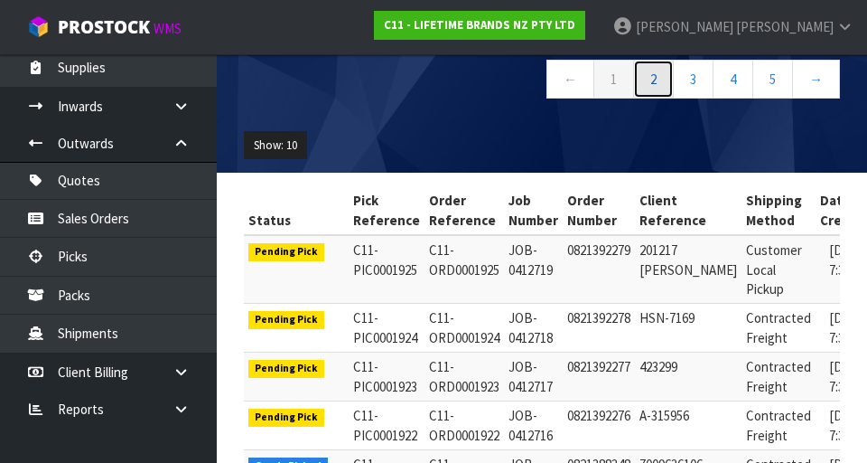
click at [541, 78] on link "2" at bounding box center [653, 79] width 41 height 39
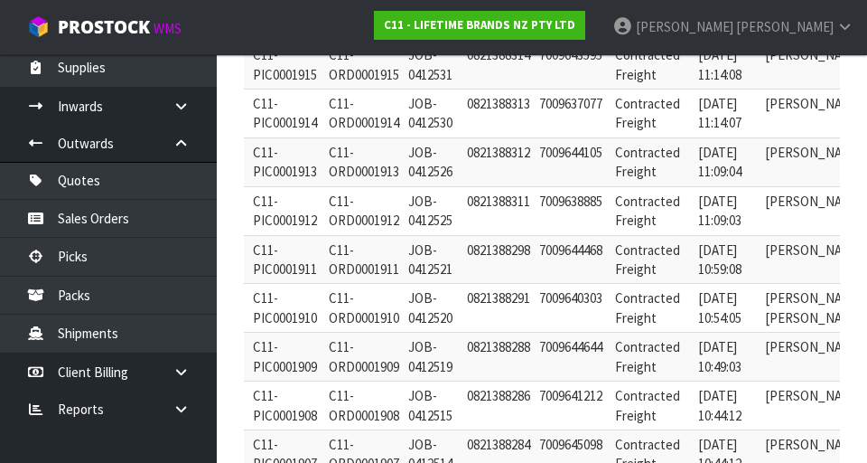
scroll to position [0, 200]
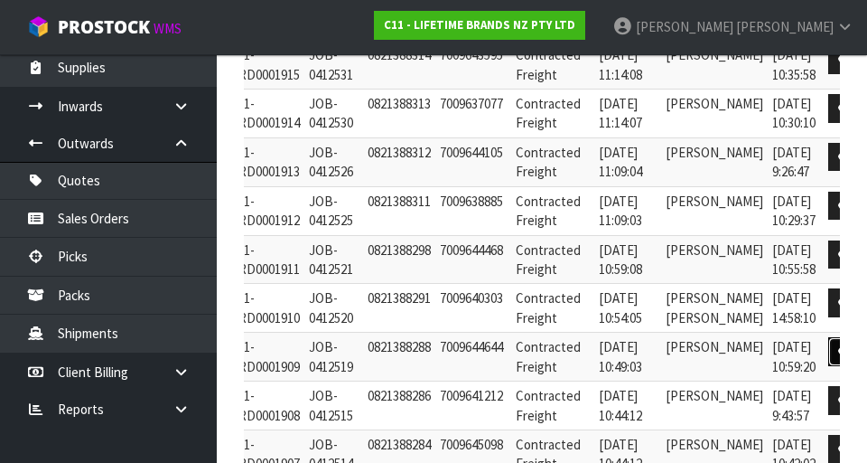
click at [541, 354] on link at bounding box center [844, 351] width 33 height 29
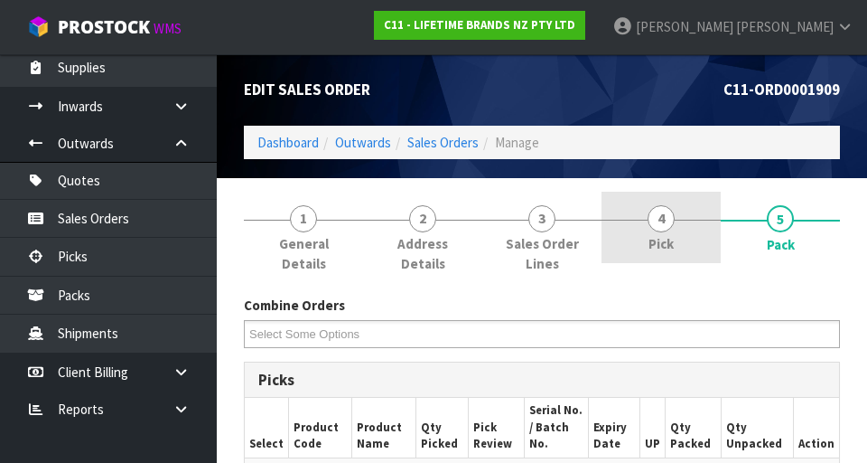
click at [541, 222] on span "4" at bounding box center [661, 218] width 27 height 27
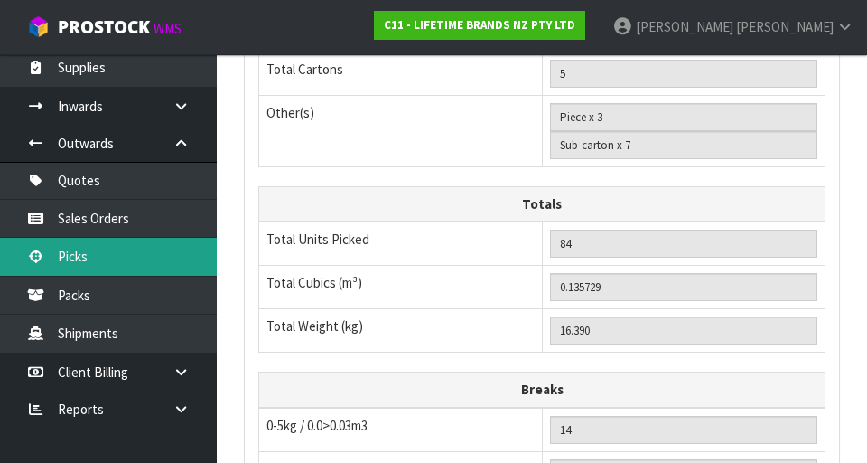
click at [61, 260] on link "Picks" at bounding box center [108, 256] width 217 height 37
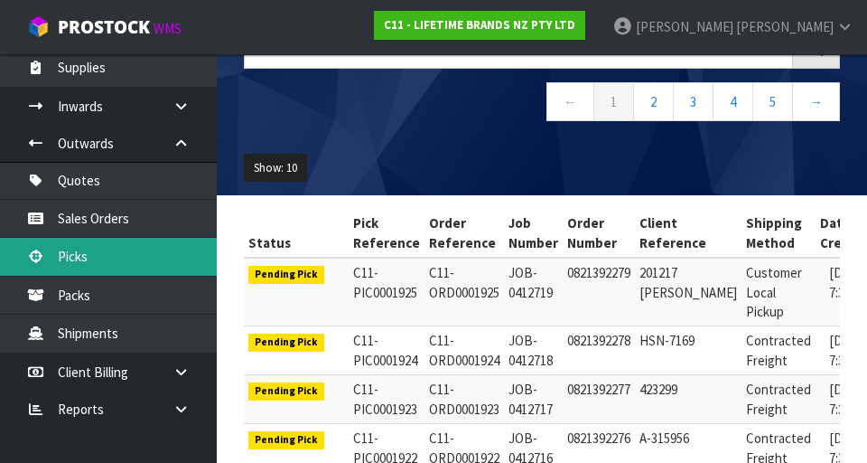
scroll to position [147, 0]
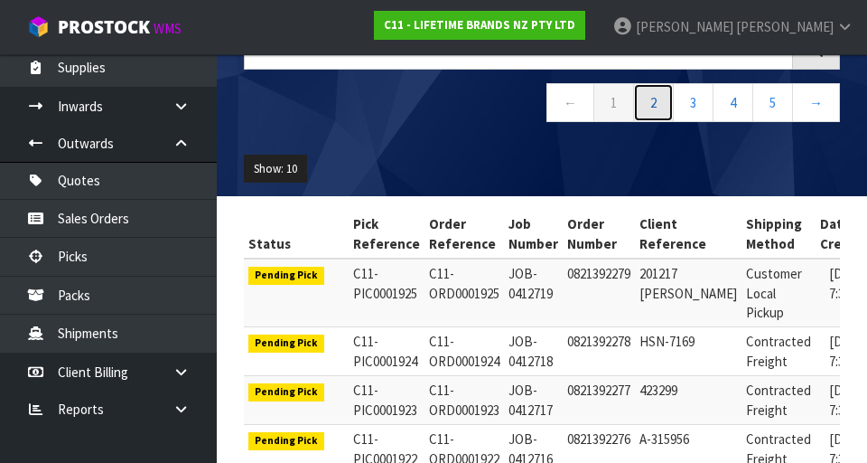
click at [541, 91] on link "2" at bounding box center [653, 102] width 41 height 39
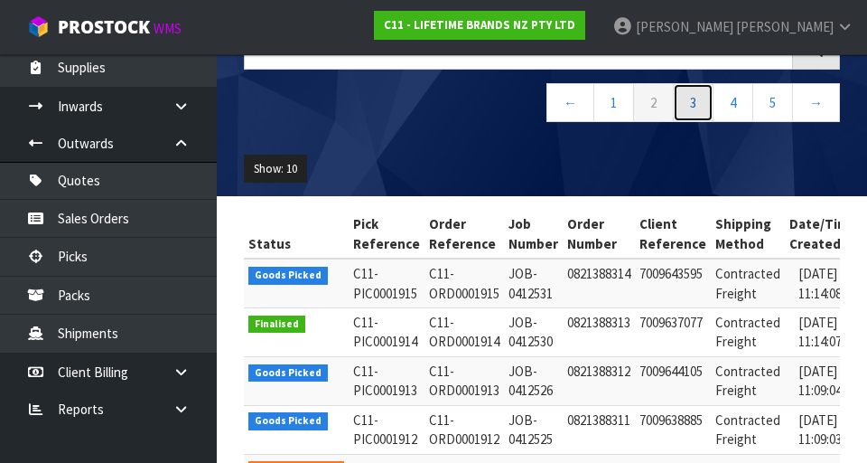
click at [541, 102] on link "3" at bounding box center [693, 102] width 41 height 39
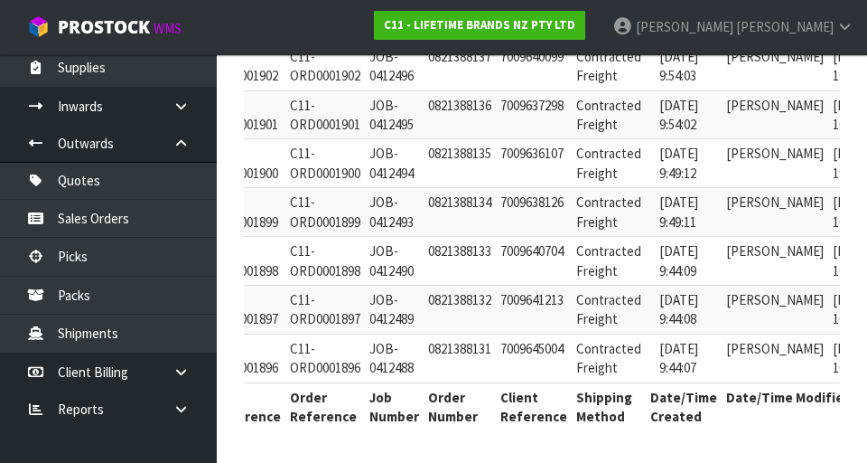
scroll to position [0, 185]
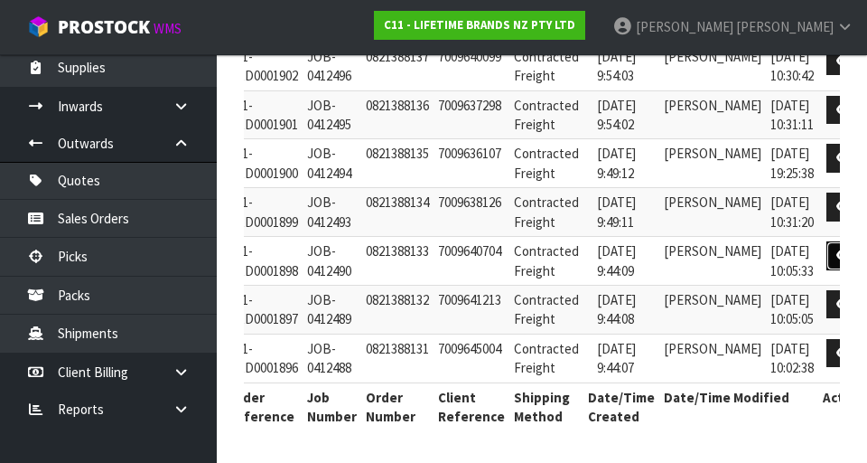
click at [541, 261] on link at bounding box center [843, 255] width 33 height 29
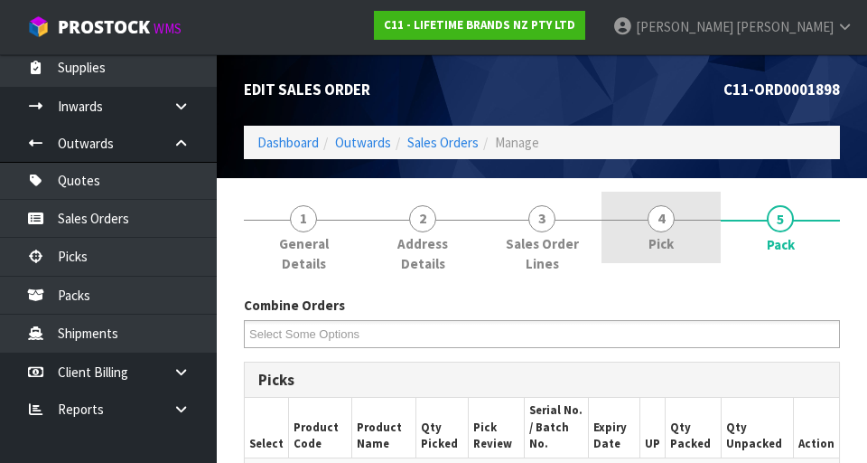
click at [541, 209] on link "4 Pick" at bounding box center [661, 227] width 119 height 71
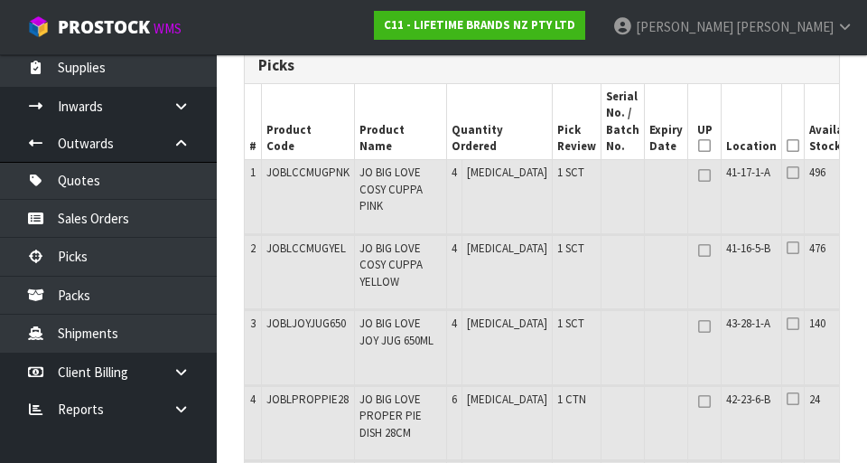
scroll to position [444, 0]
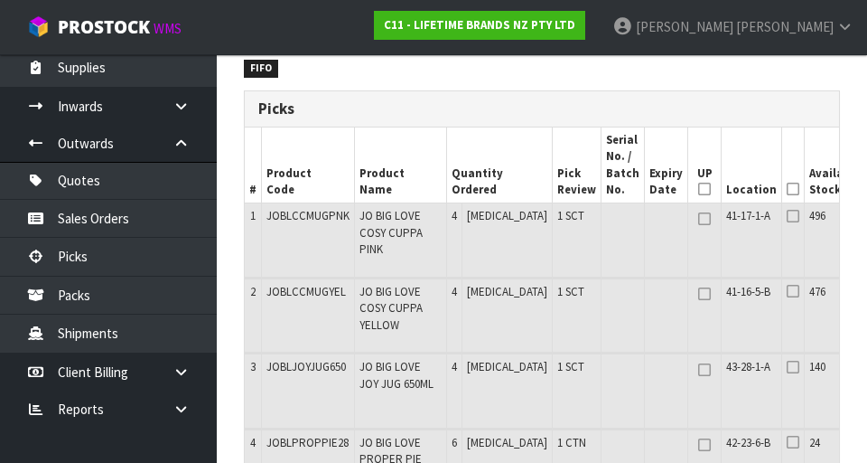
scroll to position [397, 0]
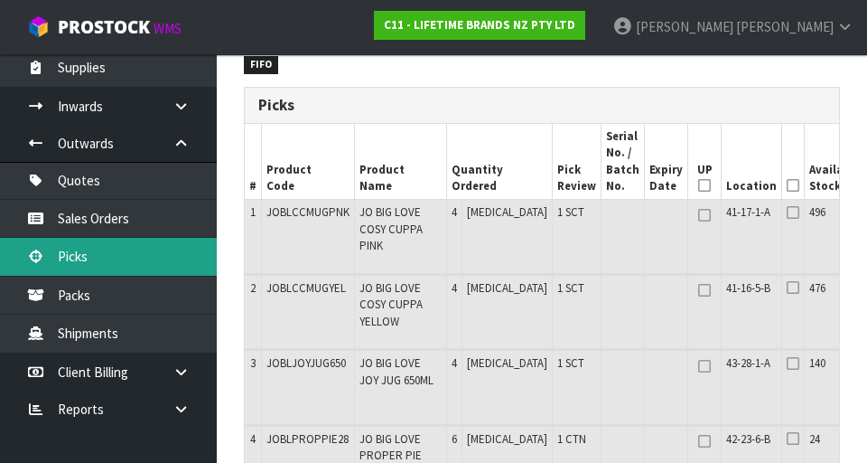
click at [126, 261] on link "Picks" at bounding box center [108, 256] width 217 height 37
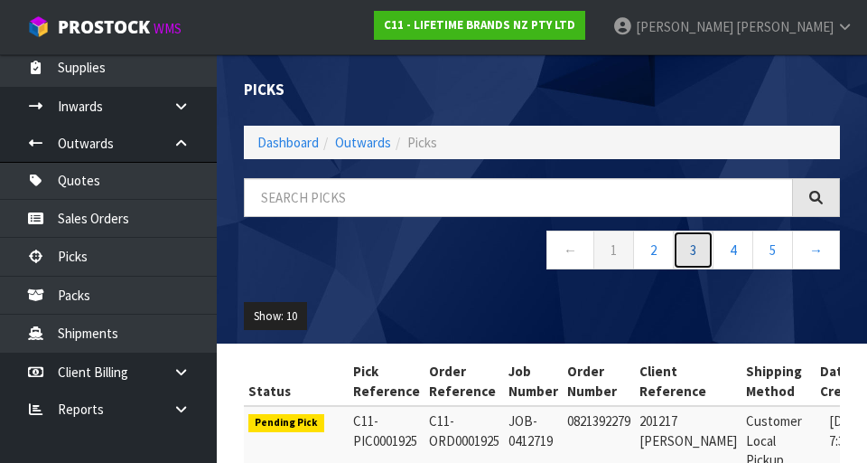
click at [541, 245] on link "3" at bounding box center [693, 249] width 41 height 39
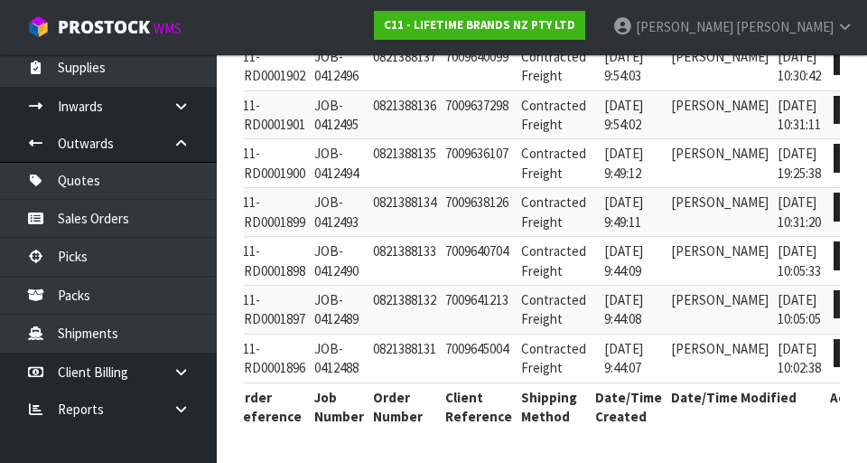
scroll to position [0, 181]
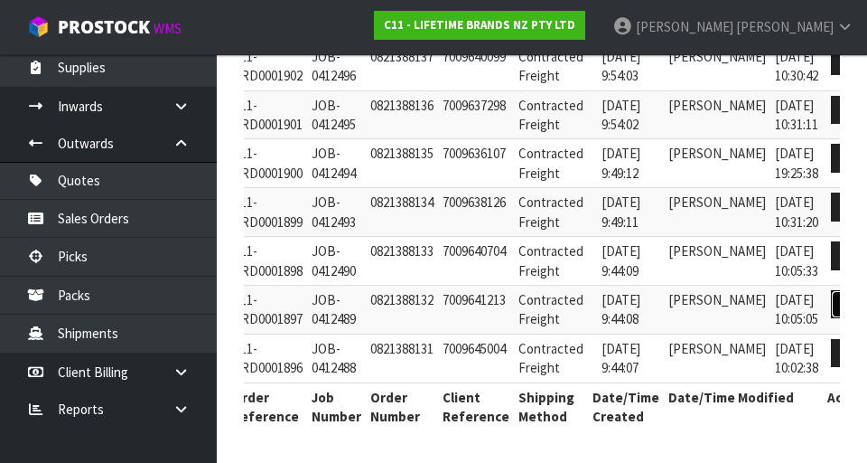
click at [541, 305] on icon at bounding box center [848, 304] width 14 height 12
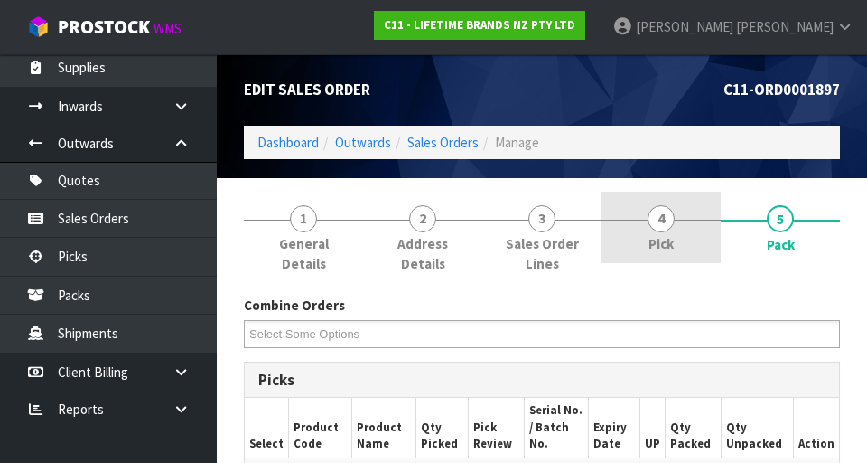
click at [541, 223] on link "4 Pick" at bounding box center [661, 227] width 119 height 71
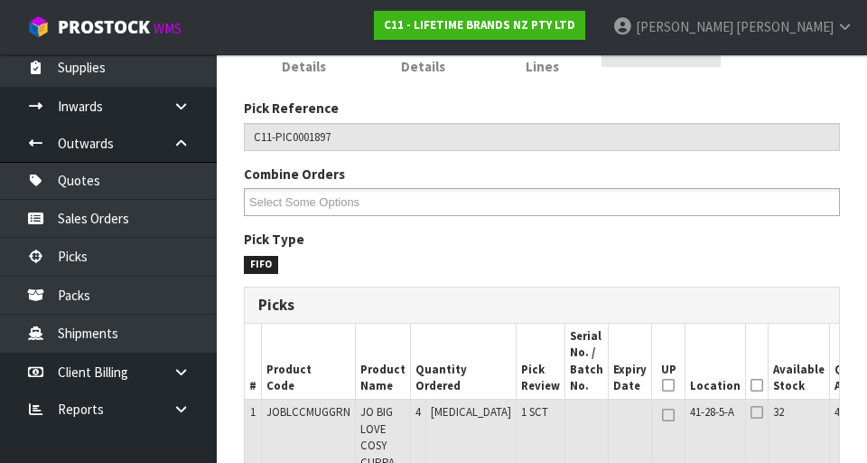
scroll to position [192, 0]
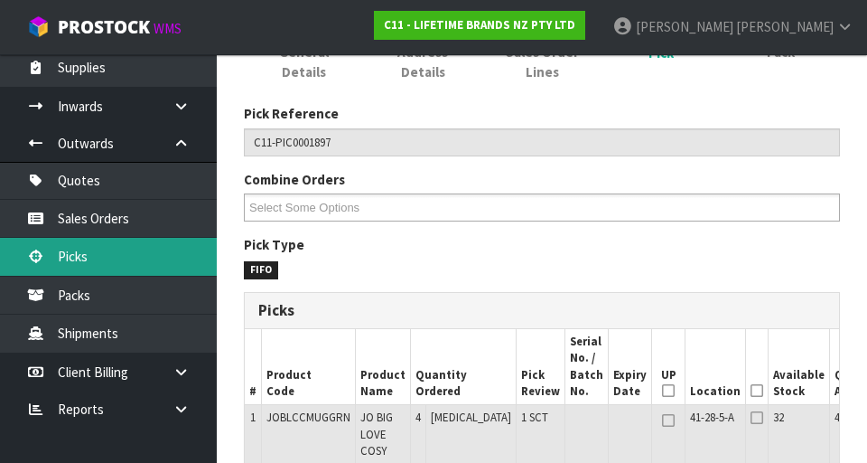
click at [138, 255] on link "Picks" at bounding box center [108, 256] width 217 height 37
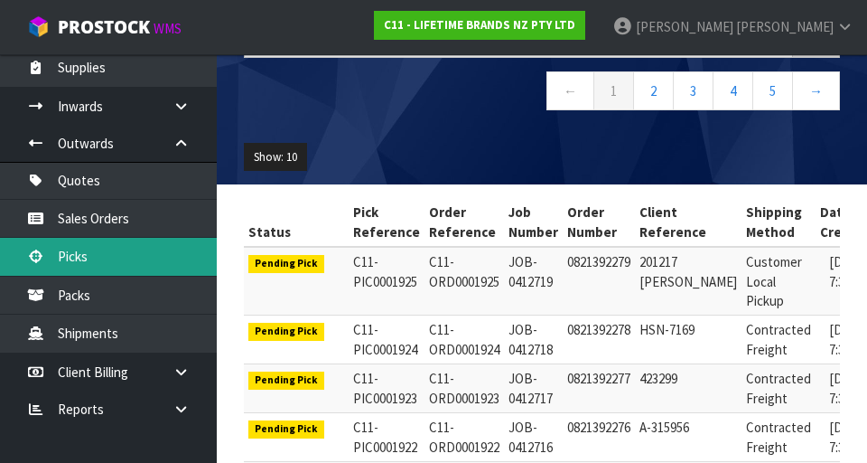
scroll to position [141, 0]
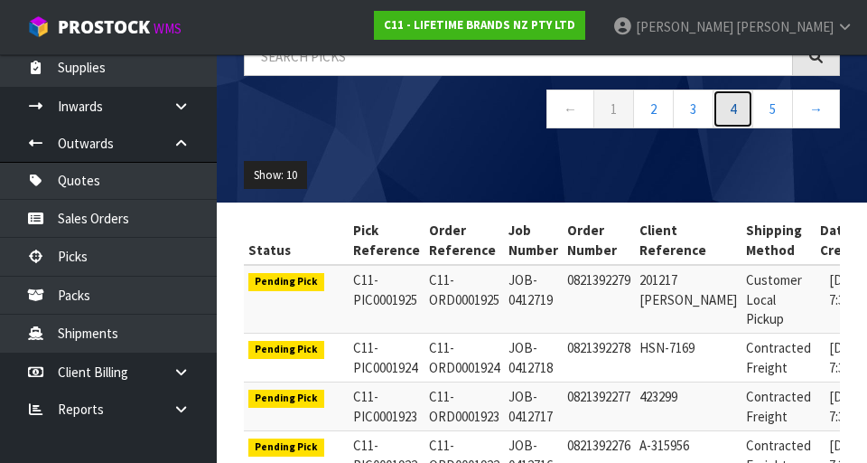
click at [541, 105] on link "4" at bounding box center [733, 108] width 41 height 39
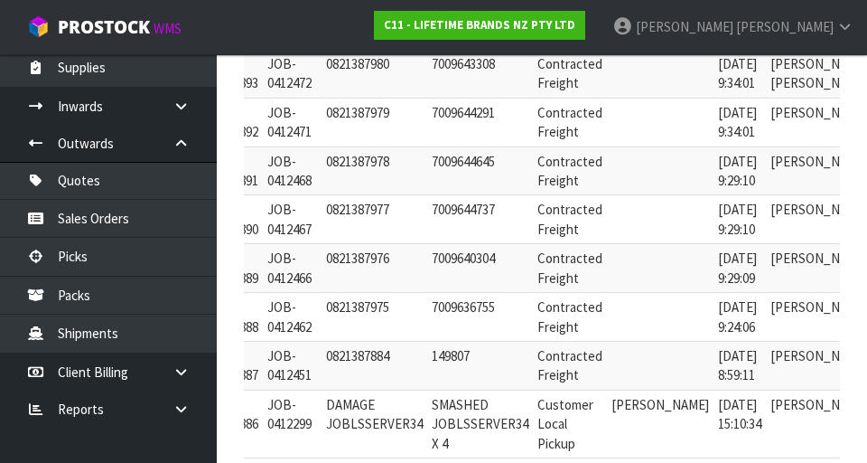
scroll to position [0, 272]
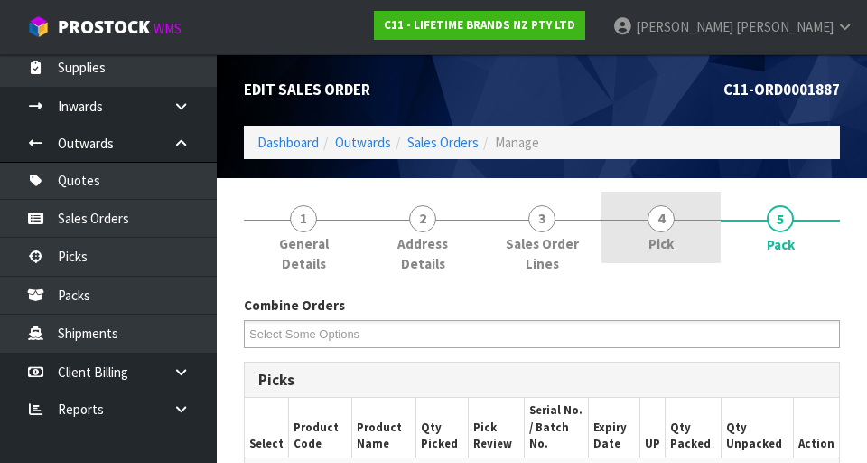
click at [541, 234] on span "Pick" at bounding box center [661, 243] width 25 height 19
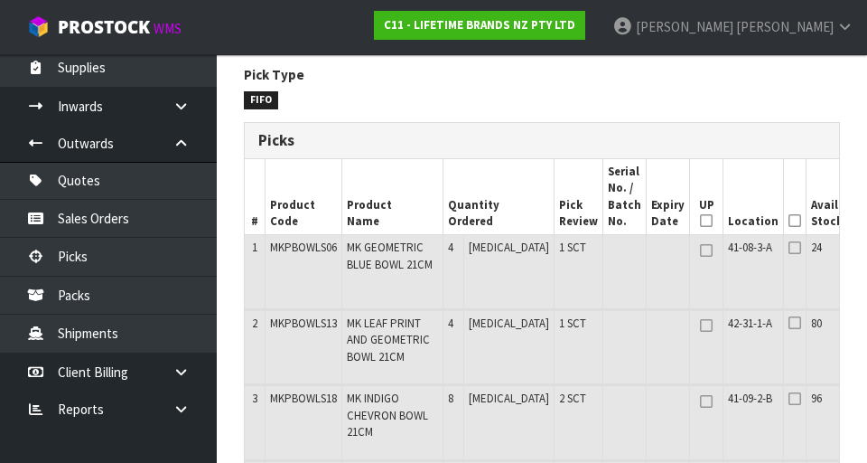
scroll to position [364, 0]
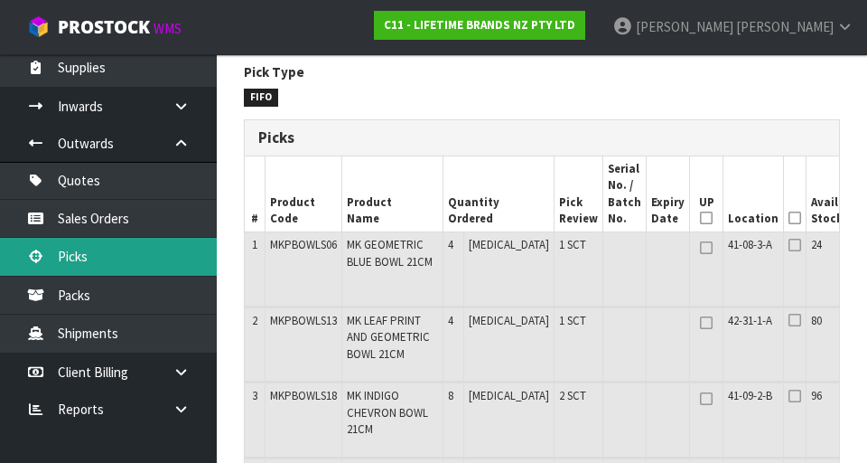
click at [136, 259] on link "Picks" at bounding box center [108, 256] width 217 height 37
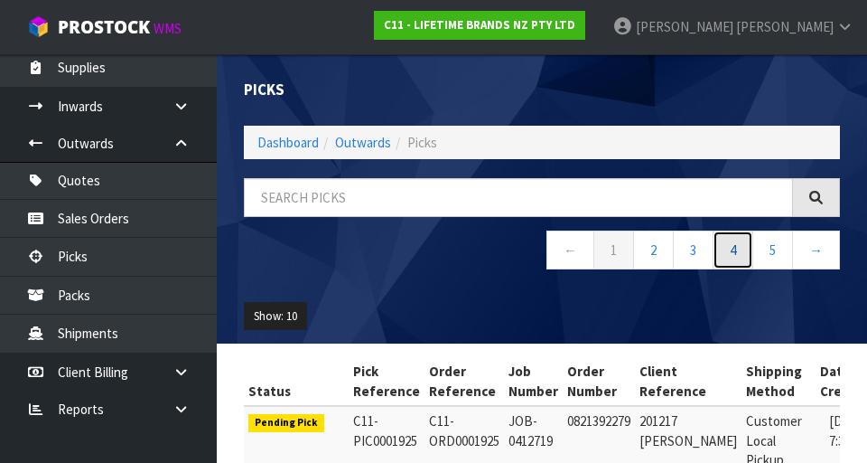
click at [541, 253] on link "4" at bounding box center [733, 249] width 41 height 39
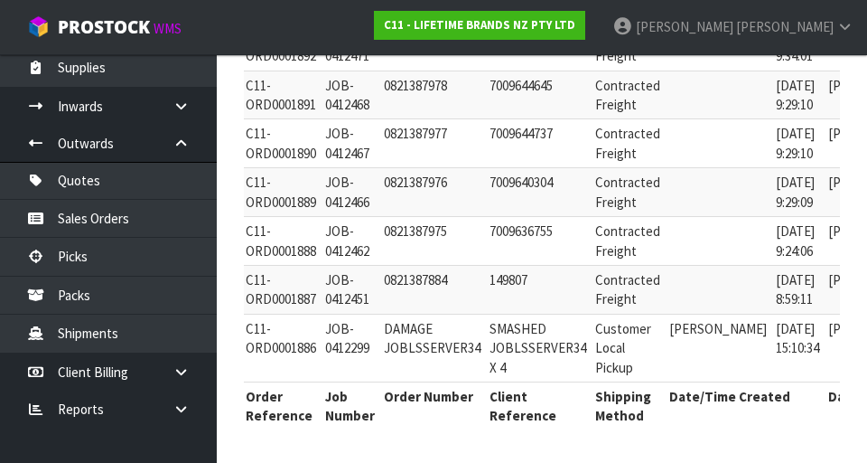
scroll to position [0, 272]
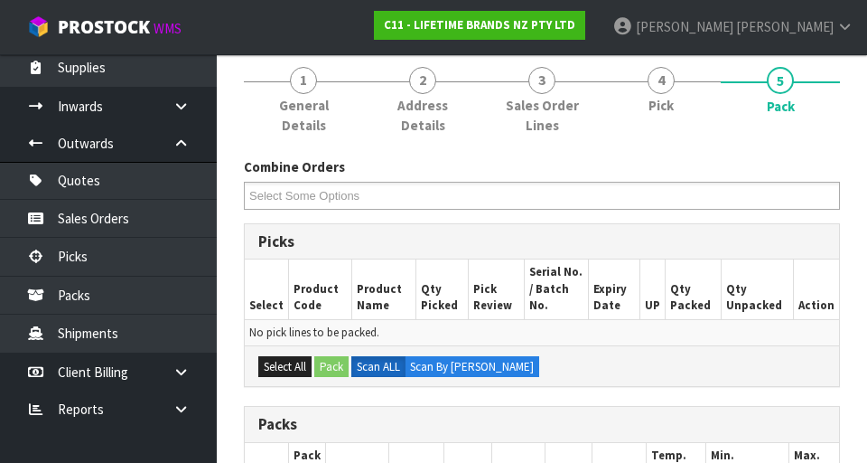
scroll to position [141, 0]
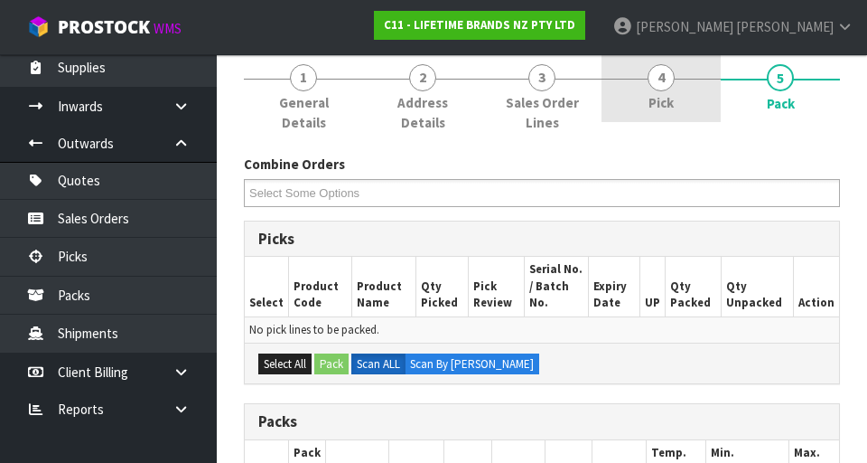
click at [541, 101] on span "Pick" at bounding box center [661, 102] width 25 height 19
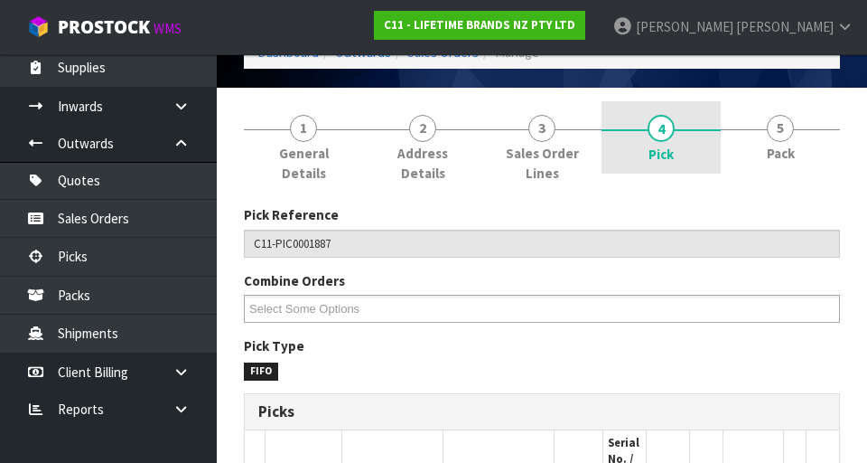
scroll to position [0, 0]
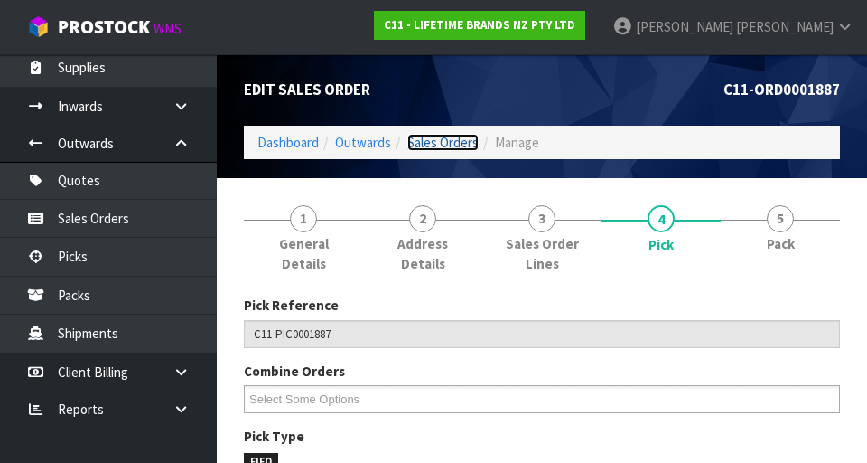
click at [451, 145] on link "Sales Orders" at bounding box center [442, 142] width 71 height 17
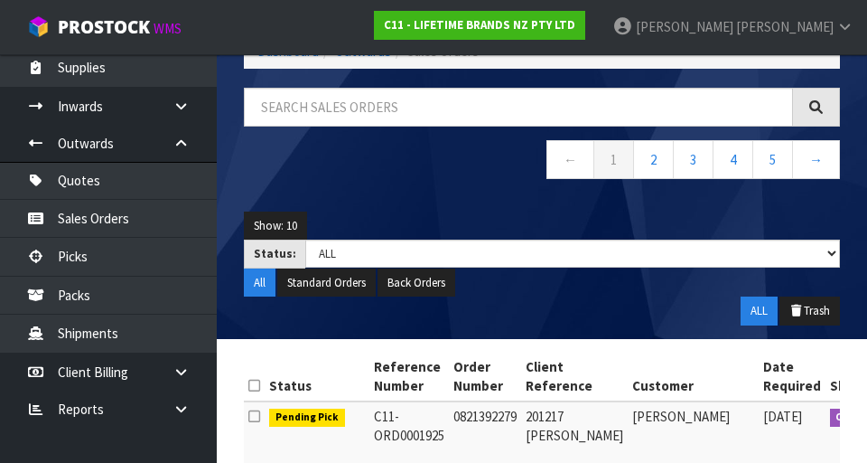
scroll to position [103, 0]
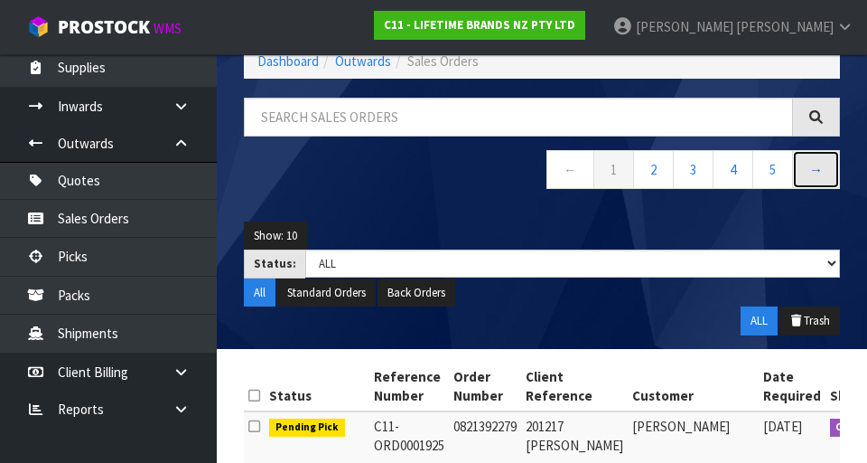
click at [541, 177] on link "→" at bounding box center [816, 169] width 48 height 39
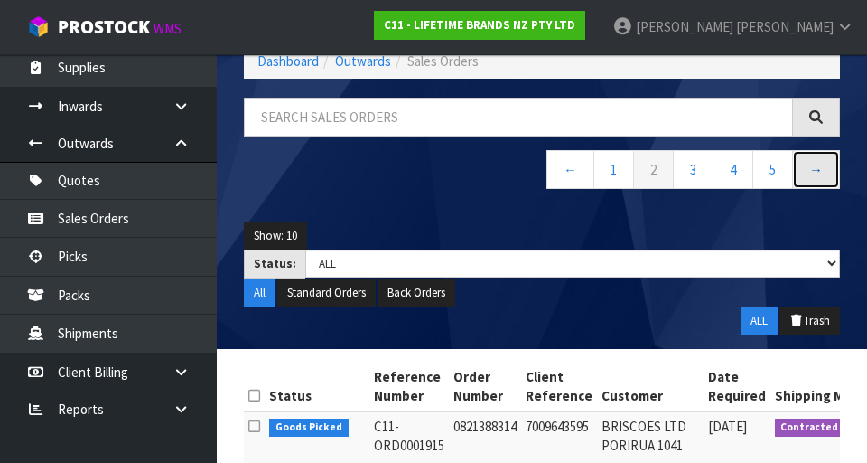
click at [541, 182] on link "→" at bounding box center [816, 169] width 48 height 39
click at [541, 175] on link "→" at bounding box center [816, 169] width 48 height 39
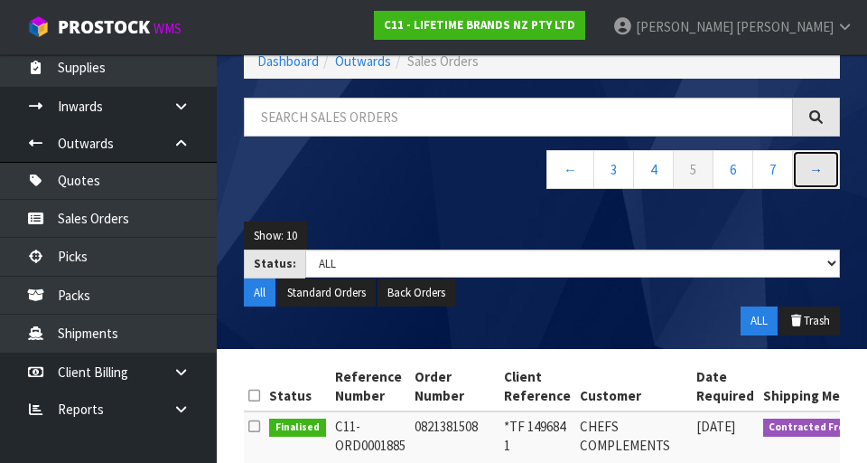
click at [541, 178] on link "→" at bounding box center [816, 169] width 48 height 39
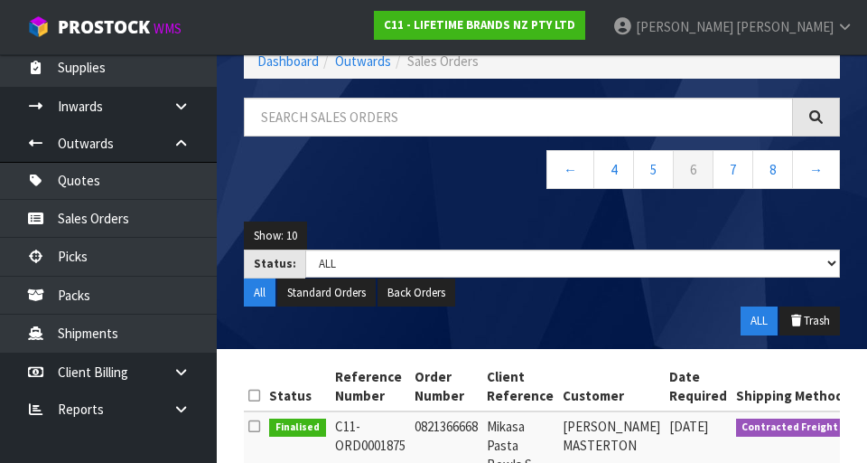
click at [541, 123] on header "Sales Orders Pick Selected - FIFO Split button! FIFO - First In First Out FEFO …" at bounding box center [542, 149] width 650 height 397
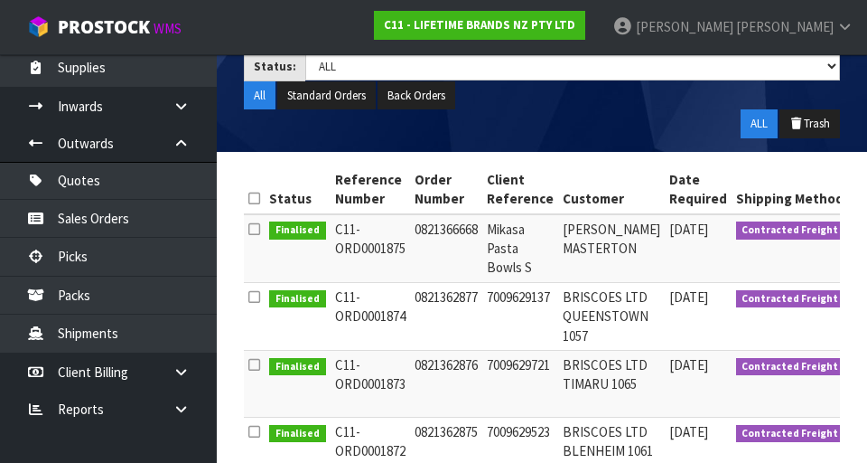
scroll to position [0, 0]
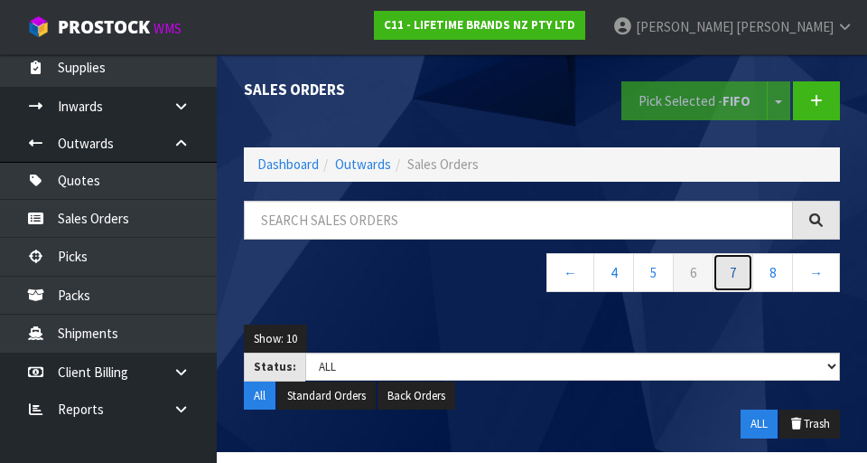
click at [541, 277] on link "7" at bounding box center [733, 272] width 41 height 39
click at [541, 282] on link "→" at bounding box center [816, 272] width 48 height 39
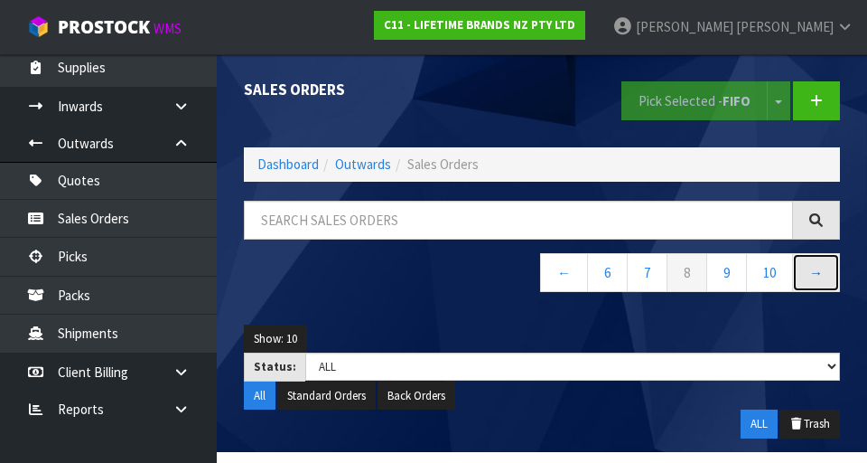
click at [541, 278] on link "→" at bounding box center [816, 272] width 48 height 39
click at [541, 285] on link "→" at bounding box center [816, 272] width 48 height 39
click at [541, 282] on link "→" at bounding box center [816, 272] width 48 height 39
click at [541, 285] on link "→" at bounding box center [816, 272] width 48 height 39
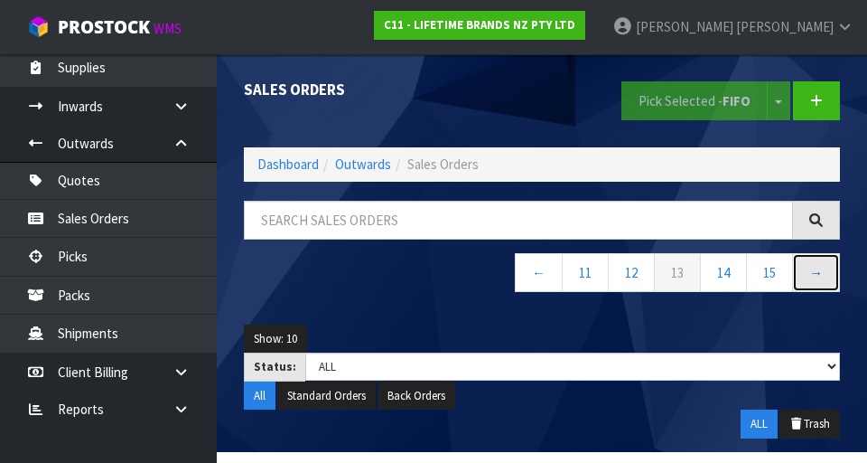
click at [541, 262] on link "→" at bounding box center [816, 272] width 48 height 39
click at [541, 280] on link "→" at bounding box center [816, 272] width 48 height 39
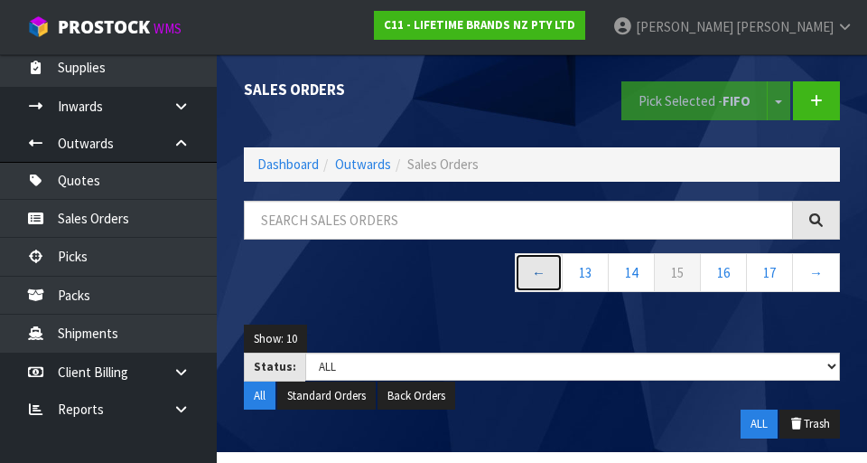
click at [515, 277] on link "←" at bounding box center [539, 272] width 48 height 39
click at [525, 256] on link "←" at bounding box center [539, 272] width 48 height 39
click at [533, 280] on link "←" at bounding box center [539, 272] width 48 height 39
click at [531, 282] on link "←" at bounding box center [539, 272] width 48 height 39
click at [531, 284] on link "←" at bounding box center [545, 272] width 48 height 39
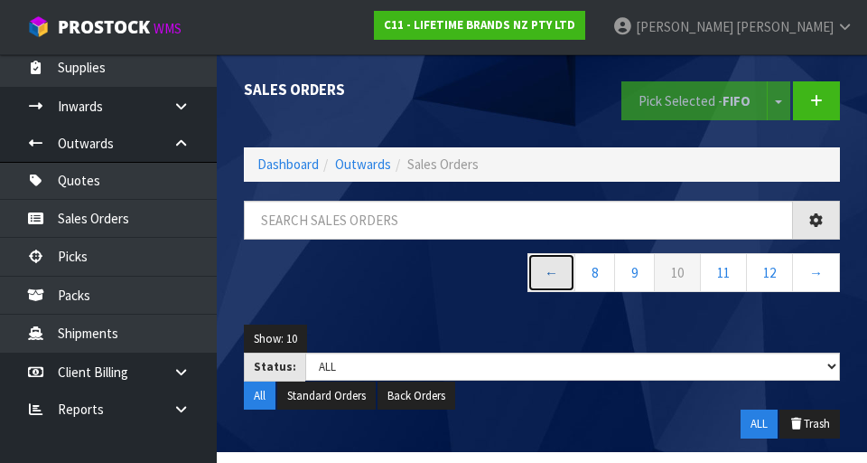
click at [541, 283] on link "←" at bounding box center [552, 272] width 48 height 39
click at [541, 284] on link "←" at bounding box center [558, 272] width 48 height 39
click at [541, 280] on link "←" at bounding box center [564, 272] width 48 height 39
click at [541, 288] on link "←" at bounding box center [571, 272] width 48 height 39
click at [541, 271] on link "←" at bounding box center [571, 272] width 48 height 39
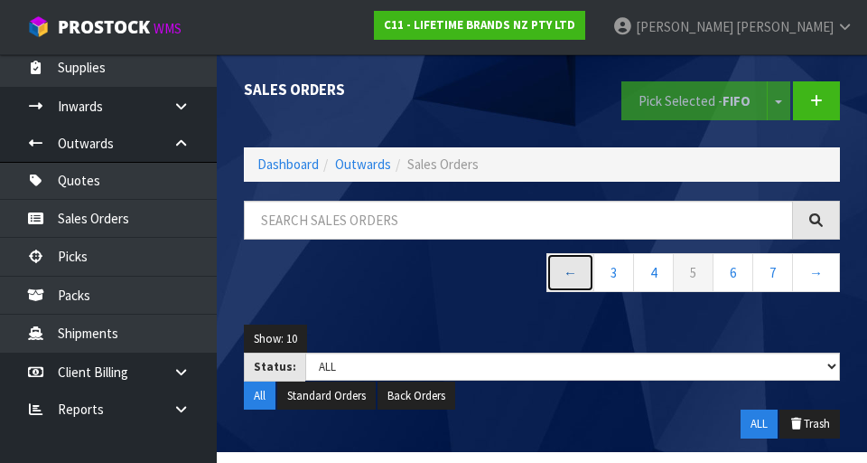
click at [541, 277] on link "←" at bounding box center [571, 272] width 48 height 39
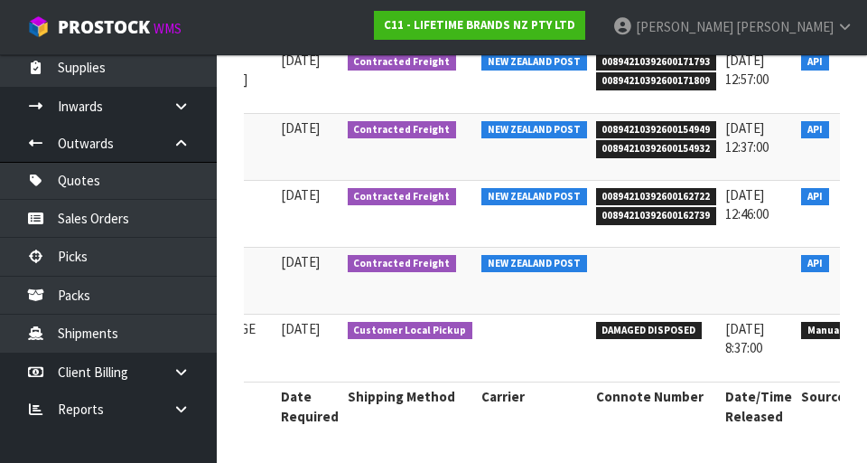
click at [541, 275] on link at bounding box center [878, 266] width 33 height 29
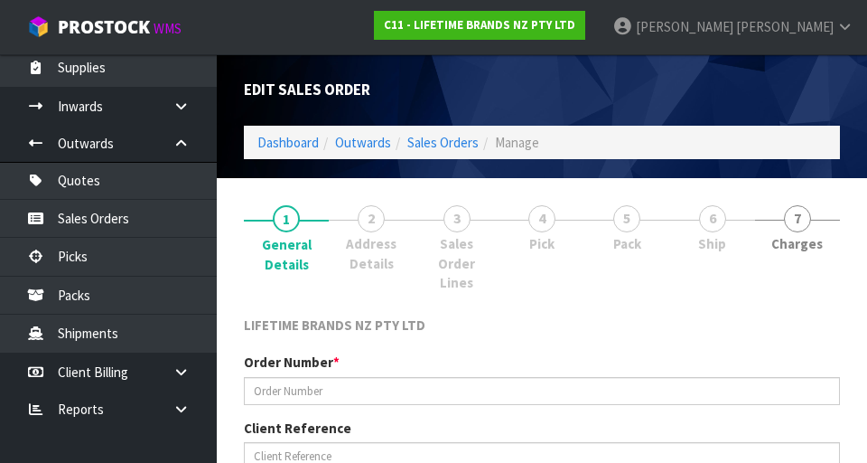
type input "0821387884"
type input "149807"
select select "number:0"
type input "[DATE]"
type input "08:59:11.000"
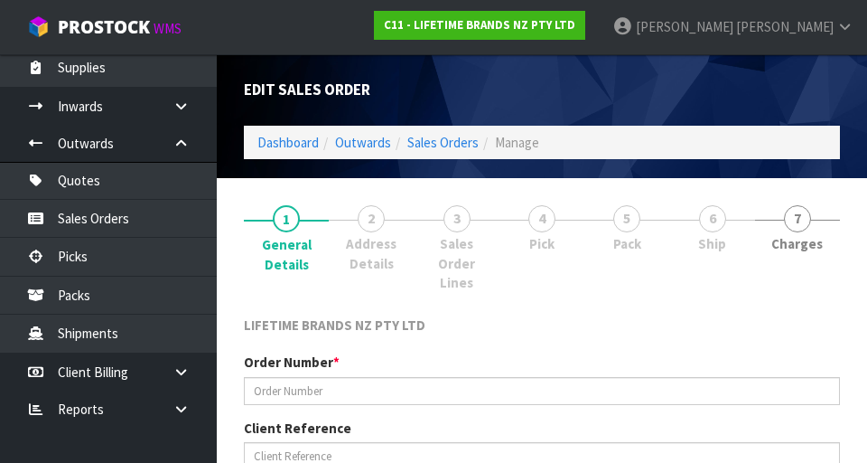
type input "[DATE]"
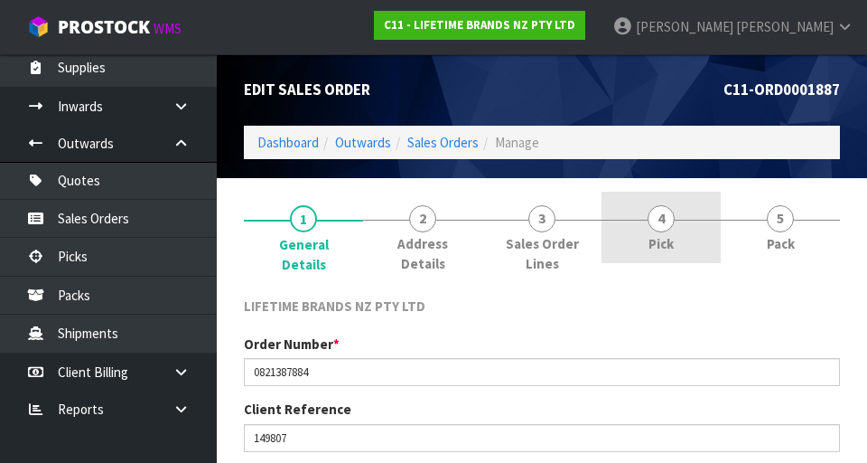
click at [541, 222] on span "4" at bounding box center [661, 218] width 27 height 27
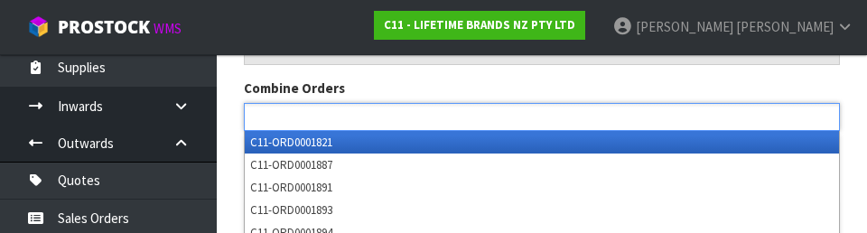
click at [541, 87] on div "Combine Orders C11-ORD0001821 C11-ORD0001887 C11-ORD0001891 C11-ORD0001893 C11-…" at bounding box center [541, 104] width 623 height 51
type input "Select Some Options"
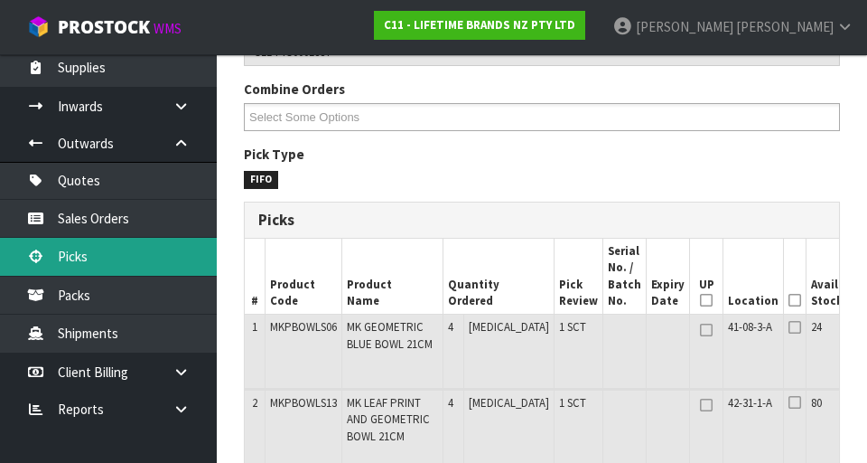
click at [124, 273] on link "Picks" at bounding box center [108, 256] width 217 height 37
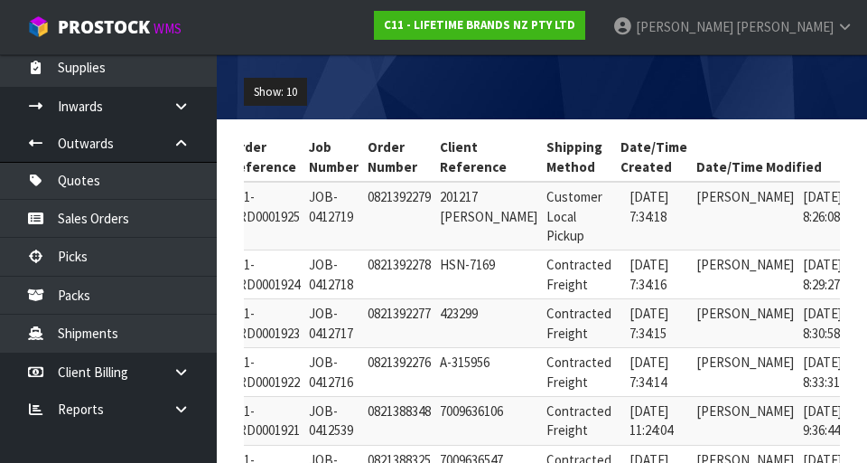
click at [541, 207] on icon at bounding box center [876, 201] width 14 height 12
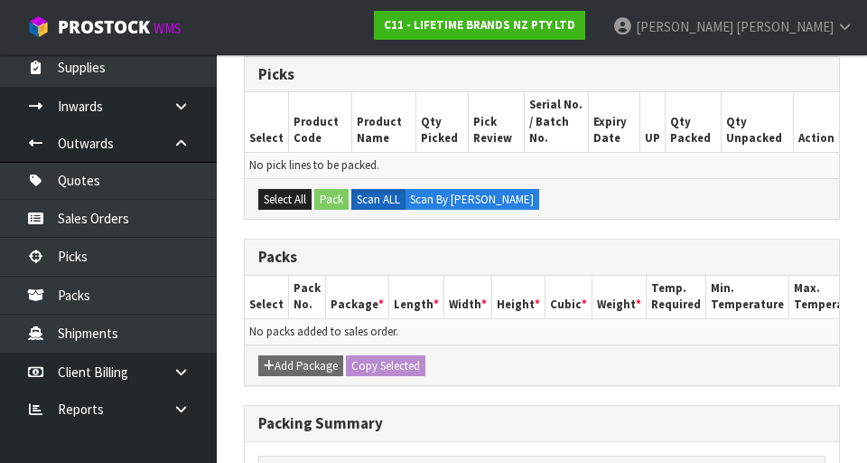
scroll to position [13, 0]
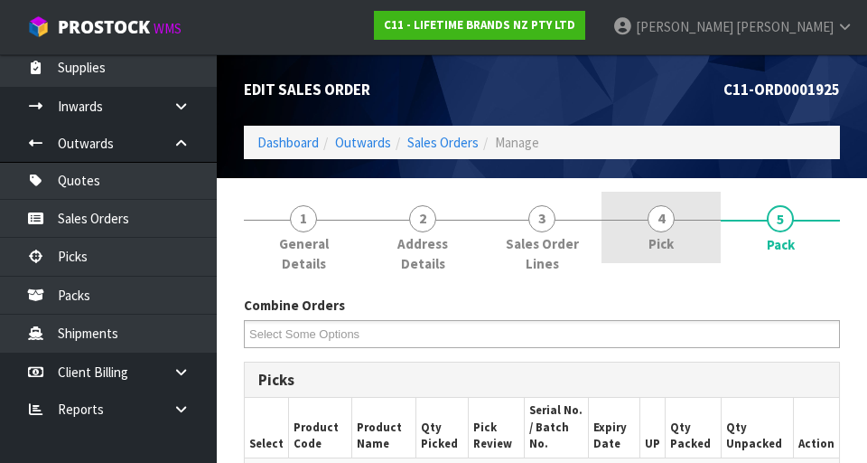
click at [541, 224] on span "4" at bounding box center [661, 218] width 27 height 27
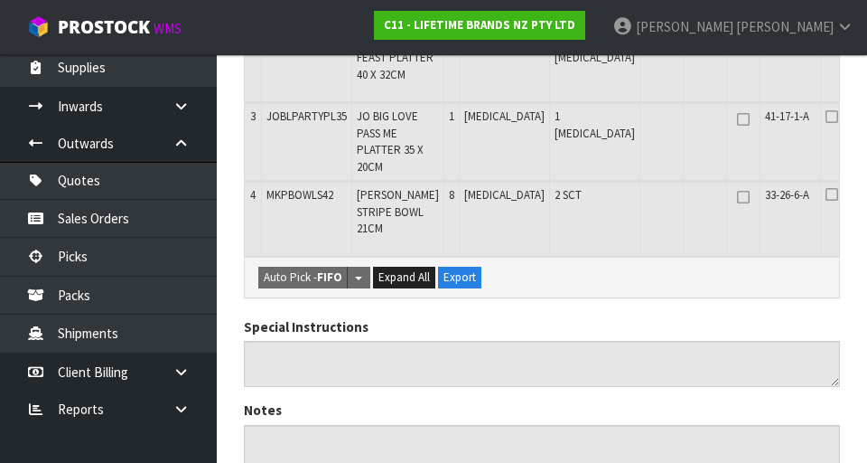
scroll to position [647, 0]
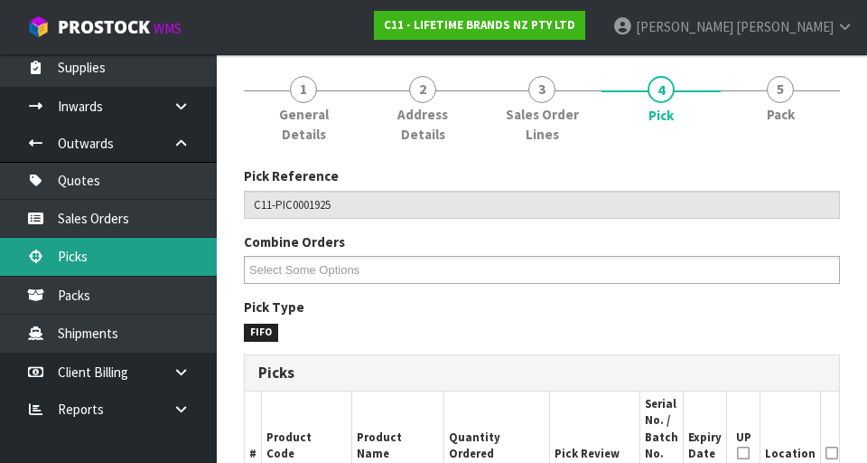
click at [73, 266] on link "Picks" at bounding box center [108, 256] width 217 height 37
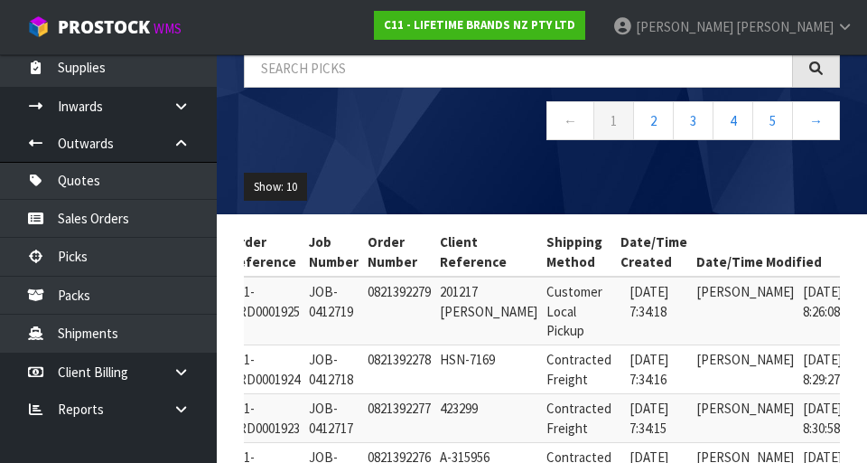
click at [541, 372] on link at bounding box center [875, 364] width 33 height 29
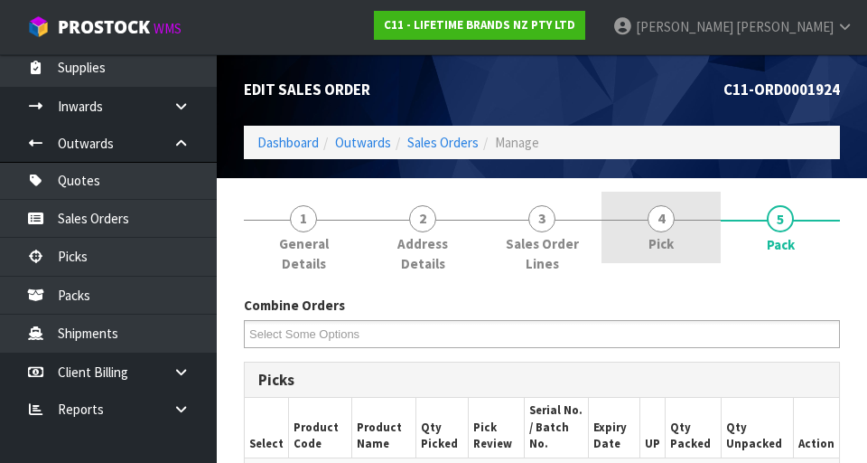
click at [541, 224] on span "4" at bounding box center [661, 218] width 27 height 27
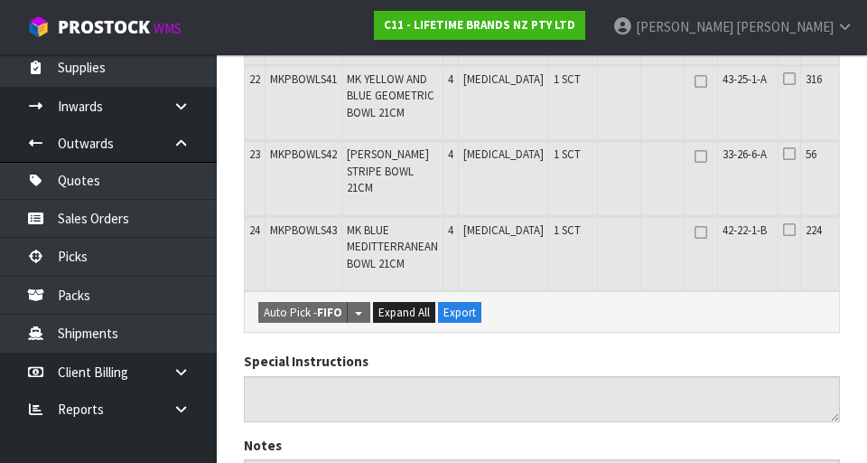
scroll to position [2127, 0]
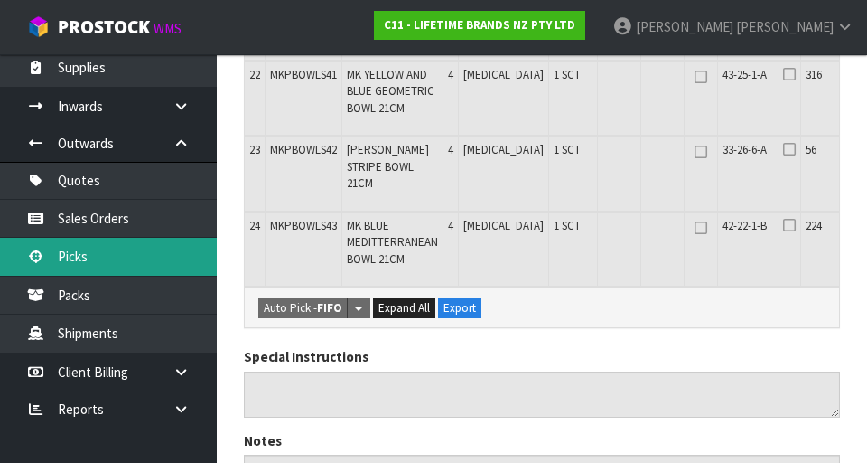
click at [57, 251] on link "Picks" at bounding box center [108, 256] width 217 height 37
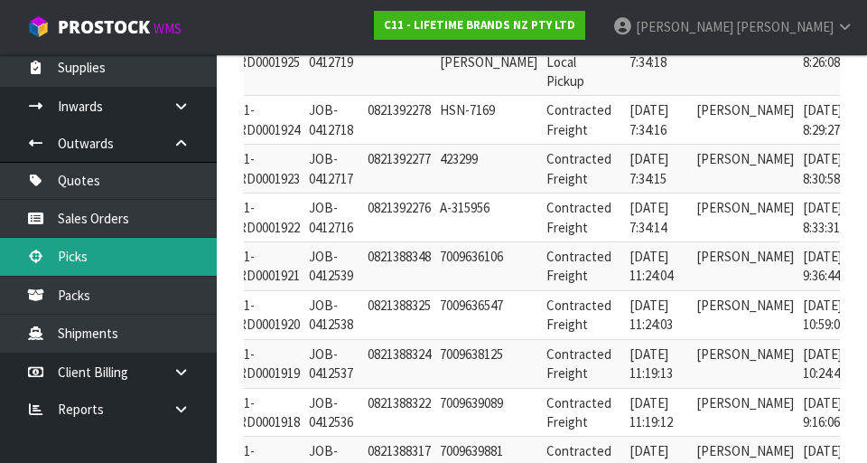
scroll to position [379, 0]
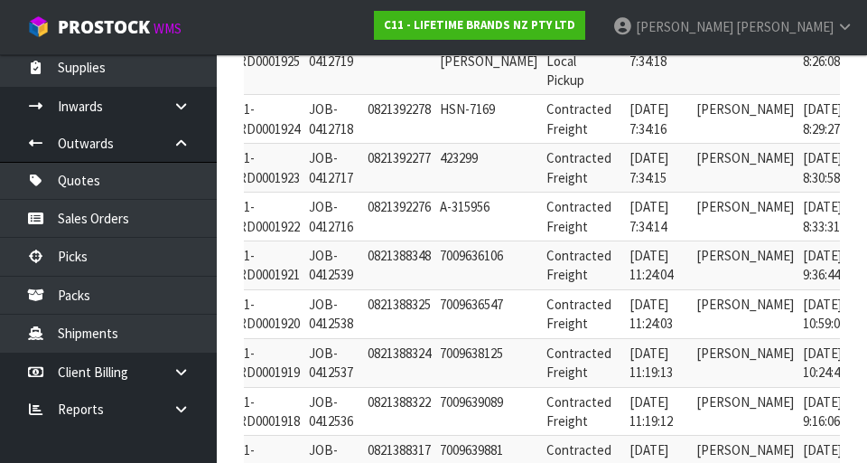
click at [541, 161] on icon at bounding box center [876, 162] width 14 height 12
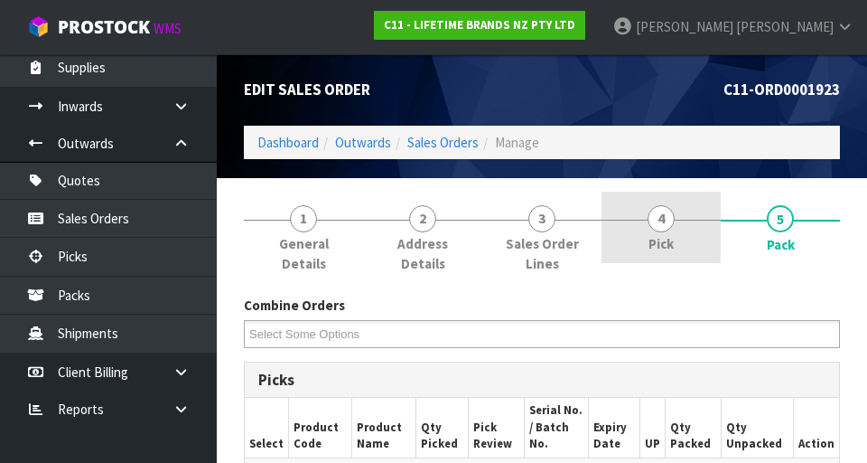
click at [541, 219] on span "4" at bounding box center [661, 218] width 27 height 27
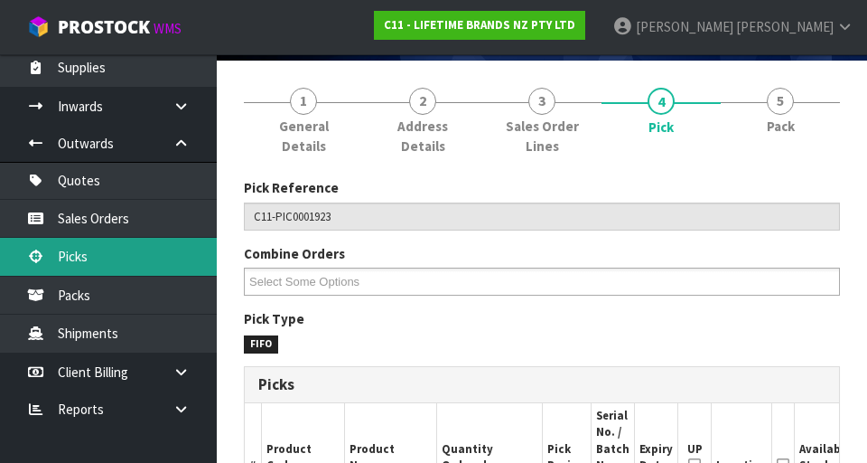
click at [71, 262] on link "Picks" at bounding box center [108, 256] width 217 height 37
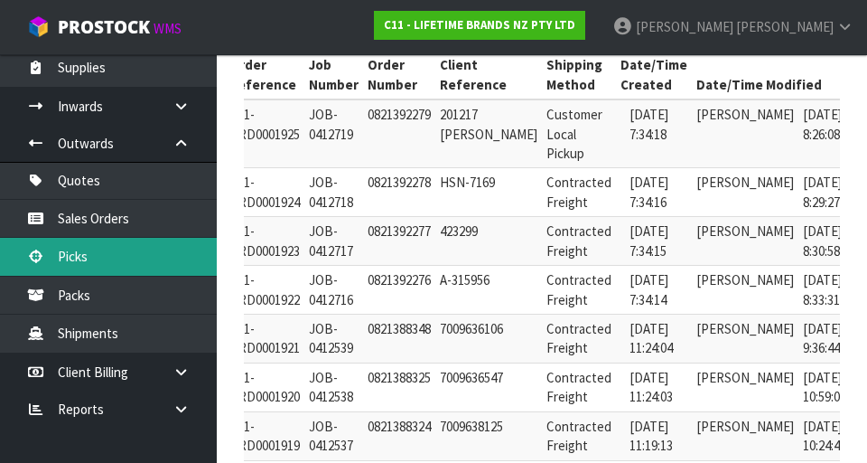
scroll to position [306, 0]
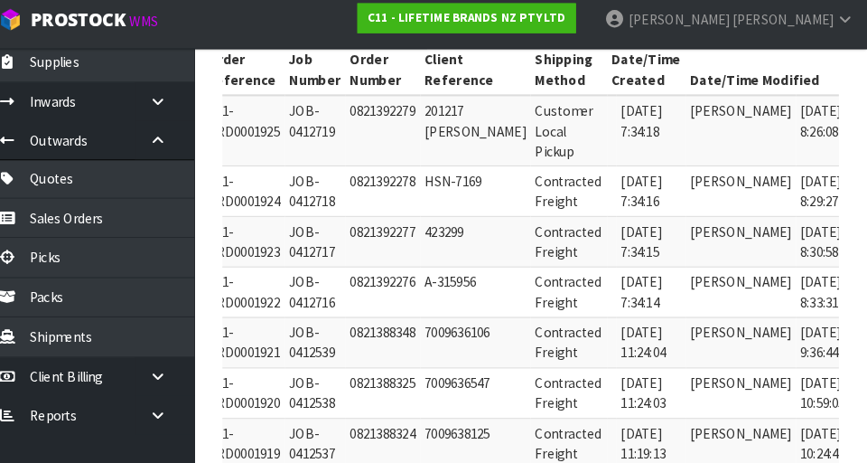
click at [541, 285] on icon at bounding box center [876, 284] width 14 height 12
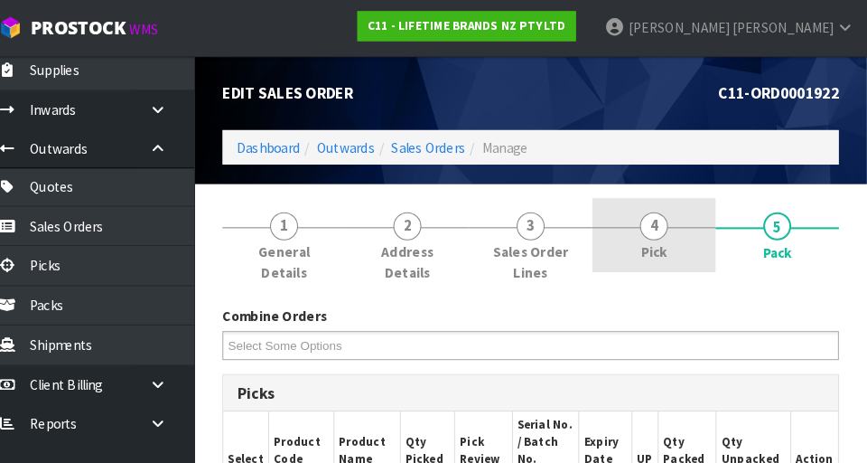
click at [541, 220] on span "4" at bounding box center [661, 218] width 27 height 27
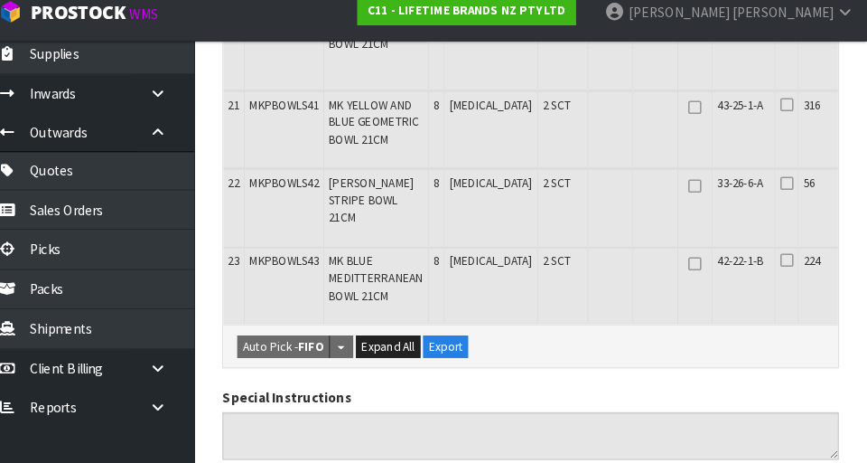
scroll to position [2007, 0]
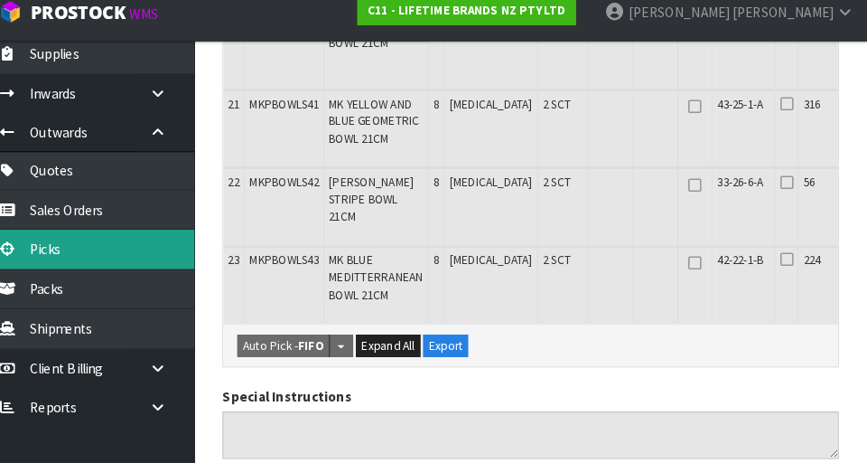
click at [77, 258] on link "Picks" at bounding box center [108, 256] width 217 height 37
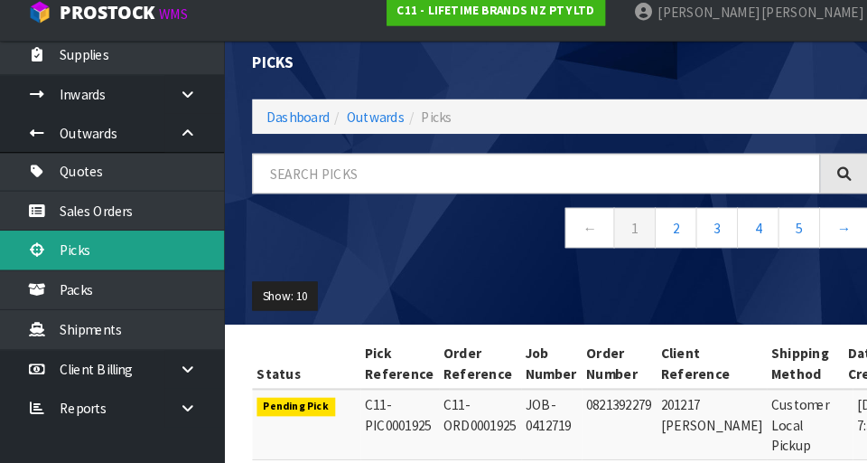
scroll to position [20, 0]
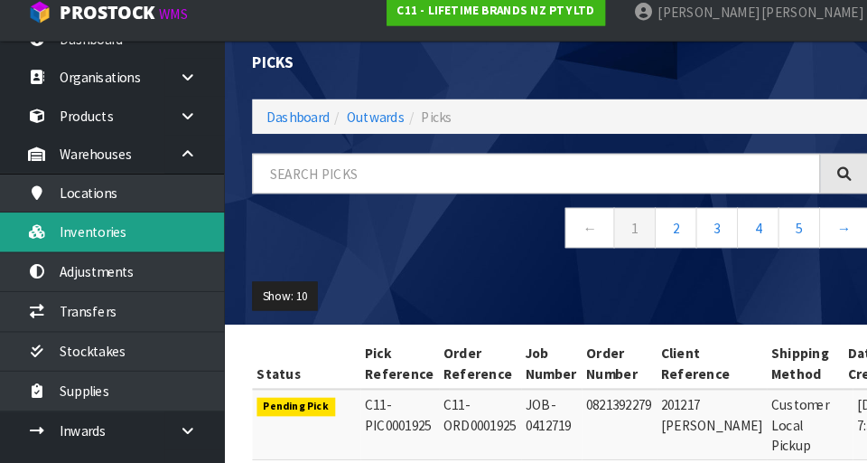
click at [157, 244] on link "Inventories" at bounding box center [108, 238] width 217 height 37
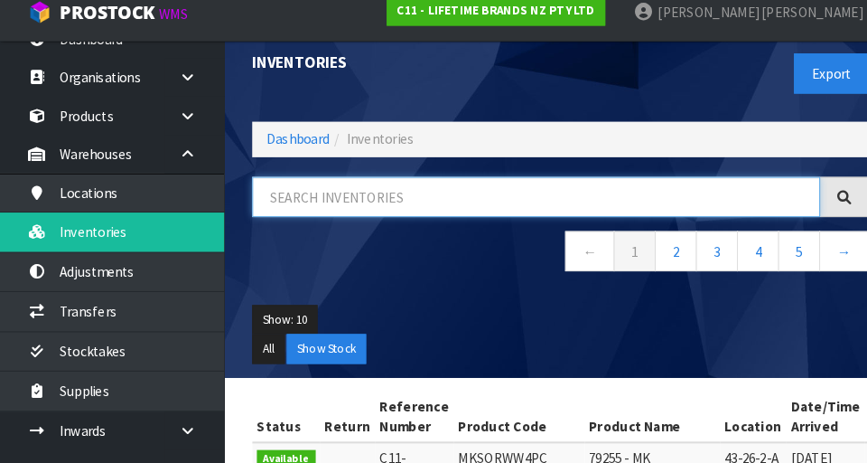
paste input "JOBLJOYJUG650"
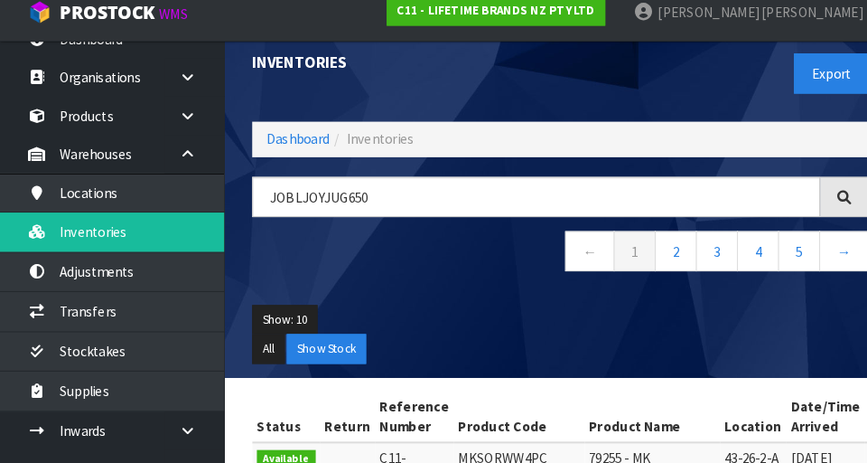
click at [451, 313] on ul "Show: 10 5 10 25 50" at bounding box center [542, 324] width 596 height 29
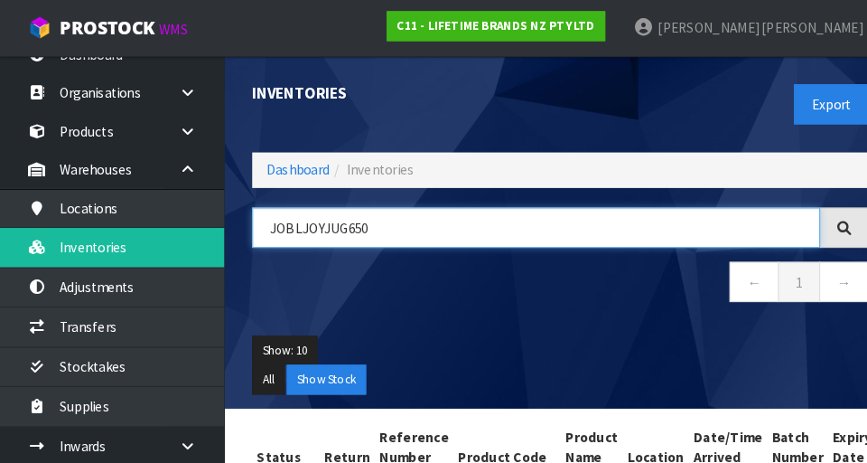
click at [406, 221] on input "JOBLJOYJUG650" at bounding box center [518, 220] width 549 height 39
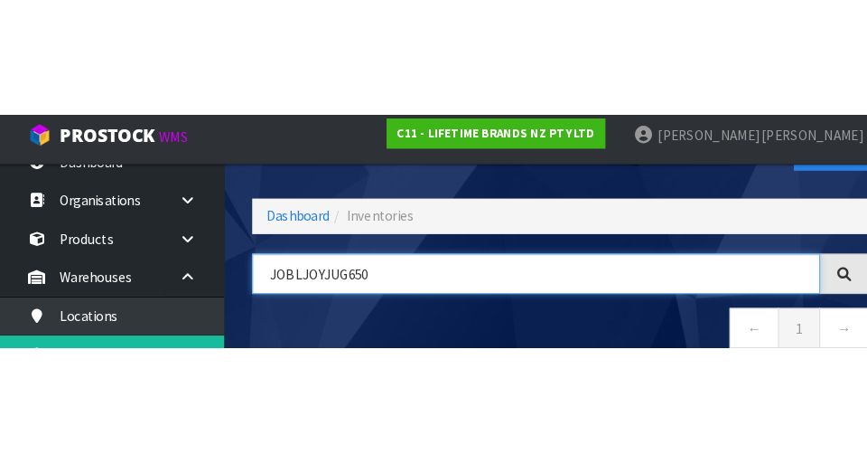
scroll to position [99, 0]
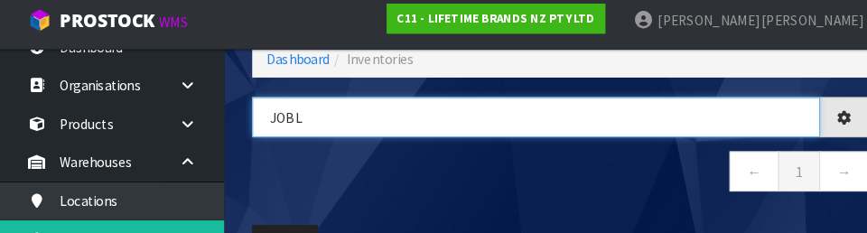
type input "JOB"
click at [276, 125] on input "MKBOWLS" at bounding box center [518, 120] width 549 height 39
click at [376, 127] on input "MKPBOWLS" at bounding box center [518, 120] width 549 height 39
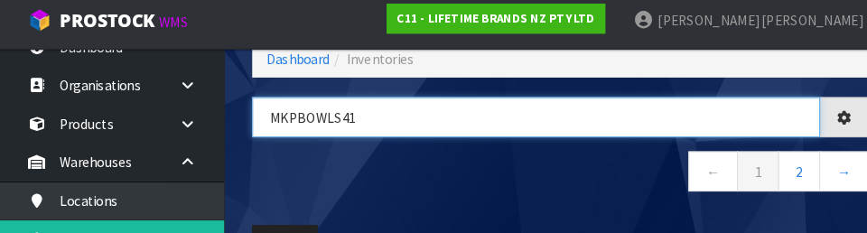
type input "MKPBOWLS41"
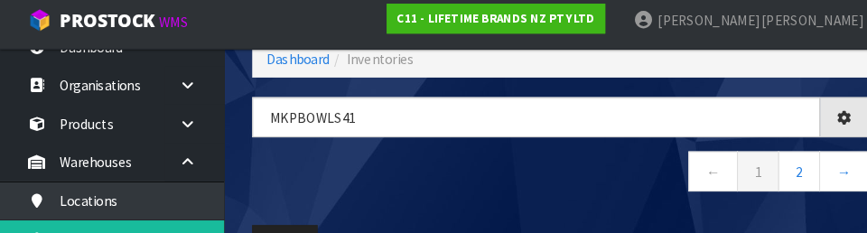
click at [494, 183] on nav "← 1 2 →" at bounding box center [542, 176] width 596 height 44
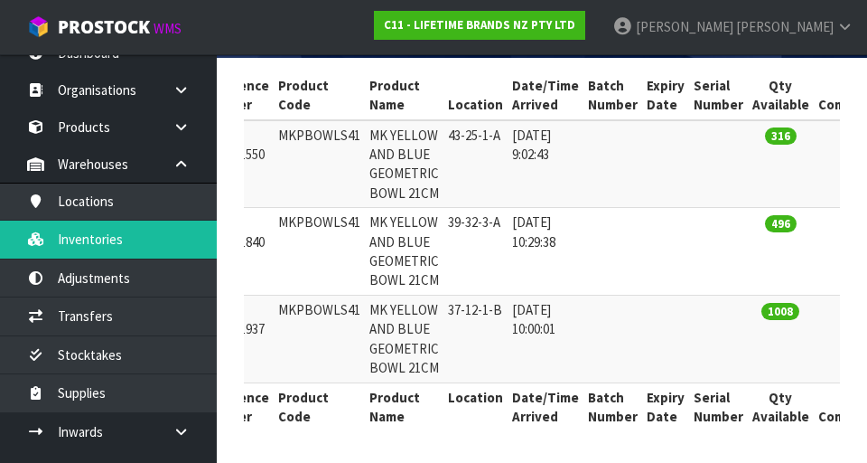
scroll to position [396, 0]
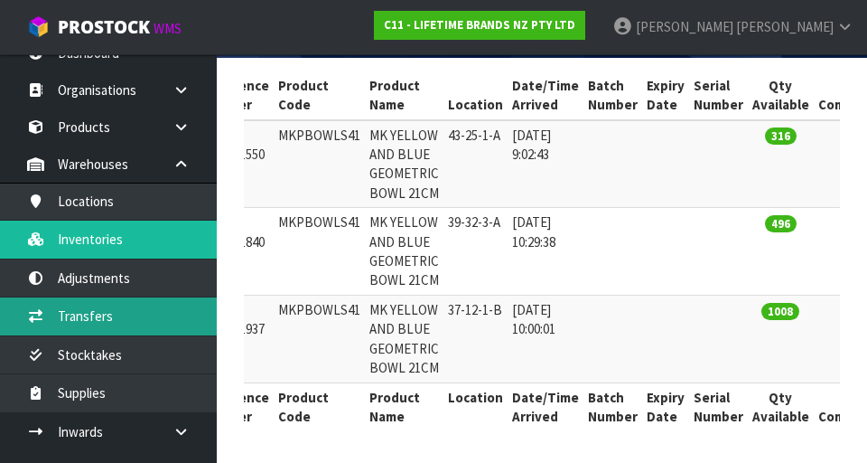
click at [179, 315] on link "Transfers" at bounding box center [108, 315] width 217 height 37
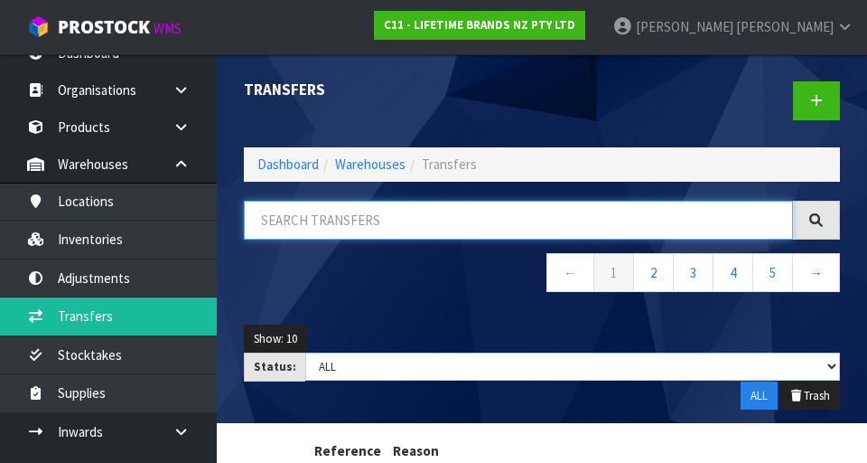
paste input "JOBLJOYJUG650"
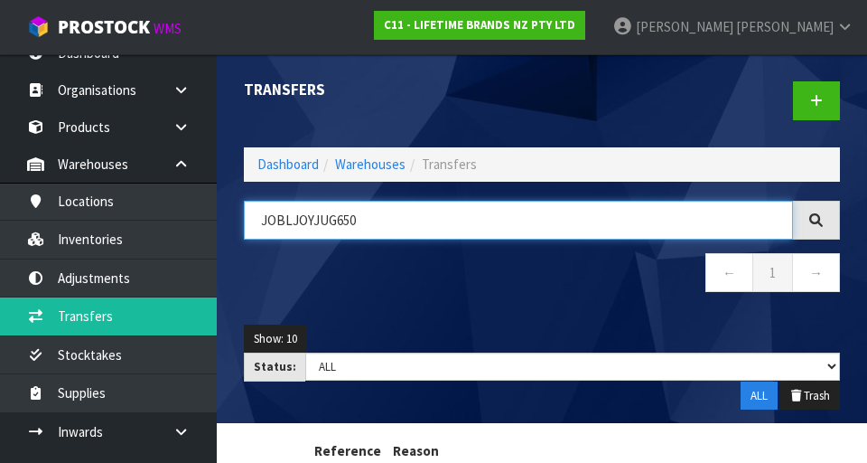
click at [541, 217] on input "JOBLJOYJUG650" at bounding box center [518, 220] width 549 height 39
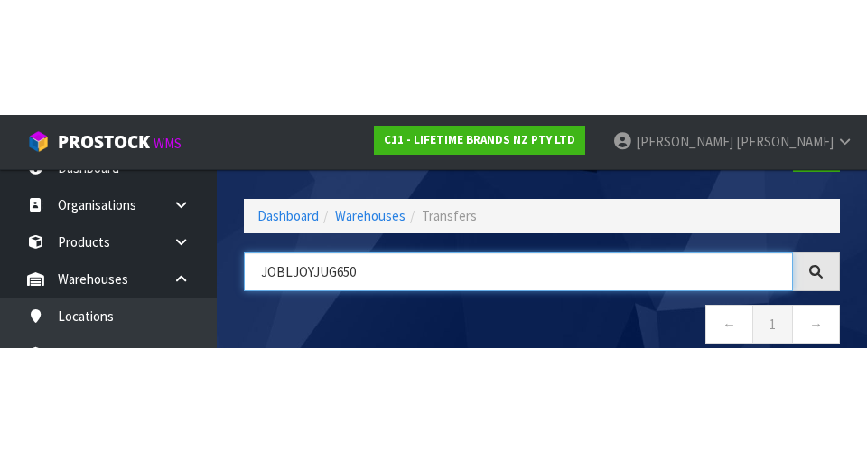
scroll to position [103, 0]
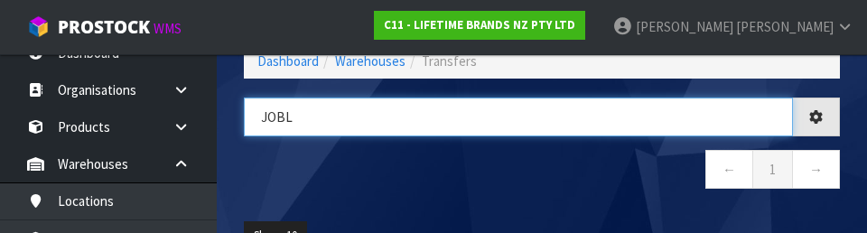
type input "JOB"
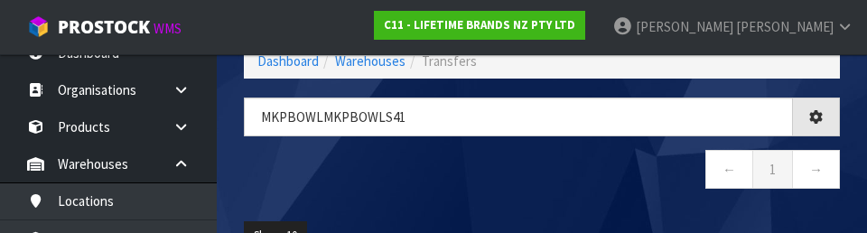
click at [524, 195] on div "MKPBOWLMKPBOWLS41 ← 1 →" at bounding box center [541, 153] width 623 height 110
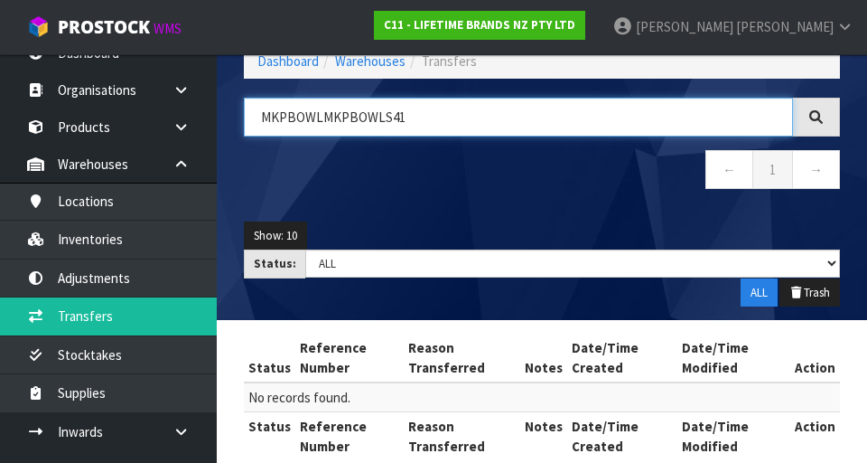
click at [314, 115] on input "MKPBOWLMKPBOWLS41" at bounding box center [518, 117] width 549 height 39
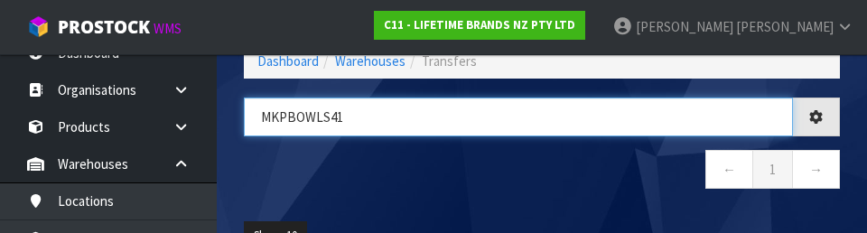
type input "MKPBOWLS41"
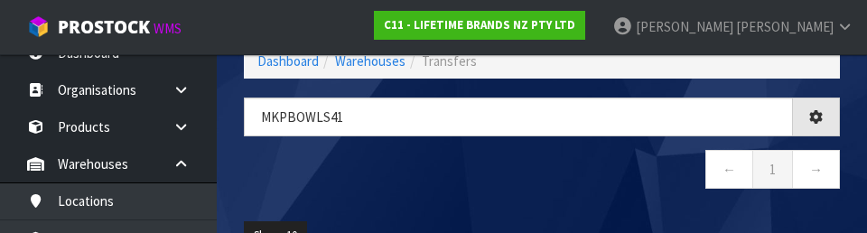
click at [515, 189] on nav "← 1 →" at bounding box center [542, 172] width 596 height 44
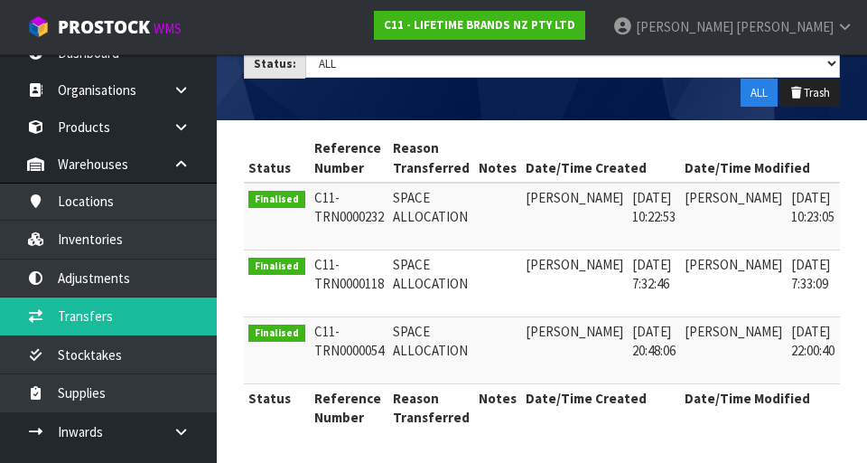
scroll to position [304, 0]
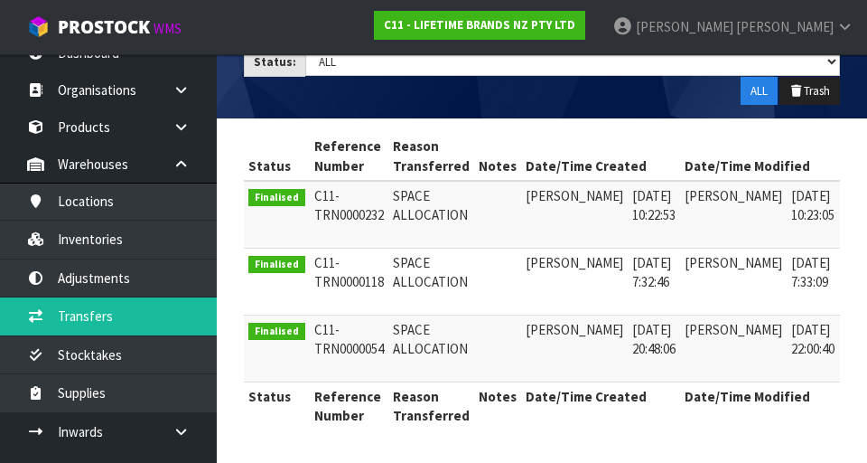
click at [541, 201] on icon at bounding box center [864, 200] width 14 height 12
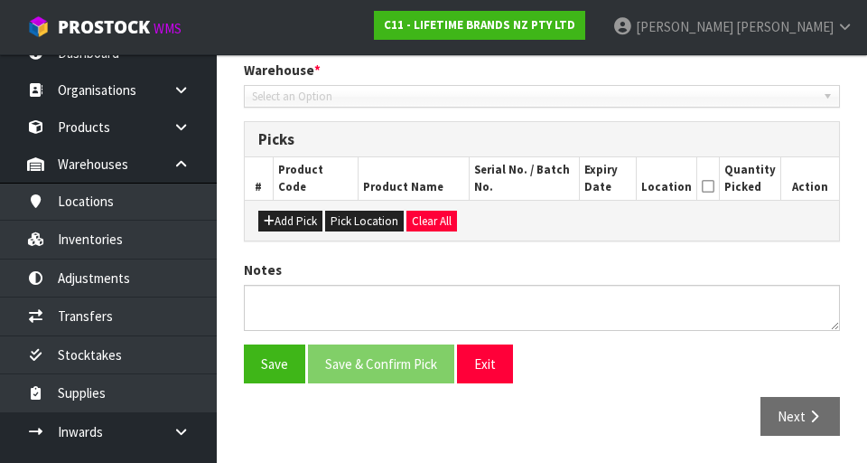
type input "[DATE]"
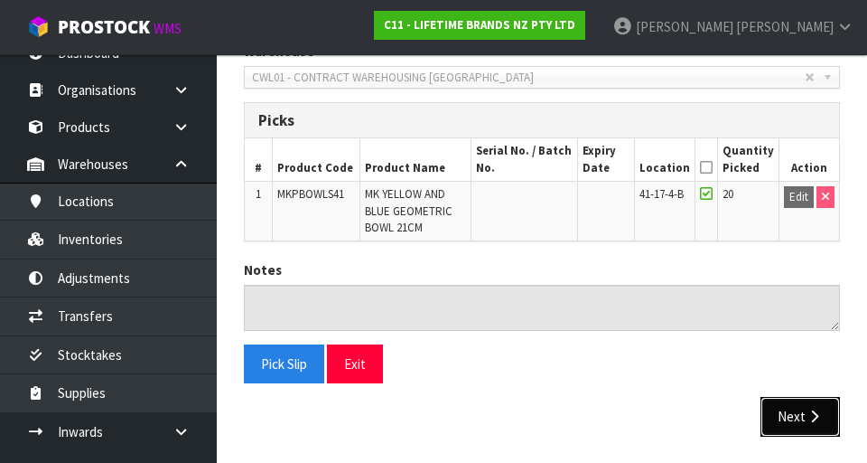
click at [541, 417] on icon "button" at bounding box center [814, 416] width 17 height 14
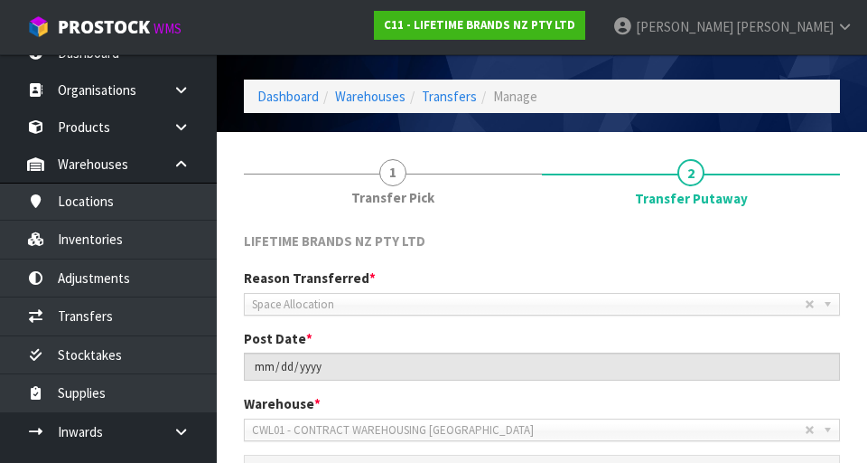
scroll to position [37, 0]
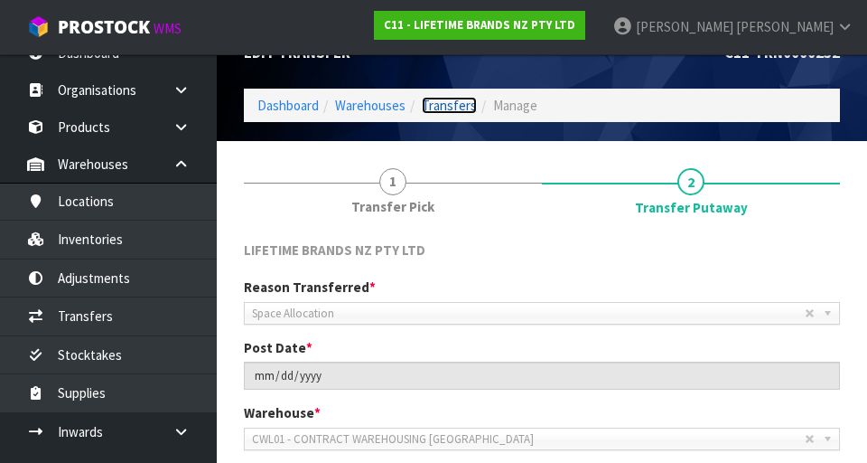
click at [463, 99] on link "Transfers" at bounding box center [449, 105] width 55 height 17
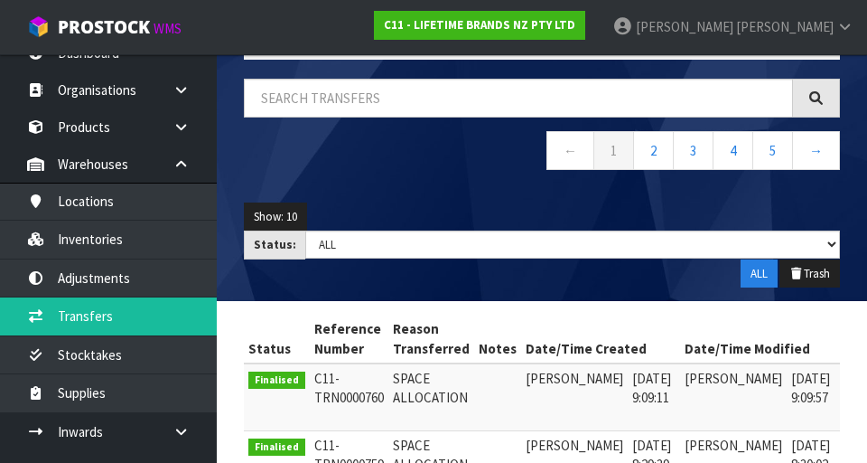
scroll to position [116, 0]
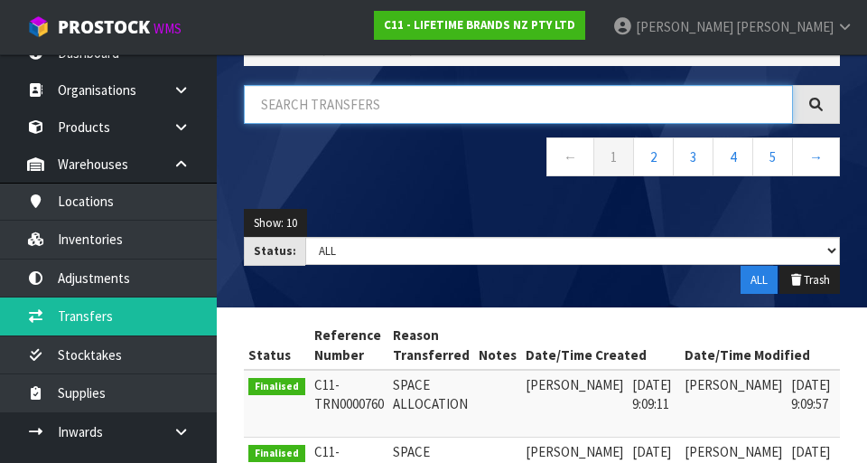
click at [410, 105] on input "text" at bounding box center [518, 104] width 549 height 39
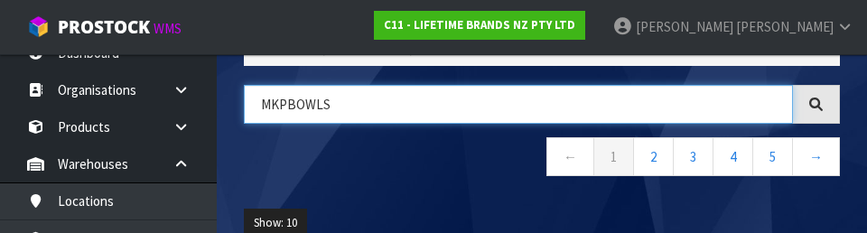
type input "MKPBOWLS"
type input "MKPBOWLS41"
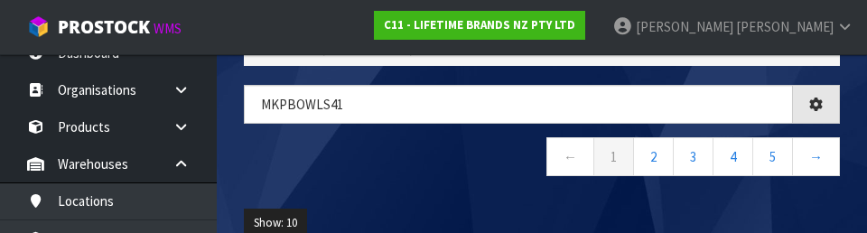
click at [461, 185] on div "MKPBOWLS41 ← 1 2 3 4 5 →" at bounding box center [541, 140] width 623 height 110
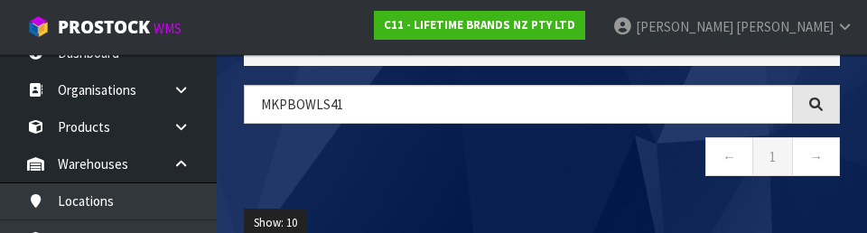
click at [541, 186] on div "MKPBOWLS41 ← 1 →" at bounding box center [541, 140] width 623 height 110
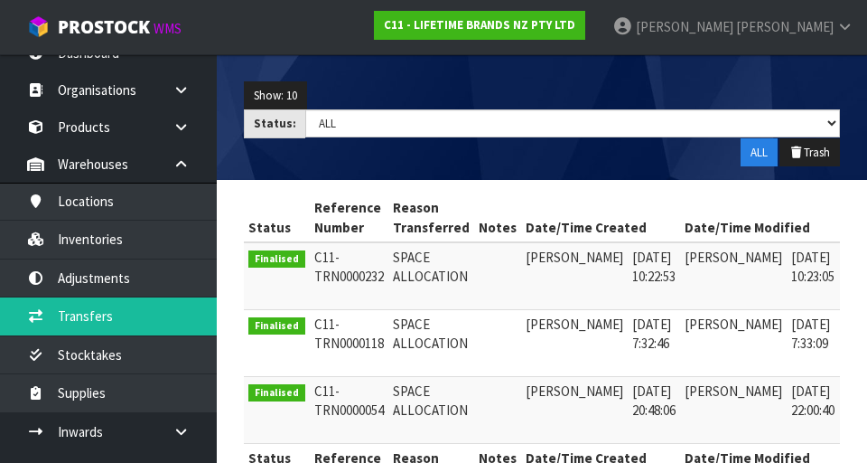
scroll to position [243, 0]
click at [541, 331] on icon at bounding box center [864, 329] width 14 height 12
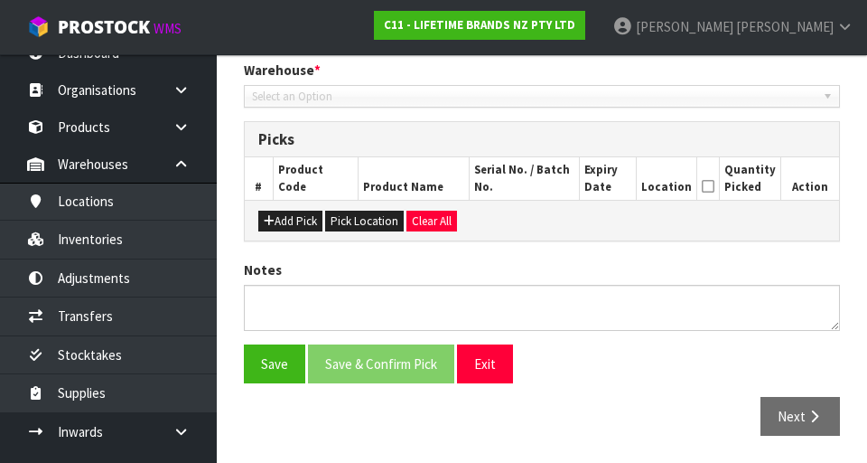
type input "[DATE]"
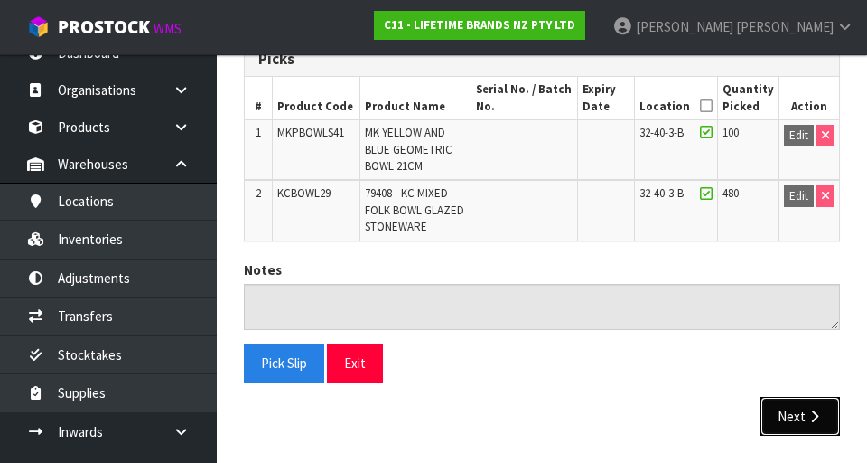
click at [541, 416] on icon "button" at bounding box center [814, 416] width 17 height 14
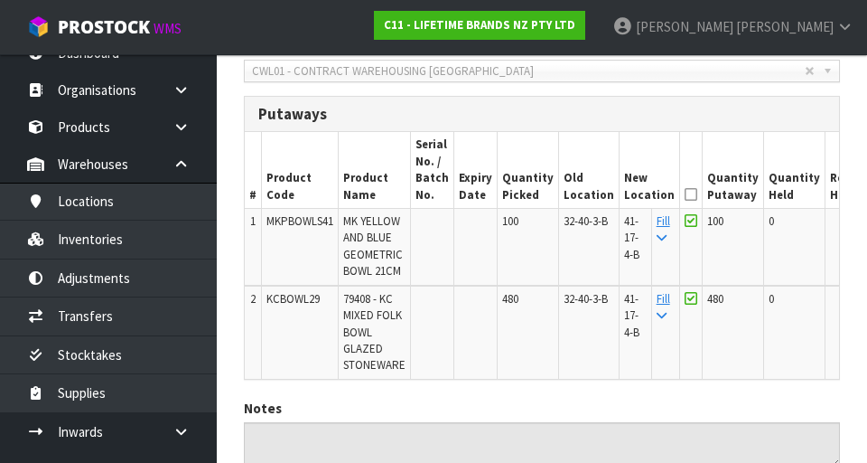
scroll to position [408, 0]
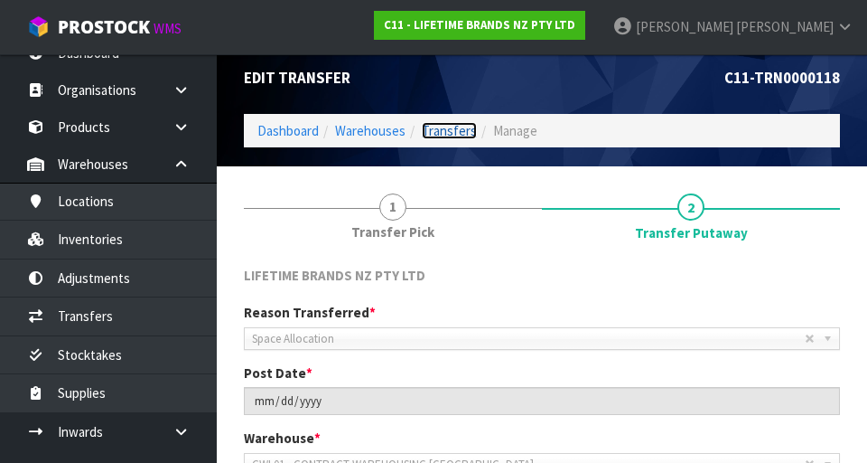
click at [444, 135] on link "Transfers" at bounding box center [449, 130] width 55 height 17
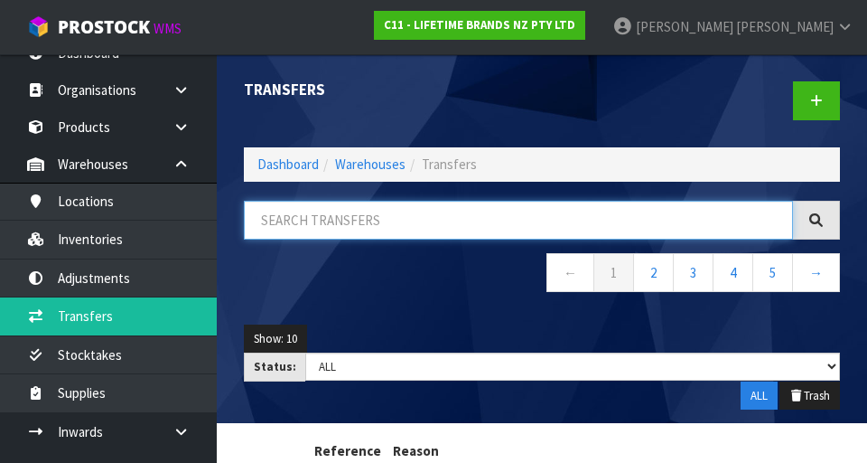
paste input "MKPBOWLS41"
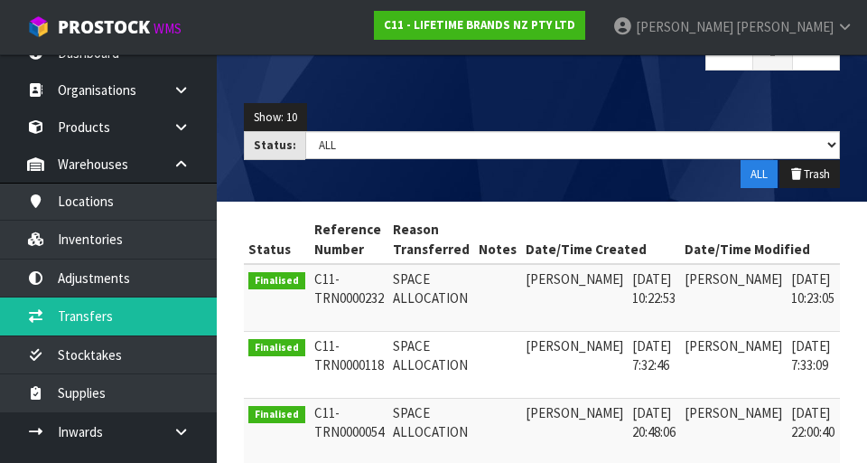
scroll to position [304, 0]
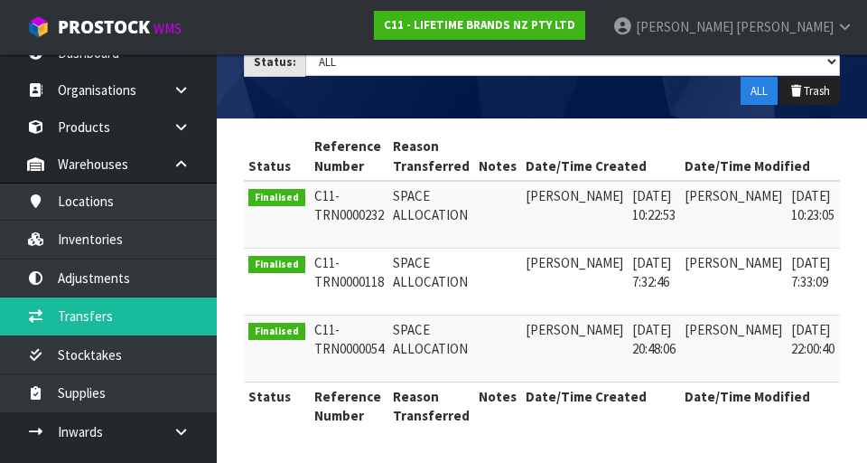
type input "MKPBOWLS41"
click at [541, 331] on icon at bounding box center [864, 334] width 14 height 12
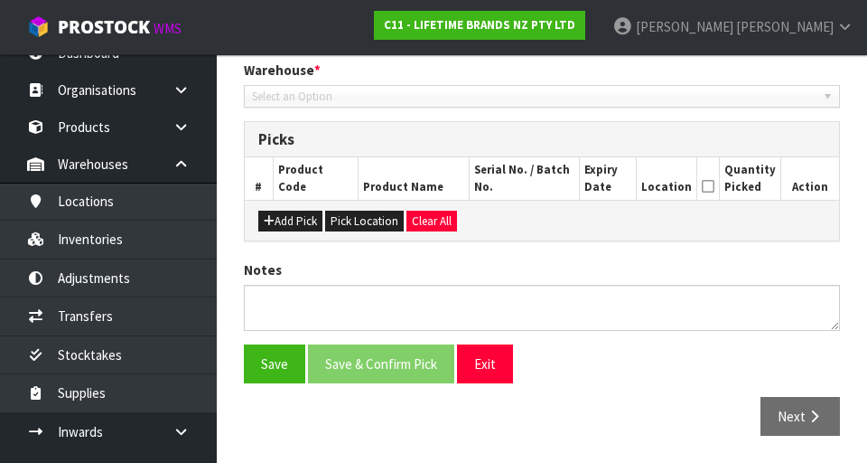
type input "[DATE]"
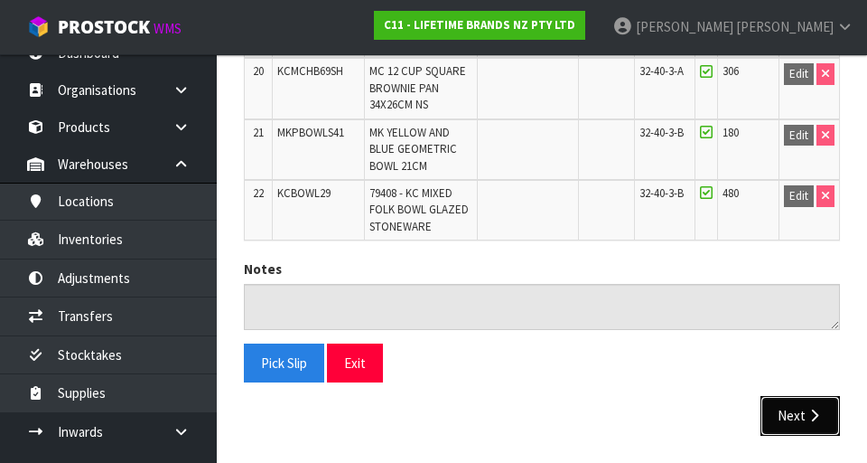
click at [541, 417] on icon "button" at bounding box center [814, 415] width 17 height 14
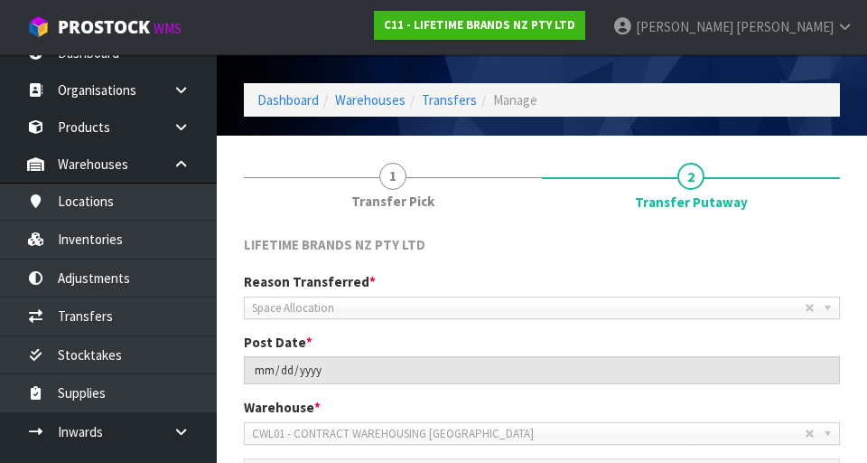
scroll to position [0, 0]
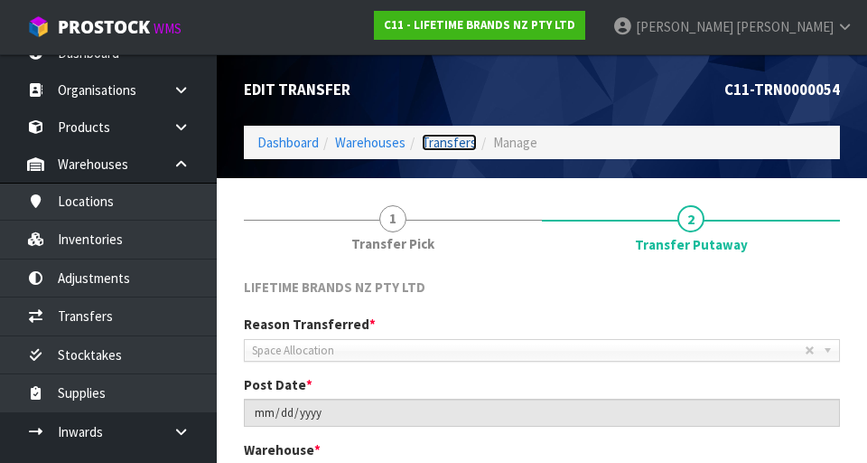
click at [446, 139] on link "Transfers" at bounding box center [449, 142] width 55 height 17
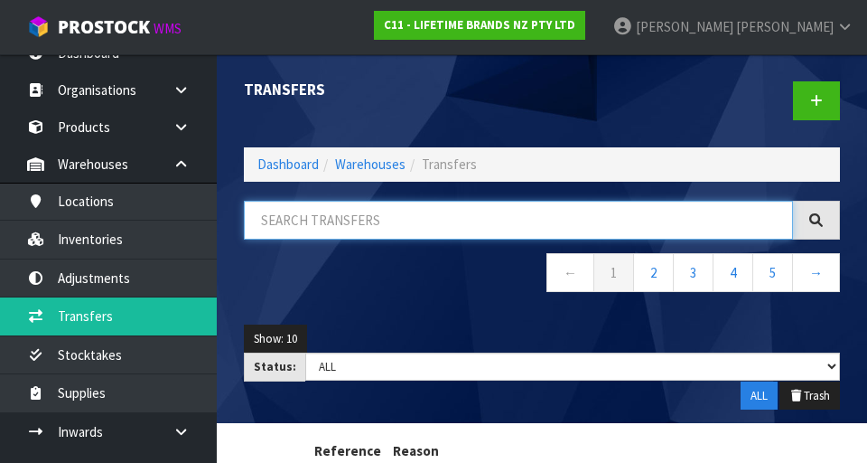
click at [358, 219] on input "text" at bounding box center [518, 220] width 549 height 39
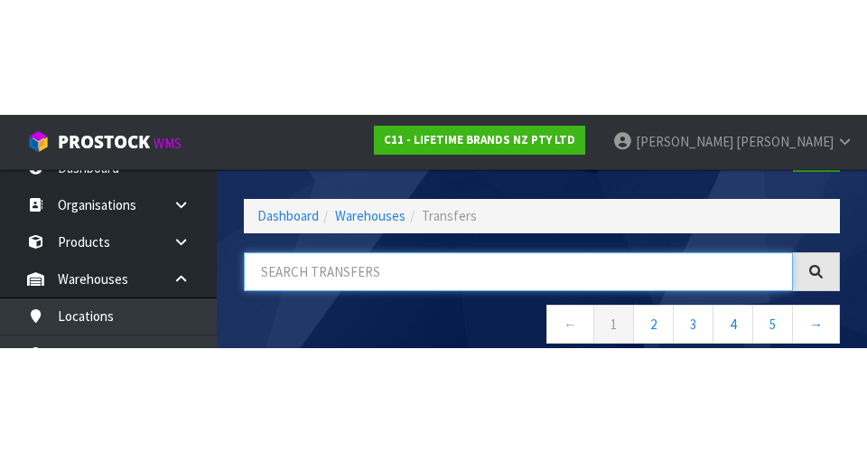
scroll to position [103, 0]
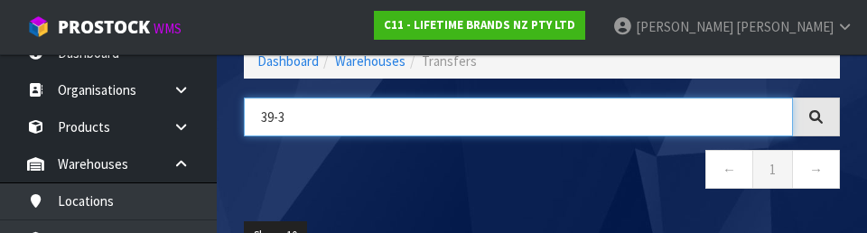
type input "39-3"
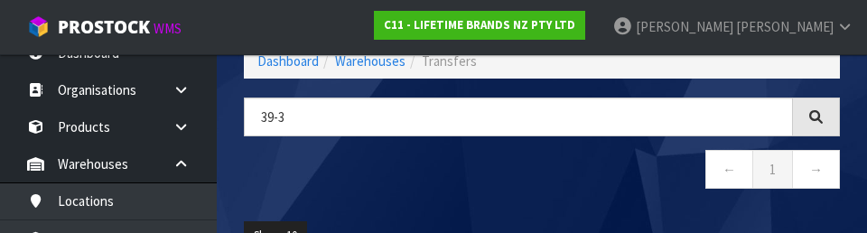
click at [385, 182] on nav "← 1 →" at bounding box center [542, 172] width 596 height 44
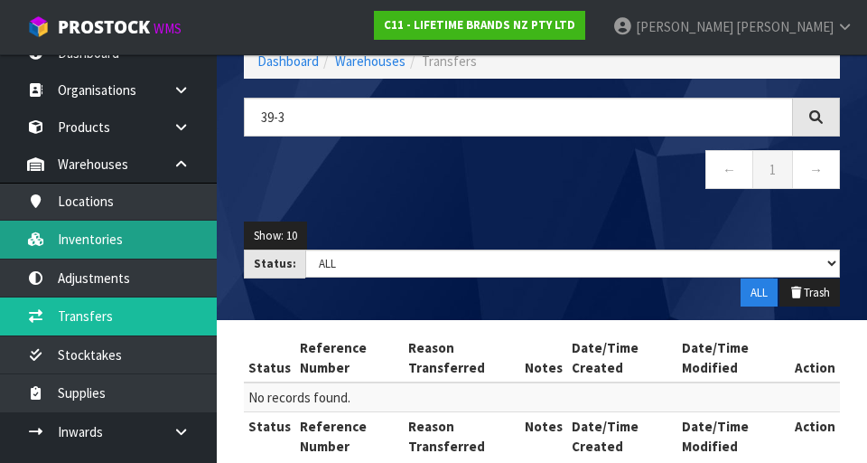
click at [162, 242] on link "Inventories" at bounding box center [108, 238] width 217 height 37
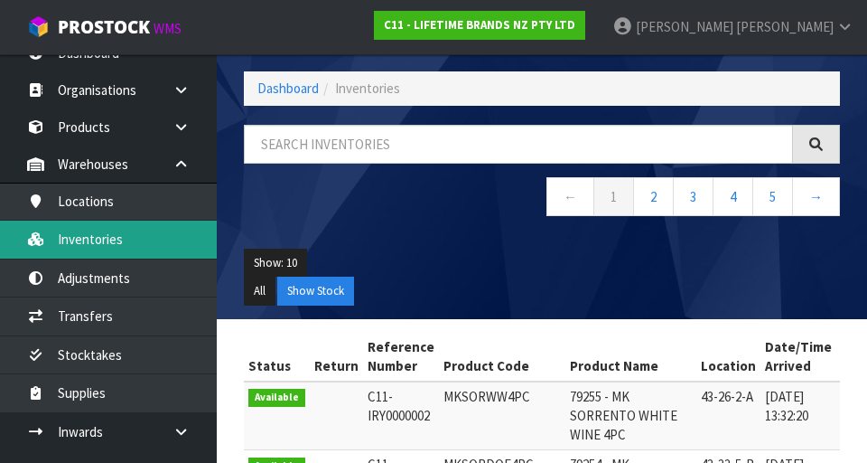
scroll to position [103, 0]
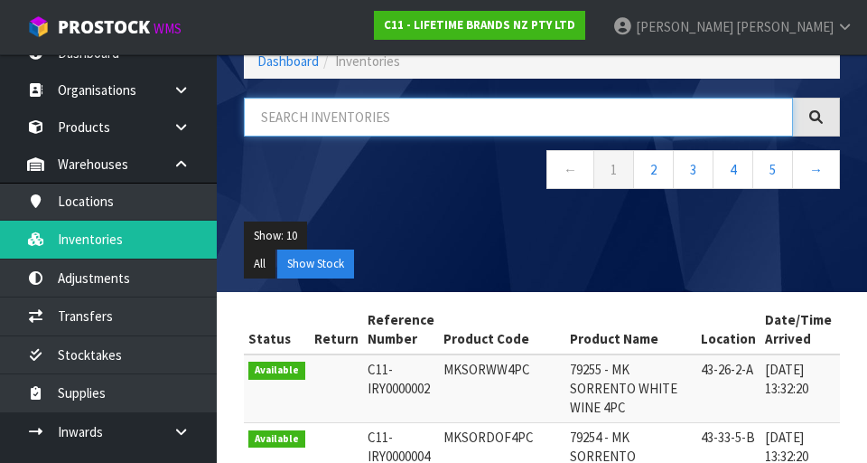
click at [380, 119] on input "text" at bounding box center [518, 117] width 549 height 39
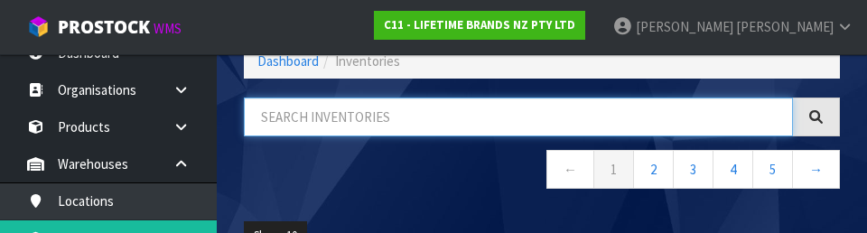
paste input "MKPBOWLS41"
type input "MKPBOWLS41"
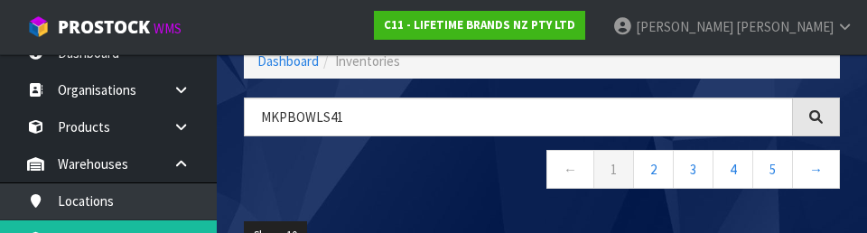
click at [407, 193] on nav "← 1 2 3 4 5 →" at bounding box center [542, 172] width 596 height 44
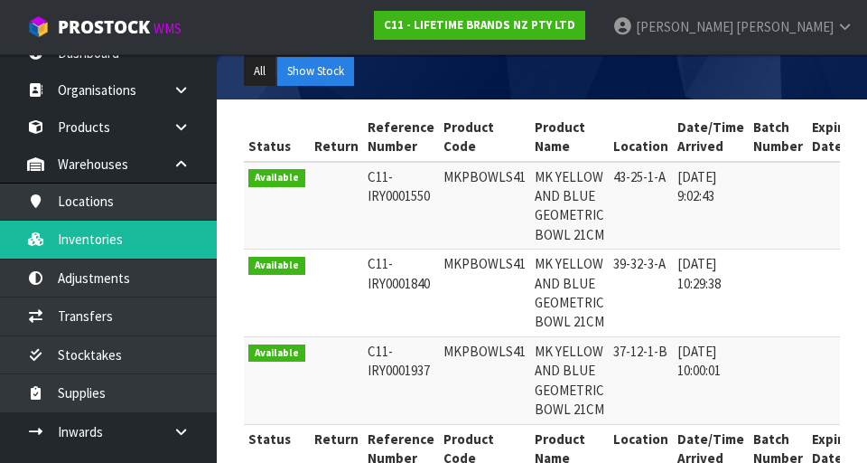
scroll to position [303, 0]
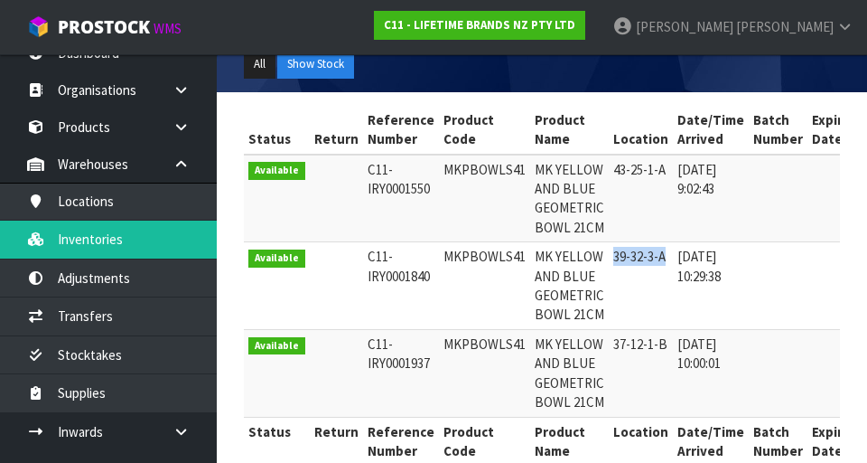
copy td "39-32-3-A"
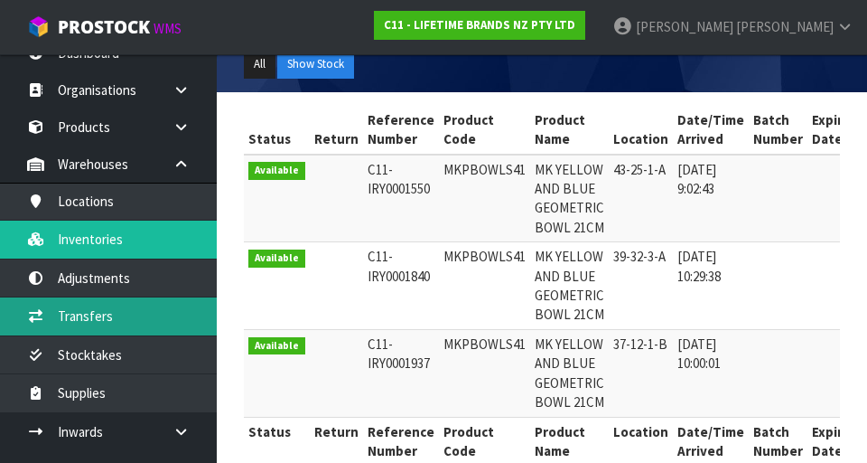
click at [150, 316] on link "Transfers" at bounding box center [108, 315] width 217 height 37
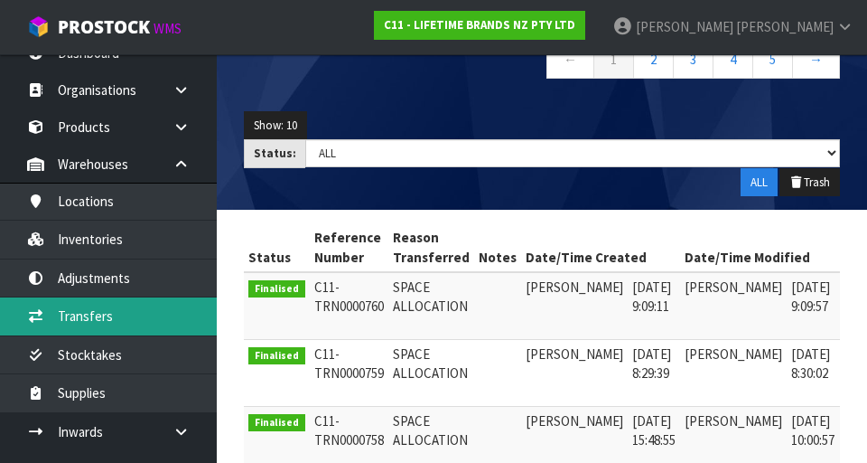
scroll to position [204, 0]
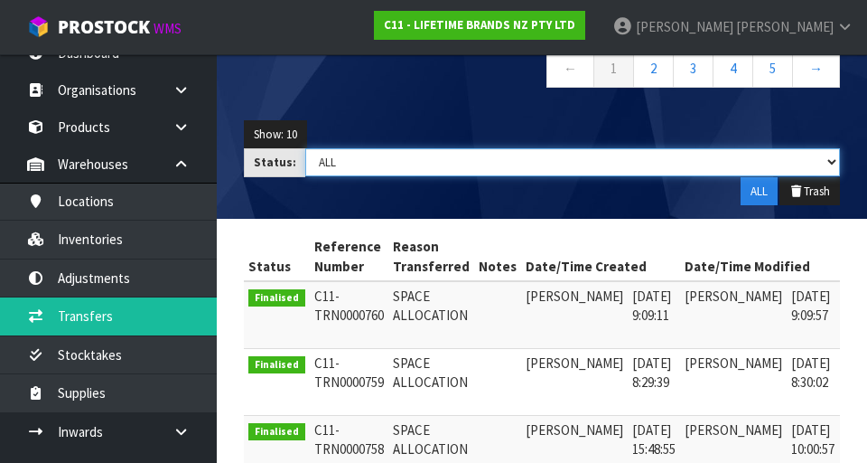
click at [459, 158] on select "Draft Pending Pick Goods Picked Finalised ALL" at bounding box center [572, 162] width 535 height 28
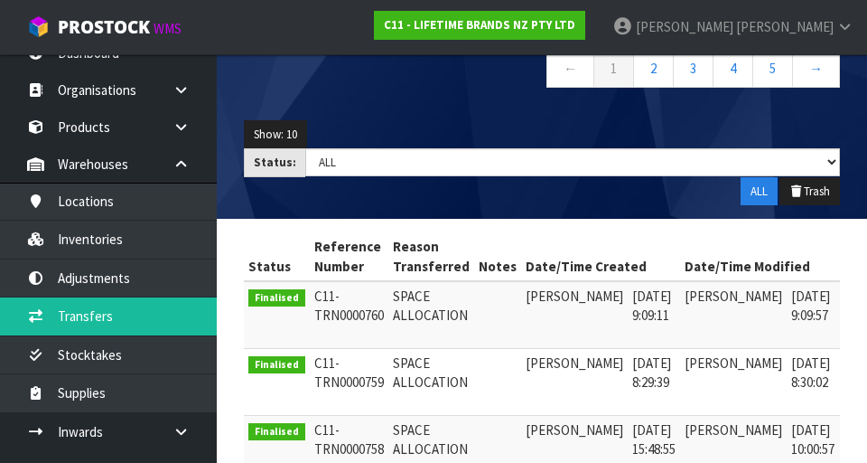
click at [497, 98] on div "← 1 2 3 4 5 →" at bounding box center [541, 51] width 623 height 110
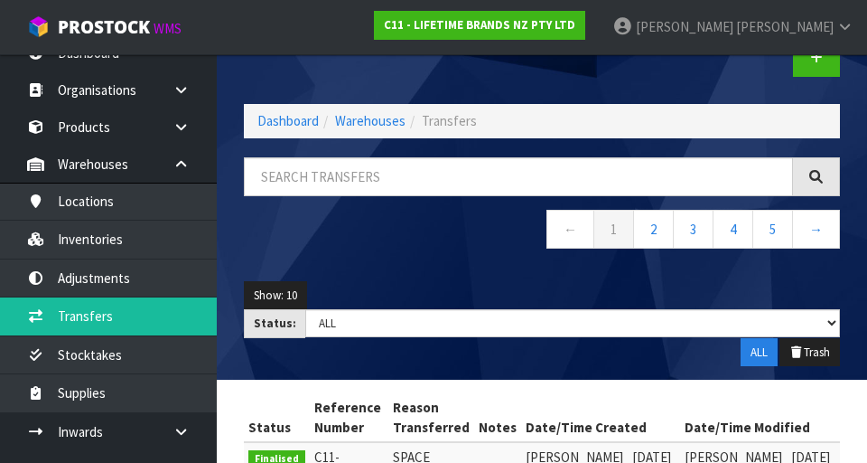
scroll to position [43, 0]
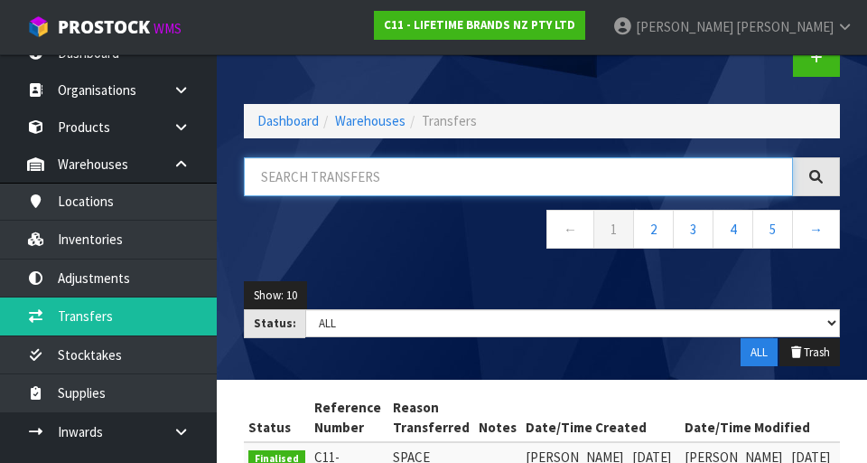
click at [398, 170] on input "text" at bounding box center [518, 176] width 549 height 39
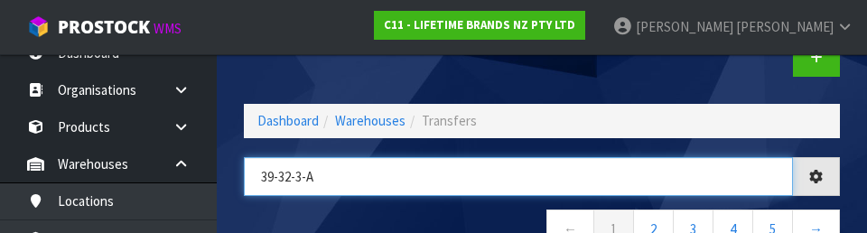
type input "39-32-3-A"
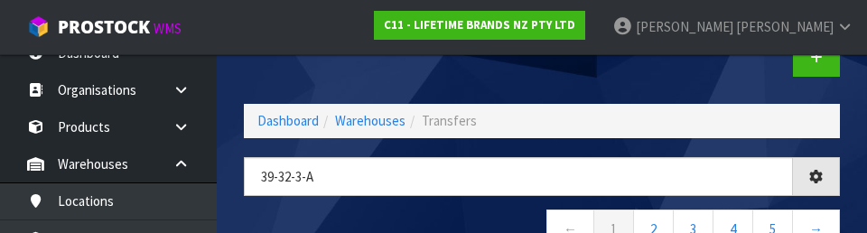
click at [541, 80] on div at bounding box center [698, 57] width 312 height 93
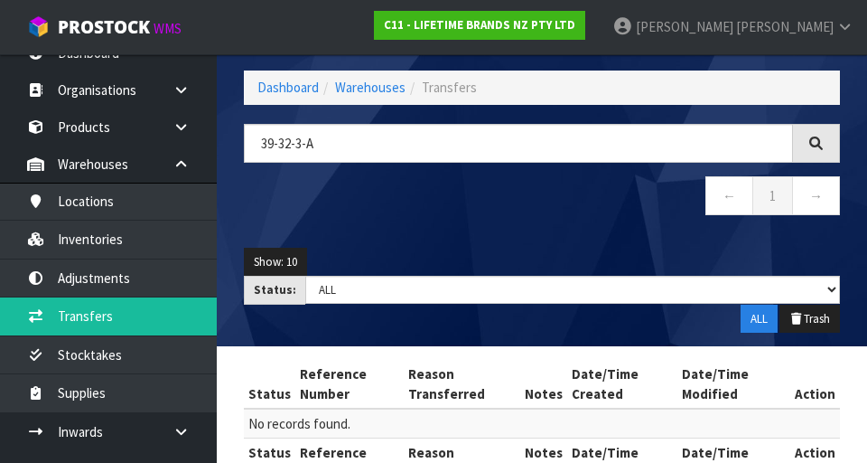
scroll to position [0, 0]
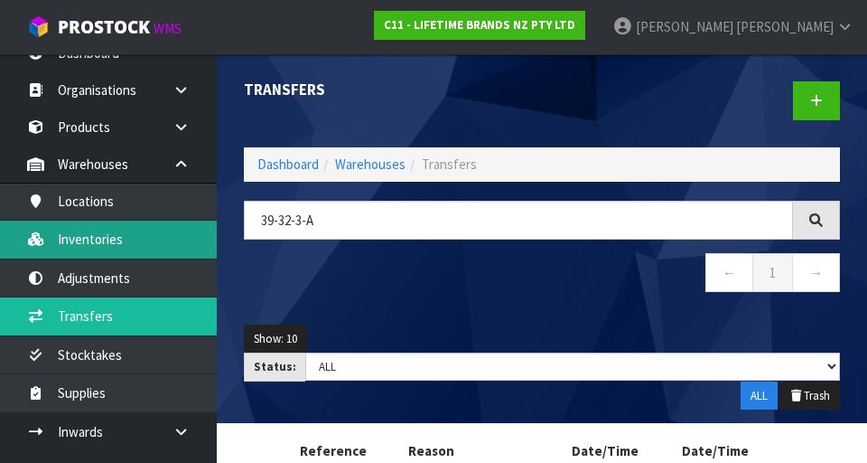
click at [172, 232] on link "Inventories" at bounding box center [108, 238] width 217 height 37
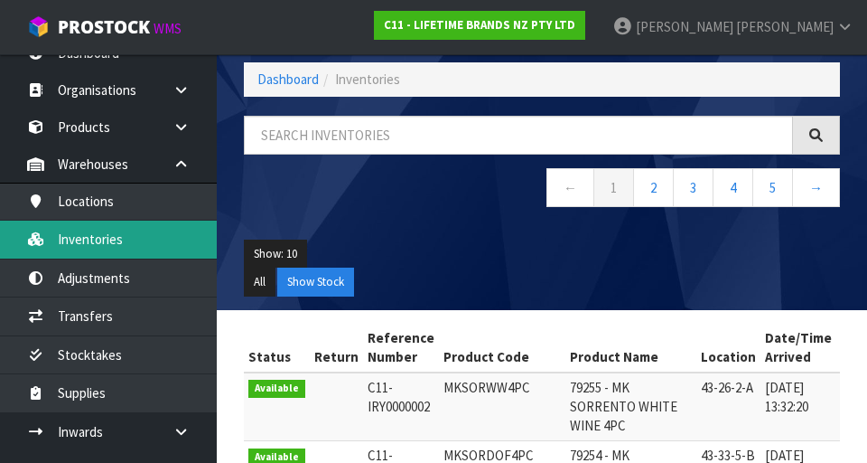
scroll to position [85, 0]
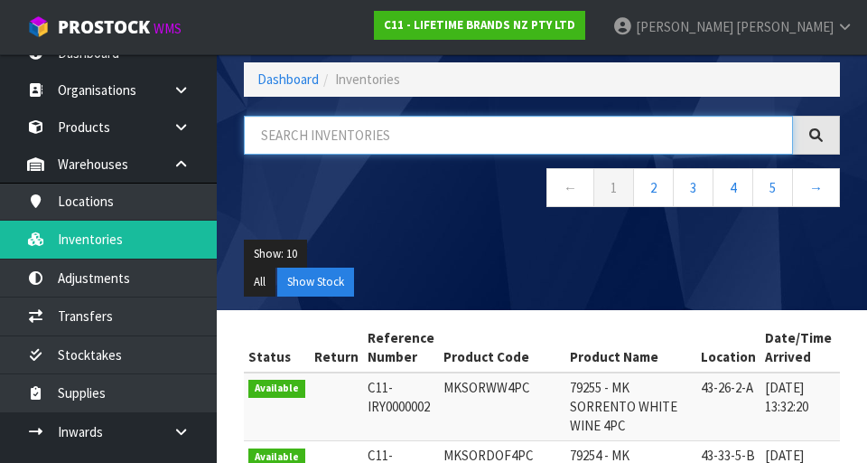
paste input "39-32-3-A"
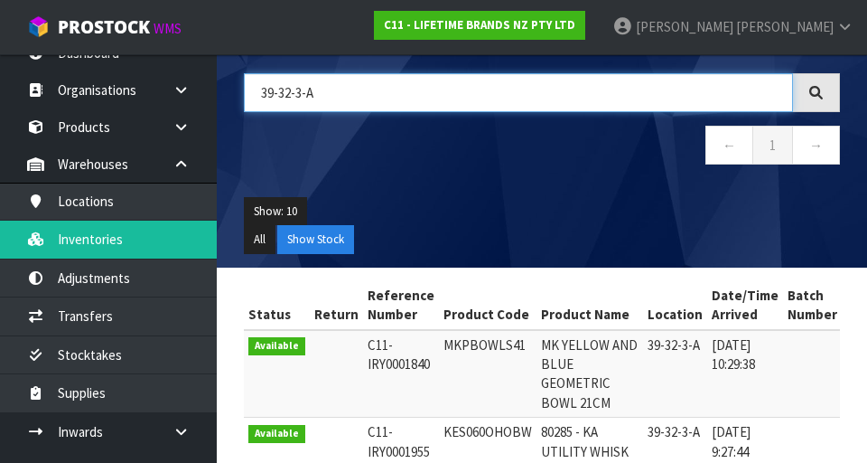
scroll to position [128, 0]
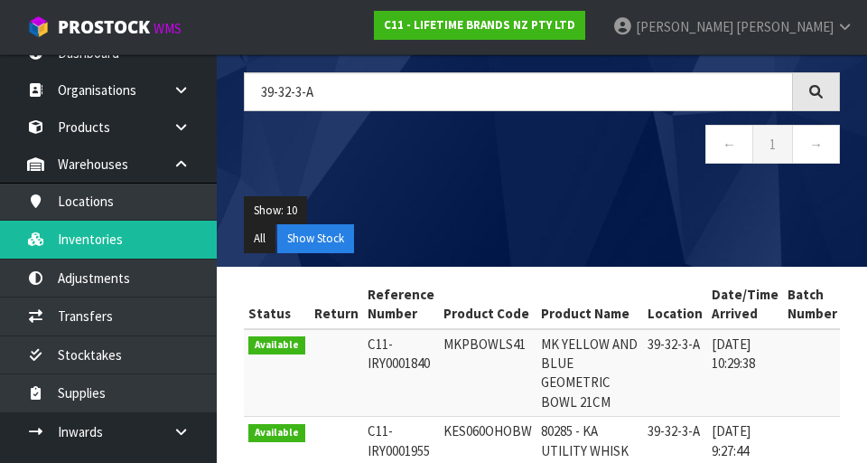
copy td "MKPBOWLS41"
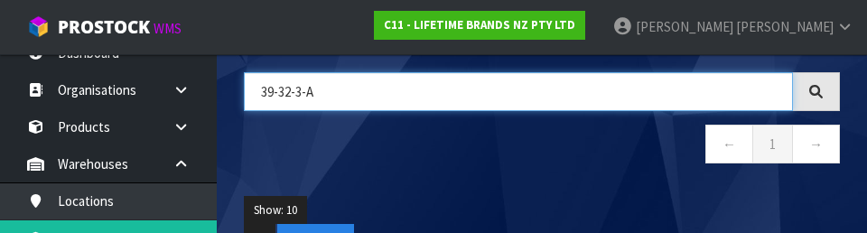
paste input "MKPBOWLS41"
type input "MKPBOWLS41"
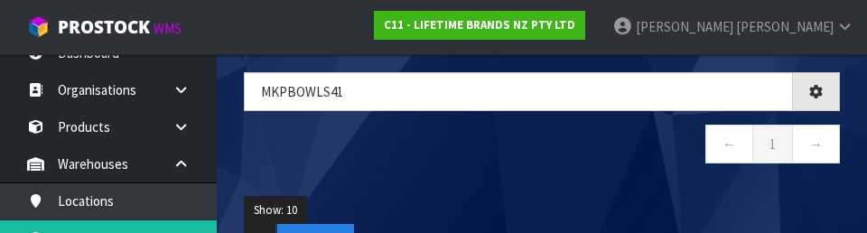
click at [541, 201] on ul "Show: 10 5 10 25 50" at bounding box center [542, 210] width 596 height 29
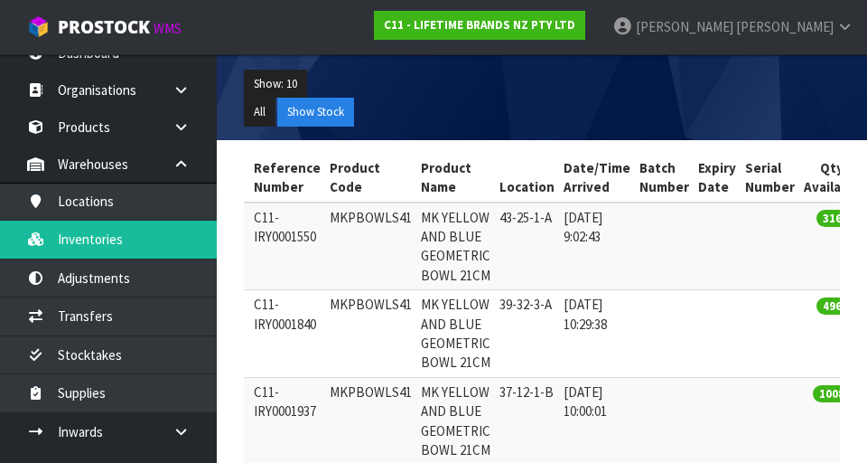
scroll to position [0, 111]
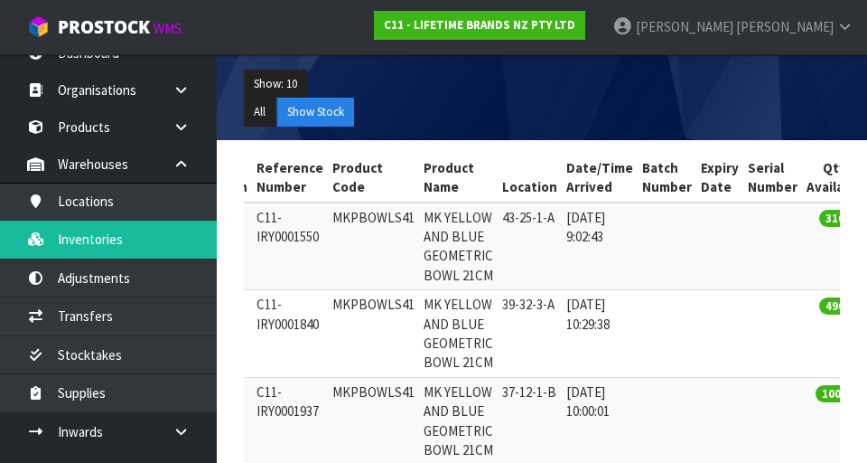
copy td "MKPBOWLS41"
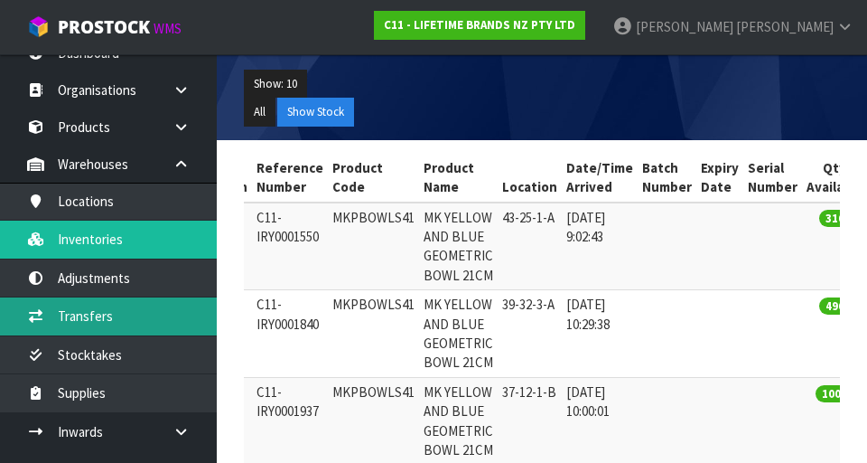
click at [164, 315] on link "Transfers" at bounding box center [108, 315] width 217 height 37
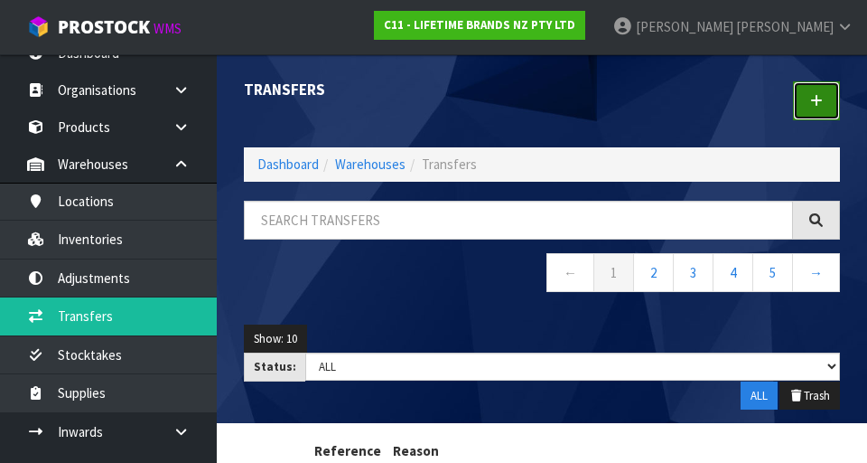
click at [541, 106] on icon at bounding box center [816, 101] width 13 height 14
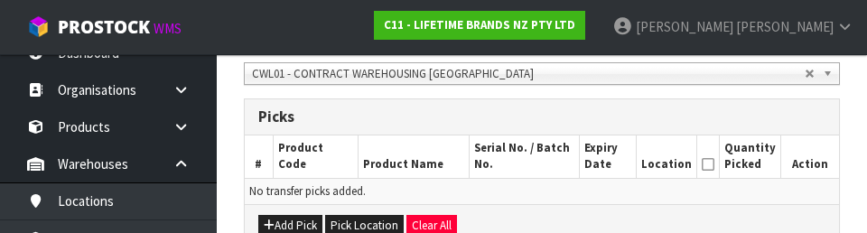
scroll to position [397, 0]
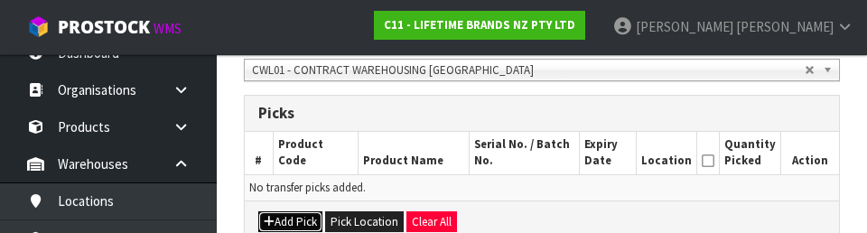
click at [300, 220] on button "Add Pick" at bounding box center [290, 222] width 64 height 22
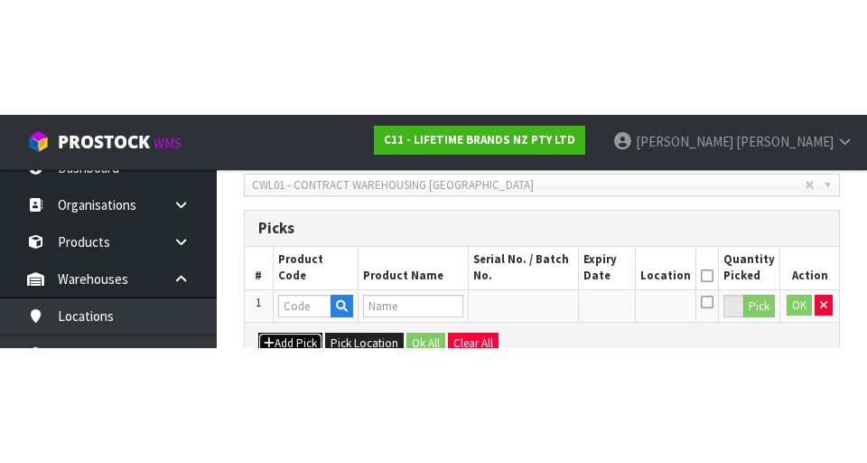
scroll to position [405, 0]
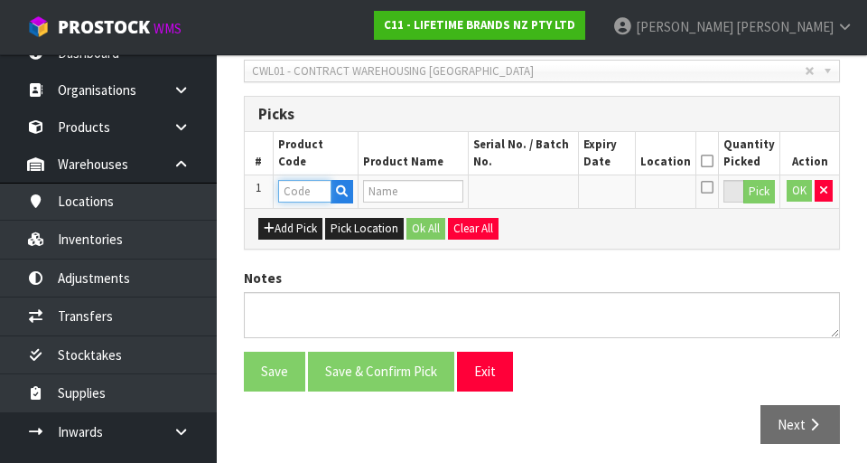
click at [307, 189] on input "text" at bounding box center [304, 191] width 53 height 23
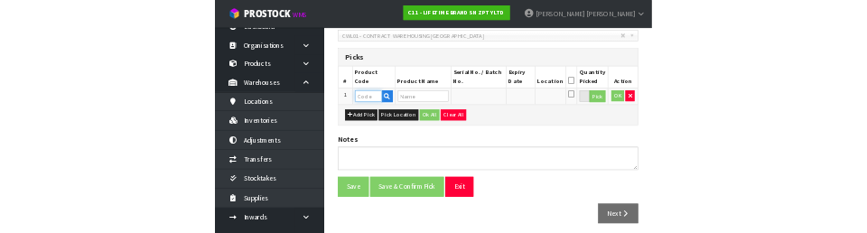
scroll to position [397, 0]
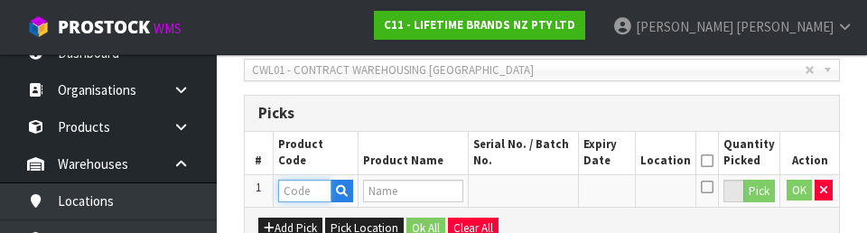
type input "MKPBOWLS41"
type input "MK YELLOW AND BLUE GEOMETRIC BOWL 21CM"
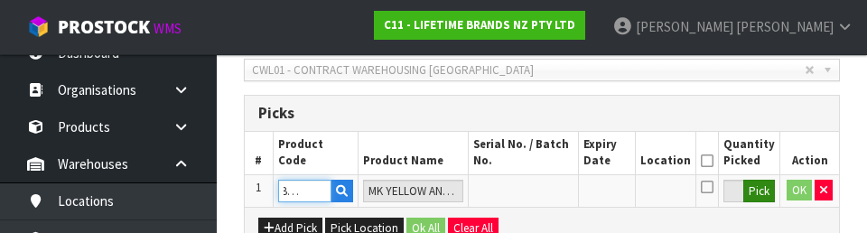
type input "MKPBOWLS41"
click at [541, 193] on button "Pick" at bounding box center [759, 191] width 32 height 23
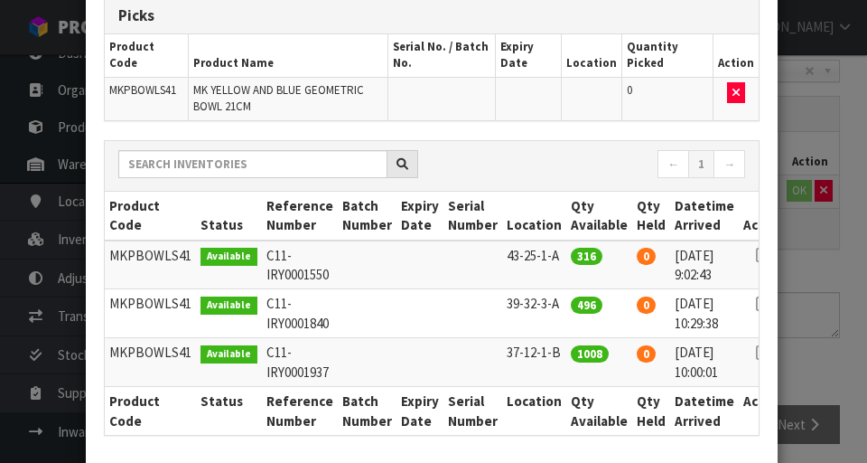
scroll to position [111, 0]
click at [541, 304] on icon at bounding box center [763, 303] width 14 height 1
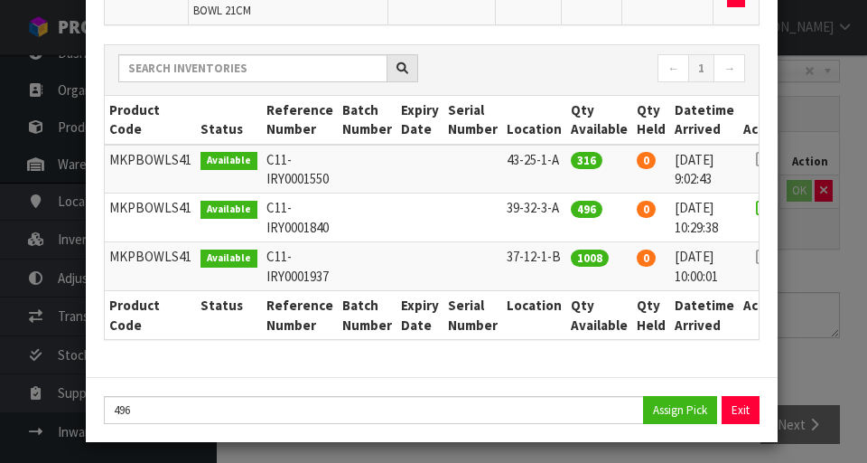
scroll to position [207, 0]
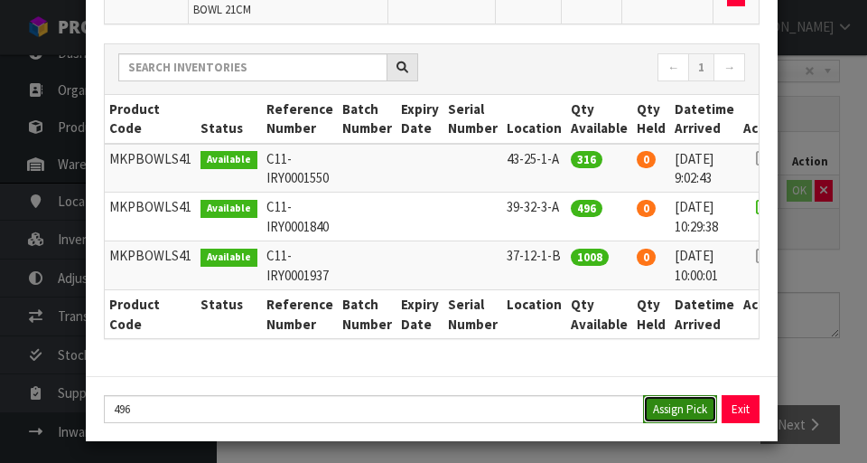
click at [541, 411] on button "Assign Pick" at bounding box center [680, 409] width 74 height 28
type input "496"
click at [541, 371] on div "Pick Line Picks Product Code Product Name Serial No. / Batch No. Expiry Date Lo…" at bounding box center [433, 231] width 867 height 463
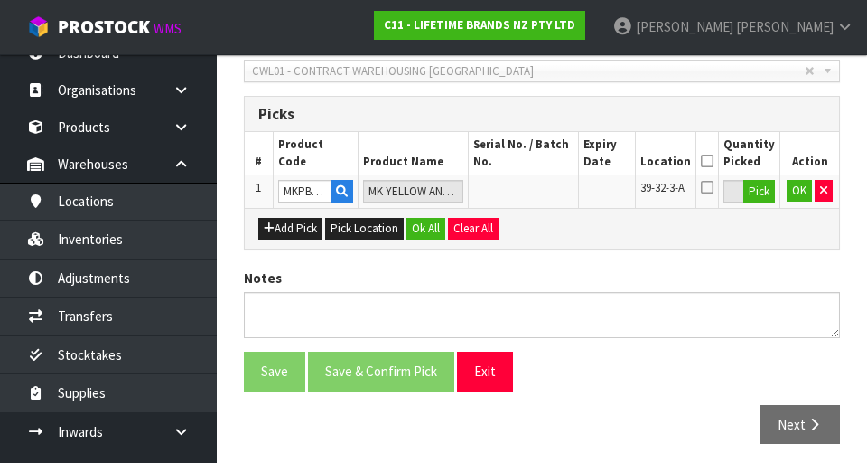
click at [541, 161] on icon at bounding box center [707, 161] width 13 height 1
click at [541, 191] on button "OK" at bounding box center [799, 191] width 25 height 22
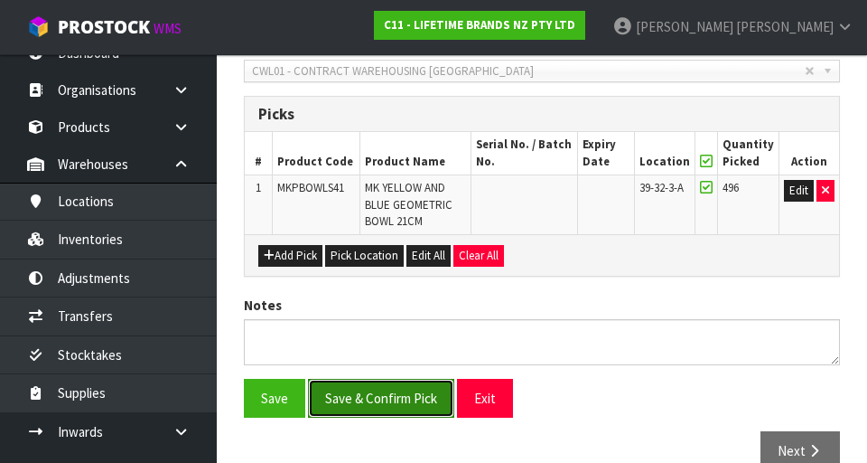
click at [406, 394] on button "Save & Confirm Pick" at bounding box center [381, 398] width 146 height 39
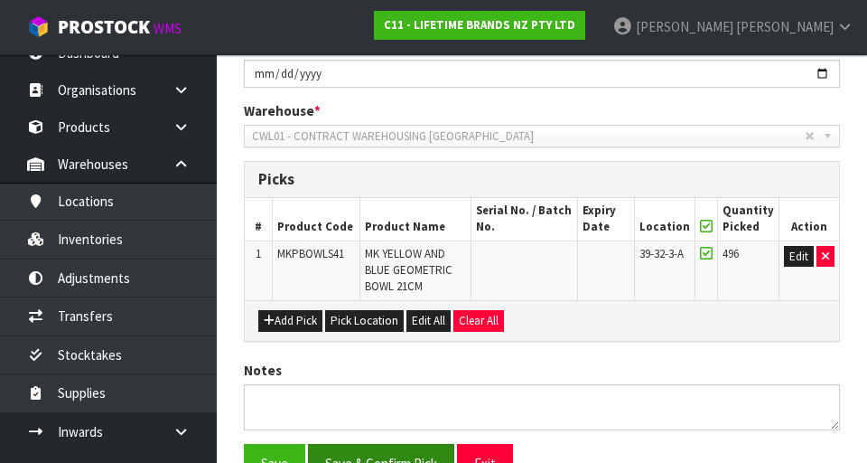
scroll to position [0, 0]
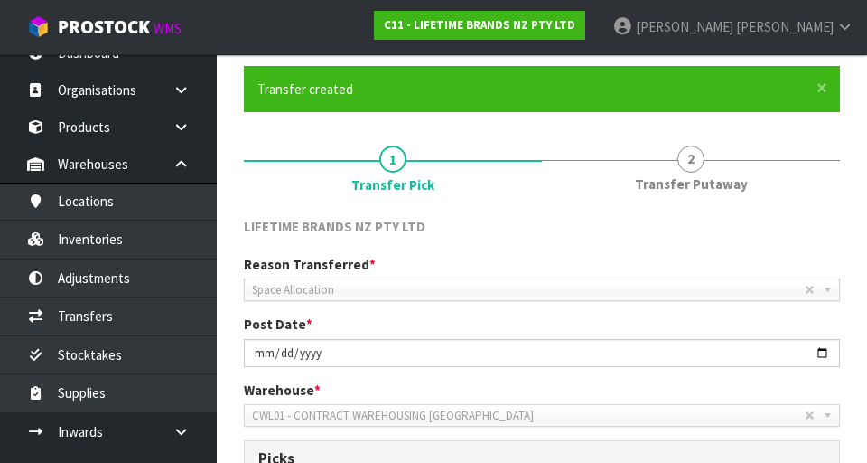
scroll to position [137, 0]
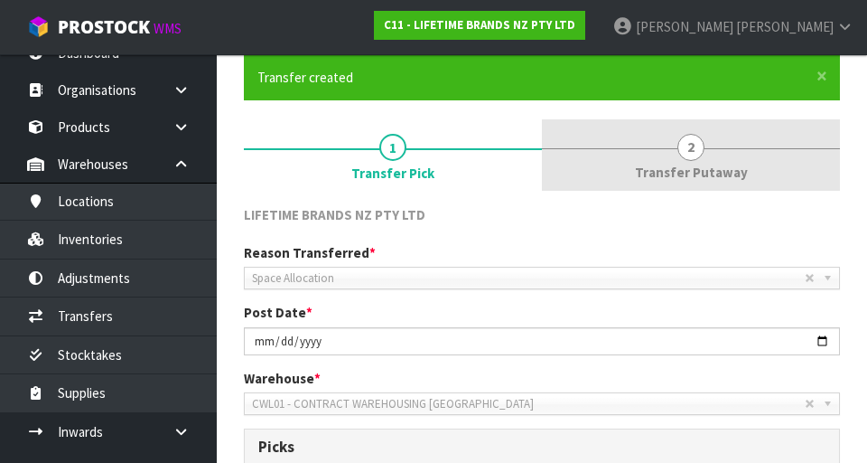
click at [541, 159] on link "2 Transfer Putaway" at bounding box center [691, 154] width 298 height 71
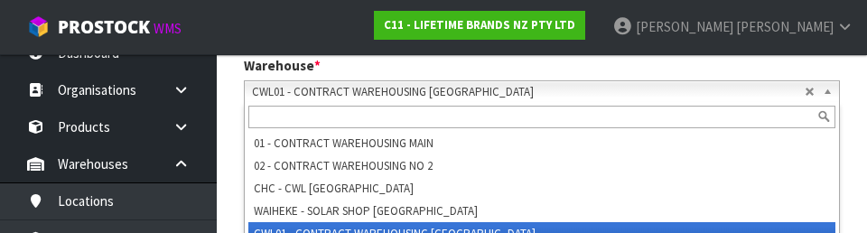
click at [541, 186] on div "× Close Transfer created 1 Transfer Pick 2 Transfer Putaway LIFETIME BRANDS NZ …" at bounding box center [541, 149] width 623 height 813
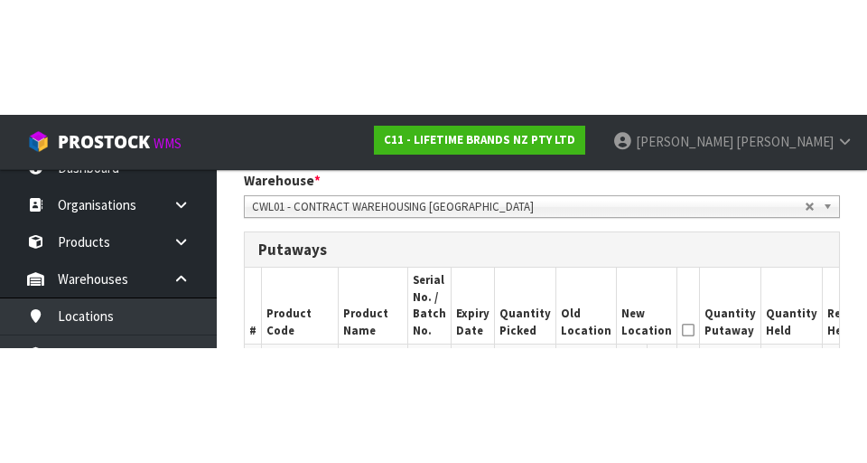
scroll to position [449, 0]
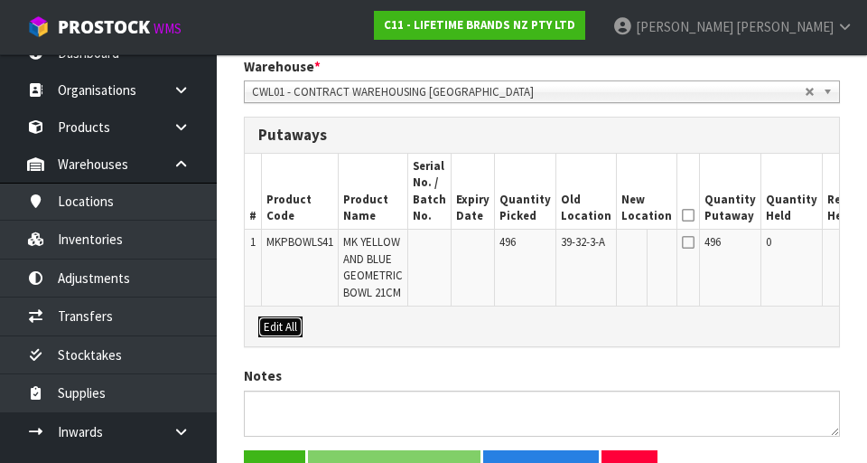
click at [288, 338] on button "Edit All" at bounding box center [280, 327] width 44 height 22
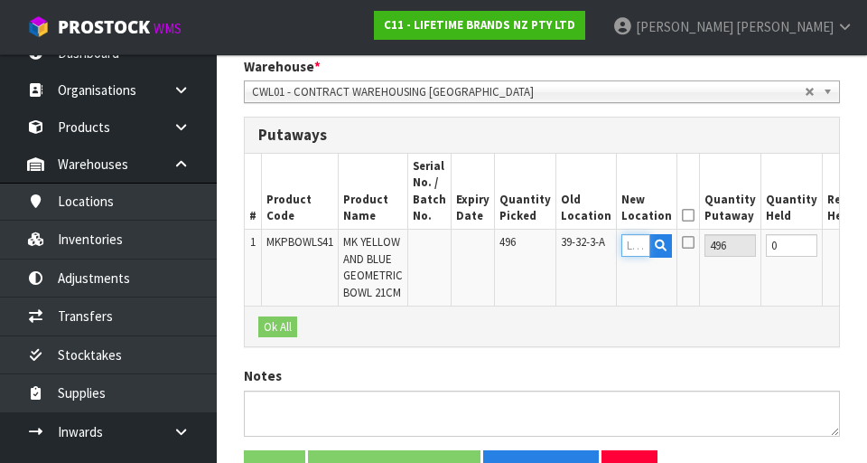
click at [541, 243] on input "text" at bounding box center [636, 245] width 29 height 23
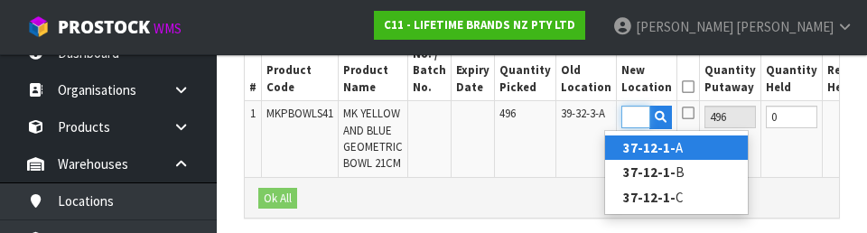
scroll to position [0, 35]
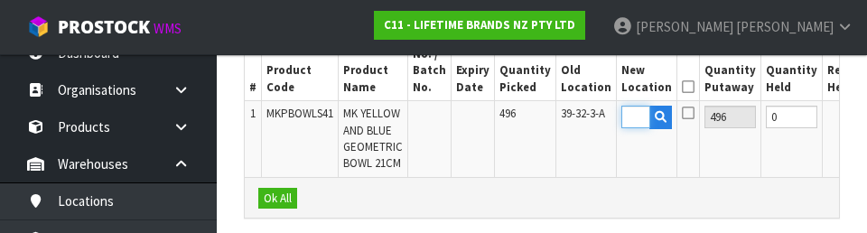
type input "37-12-1-B"
click at [541, 88] on icon at bounding box center [688, 87] width 13 height 1
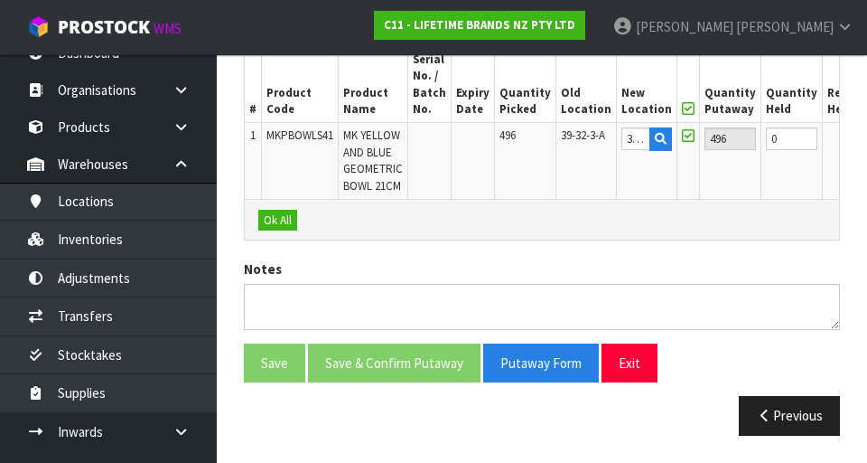
scroll to position [0, 51]
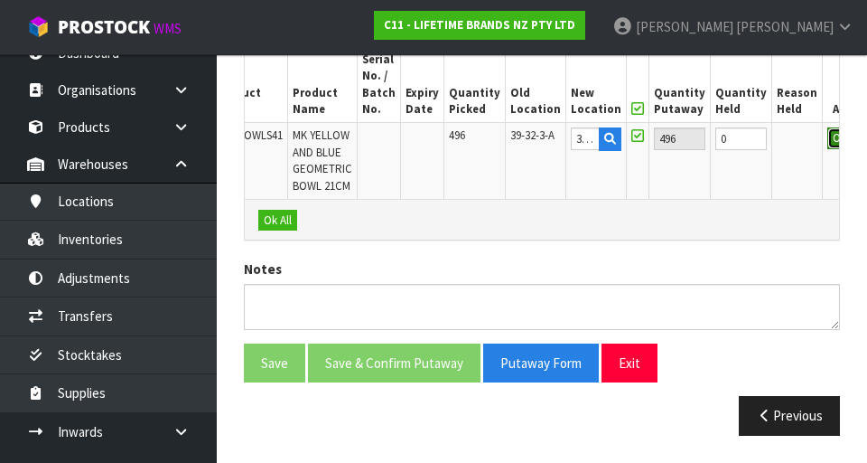
click at [541, 127] on button "OK" at bounding box center [840, 138] width 25 height 22
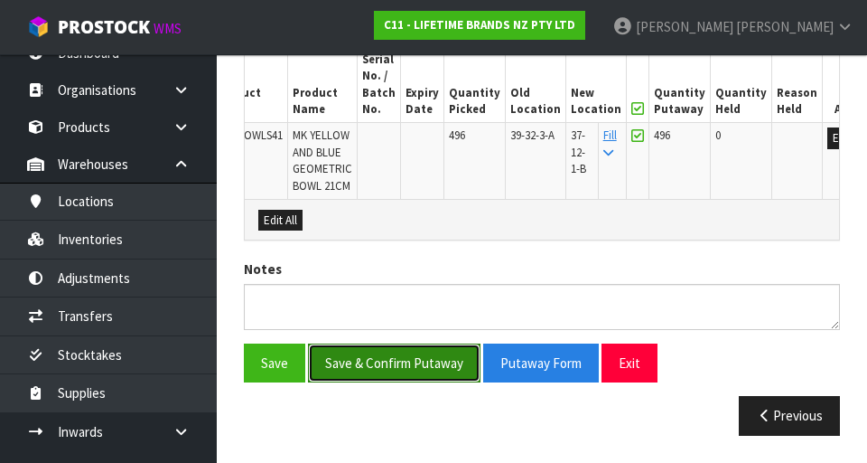
click at [412, 352] on button "Save & Confirm Putaway" at bounding box center [394, 362] width 173 height 39
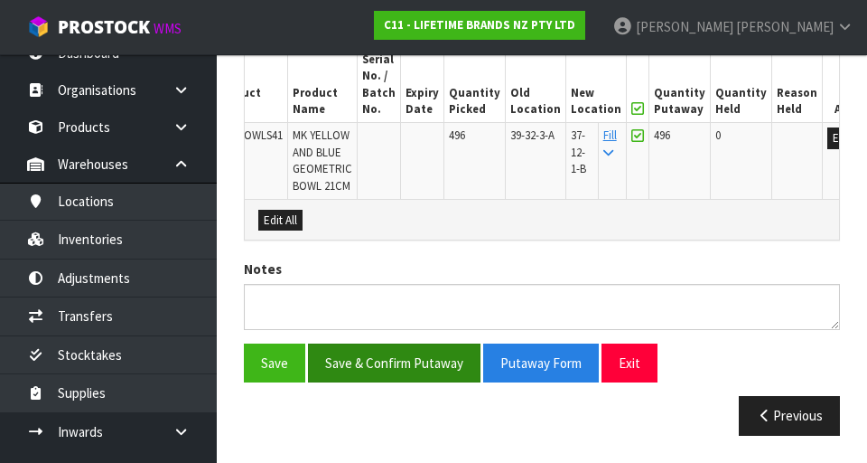
scroll to position [0, 0]
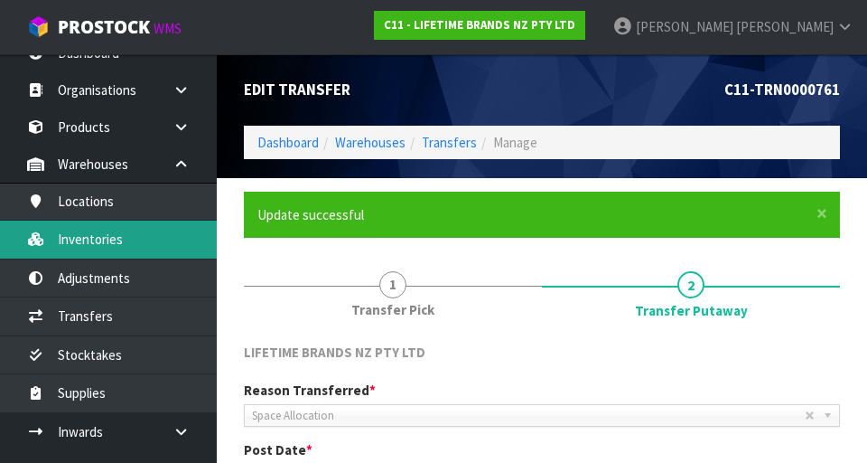
click at [153, 248] on link "Inventories" at bounding box center [108, 238] width 217 height 37
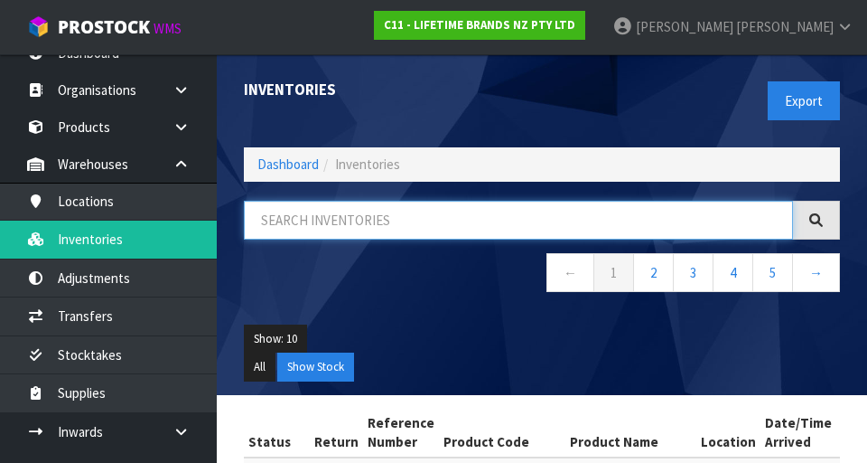
click at [424, 224] on input "text" at bounding box center [518, 220] width 549 height 39
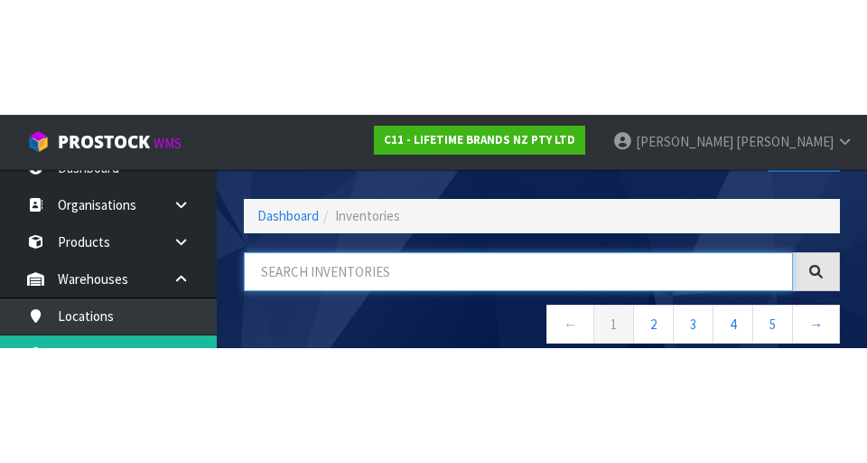
scroll to position [103, 0]
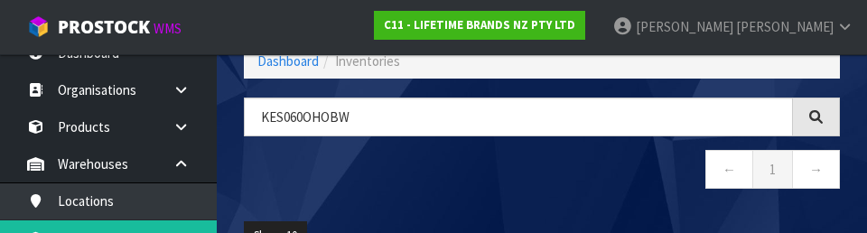
click at [541, 173] on nav "← 1 →" at bounding box center [542, 172] width 596 height 44
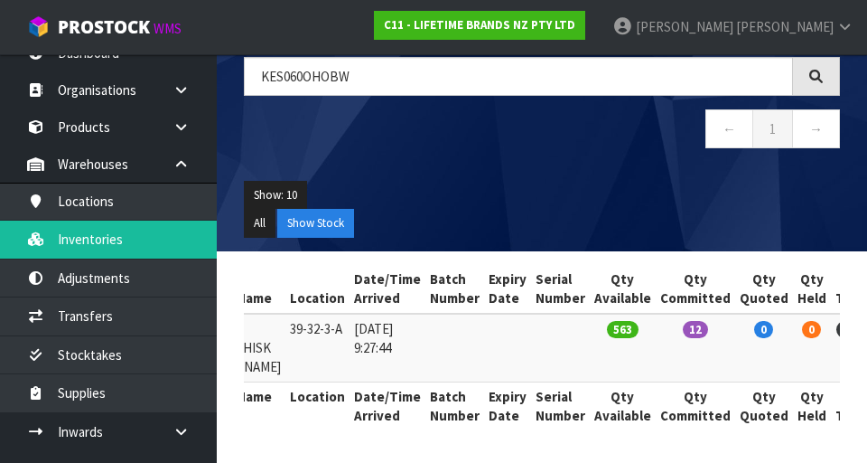
scroll to position [0, 0]
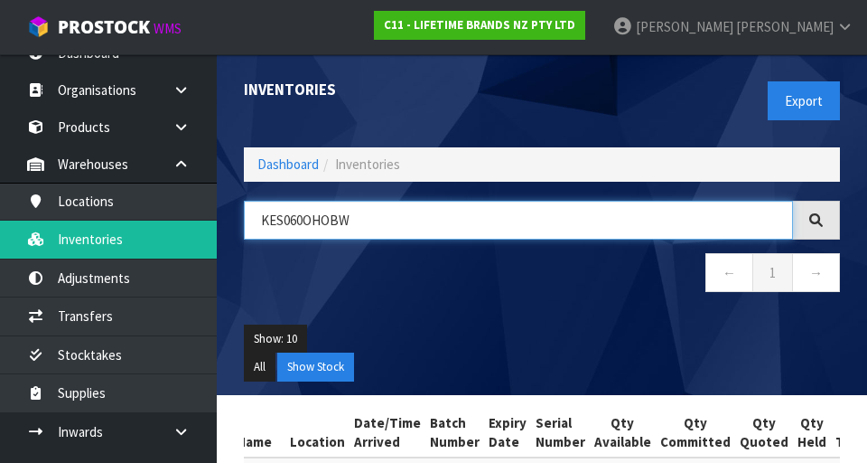
click at [374, 217] on input "KES060OHOBW" at bounding box center [518, 220] width 549 height 39
click at [377, 221] on input "KES060OHOBW" at bounding box center [518, 220] width 549 height 39
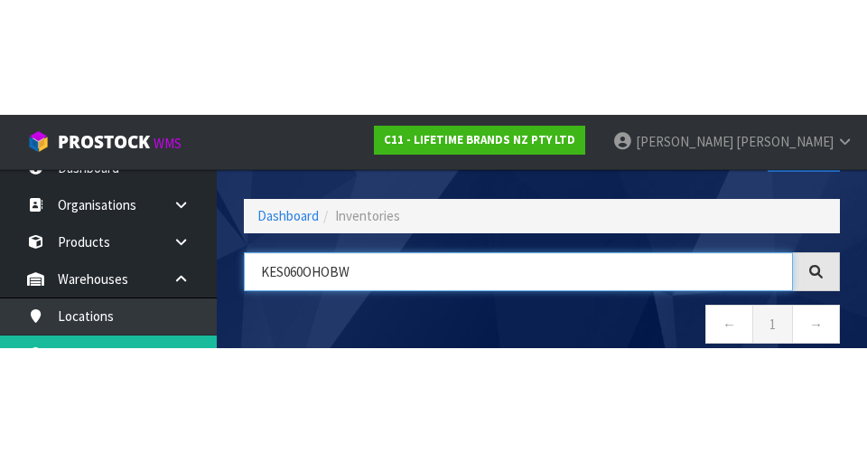
scroll to position [103, 0]
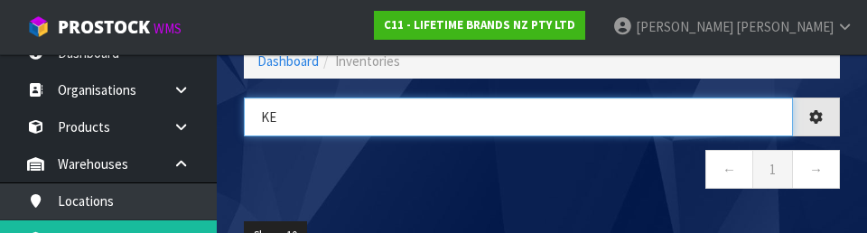
type input "K"
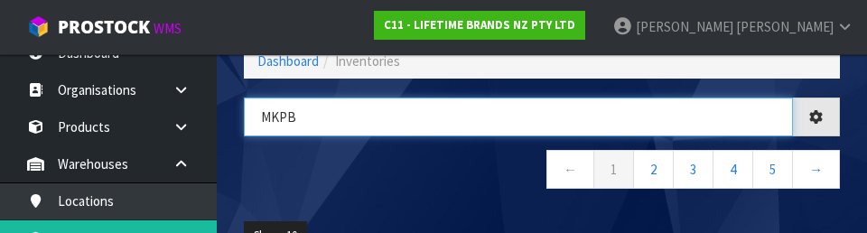
type input "MKPB"
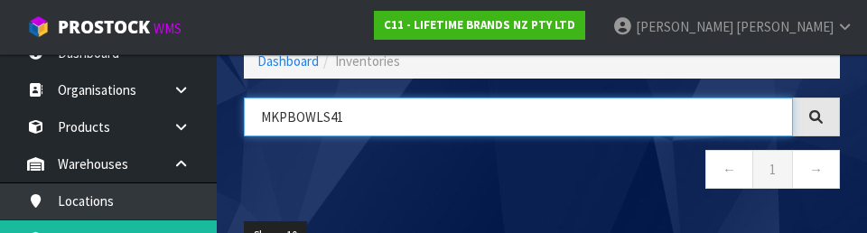
type input "MKPBOWLS41"
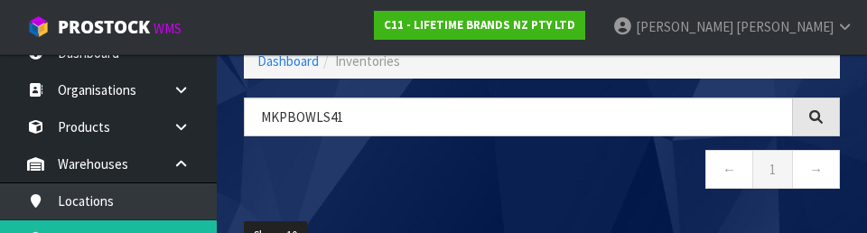
click at [322, 182] on nav "← 1 →" at bounding box center [542, 172] width 596 height 44
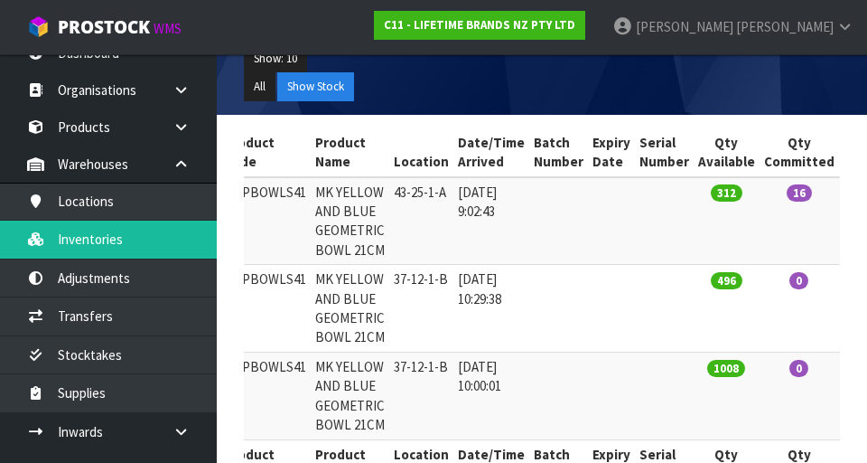
scroll to position [0, 167]
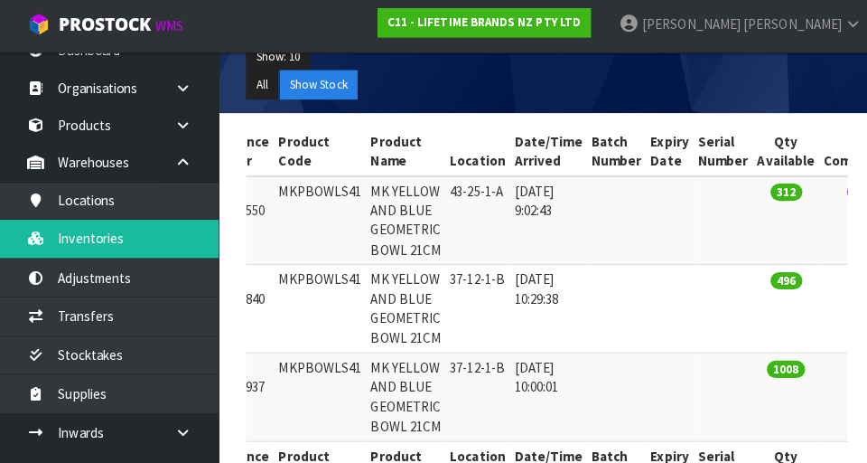
copy td "MKPBOWLS41"
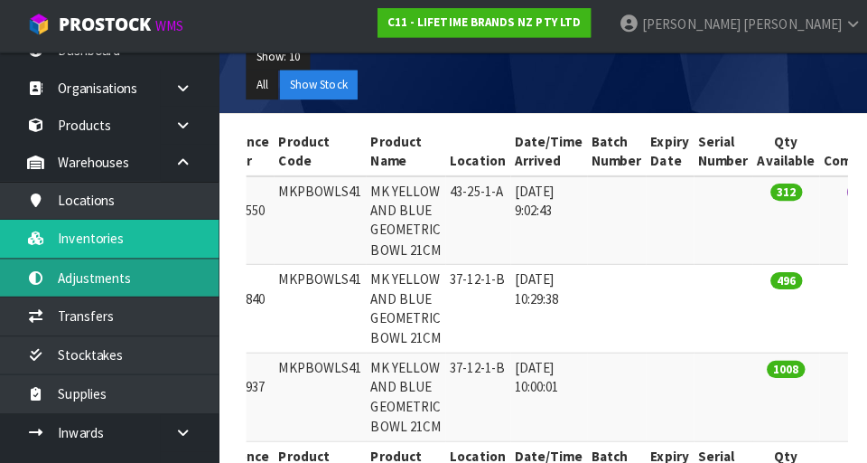
click at [180, 290] on link "Adjustments" at bounding box center [108, 277] width 217 height 37
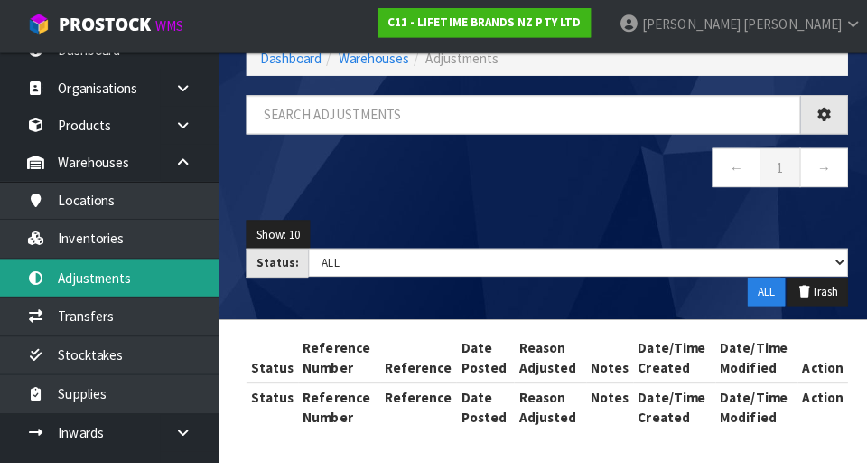
scroll to position [104, 0]
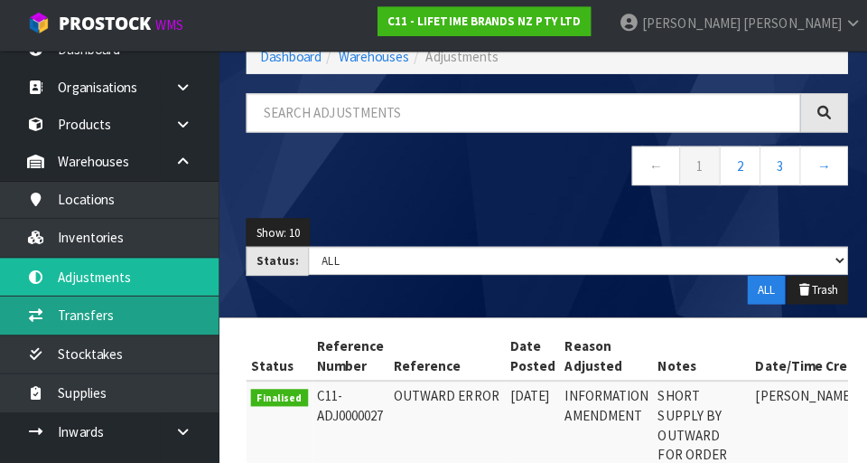
click at [131, 320] on link "Transfers" at bounding box center [108, 315] width 217 height 37
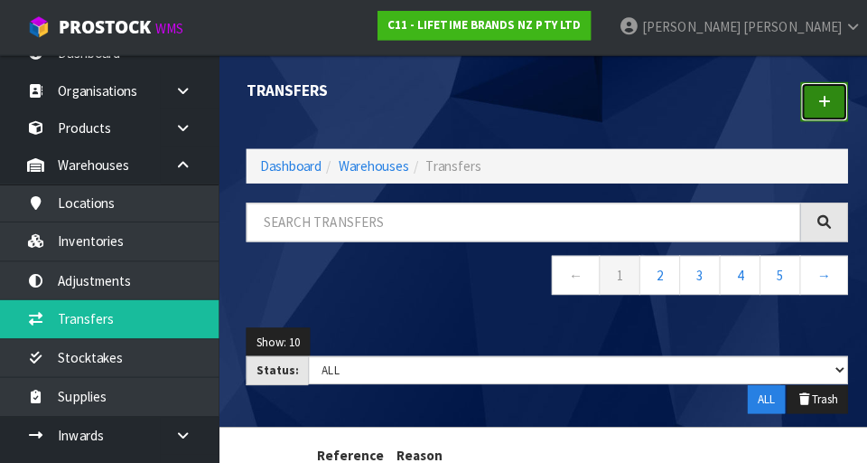
click at [541, 109] on link at bounding box center [816, 100] width 47 height 39
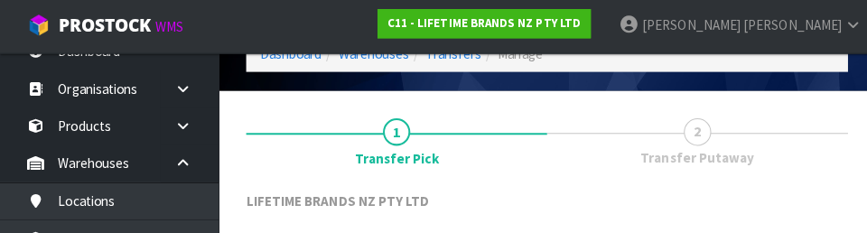
scroll to position [248, 0]
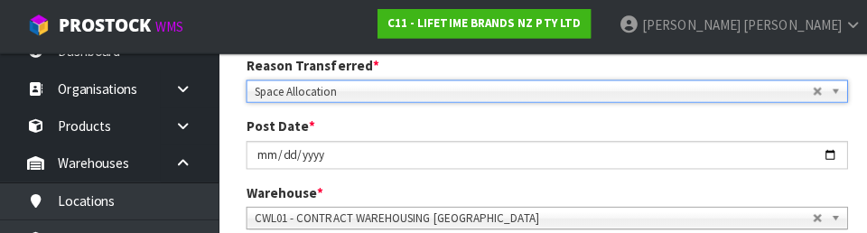
click at [541, 126] on div "Post Date * [DATE]" at bounding box center [541, 142] width 623 height 51
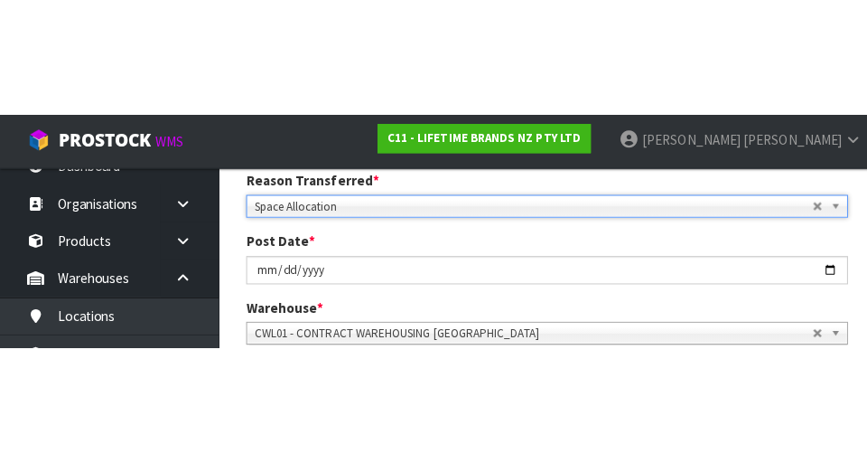
scroll to position [257, 0]
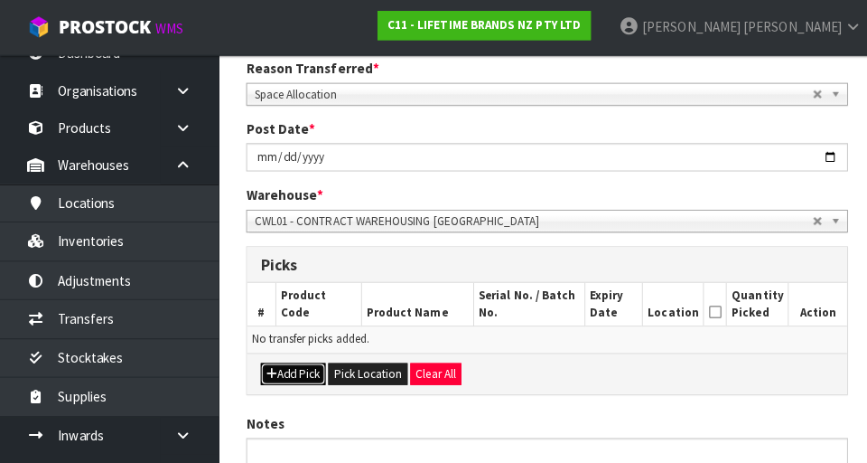
click at [304, 365] on button "Add Pick" at bounding box center [290, 371] width 64 height 22
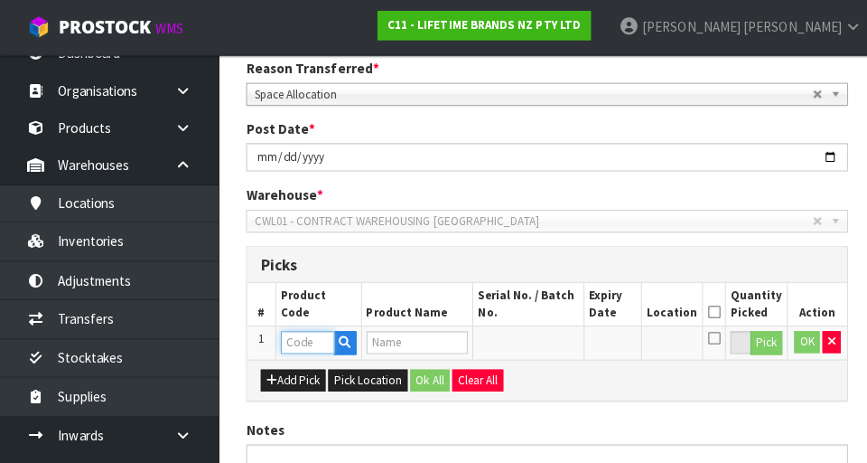
click at [316, 339] on input "text" at bounding box center [304, 339] width 53 height 23
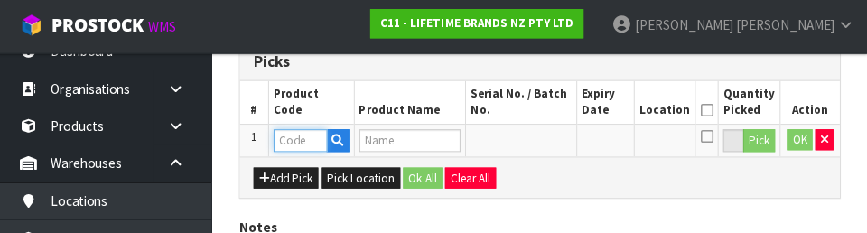
scroll to position [470, 0]
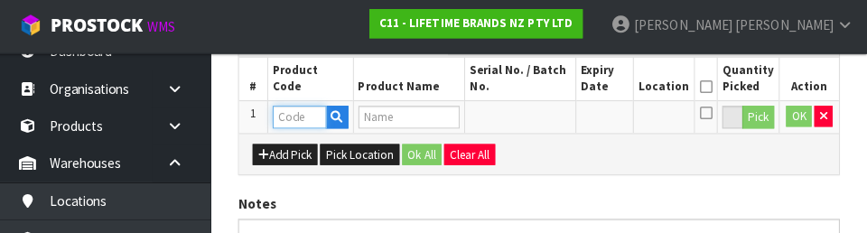
type input "MKPBOWLS41"
type input "MK YELLOW AND BLUE GEOMETRIC BOWL 21CM"
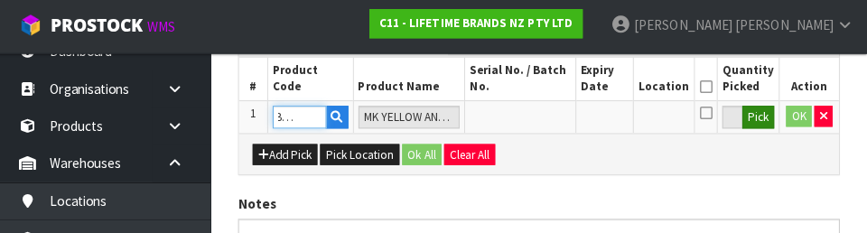
type input "MKPBOWLS41"
click at [541, 127] on button "Pick" at bounding box center [759, 118] width 32 height 23
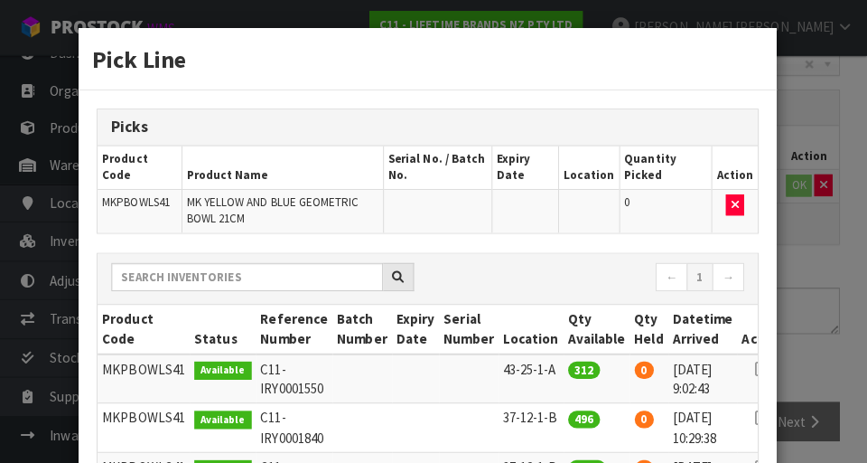
scroll to position [0, 14]
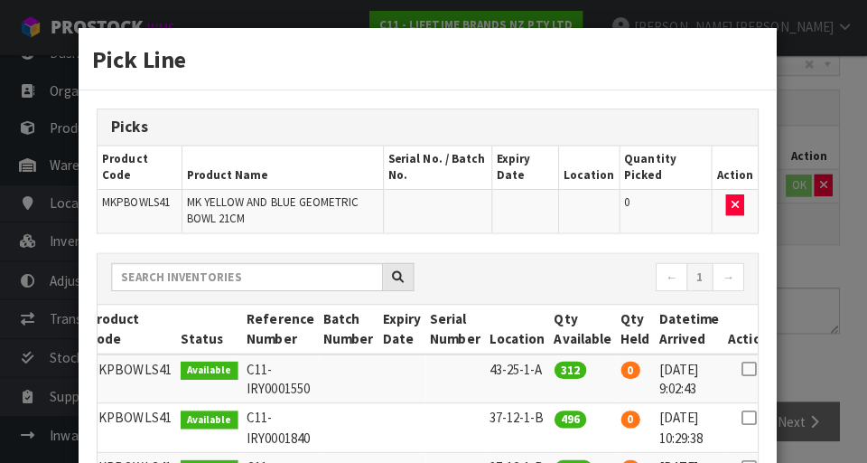
click at [541, 365] on icon at bounding box center [750, 365] width 14 height 1
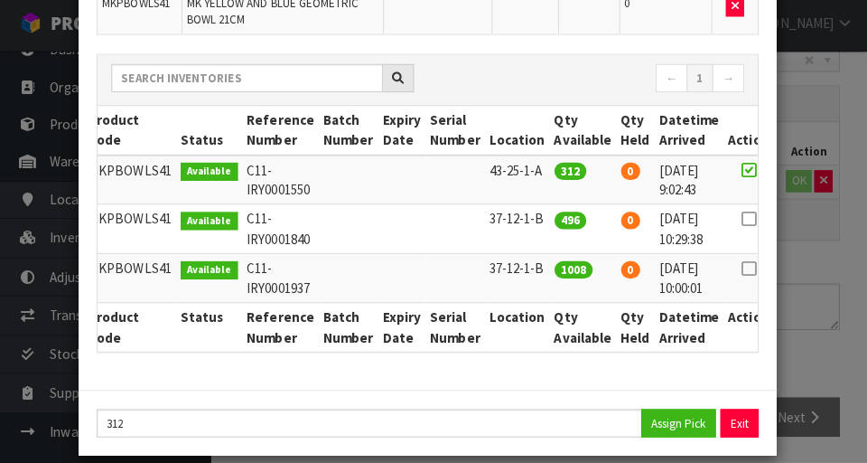
scroll to position [213, 0]
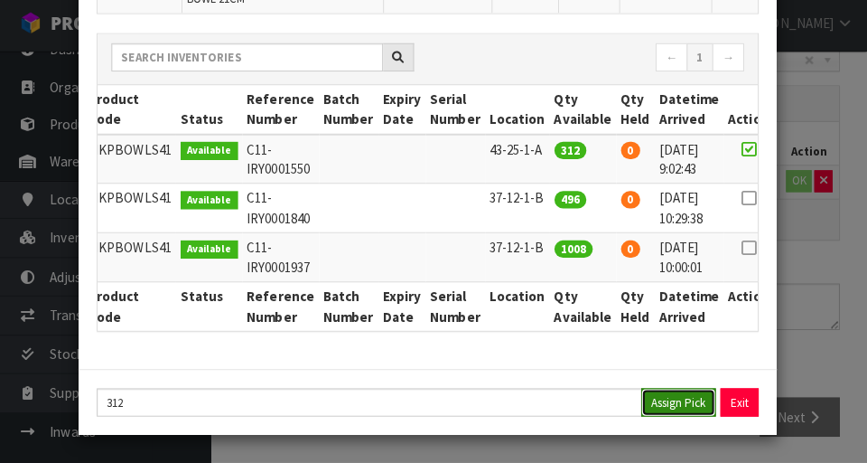
click at [541, 401] on button "Assign Pick" at bounding box center [680, 402] width 74 height 28
type input "312"
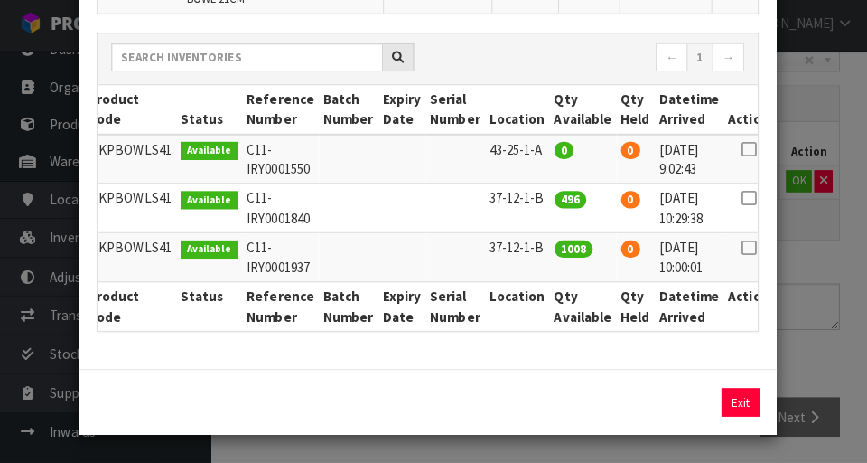
click at [541, 357] on div "Pick Line Picks Product Code Product Name Serial No. / Batch No. Expiry Date Lo…" at bounding box center [433, 231] width 867 height 463
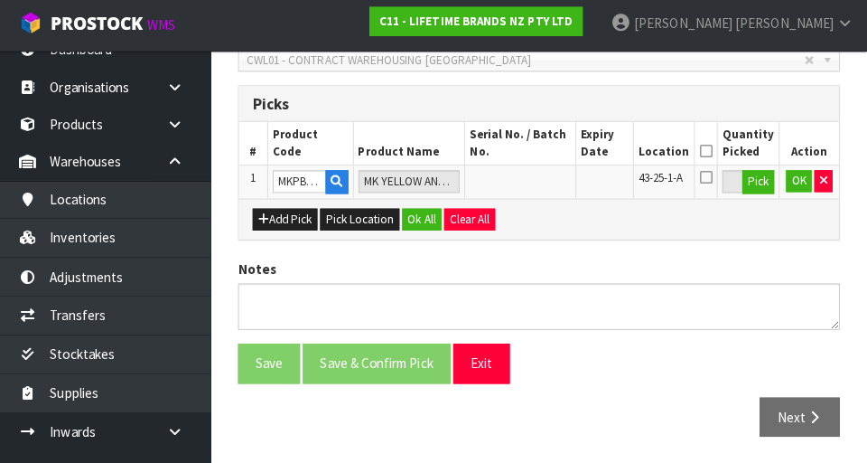
click at [541, 154] on icon at bounding box center [707, 154] width 13 height 1
click at [541, 181] on button "OK" at bounding box center [799, 184] width 25 height 22
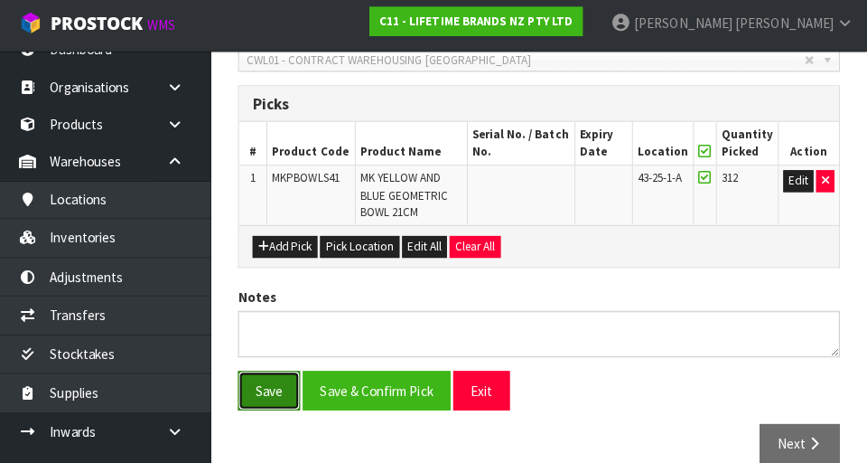
click at [286, 392] on button "Save" at bounding box center [274, 390] width 61 height 39
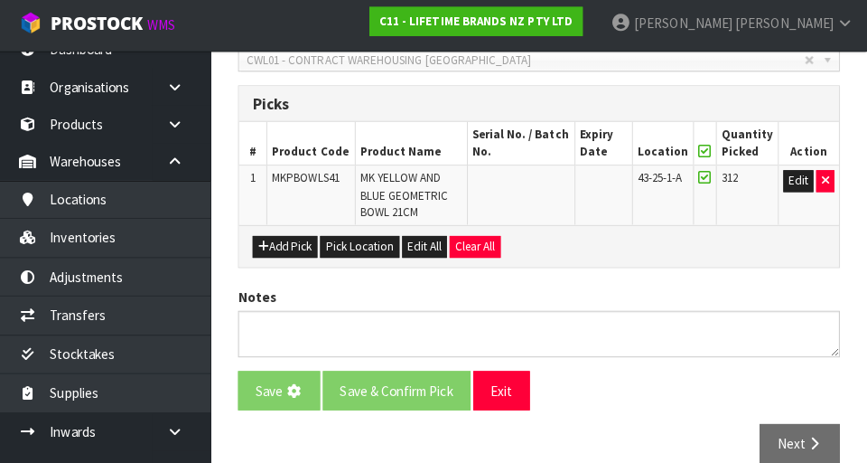
scroll to position [0, 0]
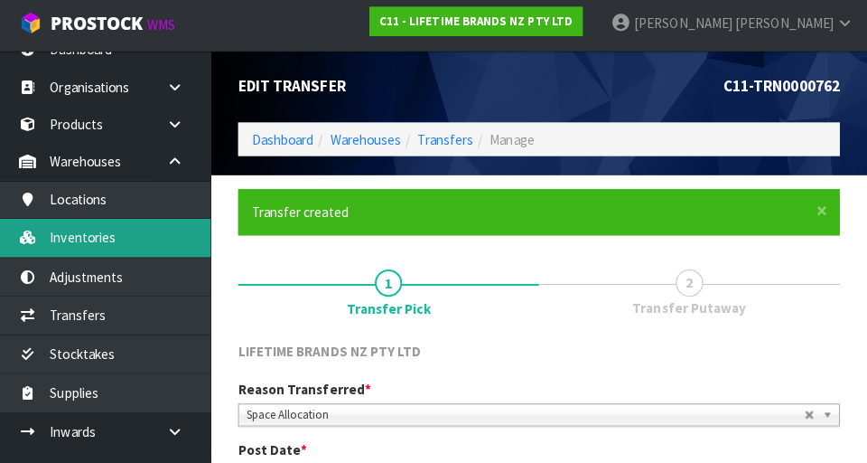
click at [168, 240] on link "Inventories" at bounding box center [108, 238] width 217 height 37
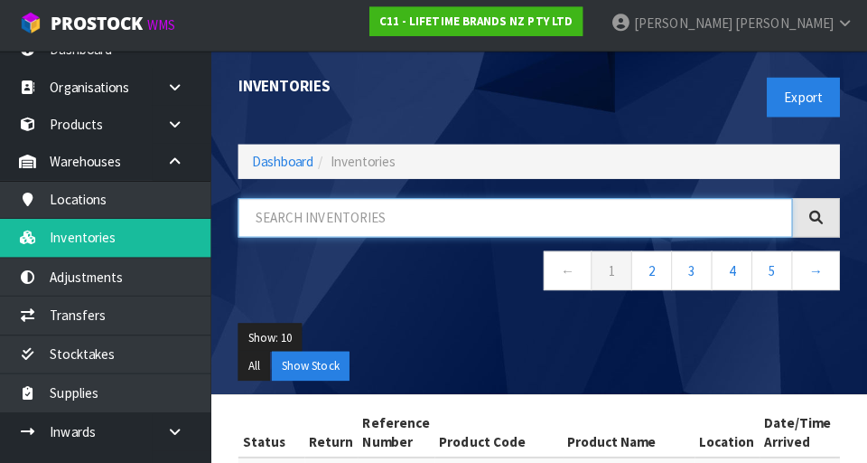
paste input "MKPBOWLS41"
type input "MKPBOWLS41"
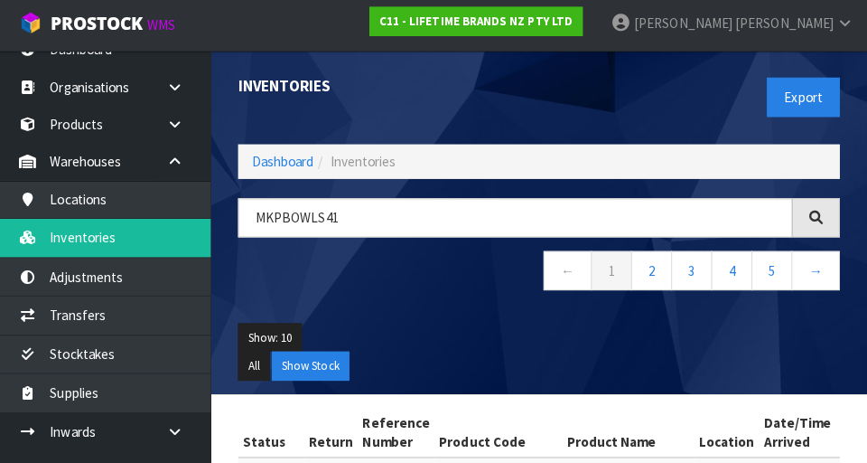
click at [450, 334] on ul "Show: 10 5 10 25 50" at bounding box center [542, 338] width 596 height 29
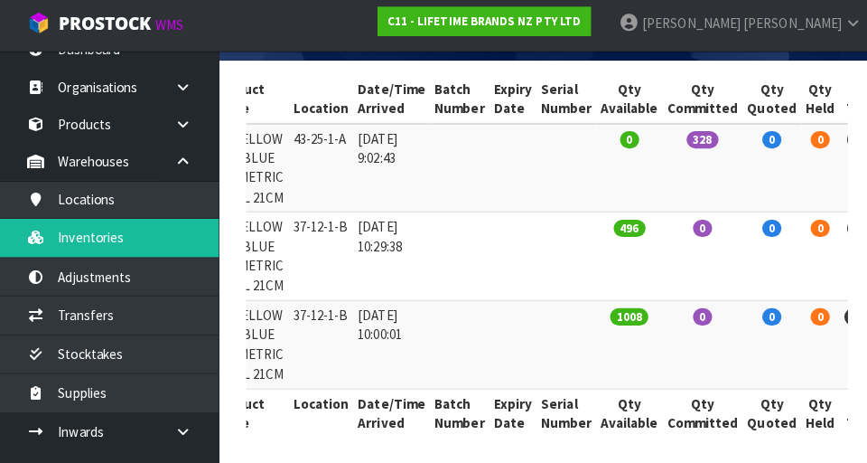
scroll to position [0, 334]
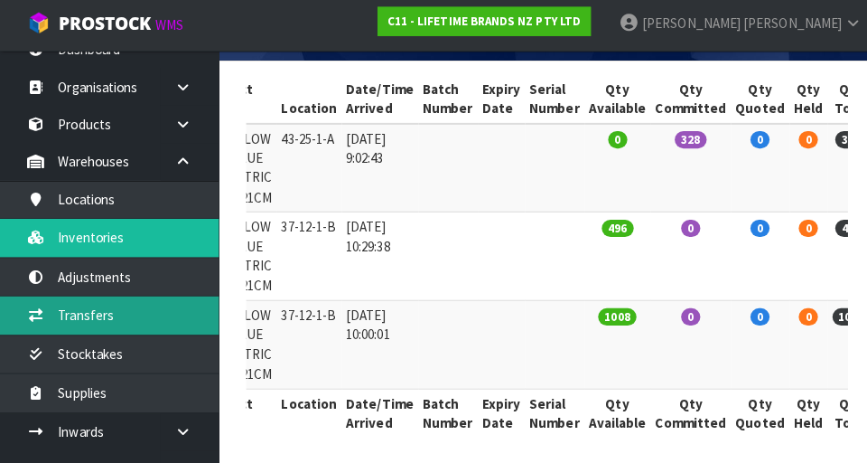
click at [141, 309] on link "Transfers" at bounding box center [108, 315] width 217 height 37
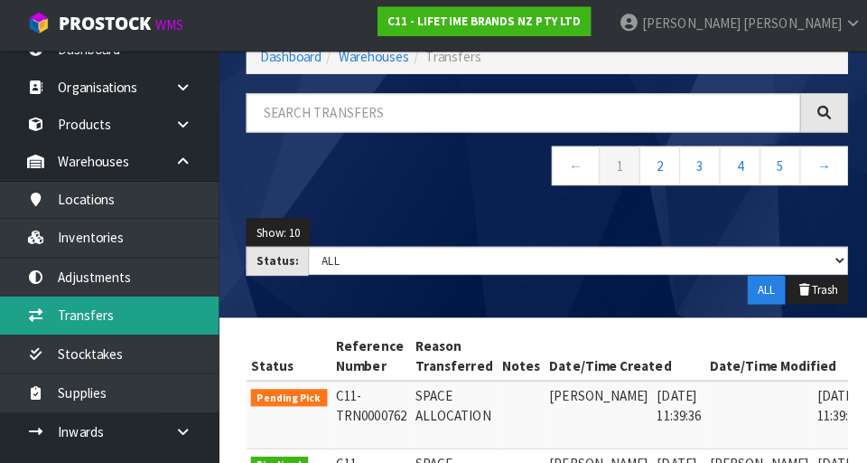
scroll to position [331, 0]
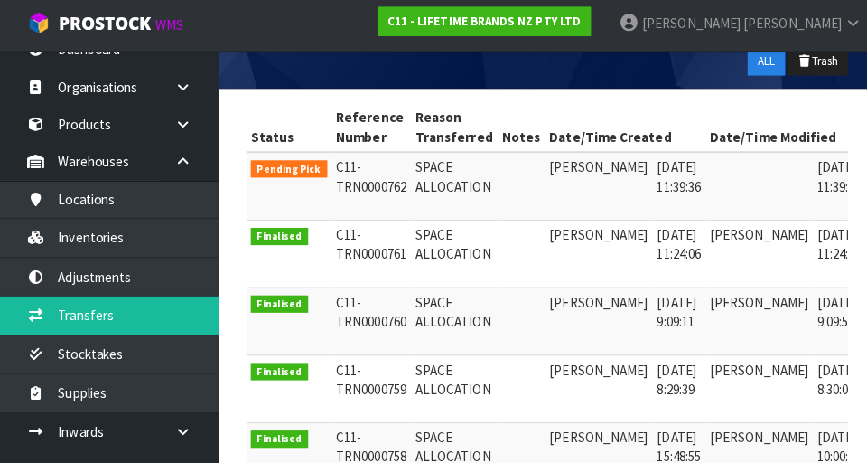
click at [541, 178] on icon at bounding box center [883, 174] width 14 height 12
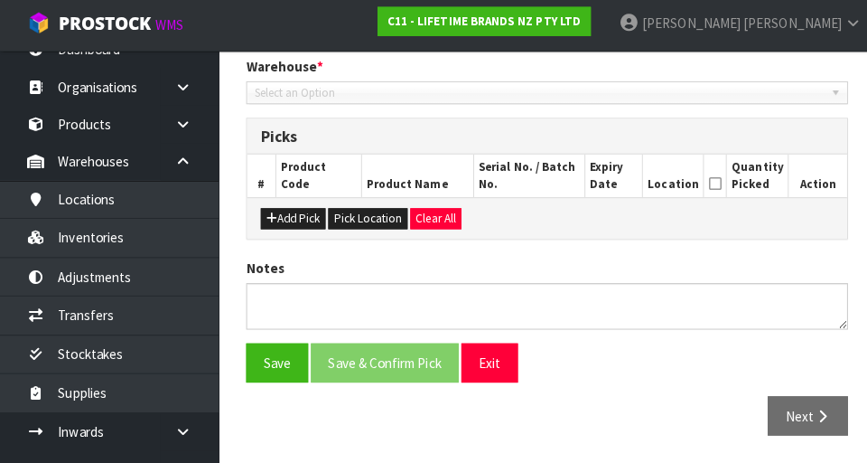
type input "[DATE]"
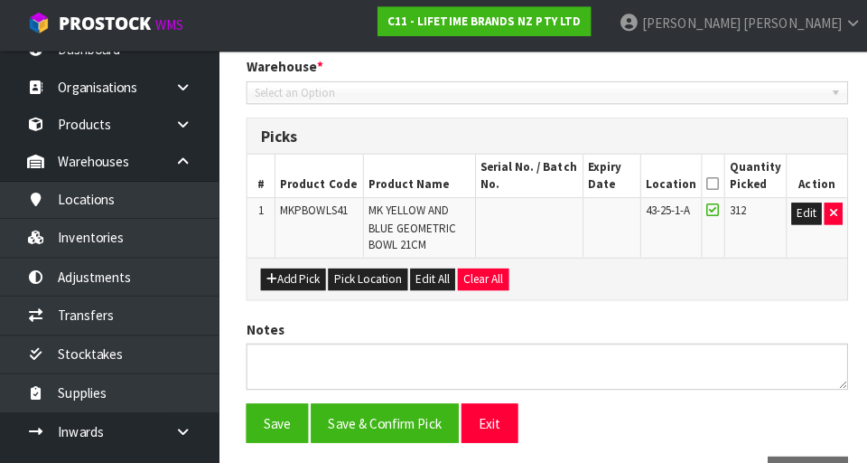
scroll to position [439, 0]
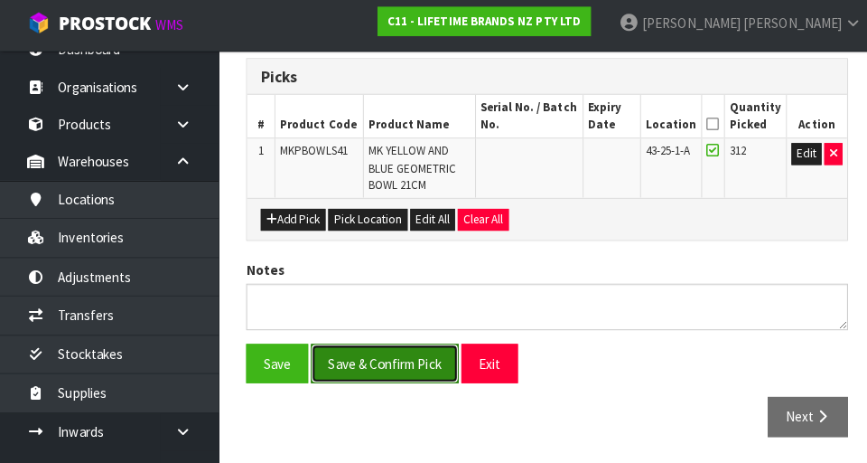
click at [380, 361] on button "Save & Confirm Pick" at bounding box center [381, 363] width 146 height 39
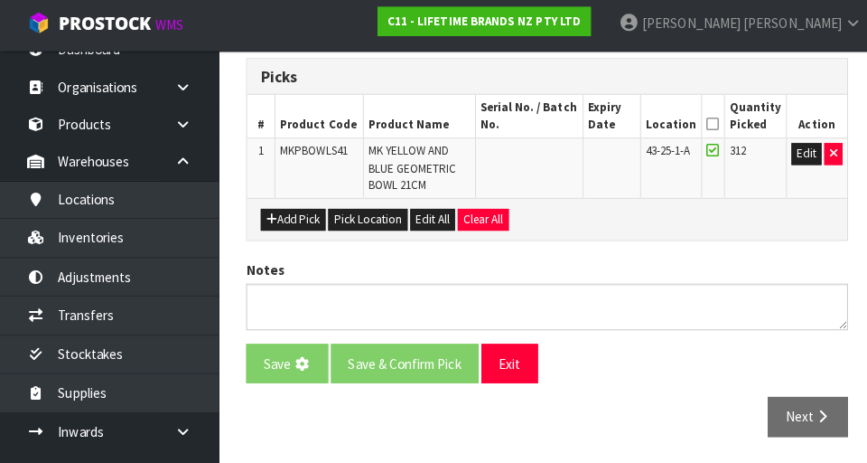
scroll to position [0, 0]
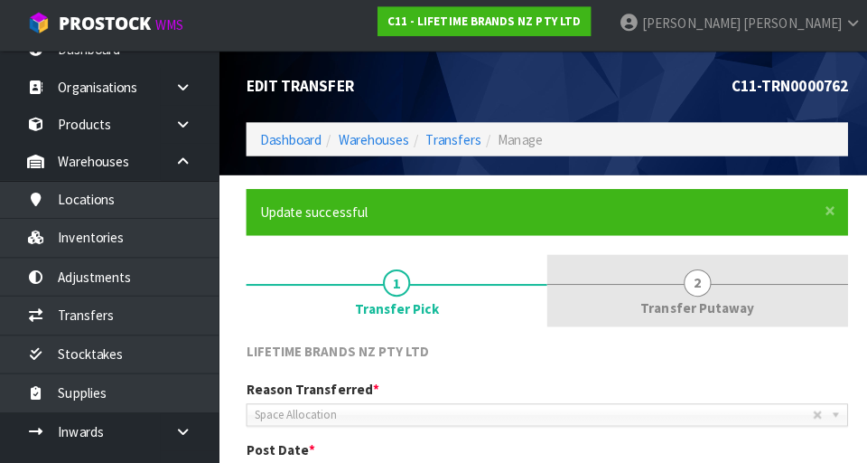
click at [541, 286] on link "2 Transfer Putaway" at bounding box center [691, 292] width 298 height 71
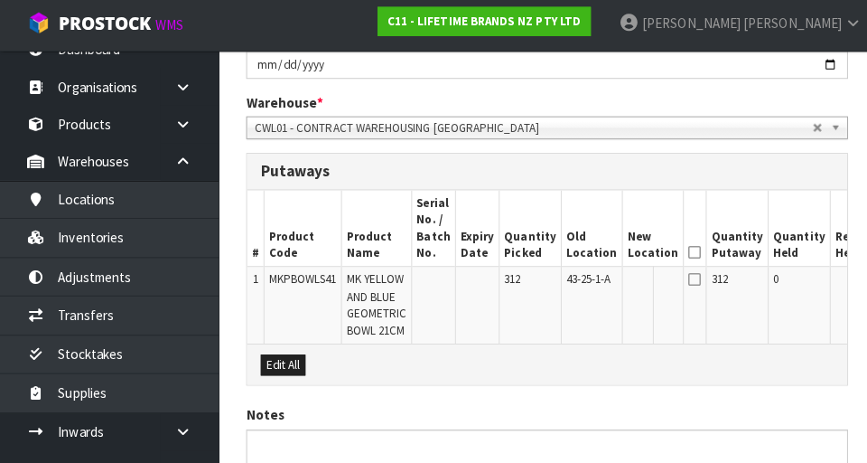
scroll to position [410, 0]
click at [284, 377] on button "Edit All" at bounding box center [280, 366] width 44 height 22
click at [541, 284] on input "text" at bounding box center [636, 284] width 29 height 23
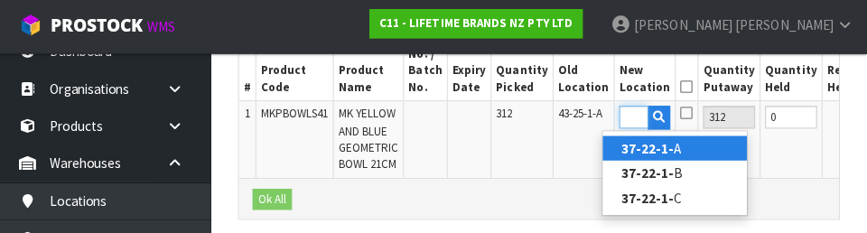
scroll to position [0, 35]
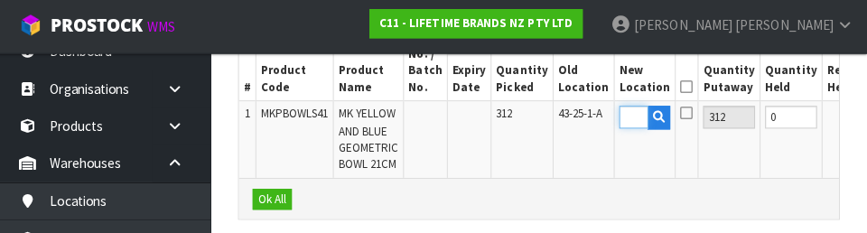
type input "37-22-1-B"
click at [541, 88] on icon at bounding box center [688, 88] width 13 height 1
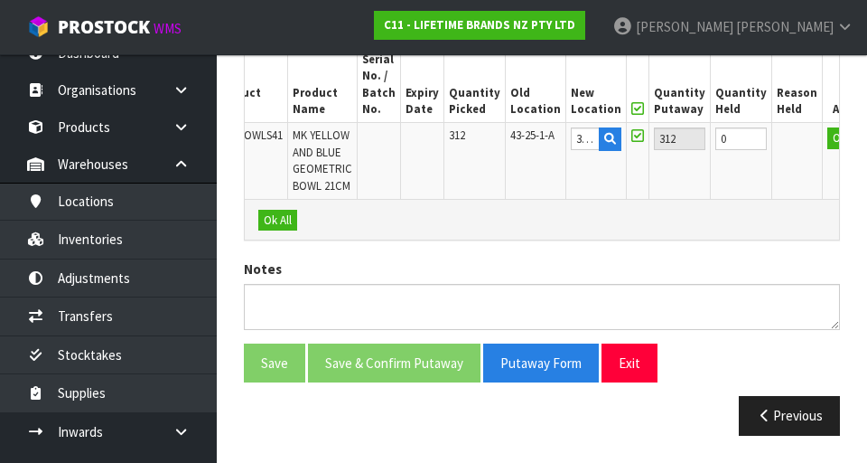
scroll to position [571, 0]
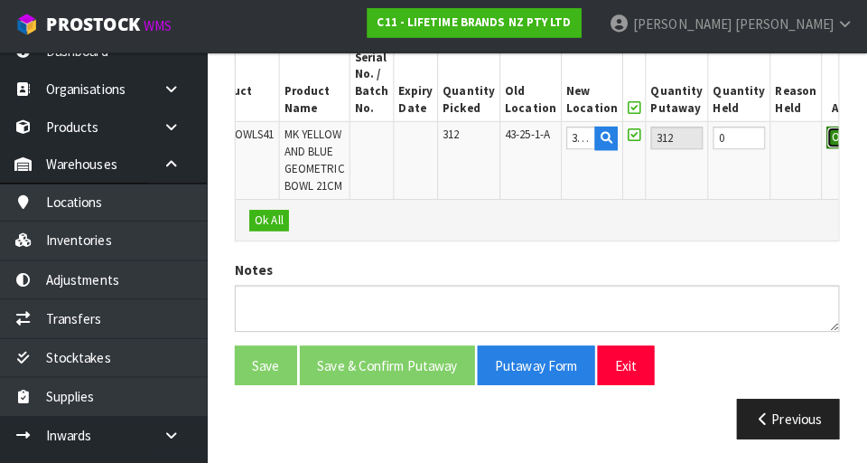
click at [541, 127] on button "OK" at bounding box center [840, 138] width 25 height 22
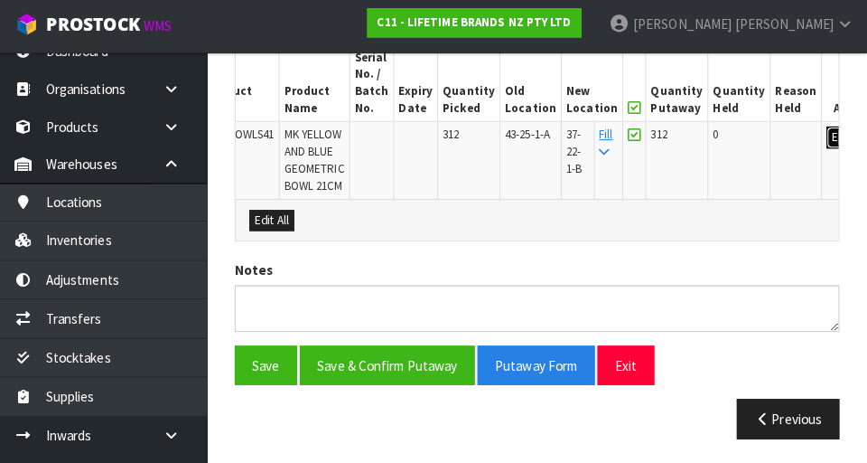
click at [541, 130] on button "Edit" at bounding box center [843, 138] width 30 height 22
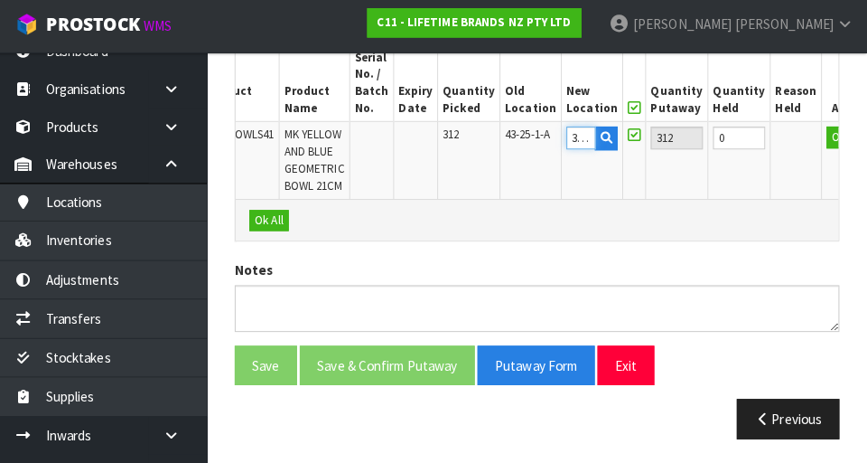
click at [541, 127] on input "37-22-1-B" at bounding box center [585, 138] width 29 height 23
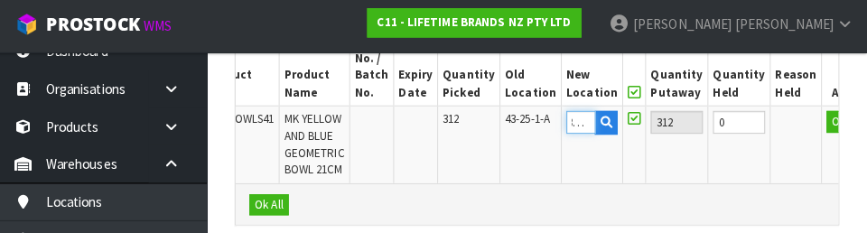
scroll to position [0, 10]
type input "37-12-1-B"
click at [541, 123] on button "OK" at bounding box center [840, 123] width 25 height 22
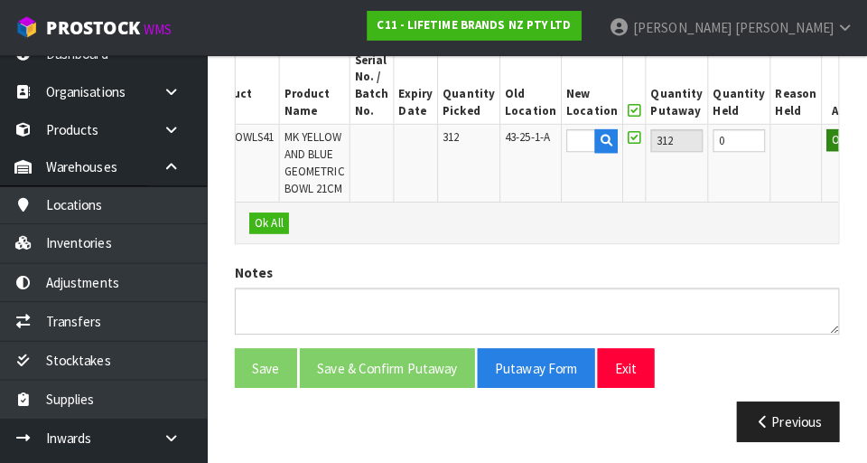
scroll to position [0, 0]
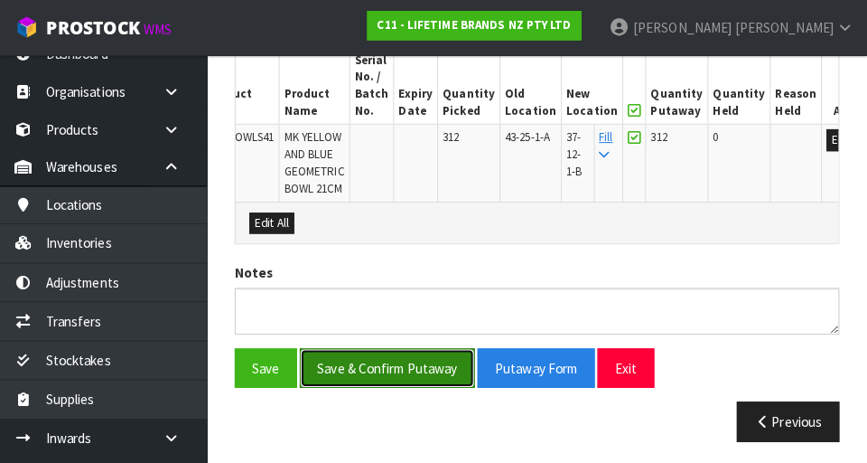
click at [431, 366] on button "Save & Confirm Putaway" at bounding box center [394, 362] width 173 height 39
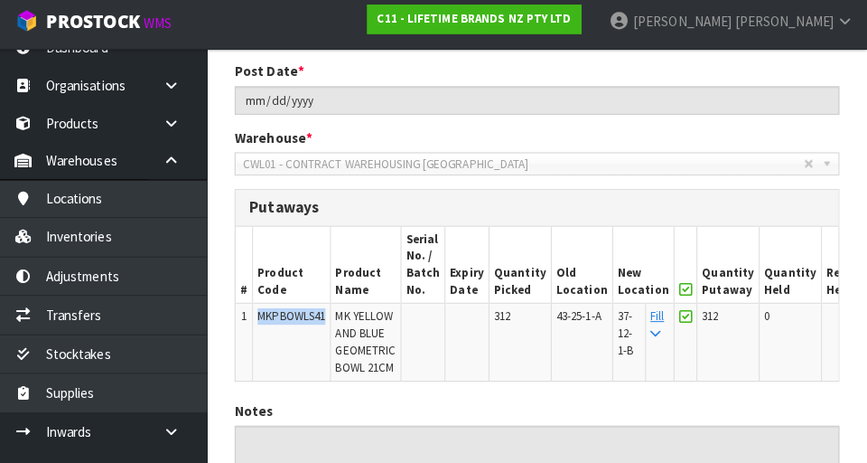
copy span "MKPBOWLS41"
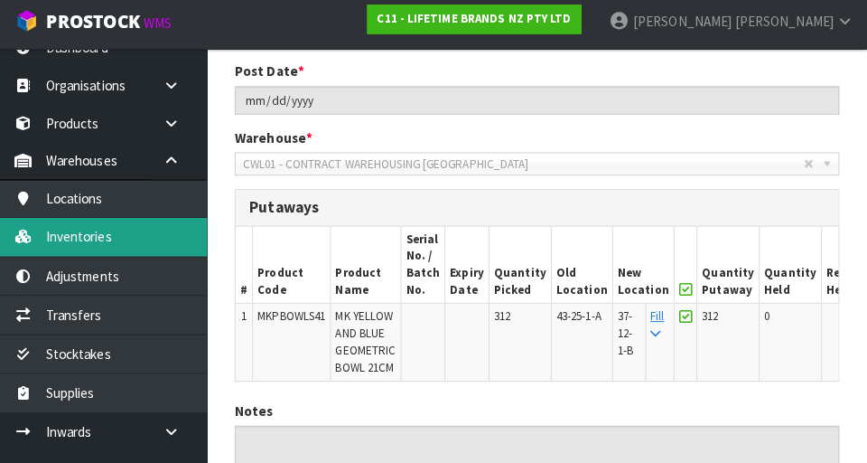
click at [163, 238] on link "Inventories" at bounding box center [108, 238] width 217 height 37
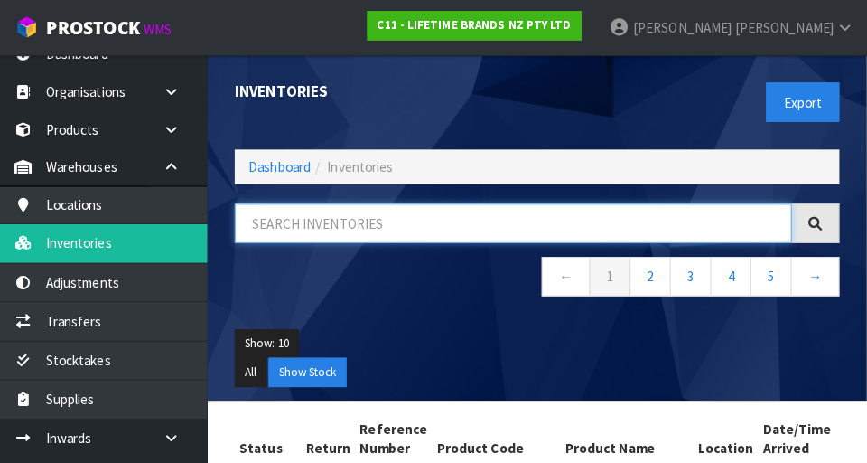
click at [426, 212] on input "text" at bounding box center [518, 220] width 549 height 39
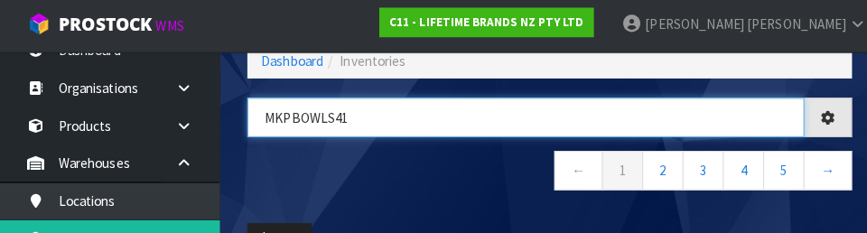
type input "MKPBOWLS41"
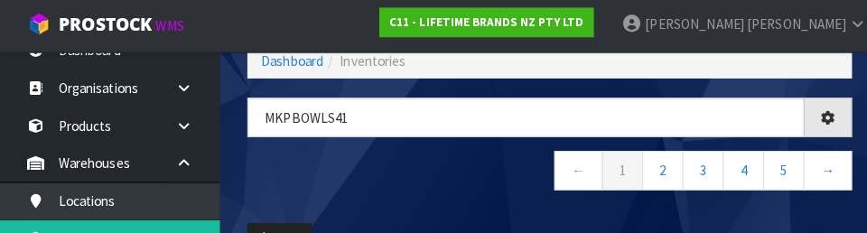
click at [462, 182] on nav "← 1 2 3 4 5 →" at bounding box center [542, 174] width 596 height 44
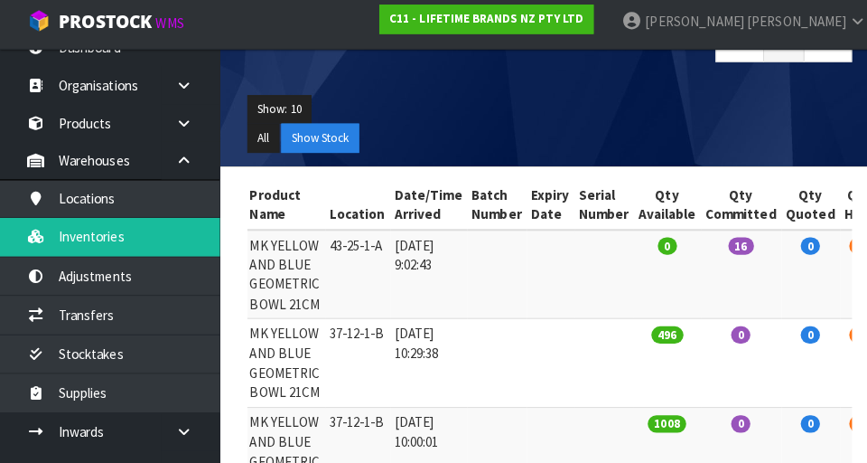
scroll to position [0, 377]
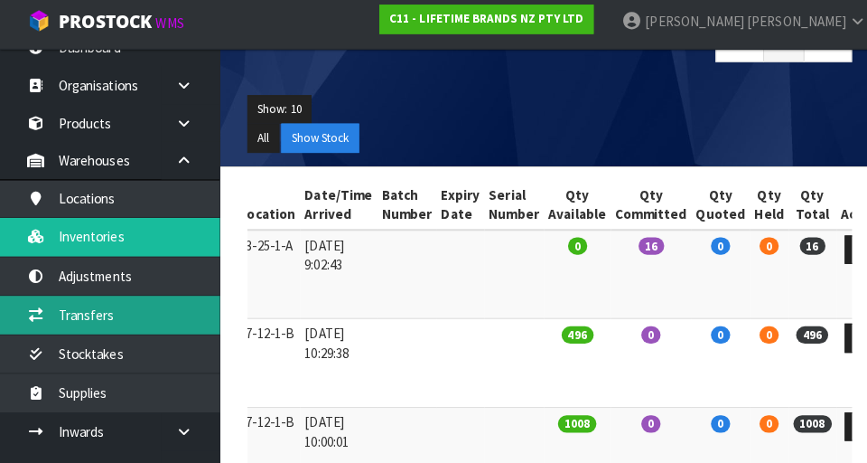
click at [94, 327] on link "Transfers" at bounding box center [108, 315] width 217 height 37
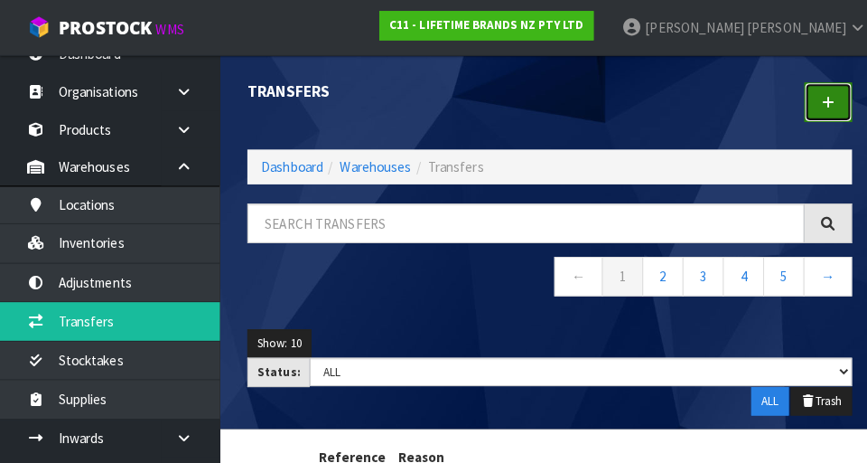
click at [541, 107] on link at bounding box center [816, 100] width 47 height 39
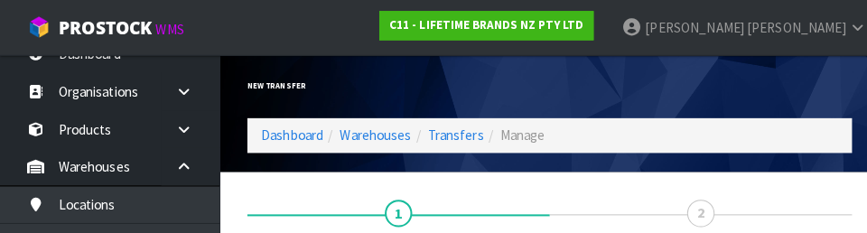
scroll to position [248, 0]
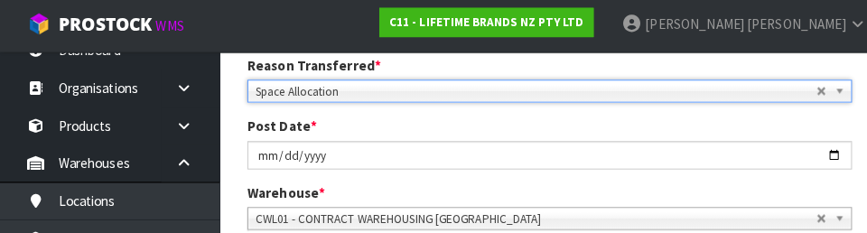
click at [541, 124] on div "Post Date * [DATE]" at bounding box center [541, 142] width 623 height 51
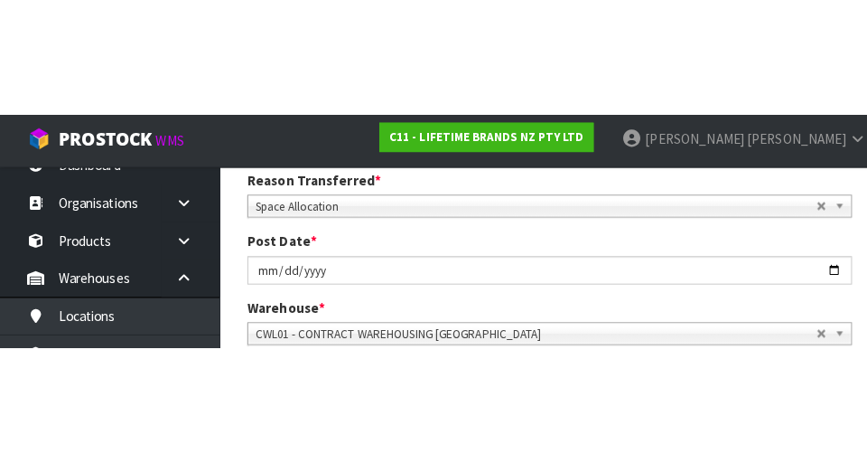
scroll to position [257, 0]
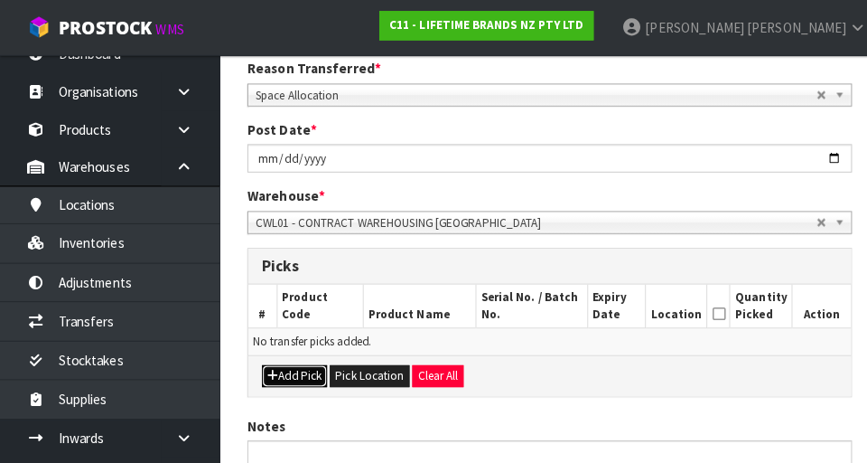
click at [287, 375] on button "Add Pick" at bounding box center [290, 371] width 64 height 22
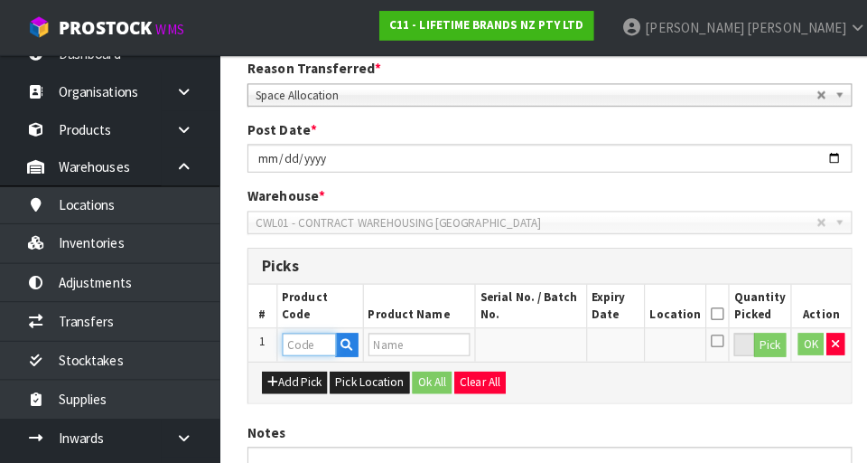
click at [301, 346] on input "text" at bounding box center [304, 339] width 53 height 23
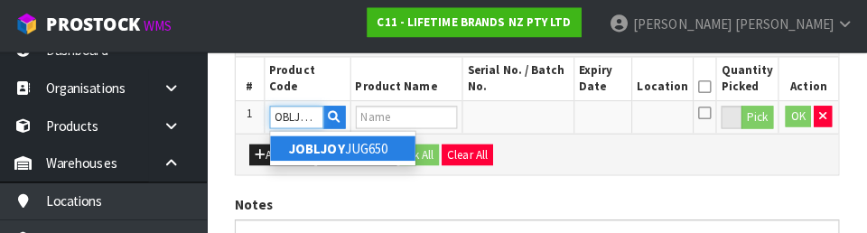
scroll to position [0, 13]
click at [371, 152] on link "JOBLJOYJU G650" at bounding box center [350, 149] width 143 height 24
type input "JOBLJOYJUG650"
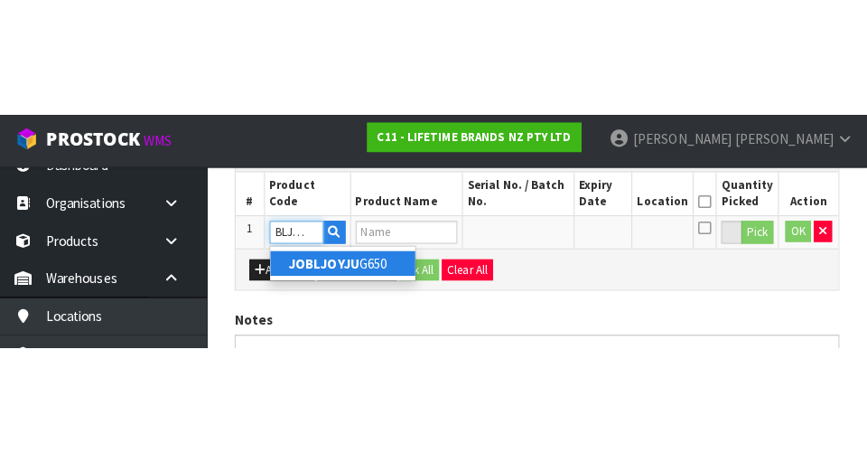
scroll to position [0, 0]
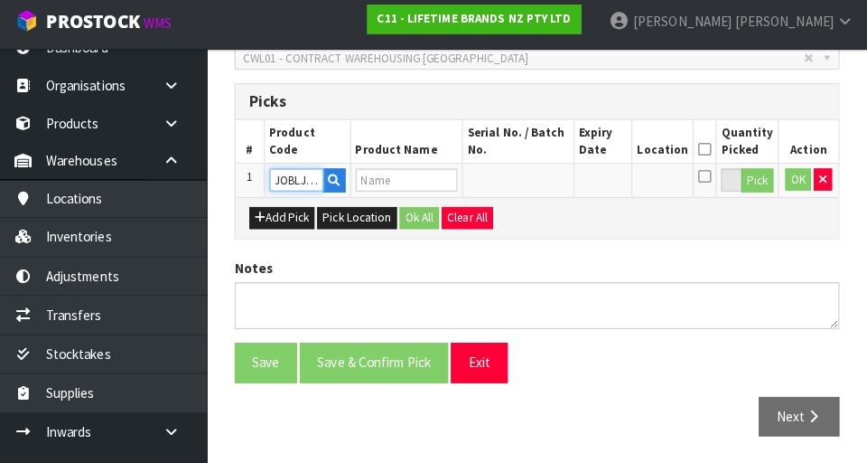
type input "JO BIG LOVE JOY JUG 650ML"
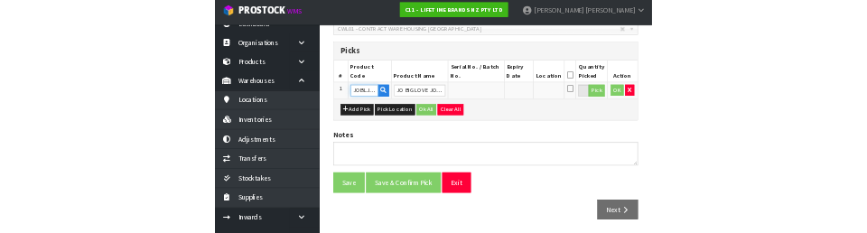
scroll to position [416, 0]
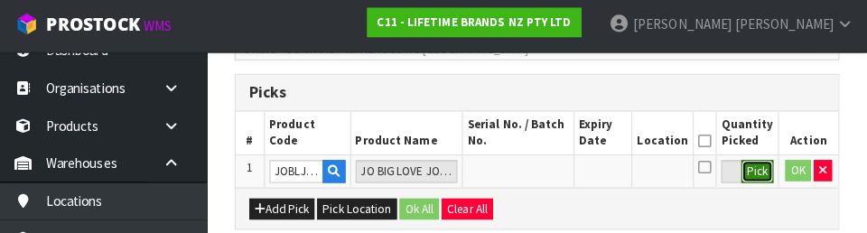
click at [541, 175] on button "Pick" at bounding box center [759, 172] width 32 height 23
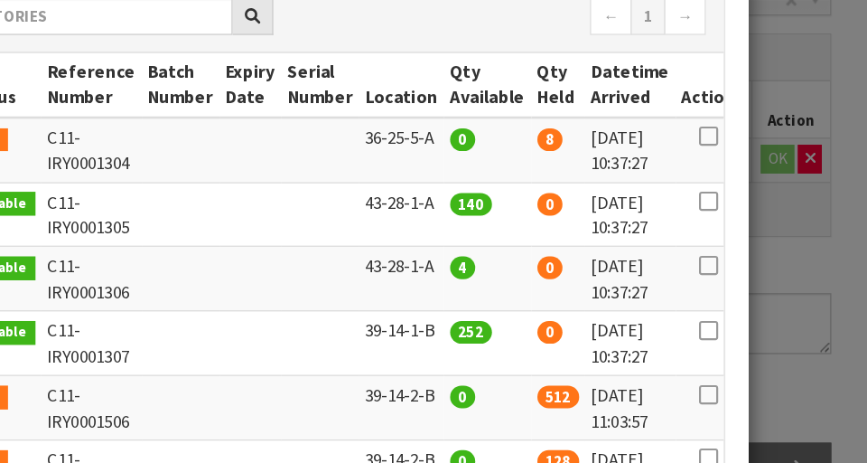
scroll to position [170, 0]
click at [541, 216] on icon at bounding box center [747, 215] width 14 height 1
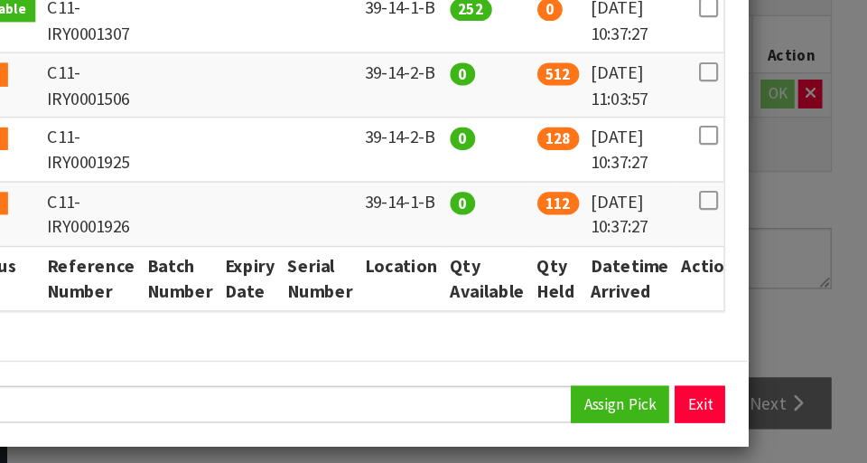
scroll to position [379, 0]
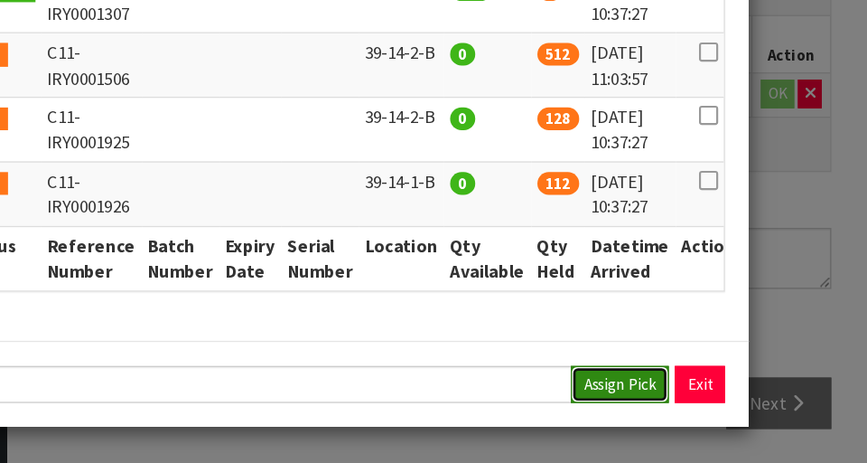
click at [541, 407] on button "Assign Pick" at bounding box center [680, 402] width 74 height 28
type input "140"
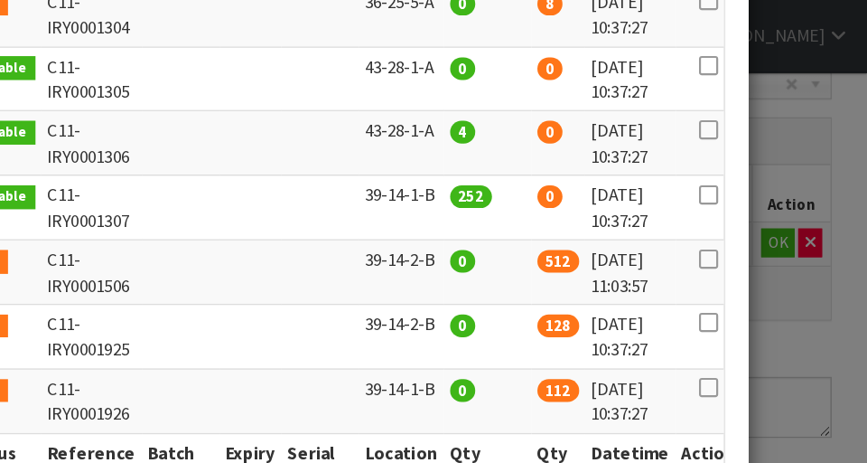
scroll to position [412, 0]
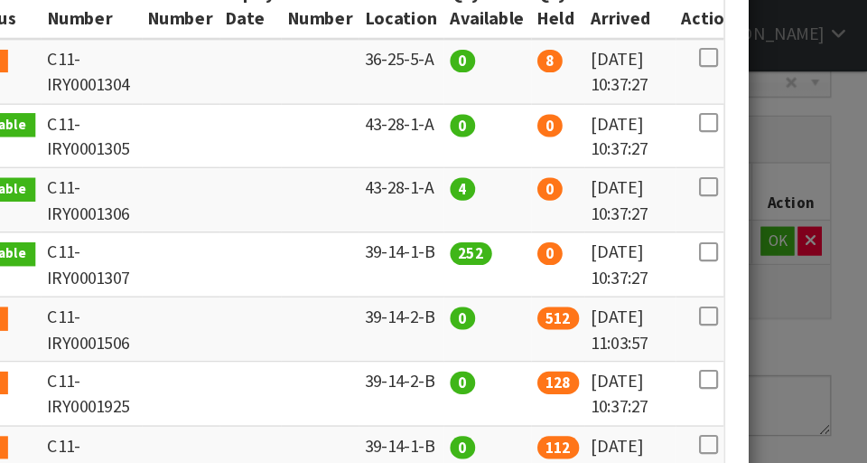
click at [541, 143] on icon at bounding box center [747, 143] width 14 height 1
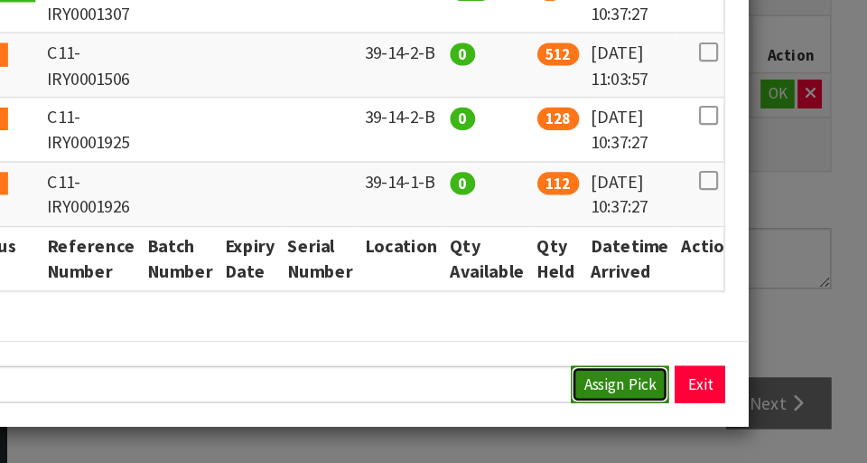
click at [541, 396] on button "Assign Pick" at bounding box center [680, 402] width 74 height 28
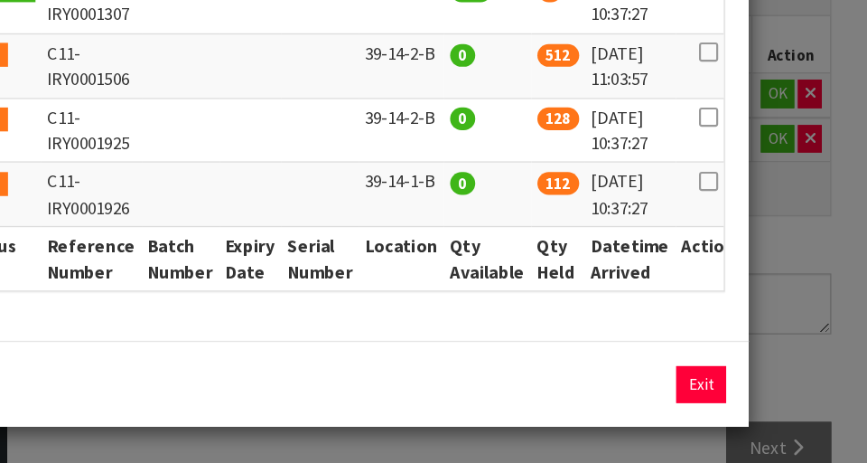
click at [541, 384] on div "Pick Line Picks Product Code Product Name Serial No. / Batch No. Expiry Date Lo…" at bounding box center [433, 231] width 867 height 463
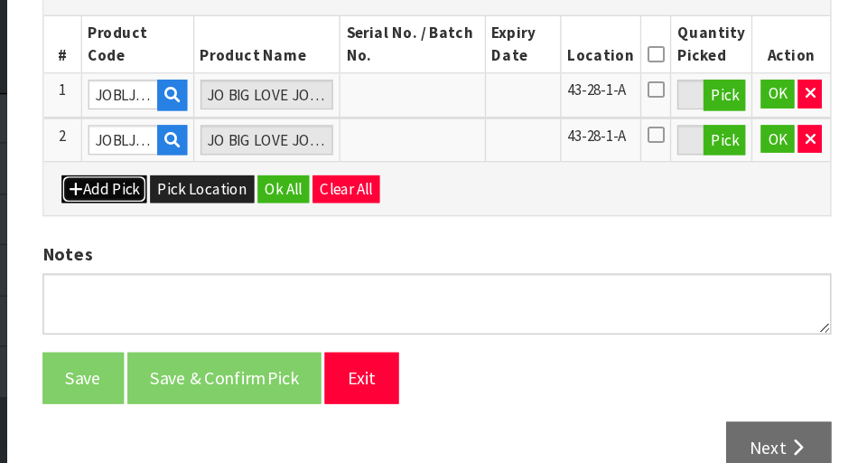
click at [296, 250] on button "Add Pick" at bounding box center [290, 256] width 64 height 22
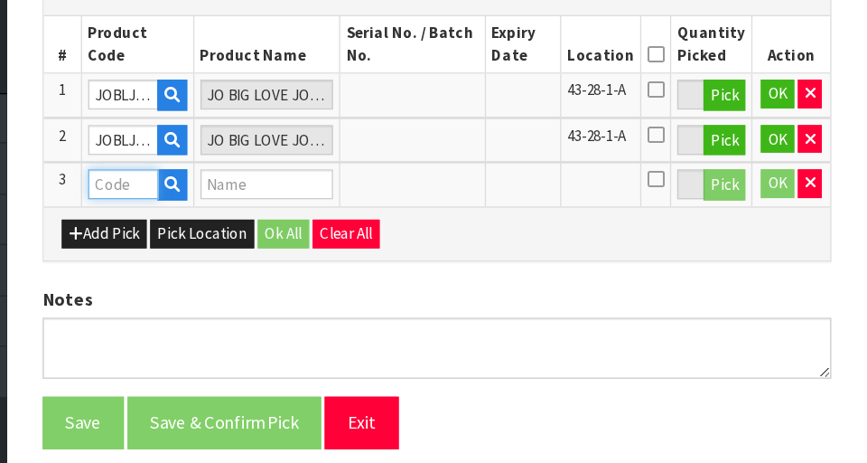
click at [298, 248] on input "text" at bounding box center [304, 251] width 53 height 23
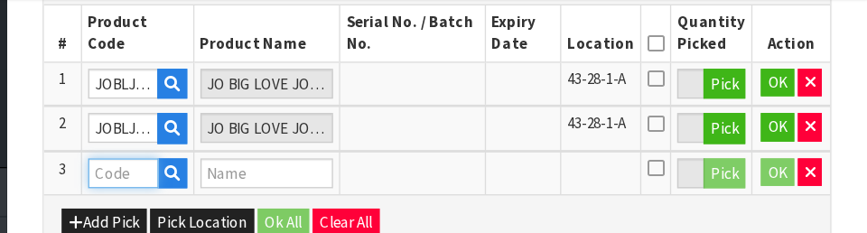
click at [298, 184] on input "text" at bounding box center [304, 187] width 53 height 23
paste input "MKPBOWLS41"
type input "MKPBOWLS41"
type input "MK YELLOW AND BLUE GEOMETRIC BOWL 21CM"
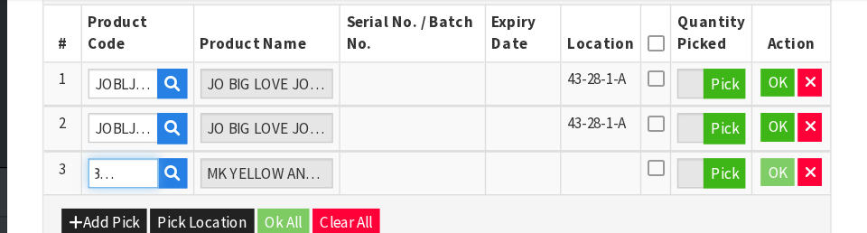
type input "MKPBOWLS41"
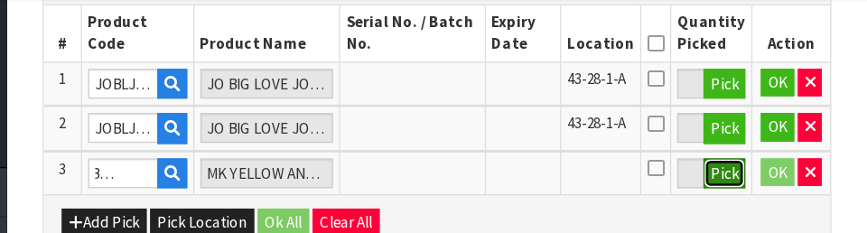
click at [541, 192] on button "Pick" at bounding box center [759, 187] width 32 height 23
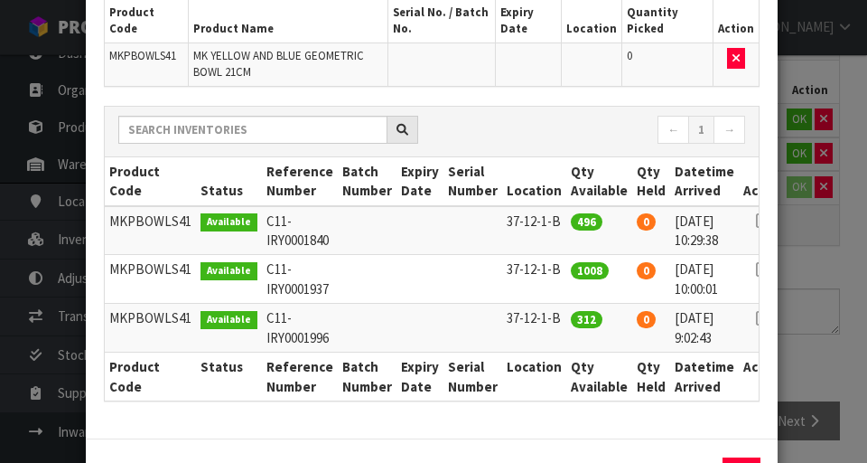
click at [541, 371] on div "Pick Line Picks Product Code Product Name Serial No. / Batch No. Expiry Date Lo…" at bounding box center [433, 231] width 867 height 463
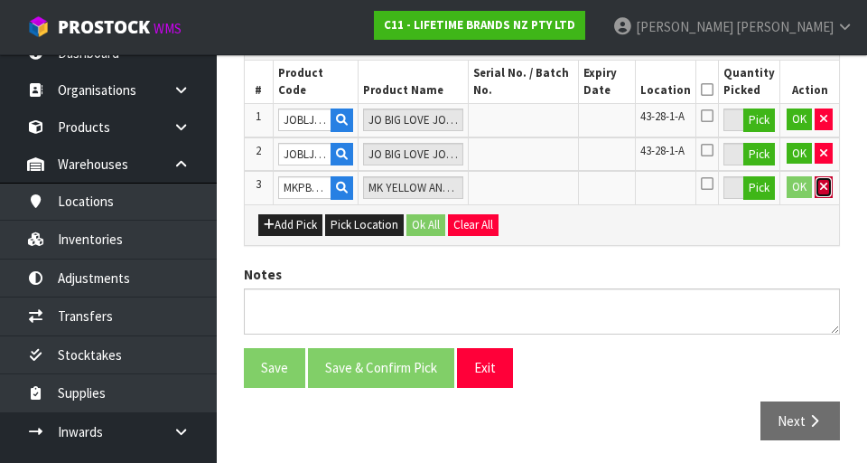
click at [541, 183] on icon "button" at bounding box center [823, 187] width 7 height 12
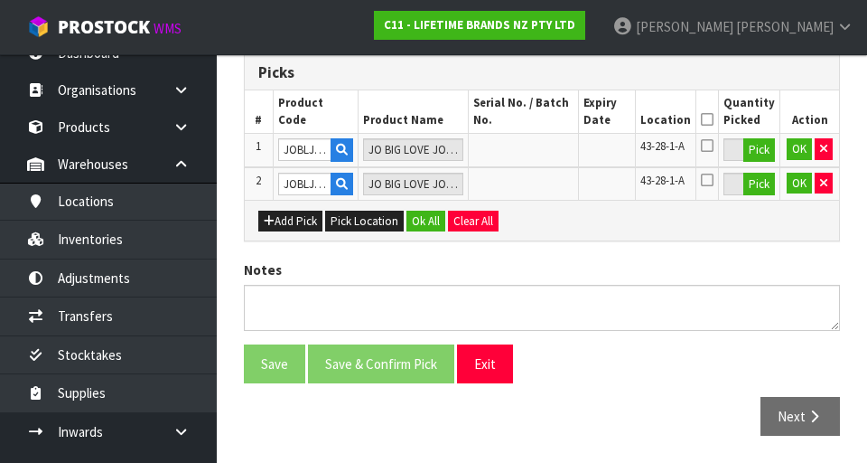
click at [541, 119] on icon at bounding box center [707, 119] width 13 height 1
click at [541, 150] on button "OK" at bounding box center [799, 149] width 25 height 22
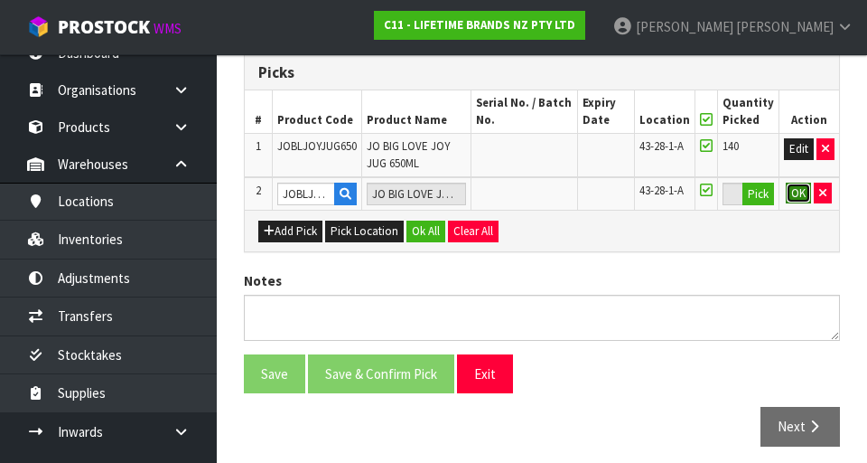
click at [541, 193] on button "OK" at bounding box center [798, 193] width 25 height 22
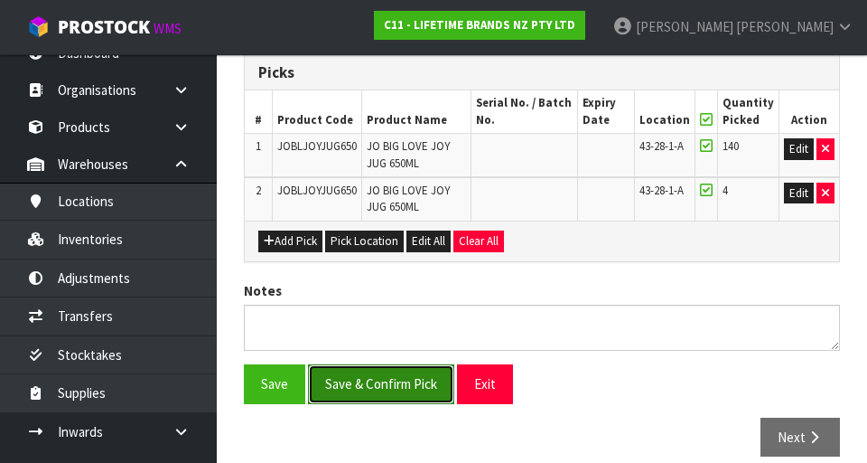
click at [399, 381] on button "Save & Confirm Pick" at bounding box center [381, 383] width 146 height 39
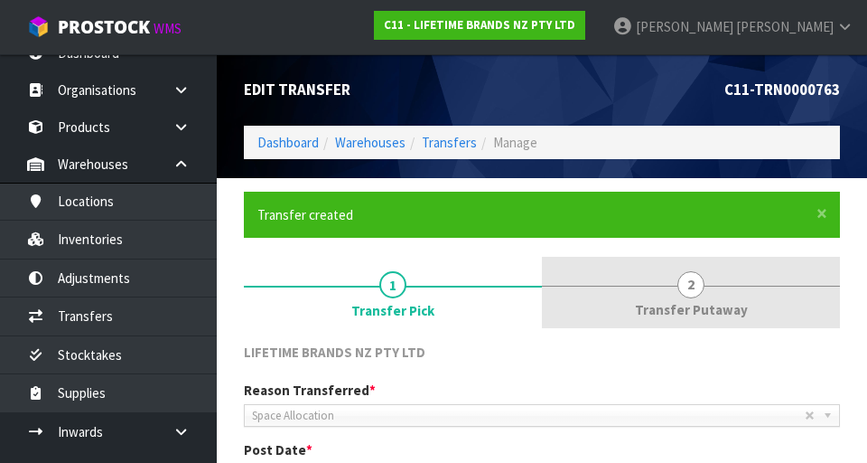
click at [541, 297] on link "2 Transfer Putaway" at bounding box center [691, 292] width 298 height 71
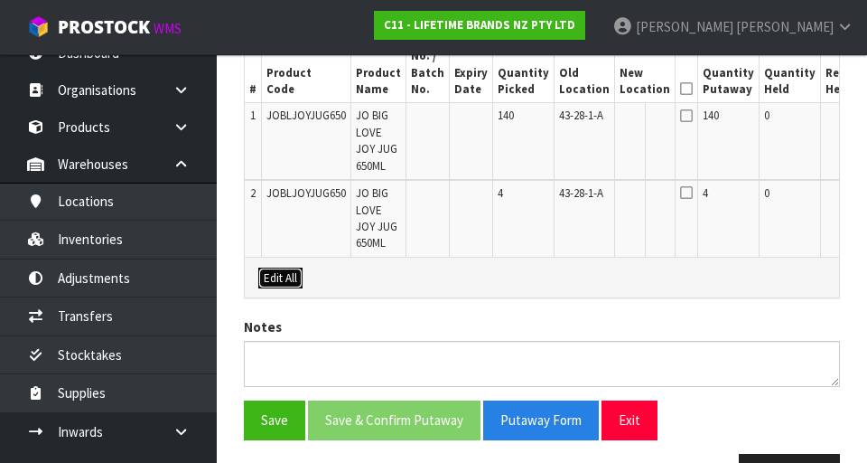
click at [275, 289] on button "Edit All" at bounding box center [280, 278] width 44 height 22
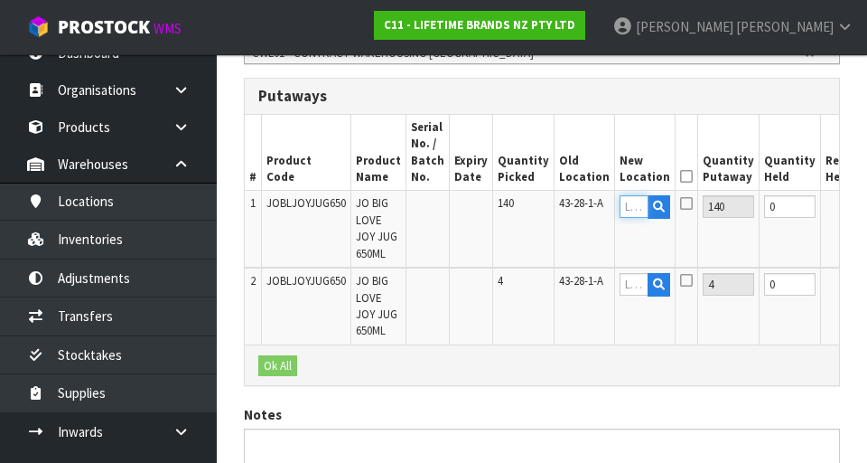
click at [541, 210] on input "text" at bounding box center [634, 206] width 29 height 23
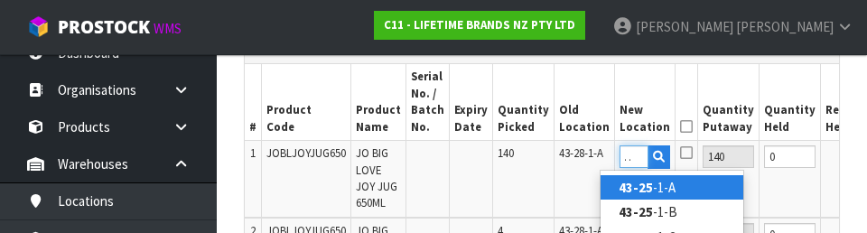
scroll to position [0, 19]
click at [541, 186] on strong "43-25-" at bounding box center [639, 187] width 40 height 17
type input "43-25-1-A"
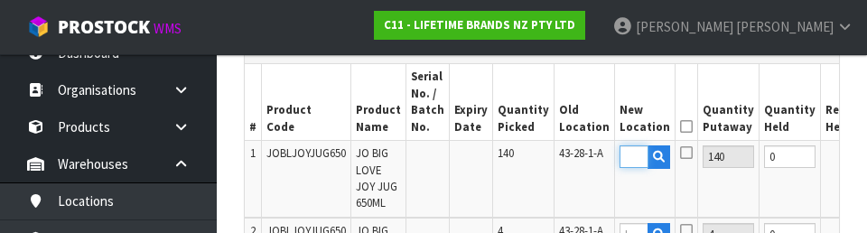
scroll to position [0, 0]
click at [541, 154] on icon at bounding box center [686, 152] width 13 height 14
click at [0, 0] on input "checkbox" at bounding box center [0, 0] width 0 height 0
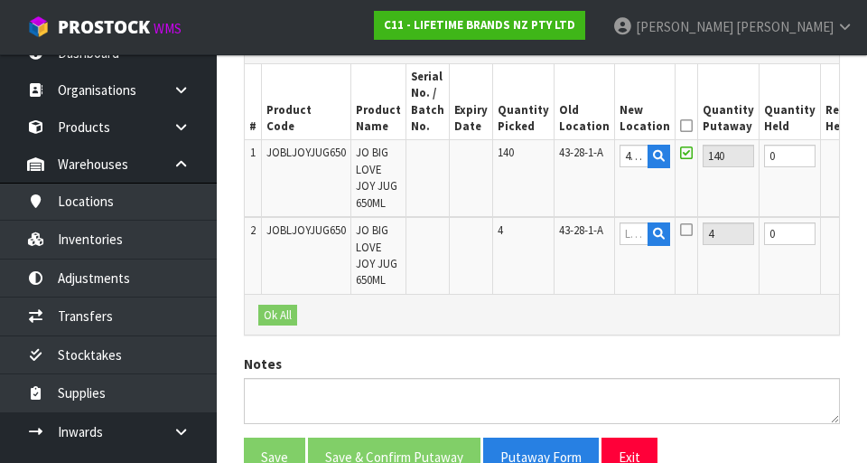
scroll to position [0, 46]
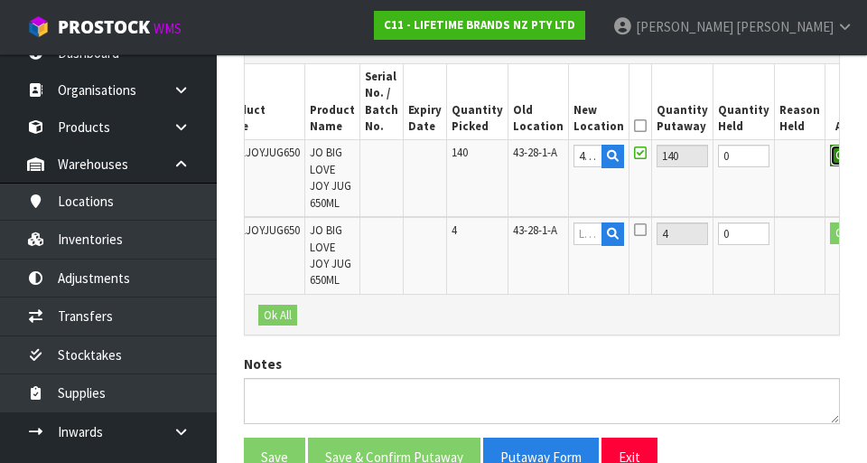
click at [541, 159] on button "OK" at bounding box center [842, 156] width 25 height 22
click at [541, 166] on icon at bounding box center [611, 170] width 10 height 12
type input "43-25-1-A"
click at [541, 126] on icon at bounding box center [640, 126] width 13 height 1
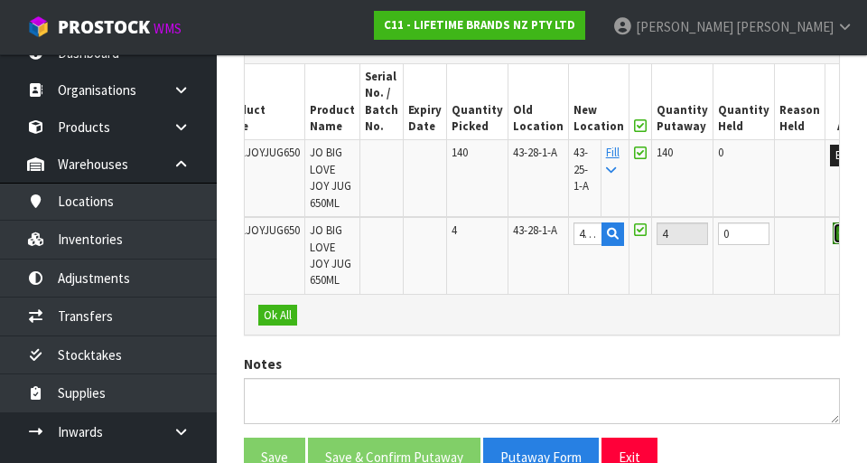
click at [541, 244] on button "OK" at bounding box center [845, 233] width 25 height 22
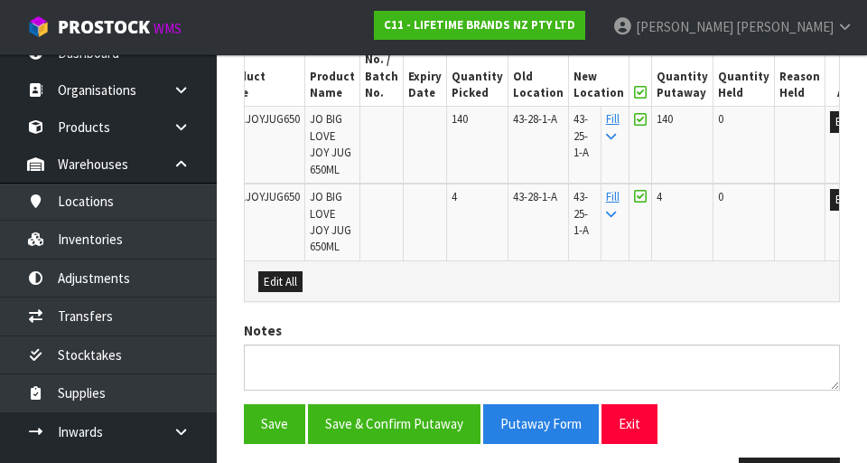
scroll to position [665, 0]
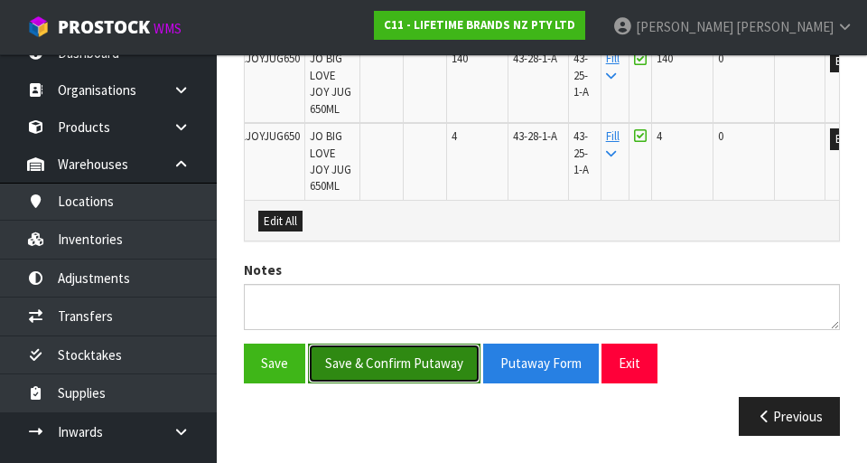
click at [395, 364] on button "Save & Confirm Putaway" at bounding box center [394, 362] width 173 height 39
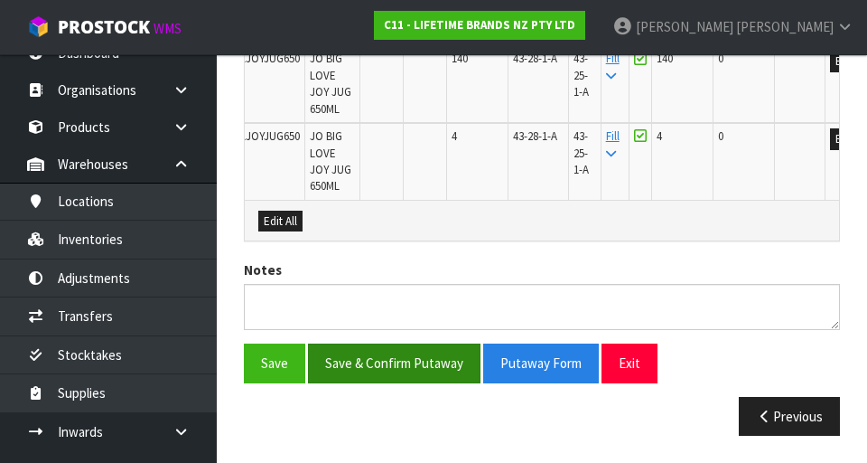
scroll to position [0, 0]
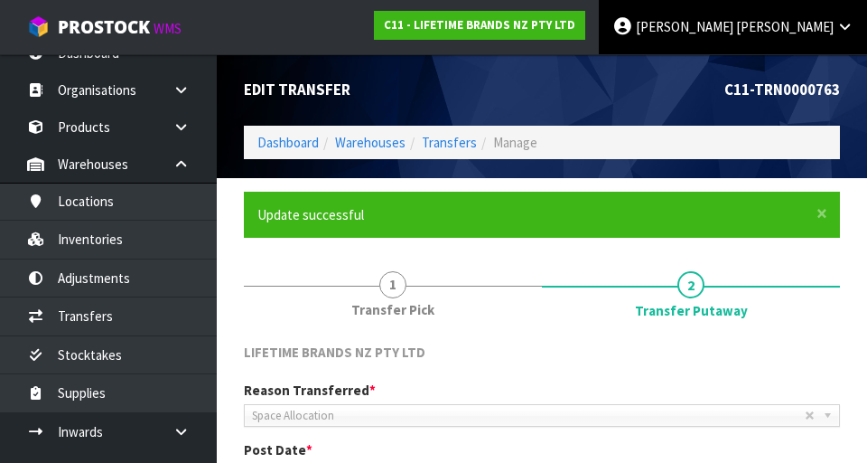
click at [541, 27] on span "[PERSON_NAME]" at bounding box center [785, 26] width 98 height 17
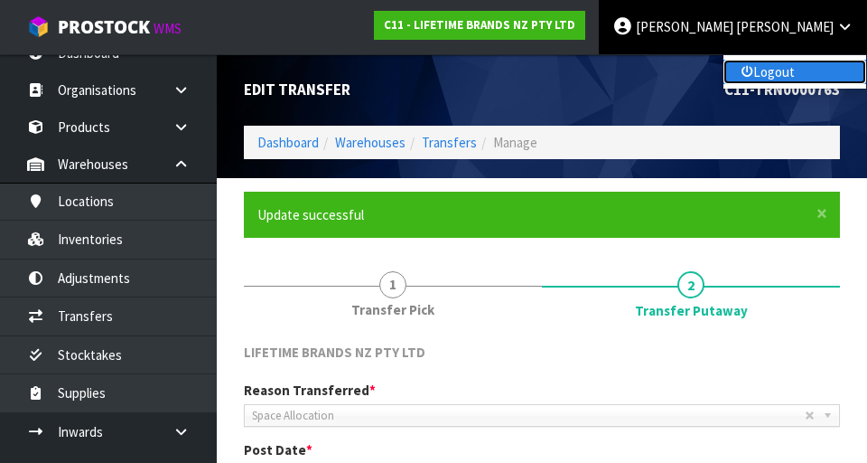
click at [541, 71] on link "Logout" at bounding box center [795, 72] width 143 height 24
